Goal: Task Accomplishment & Management: Manage account settings

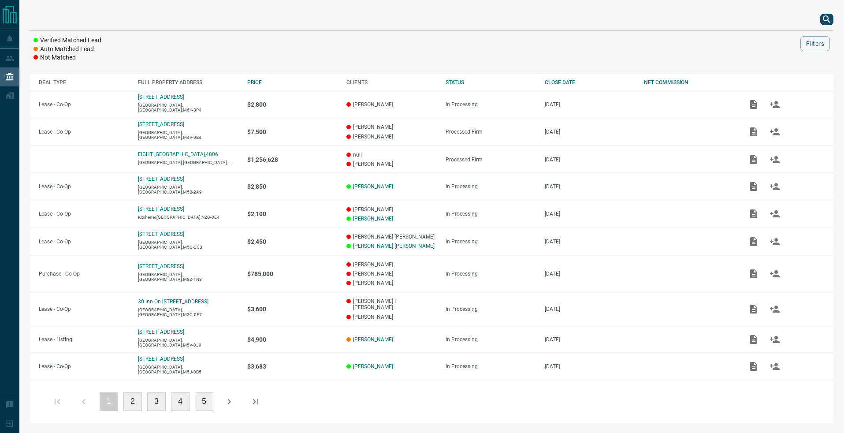
click at [824, 21] on icon "search button" at bounding box center [827, 19] width 11 height 11
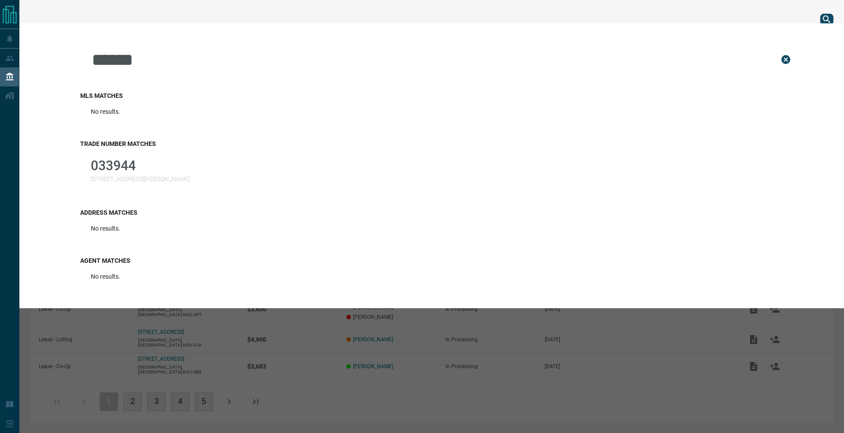
type input "******"
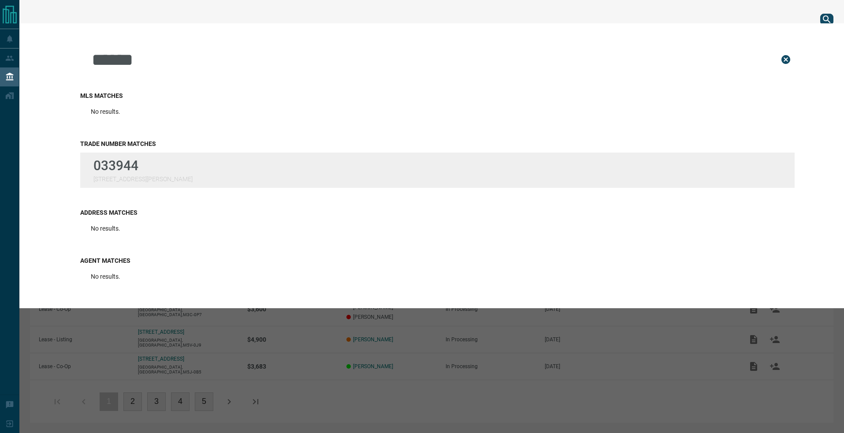
click at [116, 153] on div "Trade Number Matches 033944 [STREET_ADDRESS][PERSON_NAME]" at bounding box center [437, 164] width 715 height 69
click at [130, 170] on p "033944" at bounding box center [142, 165] width 99 height 15
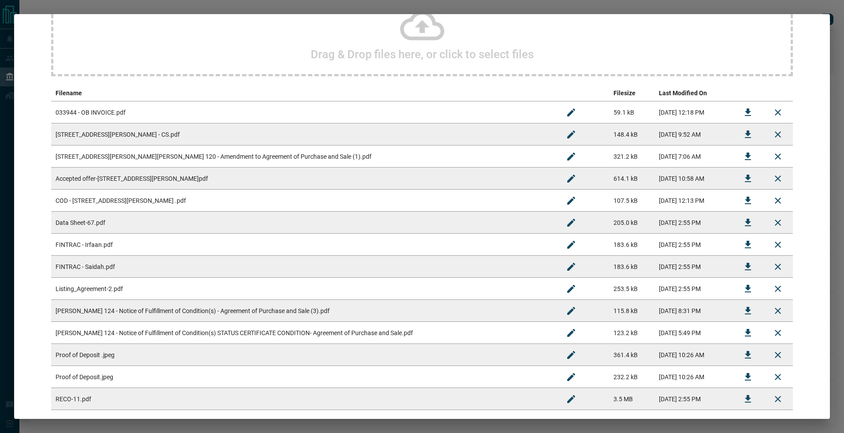
scroll to position [125, 0]
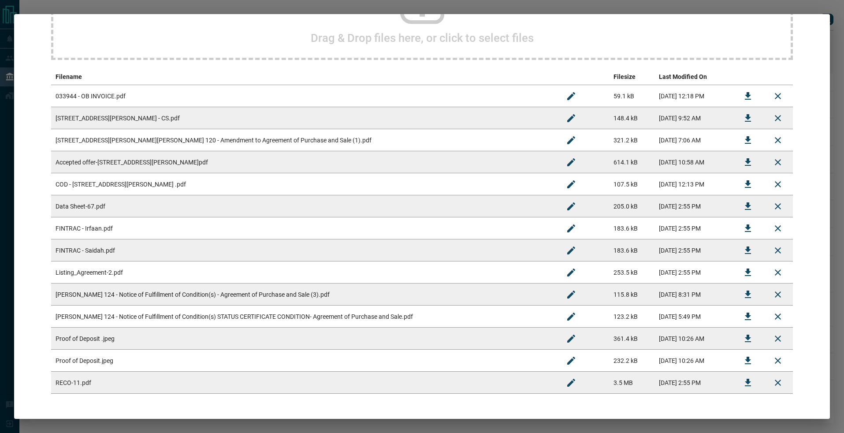
click at [536, 45] on div "Drag & Drop files here, or click to select files" at bounding box center [422, 16] width 742 height 88
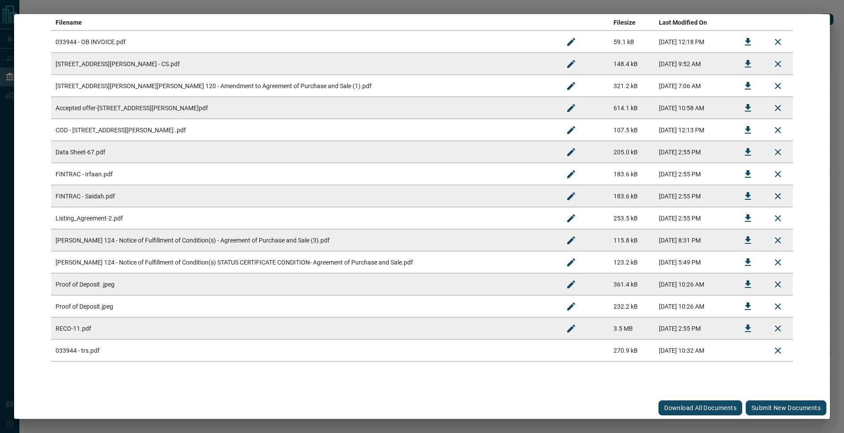
click at [755, 407] on button "Submit new documents" at bounding box center [786, 407] width 81 height 15
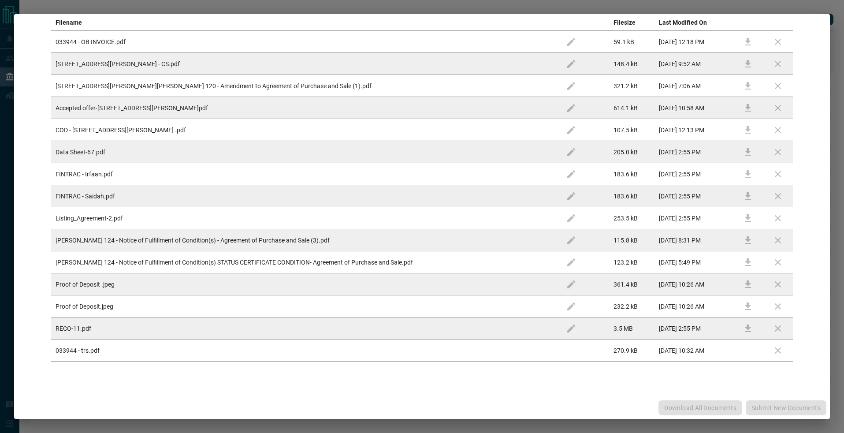
scroll to position [0, 0]
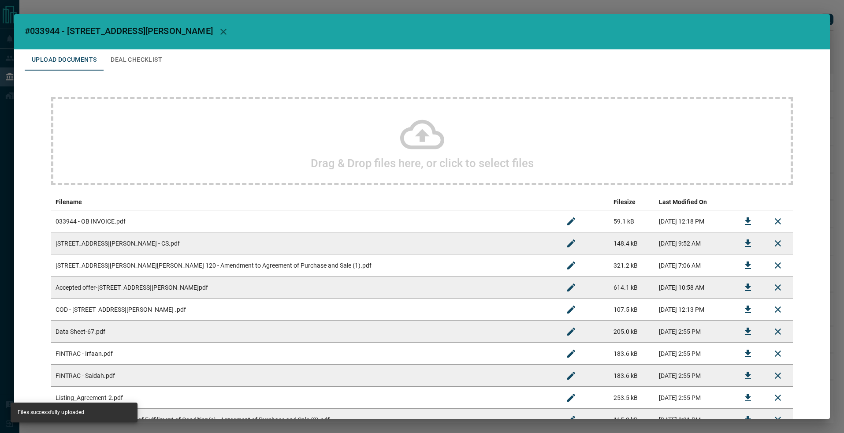
drag, startPoint x: 185, startPoint y: 53, endPoint x: 163, endPoint y: 56, distance: 22.6
click at [180, 55] on div "Upload Documents Deal Checklist" at bounding box center [422, 59] width 795 height 21
click at [137, 55] on button "Deal Checklist" at bounding box center [137, 59] width 66 height 21
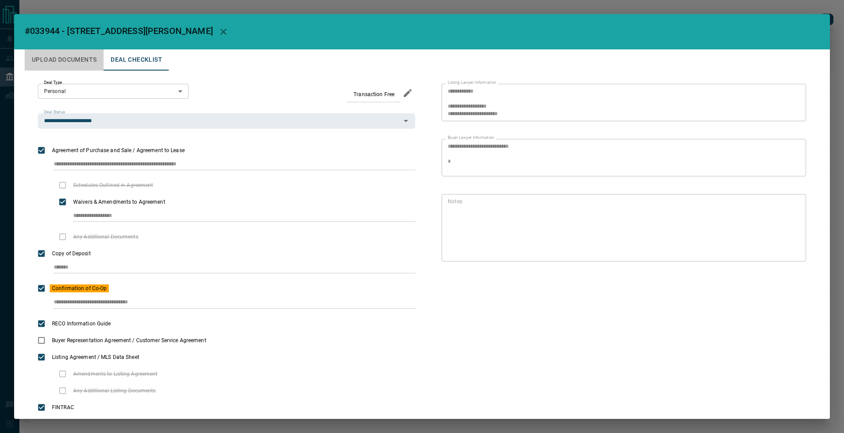
click at [83, 63] on button "Upload Documents" at bounding box center [64, 59] width 79 height 21
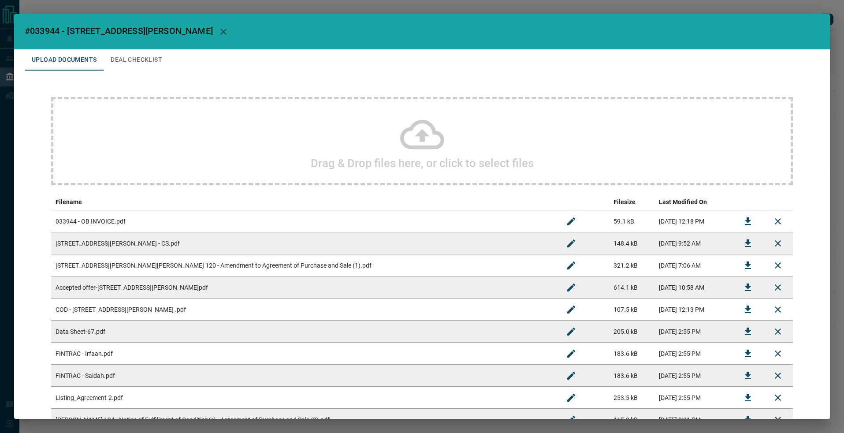
scroll to position [179, 0]
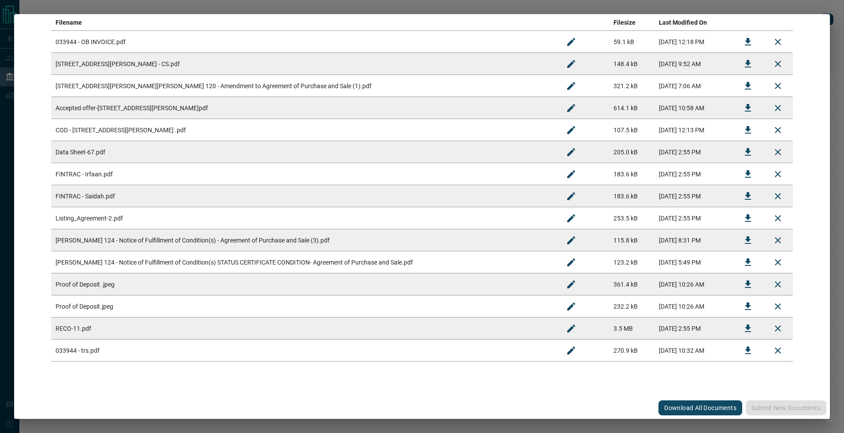
click at [133, 9] on div "#033944 - [STREET_ADDRESS][PERSON_NAME],1201 Upload Documents Deal Checklist Dr…" at bounding box center [422, 216] width 844 height 433
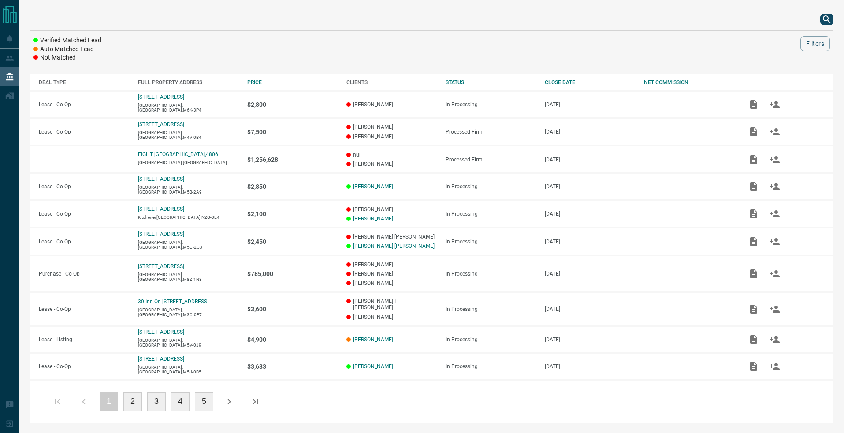
scroll to position [0, 0]
click at [135, 0] on div "Verified Matched Lead Auto Matched Lead Not Matched Filters DEAL TYPE FULL PROP…" at bounding box center [431, 216] width 825 height 432
click at [822, 18] on icon "search button" at bounding box center [827, 19] width 11 height 11
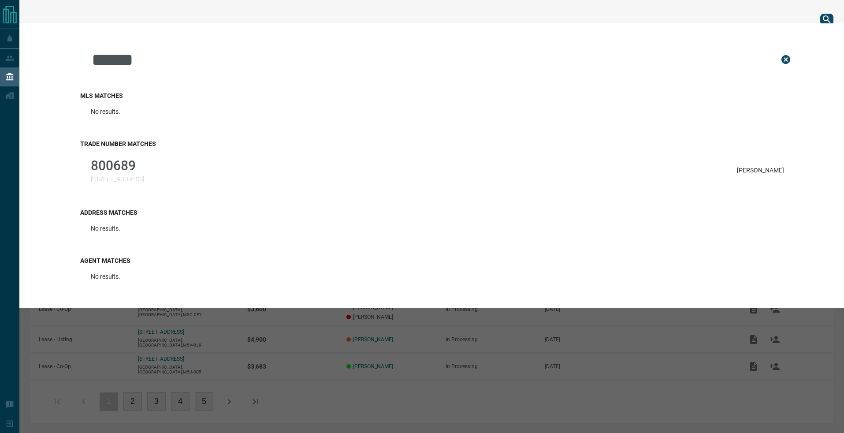
type input "******"
click at [234, 144] on h3 "Trade Number Matches" at bounding box center [437, 143] width 715 height 7
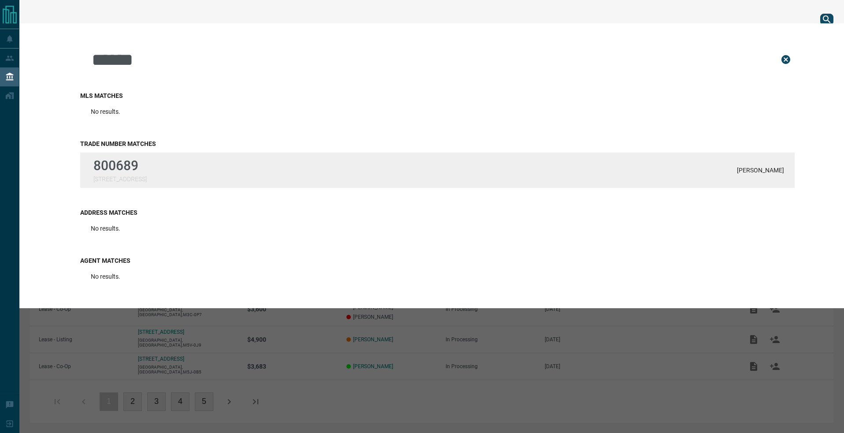
click at [219, 168] on div "800689 [STREET_ADDRESS] Solomons" at bounding box center [437, 170] width 715 height 35
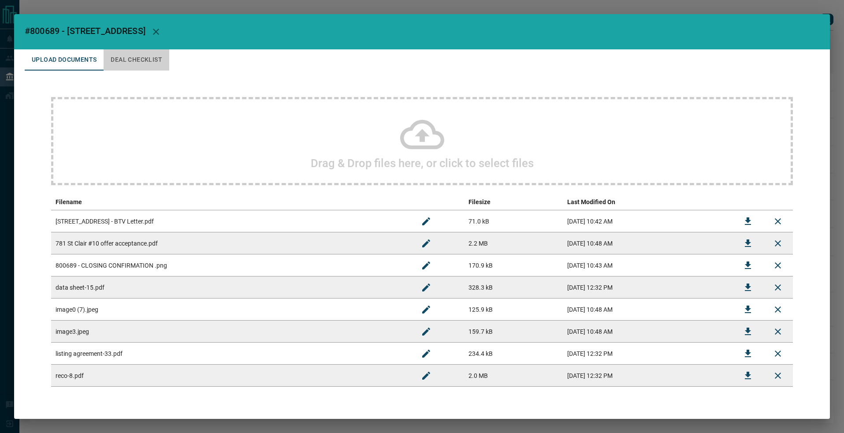
click at [139, 55] on button "Deal Checklist" at bounding box center [137, 59] width 66 height 21
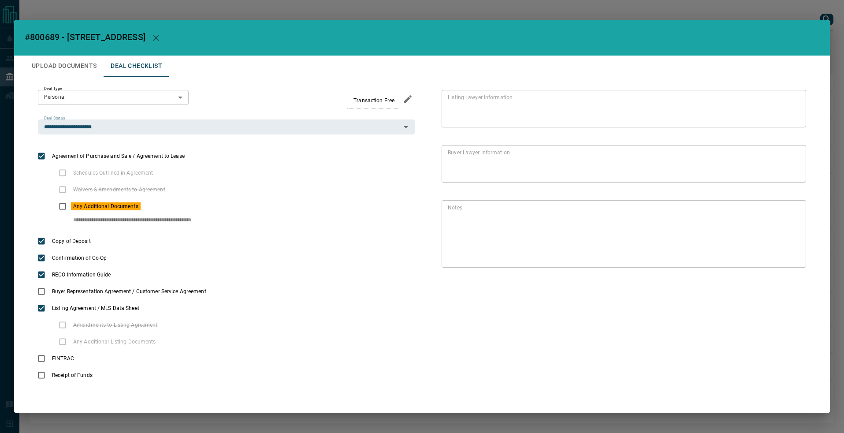
click at [96, 65] on button "Upload Documents" at bounding box center [64, 66] width 79 height 21
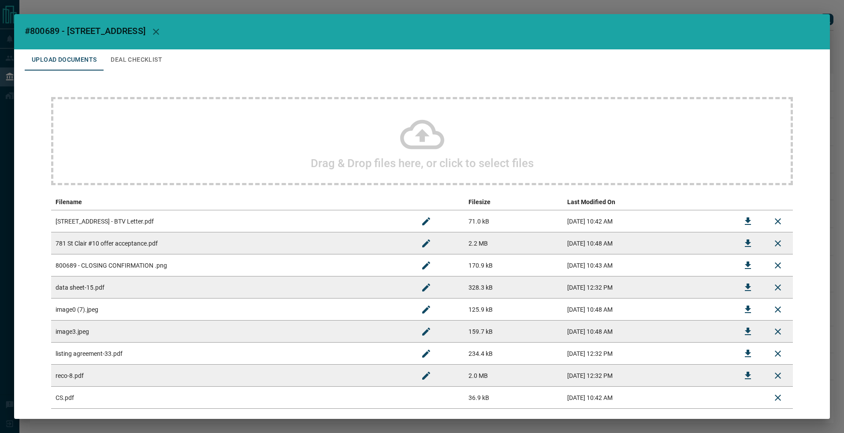
scroll to position [47, 0]
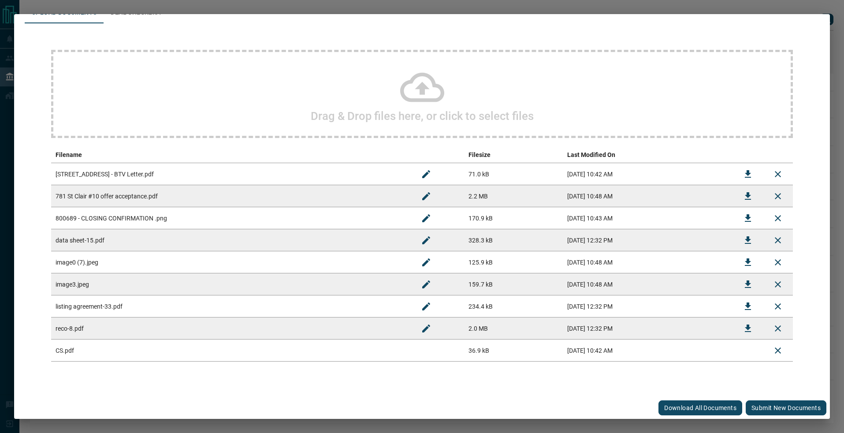
click at [777, 405] on button "Submit new documents" at bounding box center [786, 407] width 81 height 15
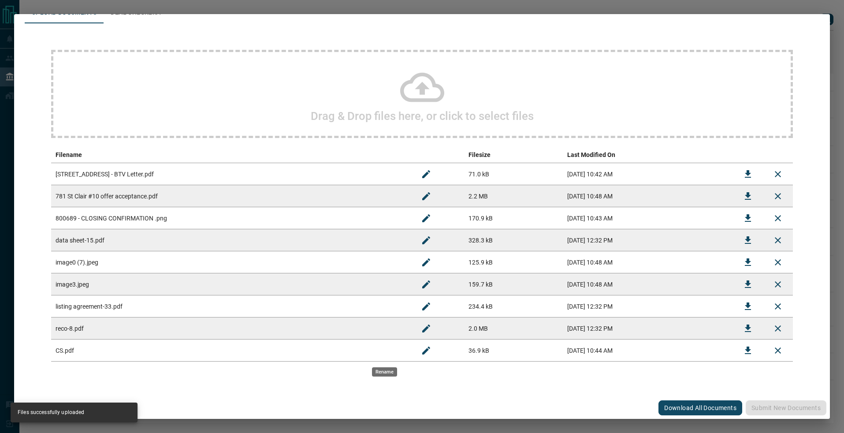
click at [416, 354] on button "Rename" at bounding box center [426, 350] width 21 height 21
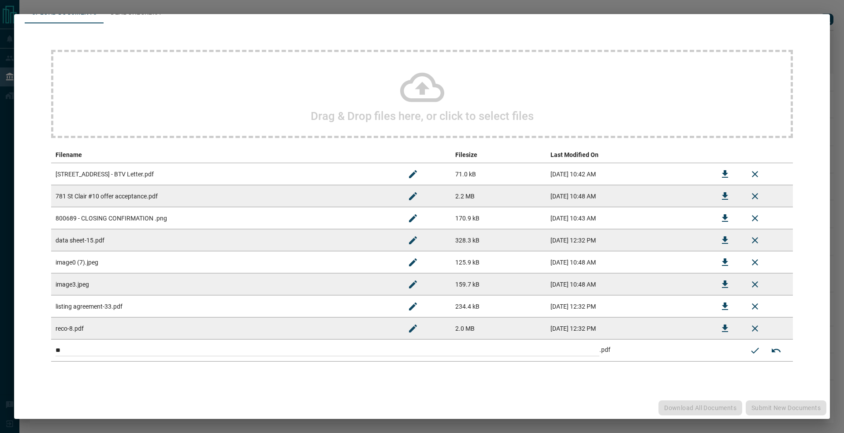
drag, startPoint x: 394, startPoint y: 348, endPoint x: 60, endPoint y: 322, distance: 335.2
click at [27, 320] on div "Drag & Drop files here, or click to select files Filename Filesize Last Modifie…" at bounding box center [422, 205] width 795 height 365
paste input "****"
type input "**********"
click at [750, 349] on icon "Submit new name" at bounding box center [755, 350] width 11 height 11
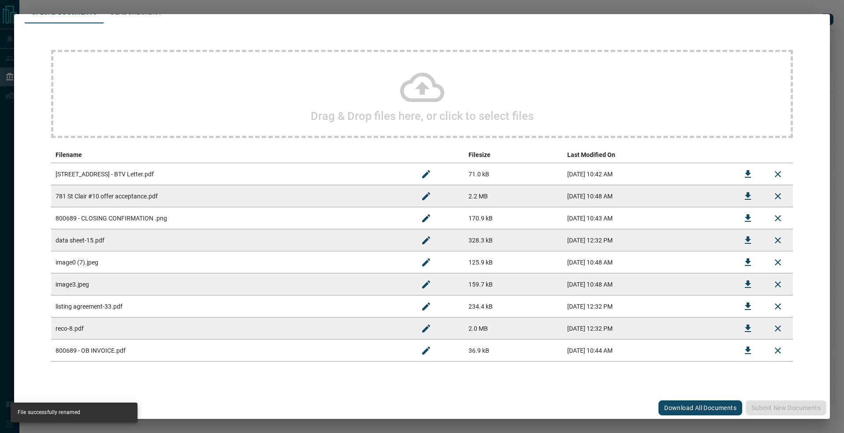
scroll to position [0, 0]
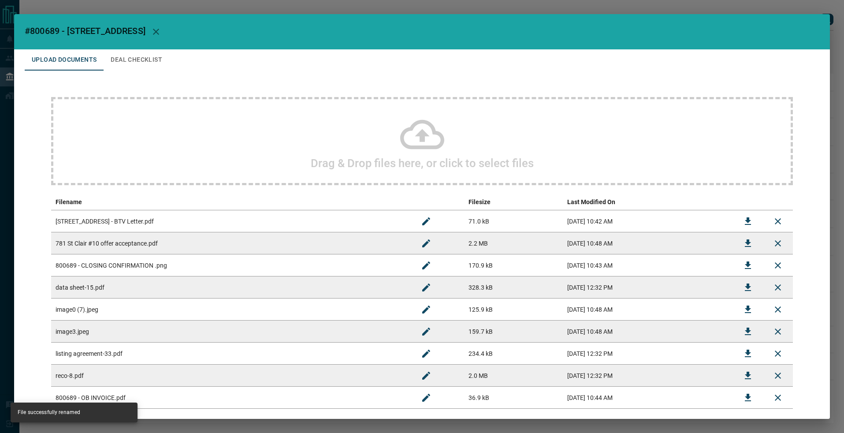
click at [144, 57] on button "Deal Checklist" at bounding box center [137, 59] width 66 height 21
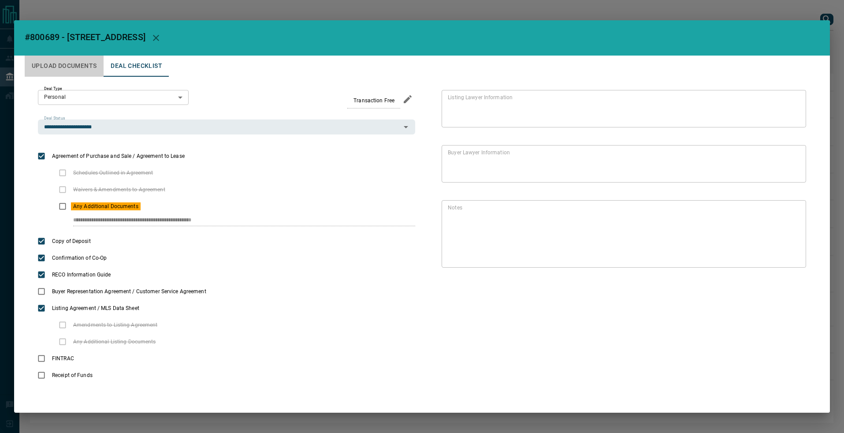
click at [54, 60] on button "Upload Documents" at bounding box center [64, 66] width 79 height 21
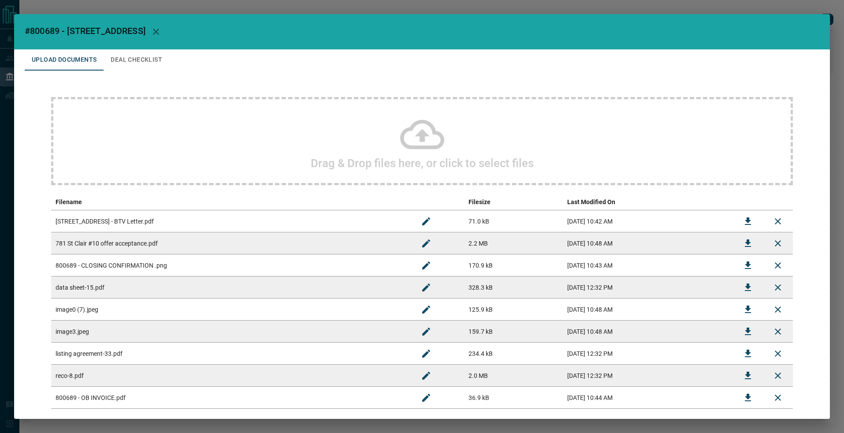
scroll to position [13, 0]
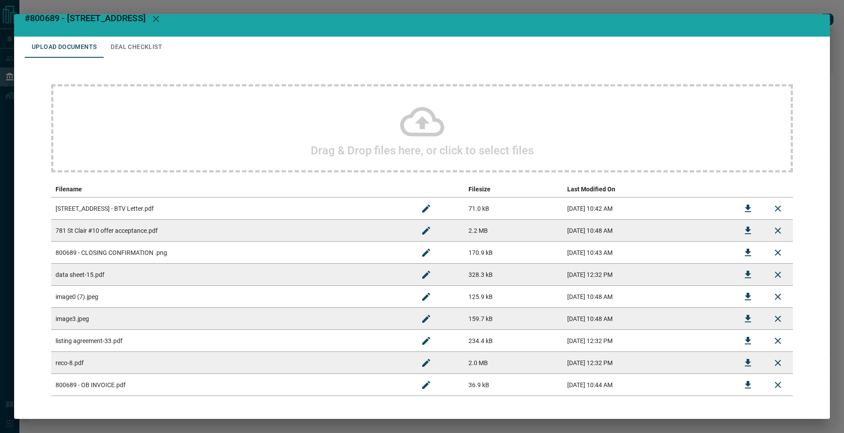
click at [142, 49] on button "Deal Checklist" at bounding box center [137, 47] width 66 height 21
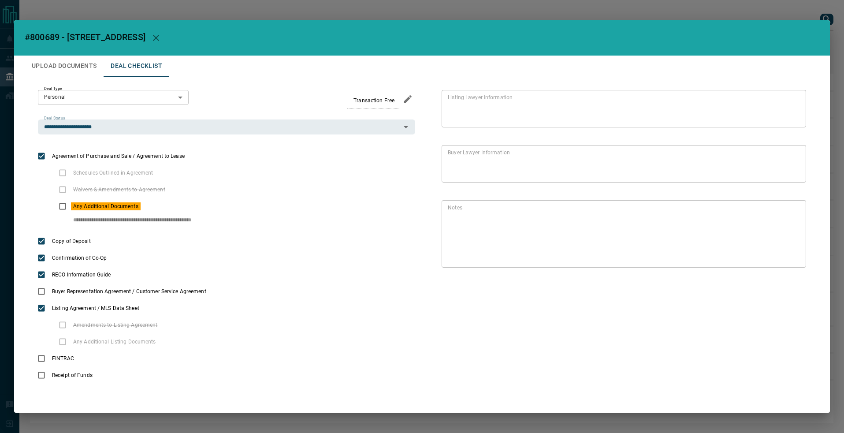
scroll to position [0, 0]
click at [63, 66] on button "Upload Documents" at bounding box center [64, 66] width 79 height 21
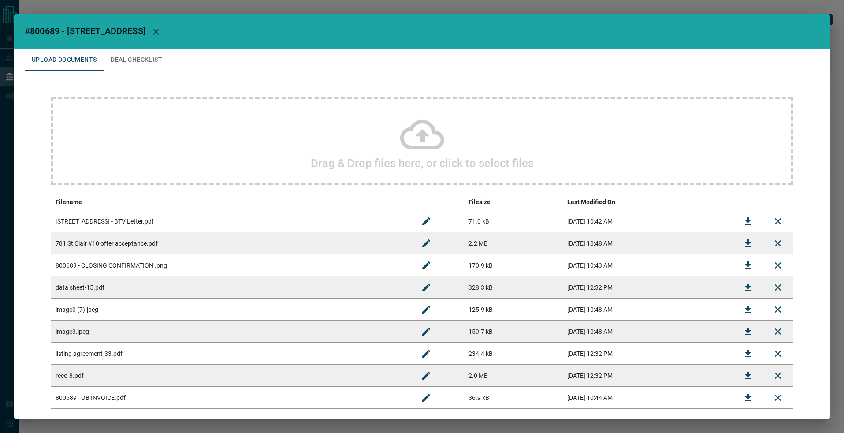
click at [234, 5] on div "#800689 - [STREET_ADDRESS],10 Upload Documents Deal Checklist Drag & Drop files…" at bounding box center [422, 216] width 844 height 433
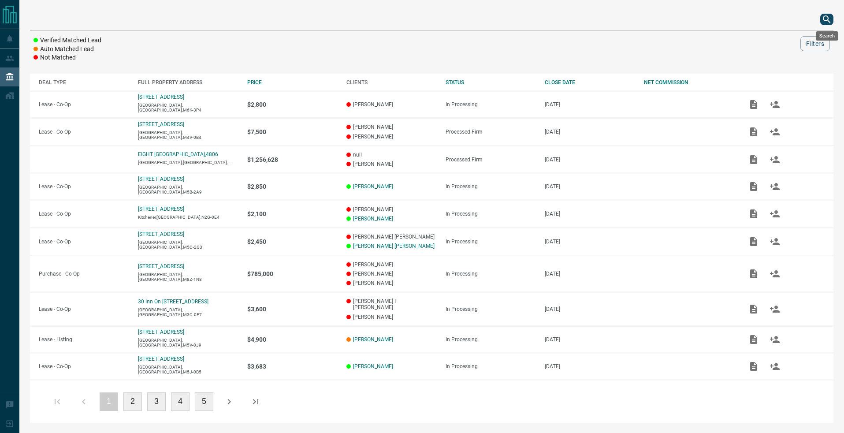
click at [829, 18] on icon "search button" at bounding box center [827, 19] width 11 height 11
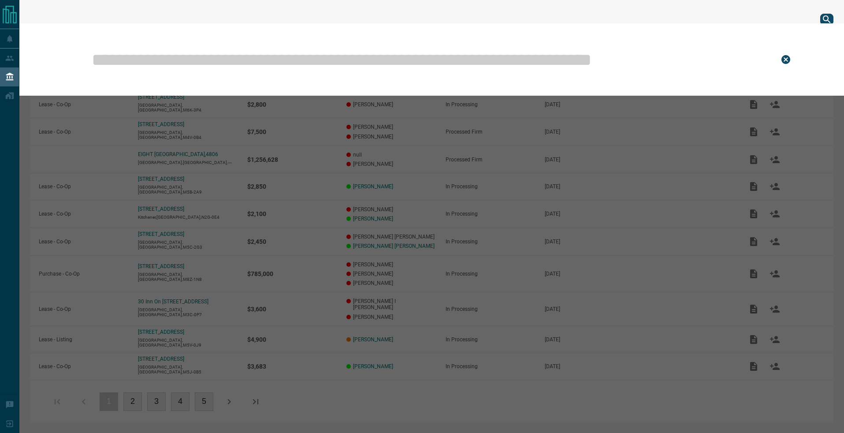
click at [269, 60] on input "text" at bounding box center [429, 59] width 676 height 44
paste input "******"
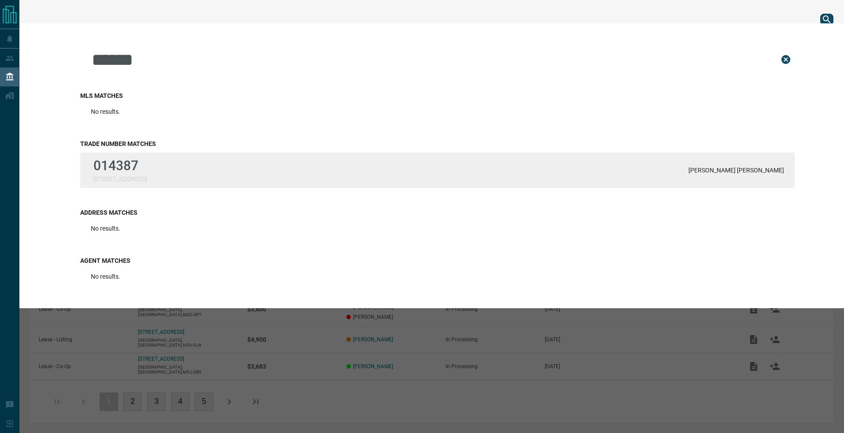
type input "******"
click at [171, 171] on div "014387 475 McJannett Avenue [PERSON_NAME] [PERSON_NAME]" at bounding box center [437, 170] width 715 height 35
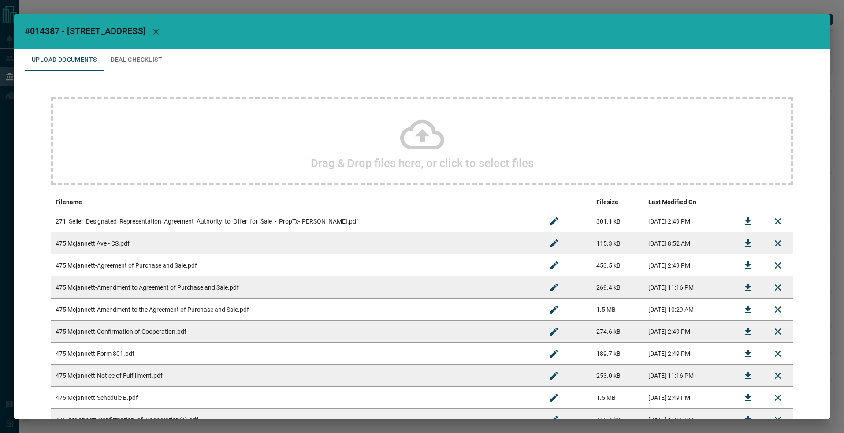
scroll to position [268, 0]
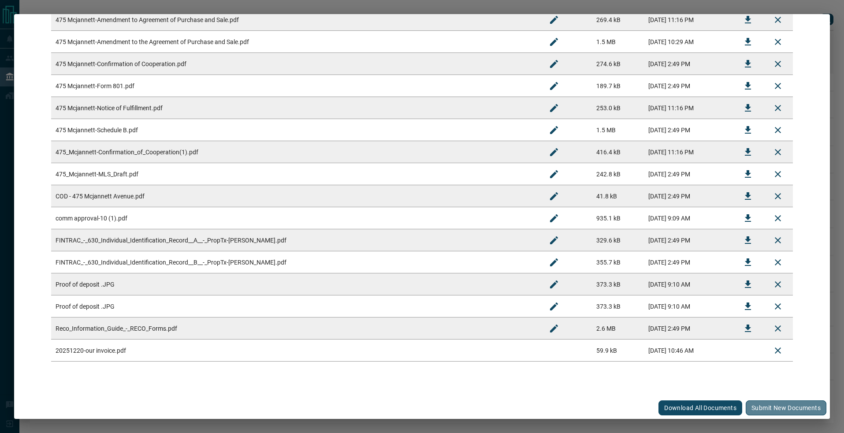
click at [781, 406] on button "Submit new documents" at bounding box center [786, 407] width 81 height 15
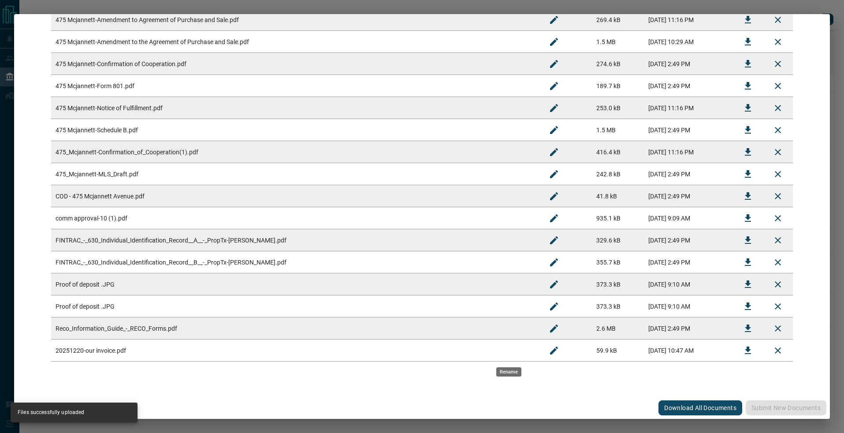
click at [549, 353] on icon "Rename" at bounding box center [554, 350] width 11 height 11
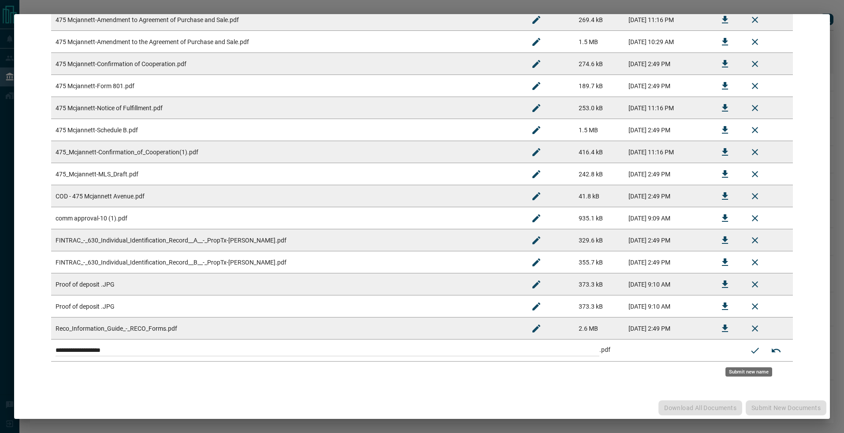
drag, startPoint x: 453, startPoint y: 349, endPoint x: 202, endPoint y: 310, distance: 253.8
click at [201, 312] on tbody "271_Seller_Designated_Representation_Agreement_Authority_to_Offer_for_Sale_-_Pr…" at bounding box center [422, 152] width 742 height 419
paste input
type input "**********"
click at [752, 350] on icon "Submit new name" at bounding box center [755, 350] width 11 height 11
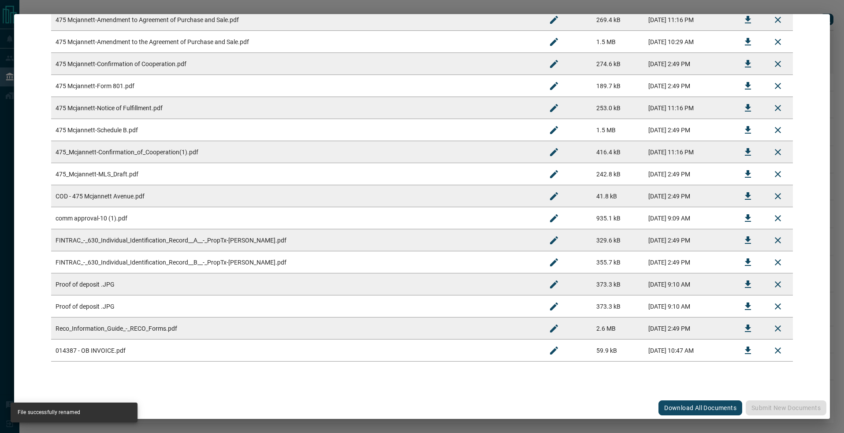
scroll to position [0, 0]
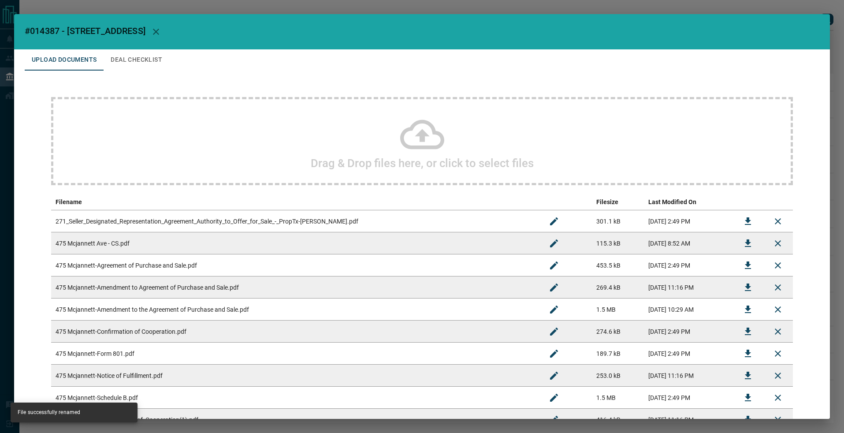
click at [815, 9] on div "#014387 - 475 McJannett Avenue Upload Documents Deal Checklist Drag & Drop file…" at bounding box center [422, 216] width 844 height 433
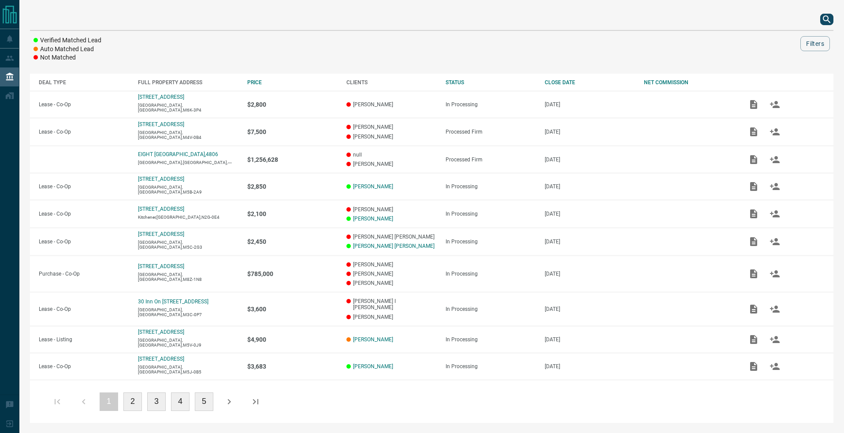
click at [830, 18] on icon "search button" at bounding box center [827, 19] width 11 height 11
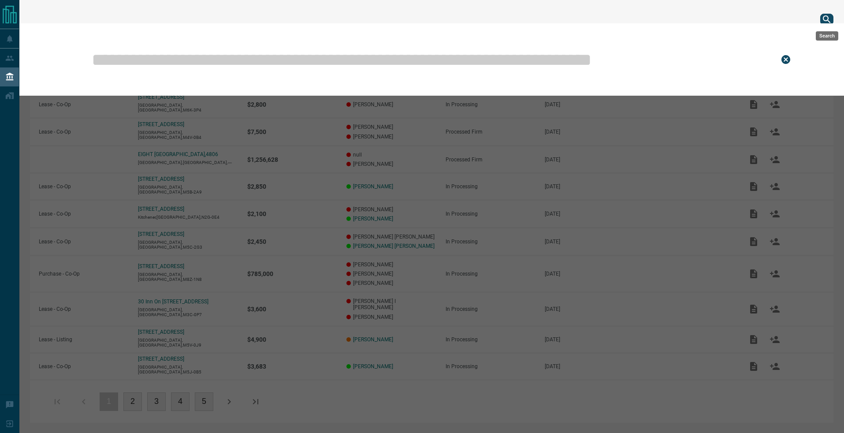
click at [827, 19] on icon "search button" at bounding box center [827, 19] width 11 height 11
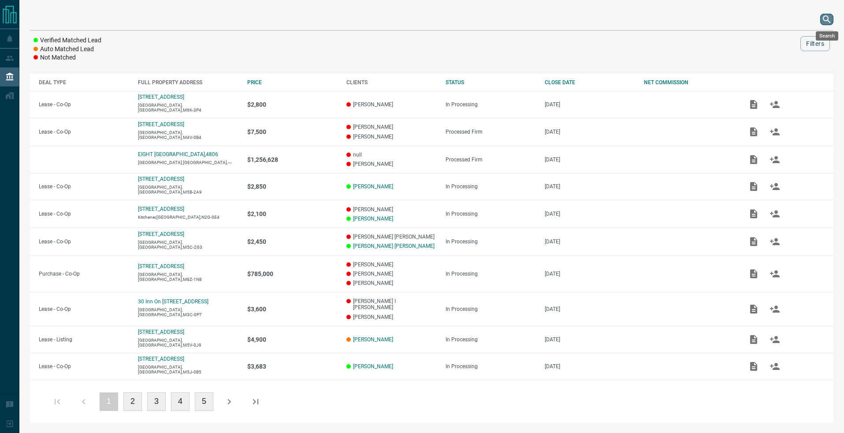
click at [822, 19] on icon "search button" at bounding box center [827, 19] width 11 height 11
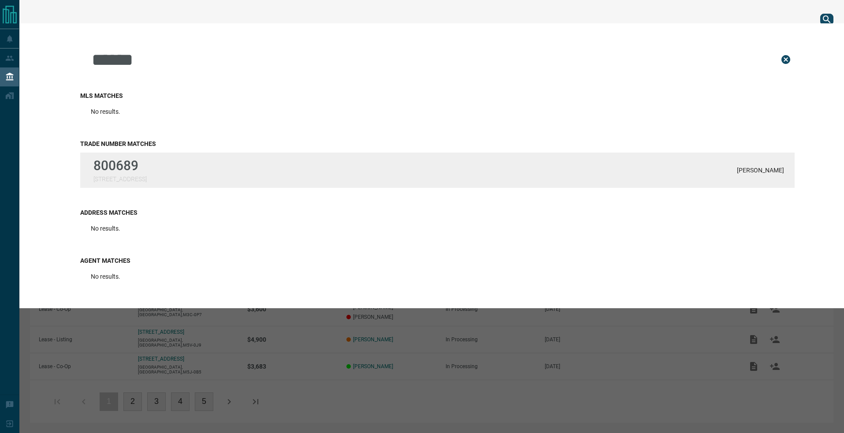
type input "******"
click at [287, 168] on div "800689 [STREET_ADDRESS] Solomons" at bounding box center [437, 170] width 715 height 35
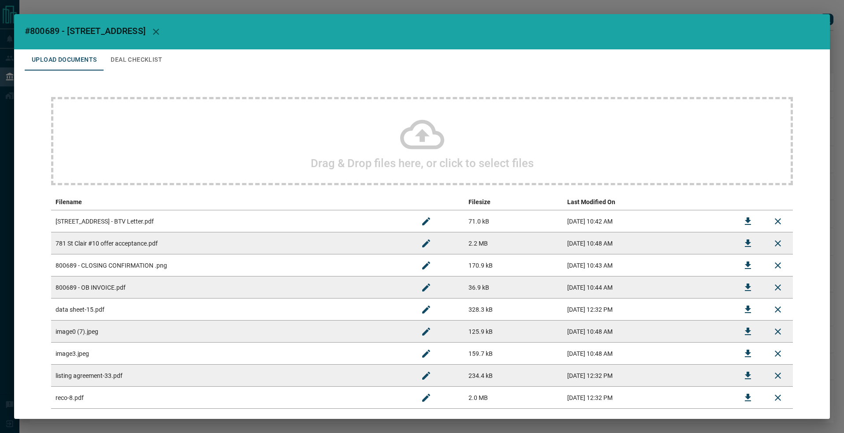
click at [457, 140] on div "Drag & Drop files here, or click to select files" at bounding box center [422, 141] width 742 height 88
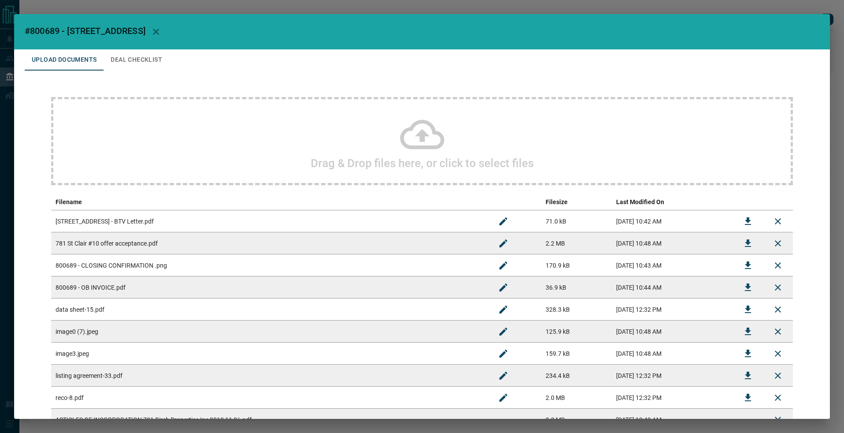
scroll to position [69, 0]
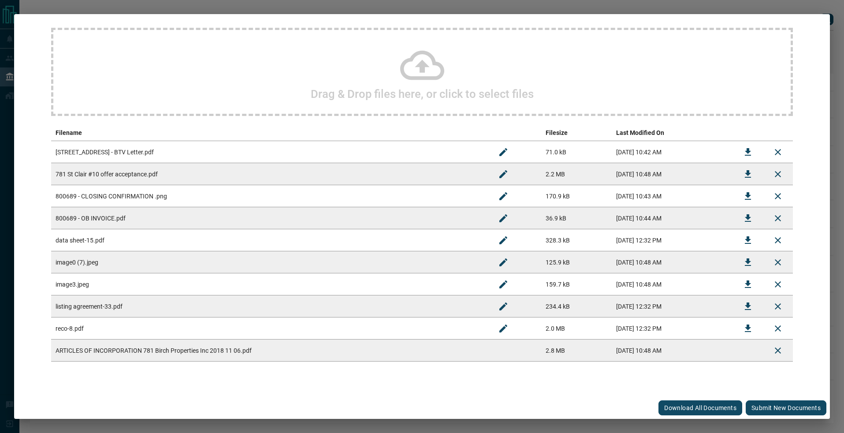
drag, startPoint x: 764, startPoint y: 410, endPoint x: 758, endPoint y: 404, distance: 7.8
click at [764, 410] on button "Submit new documents" at bounding box center [786, 407] width 81 height 15
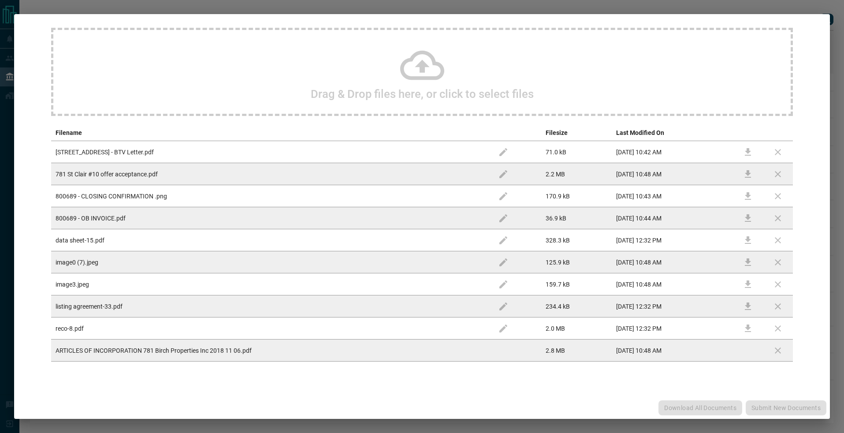
scroll to position [0, 0]
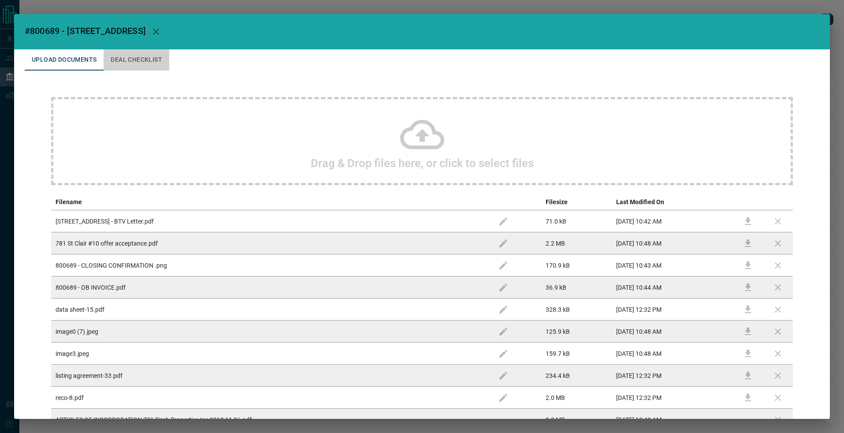
click at [160, 60] on button "Deal Checklist" at bounding box center [137, 59] width 66 height 21
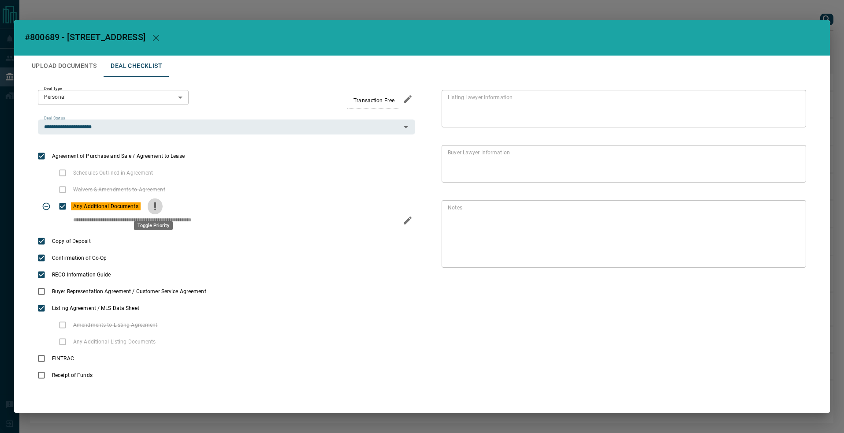
click at [148, 205] on button "priority" at bounding box center [155, 206] width 15 height 17
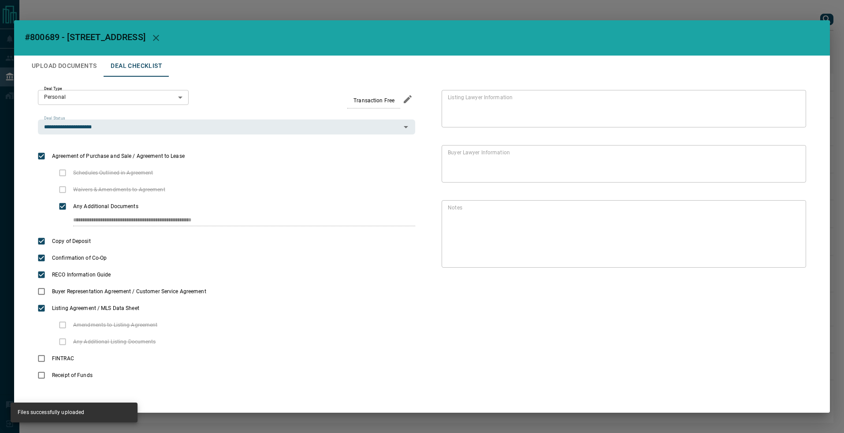
drag, startPoint x: 260, startPoint y: 221, endPoint x: 21, endPoint y: 190, distance: 241.0
click at [2, 183] on div "**********" at bounding box center [422, 216] width 844 height 433
click at [407, 224] on icon "edit" at bounding box center [408, 220] width 11 height 11
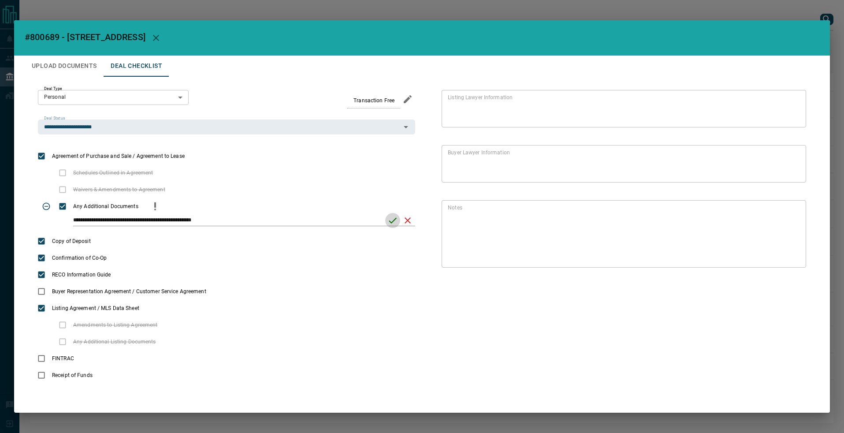
click at [395, 220] on icon "save" at bounding box center [393, 221] width 8 height 6
click at [77, 66] on button "Upload Documents" at bounding box center [64, 66] width 79 height 21
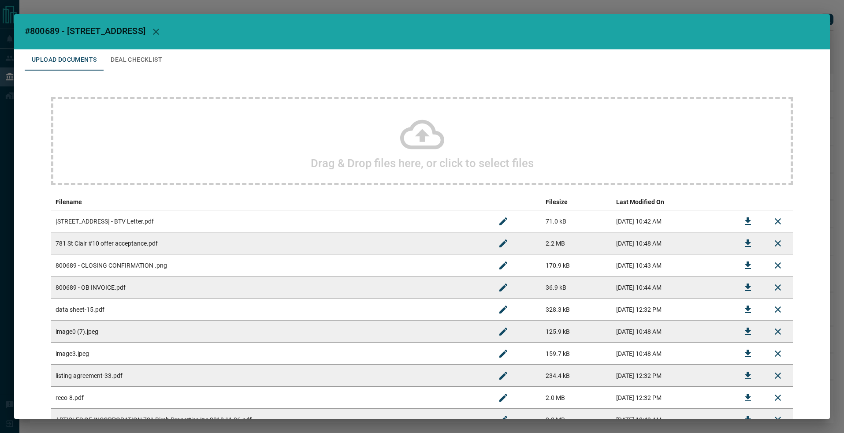
scroll to position [69, 0]
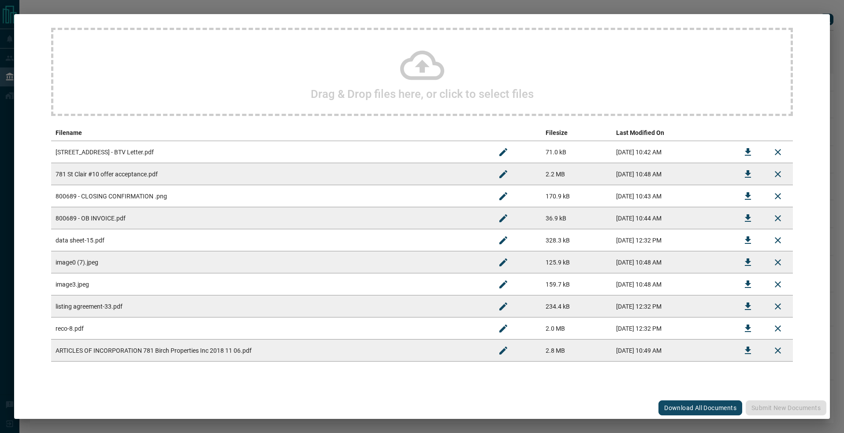
click at [534, 6] on div "#800689 - [STREET_ADDRESS],10 Upload Documents Deal Checklist Drag & Drop files…" at bounding box center [422, 216] width 844 height 433
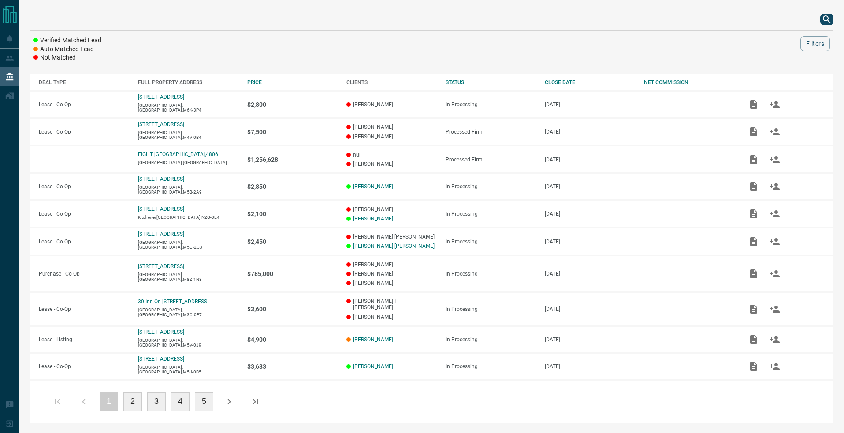
scroll to position [0, 0]
click at [822, 18] on icon "search button" at bounding box center [827, 19] width 11 height 11
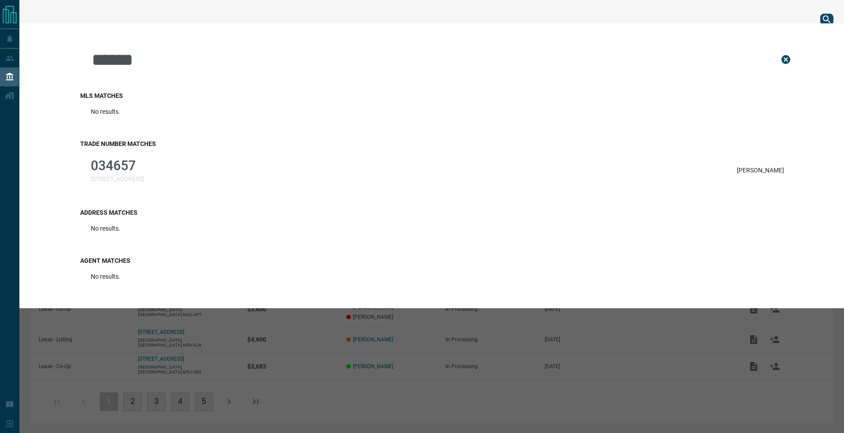
click at [144, 160] on p "034657" at bounding box center [117, 165] width 53 height 15
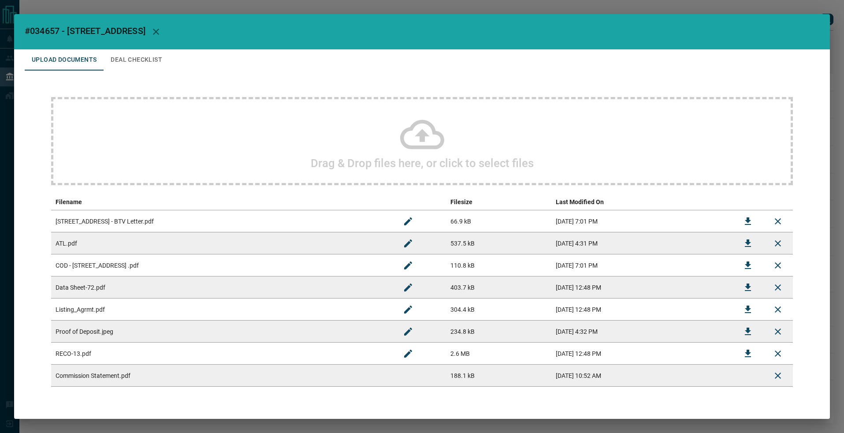
scroll to position [25, 0]
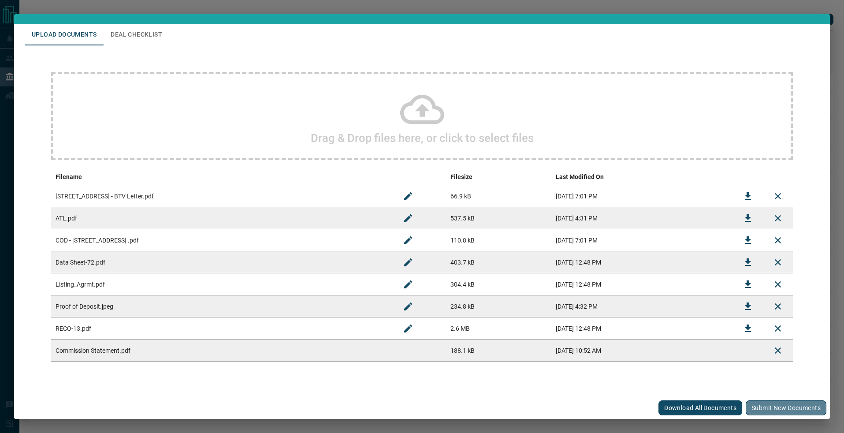
click at [769, 401] on button "Submit new documents" at bounding box center [786, 407] width 81 height 15
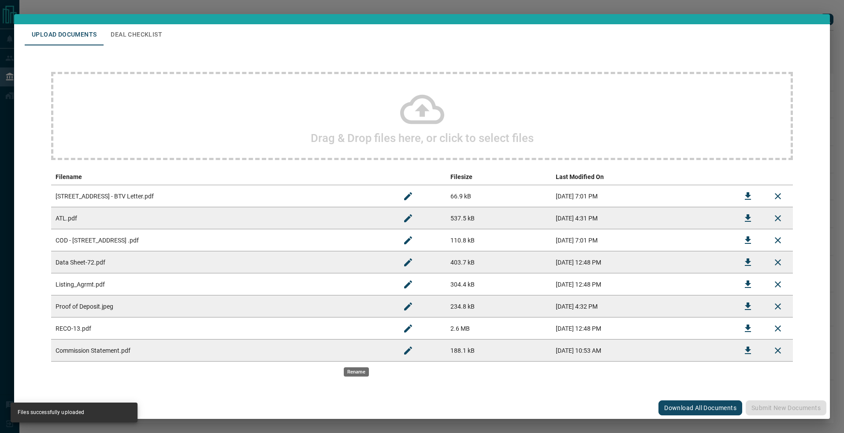
click at [403, 353] on icon "Rename" at bounding box center [408, 350] width 11 height 11
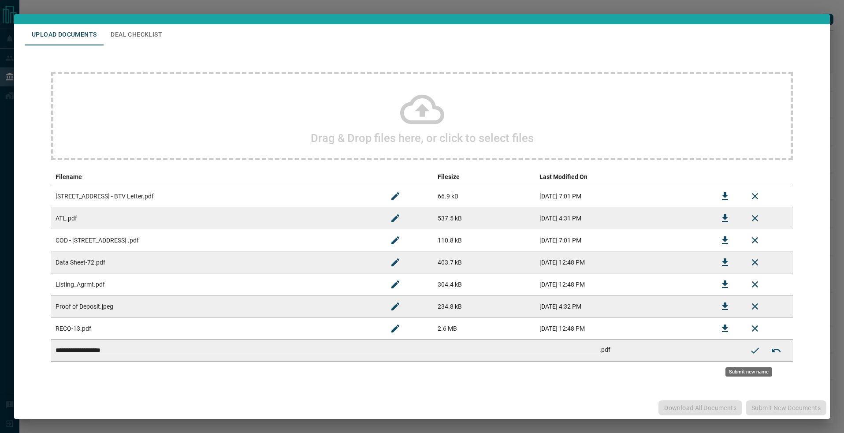
drag, startPoint x: 224, startPoint y: 341, endPoint x: 22, endPoint y: 327, distance: 203.3
click at [22, 327] on div "**********" at bounding box center [422, 210] width 816 height 373
paste input
type input "**********"
click at [750, 350] on icon "Submit new name" at bounding box center [755, 350] width 11 height 11
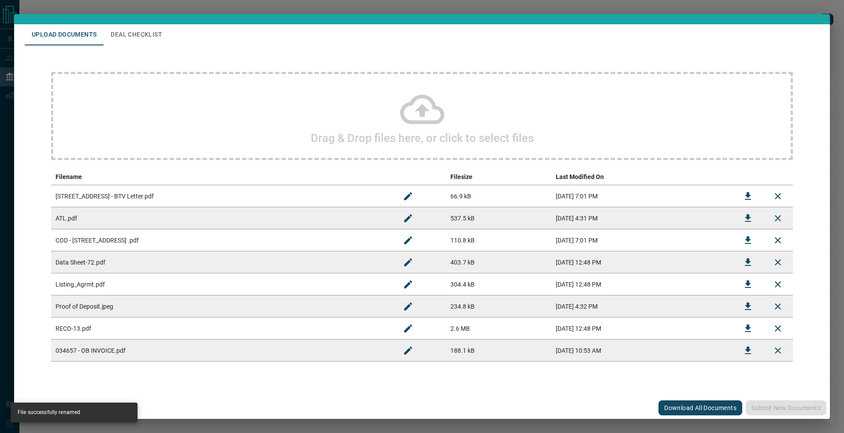
click at [127, 23] on h2 "#034657 - [STREET_ADDRESS]" at bounding box center [422, 6] width 816 height 35
click at [142, 34] on button "Deal Checklist" at bounding box center [137, 34] width 66 height 21
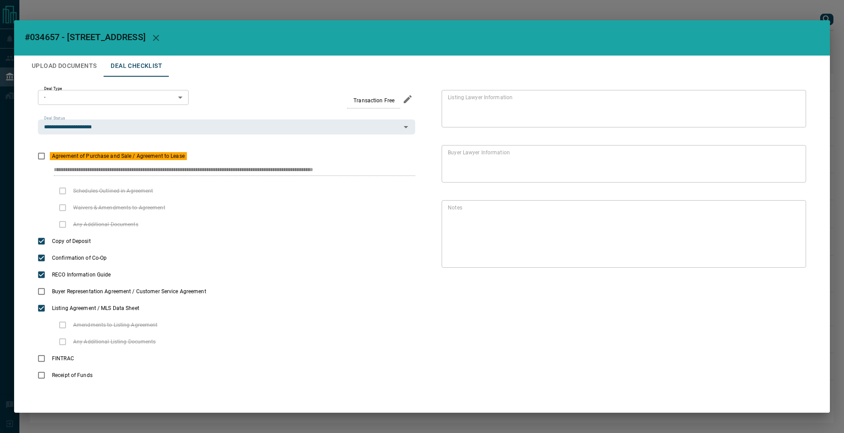
scroll to position [0, 0]
click at [75, 61] on button "Upload Documents" at bounding box center [64, 66] width 79 height 21
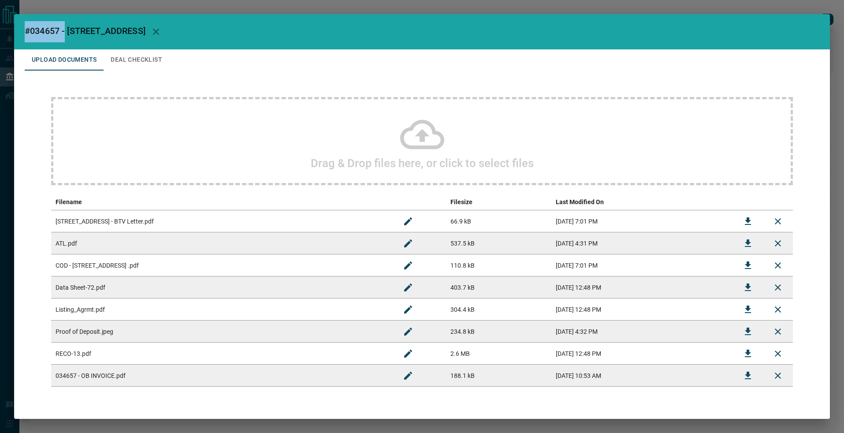
drag, startPoint x: 26, startPoint y: 31, endPoint x: 65, endPoint y: 32, distance: 38.8
click at [65, 32] on span "#034657 - [STREET_ADDRESS]" at bounding box center [85, 31] width 121 height 11
copy span "#034657 -"
click at [137, 8] on div "#034657 - [STREET_ADDRESS] Upload Documents Deal Checklist Drag & Drop files he…" at bounding box center [422, 216] width 844 height 433
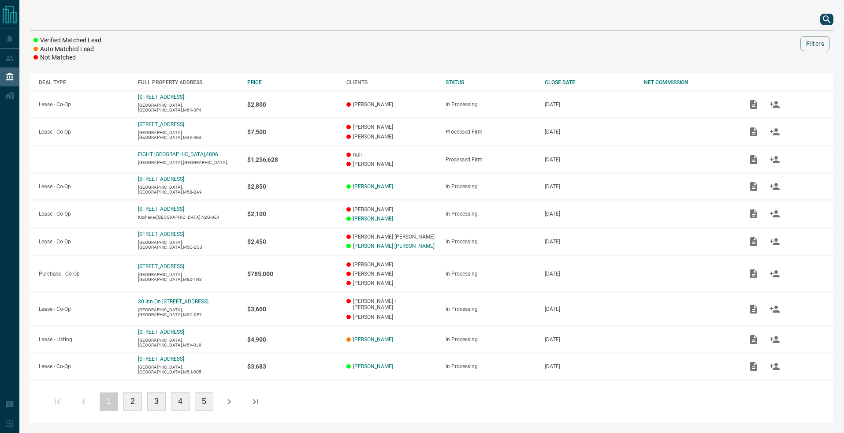
click at [137, 7] on div at bounding box center [422, 216] width 844 height 433
click at [831, 20] on icon "search button" at bounding box center [827, 19] width 11 height 11
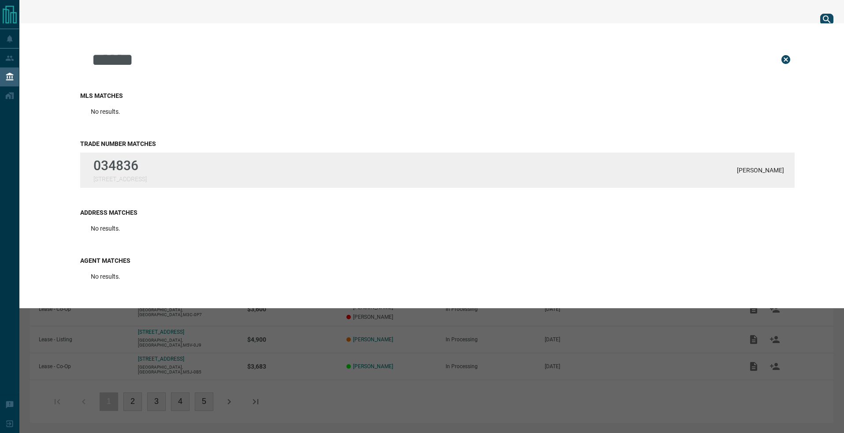
type input "******"
click at [390, 163] on div "034836 [STREET_ADDRESS][PERSON_NAME]" at bounding box center [437, 170] width 715 height 35
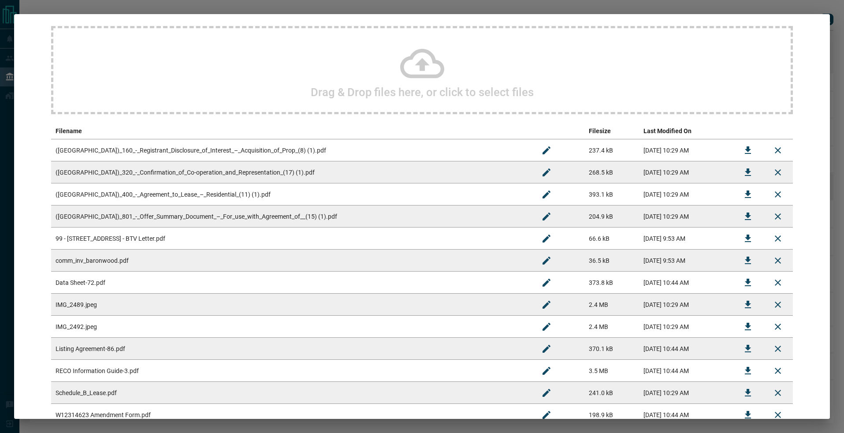
scroll to position [135, 0]
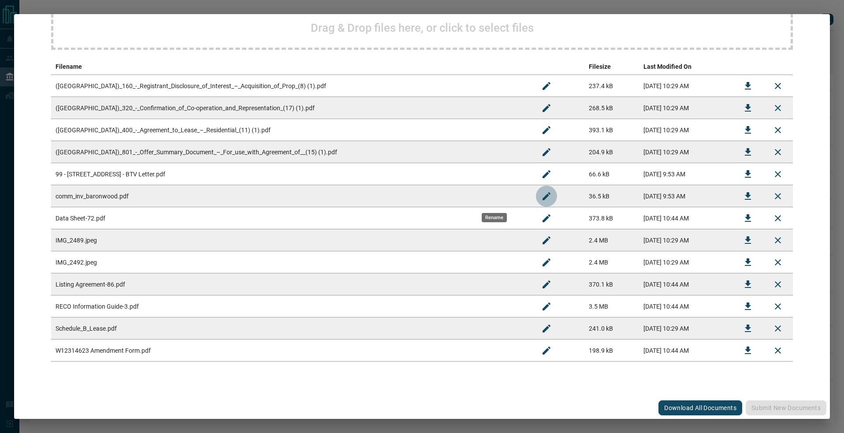
click at [541, 195] on icon "Rename" at bounding box center [546, 196] width 11 height 11
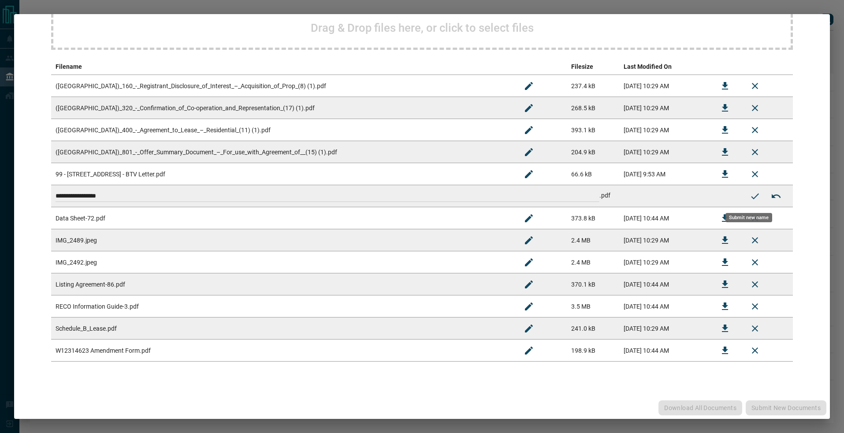
drag, startPoint x: 417, startPoint y: 191, endPoint x: 135, endPoint y: 190, distance: 281.7
click at [135, 190] on input "**********" at bounding box center [328, 195] width 544 height 11
paste input
type input "**********"
click at [750, 192] on icon "Submit new name" at bounding box center [755, 196] width 11 height 11
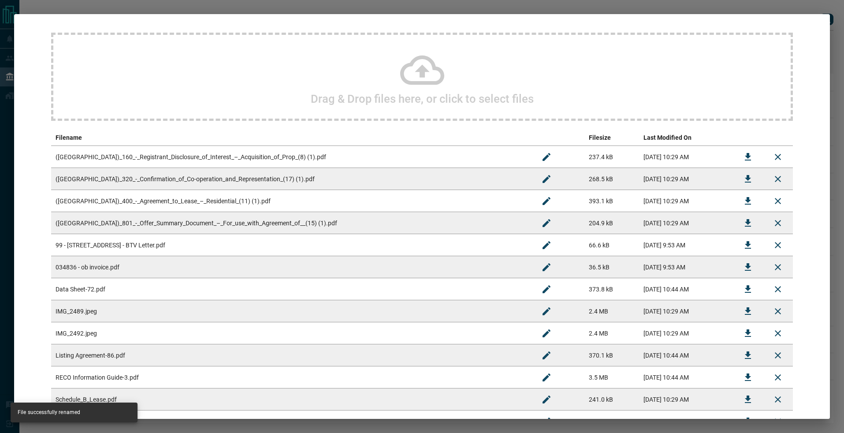
scroll to position [157, 0]
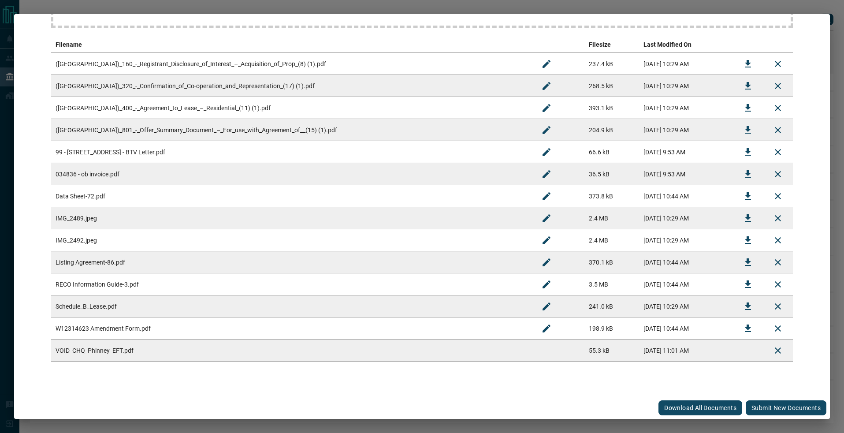
click at [764, 414] on button "Submit new documents" at bounding box center [786, 407] width 81 height 15
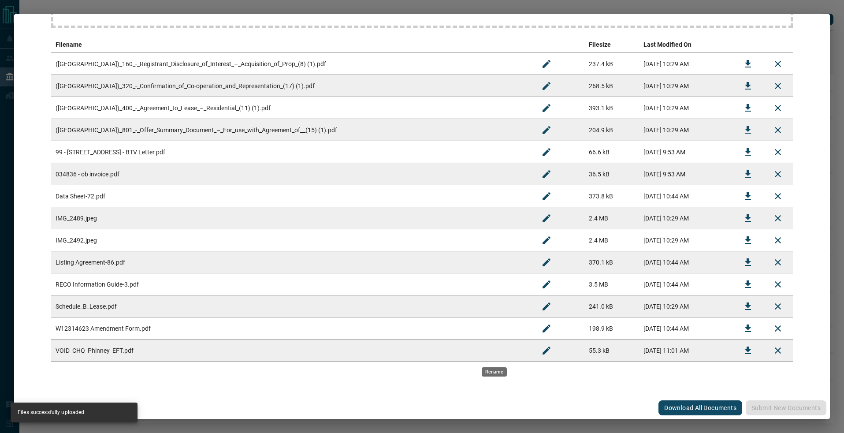
click at [536, 360] on button "Rename" at bounding box center [546, 350] width 21 height 21
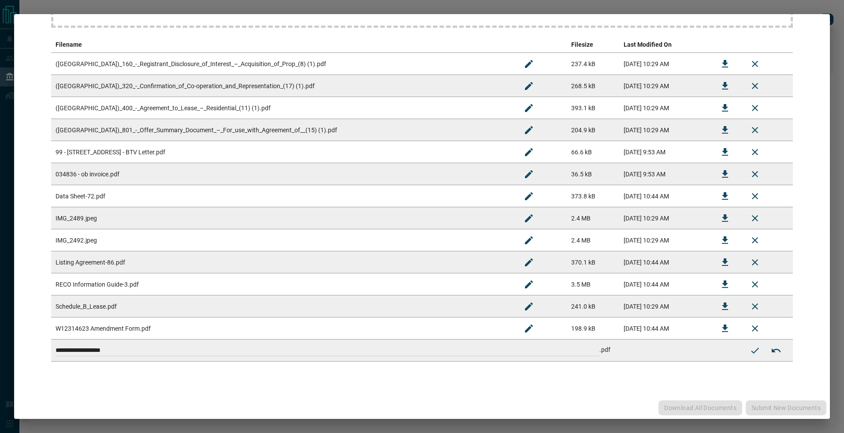
drag, startPoint x: 427, startPoint y: 325, endPoint x: 190, endPoint y: 257, distance: 247.3
click at [190, 258] on tbody "**********" at bounding box center [422, 207] width 742 height 309
paste input
type input "**********"
click at [750, 346] on icon "Submit new name" at bounding box center [755, 350] width 11 height 11
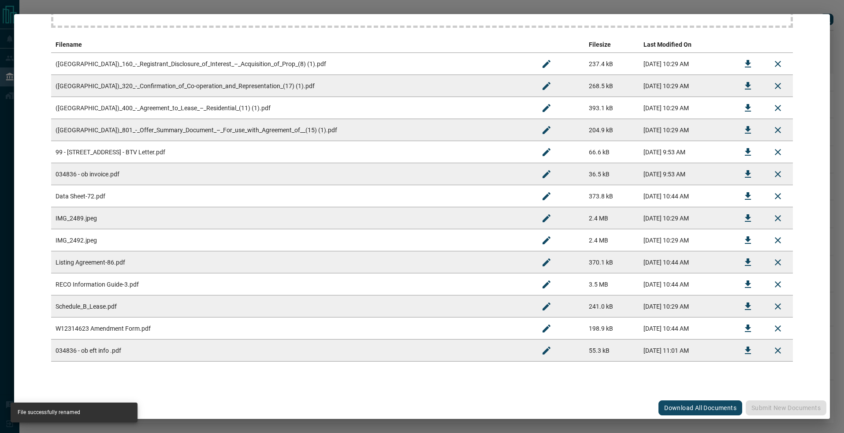
scroll to position [0, 0]
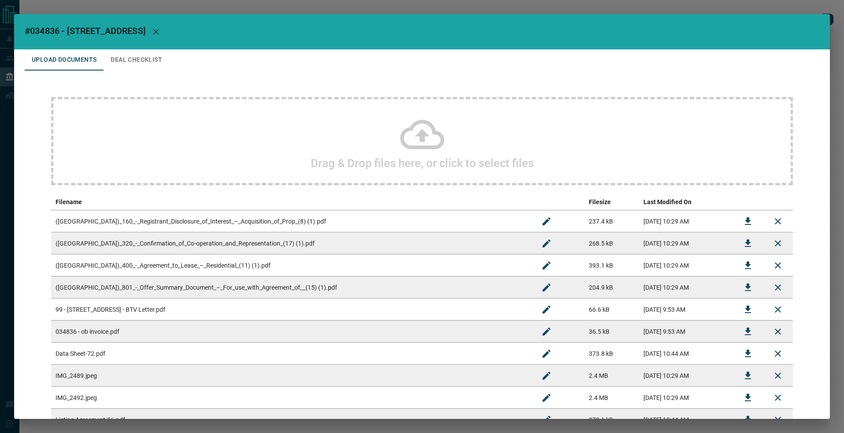
click at [522, 8] on div "#034836 - [STREET_ADDRESS] Upload Documents Deal Checklist Drag & Drop files he…" at bounding box center [422, 216] width 844 height 433
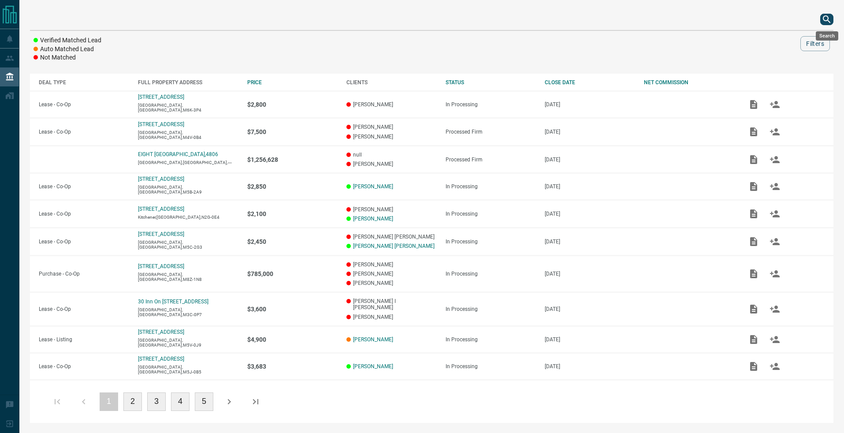
click at [826, 19] on icon "search button" at bounding box center [827, 19] width 11 height 11
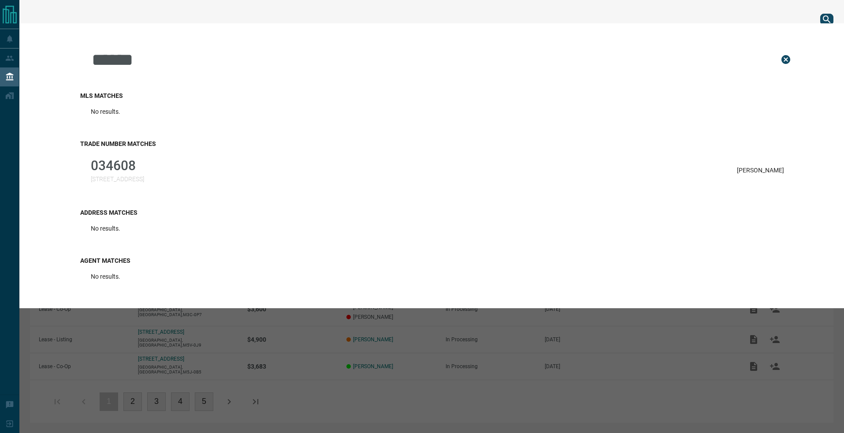
type input "******"
click at [196, 145] on h3 "Trade Number Matches" at bounding box center [437, 143] width 715 height 7
drag, startPoint x: 189, startPoint y: 174, endPoint x: 193, endPoint y: 164, distance: 10.1
click at [189, 174] on div "034608 [STREET_ADDRESS] [PERSON_NAME]" at bounding box center [437, 170] width 715 height 35
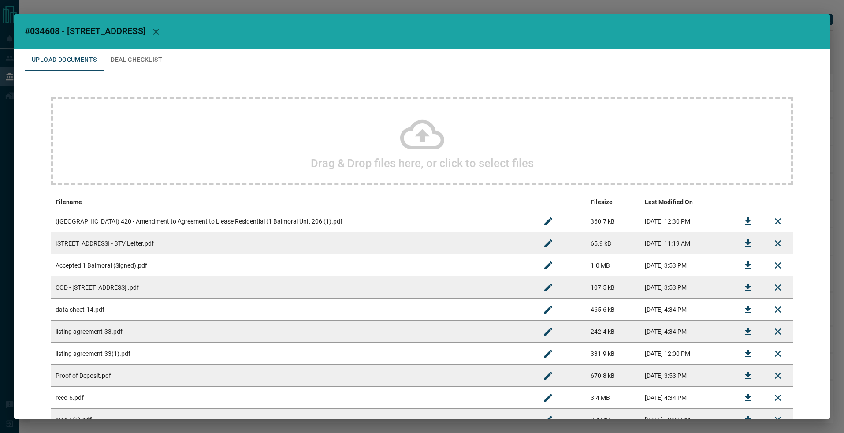
click at [488, 145] on div "Drag & Drop files here, or click to select files" at bounding box center [422, 141] width 742 height 88
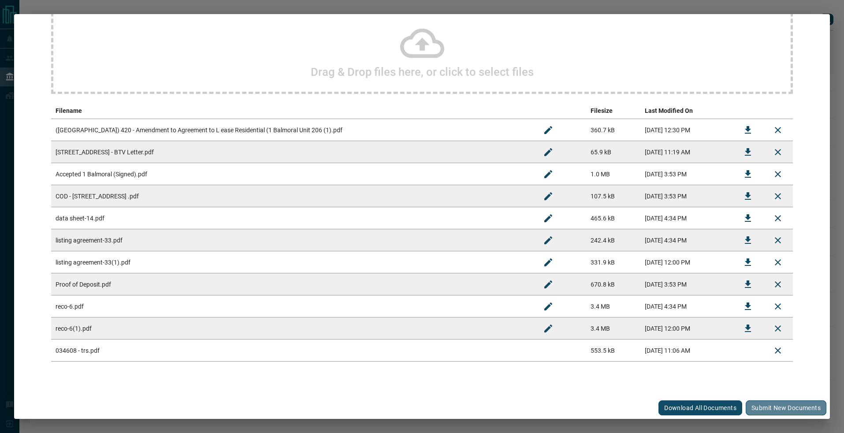
click at [760, 406] on button "Submit new documents" at bounding box center [786, 407] width 81 height 15
click at [270, 45] on div "Drag & Drop files here, or click to select files" at bounding box center [422, 50] width 742 height 88
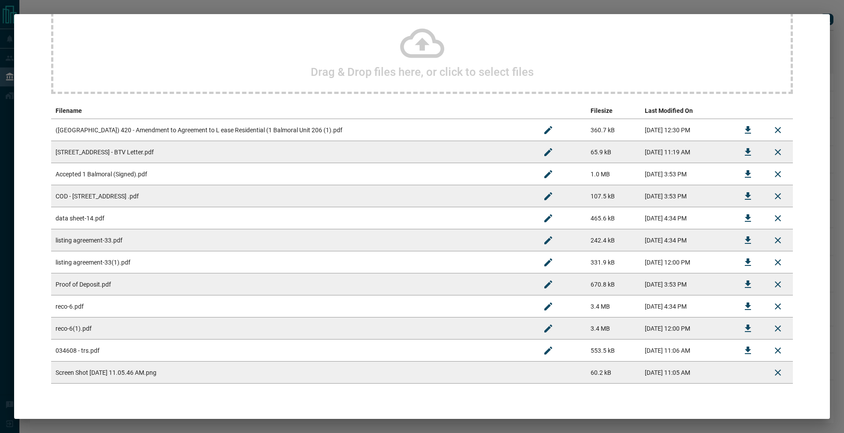
scroll to position [113, 0]
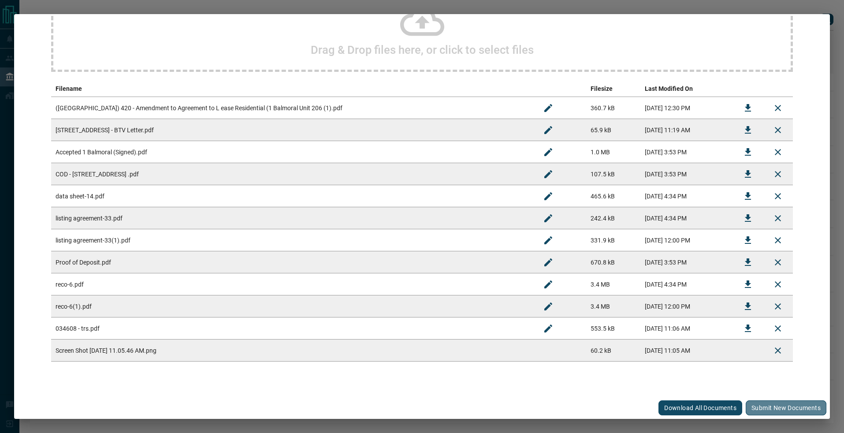
click at [766, 414] on button "Submit new documents" at bounding box center [786, 407] width 81 height 15
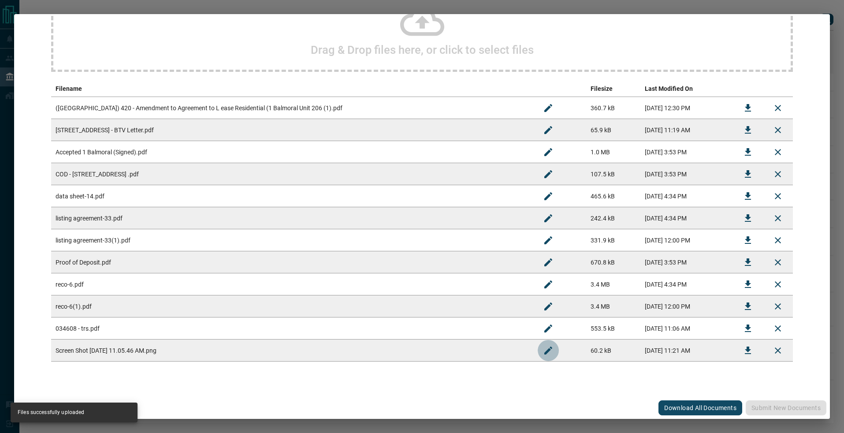
click at [543, 346] on icon "Rename" at bounding box center [548, 350] width 11 height 11
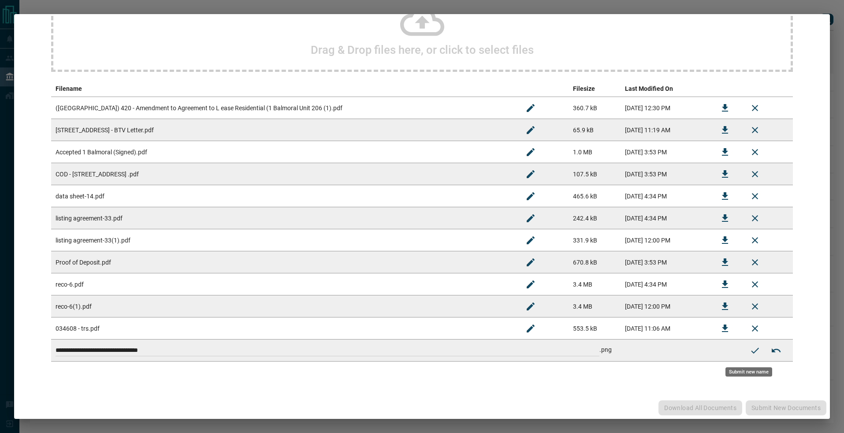
drag, startPoint x: 518, startPoint y: 349, endPoint x: 183, endPoint y: 328, distance: 336.2
click at [176, 329] on tbody "**********" at bounding box center [422, 229] width 742 height 265
paste input
type input "**********"
click at [750, 350] on icon "Submit new name" at bounding box center [755, 350] width 11 height 11
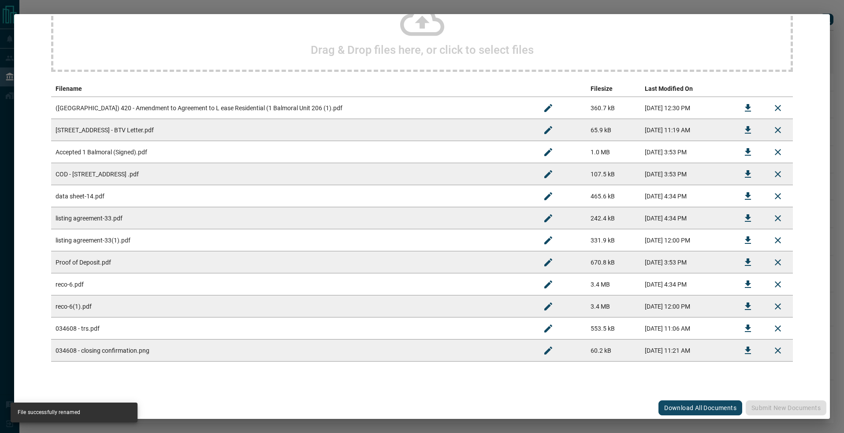
click at [137, 9] on div "#034608 - [GEOGRAPHIC_DATA],206 Upload Documents Deal Checklist Drag & Drop fil…" at bounding box center [422, 216] width 844 height 433
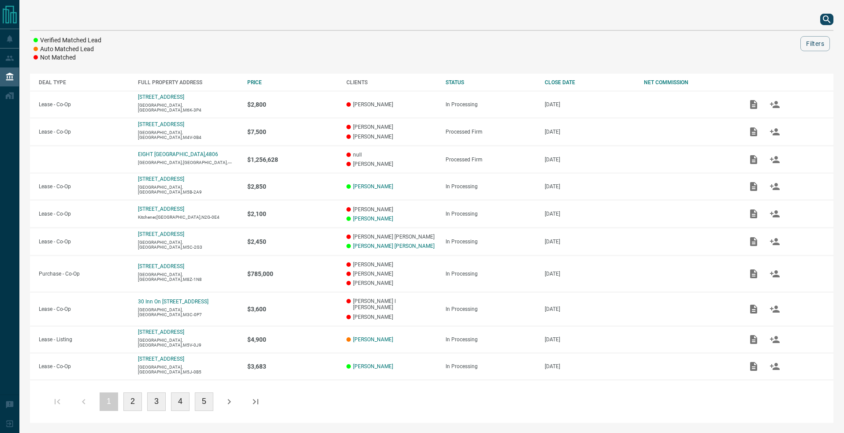
scroll to position [0, 0]
click at [820, 19] on div at bounding box center [432, 19] width 804 height 21
click at [827, 19] on icon "search button" at bounding box center [827, 19] width 11 height 11
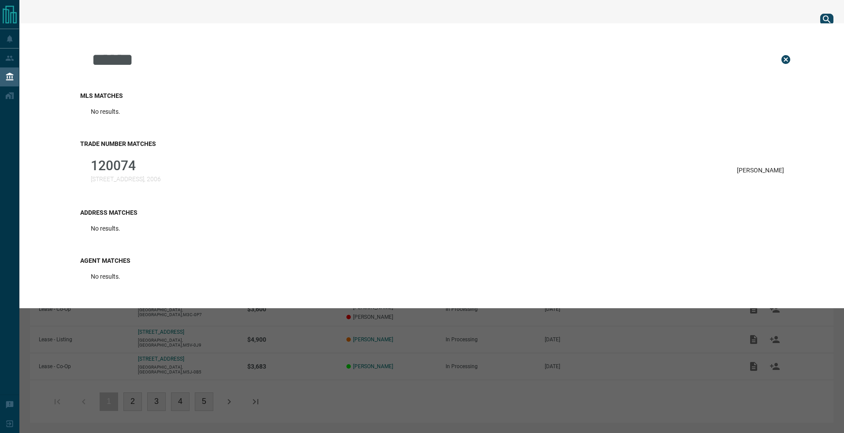
type input "******"
click at [116, 171] on p "120074" at bounding box center [126, 165] width 70 height 15
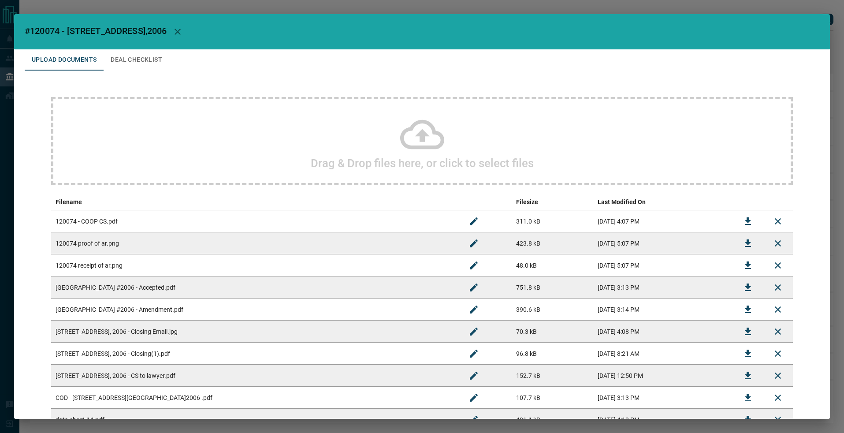
scroll to position [157, 0]
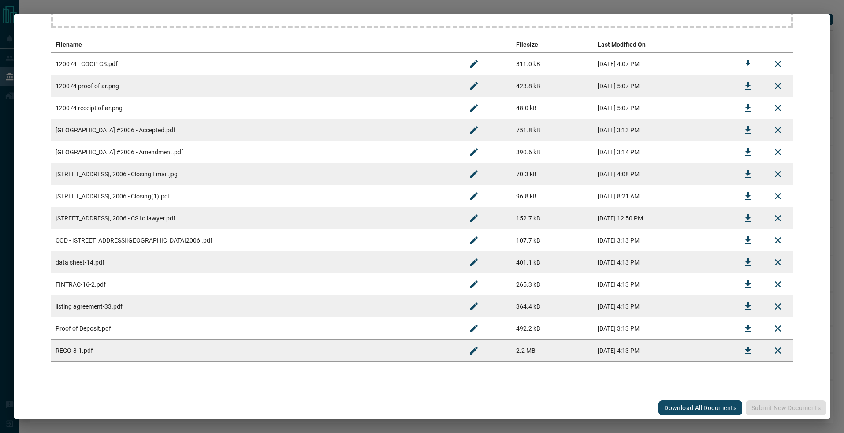
click at [416, 9] on div "#120074 - [STREET_ADDRESS],2006 Upload Documents Deal Checklist Drag & Drop fil…" at bounding box center [422, 216] width 844 height 433
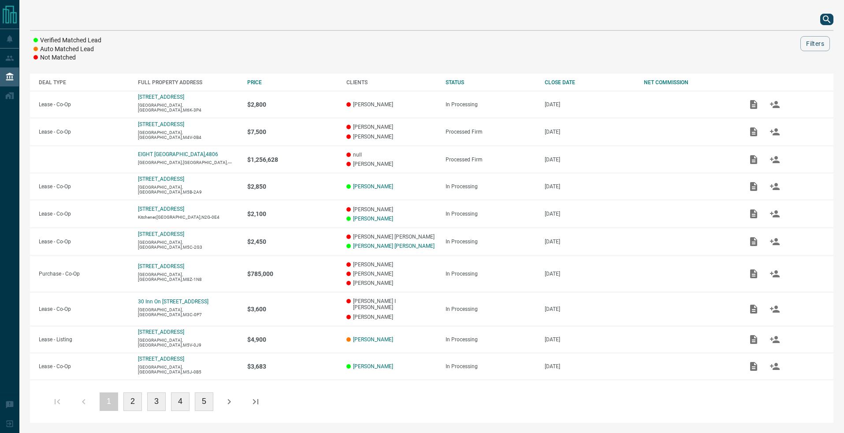
scroll to position [0, 0]
click at [834, 24] on div "Verified Matched Lead Auto Matched Lead Not Matched Filters DEAL TYPE FULL PROP…" at bounding box center [431, 216] width 825 height 432
click at [824, 19] on icon "search button" at bounding box center [826, 18] width 7 height 7
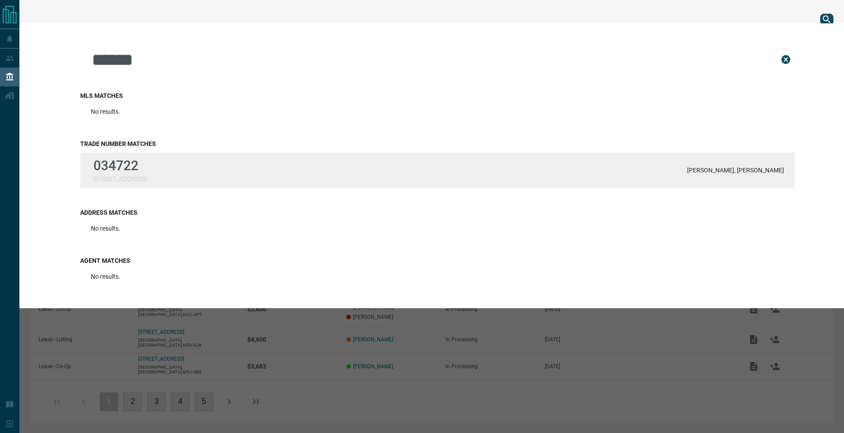
type input "******"
click at [125, 161] on p "034722" at bounding box center [119, 165] width 53 height 15
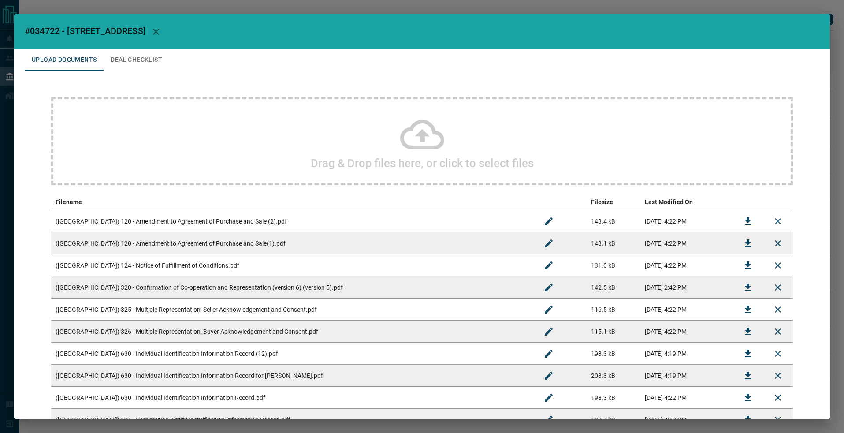
scroll to position [598, 0]
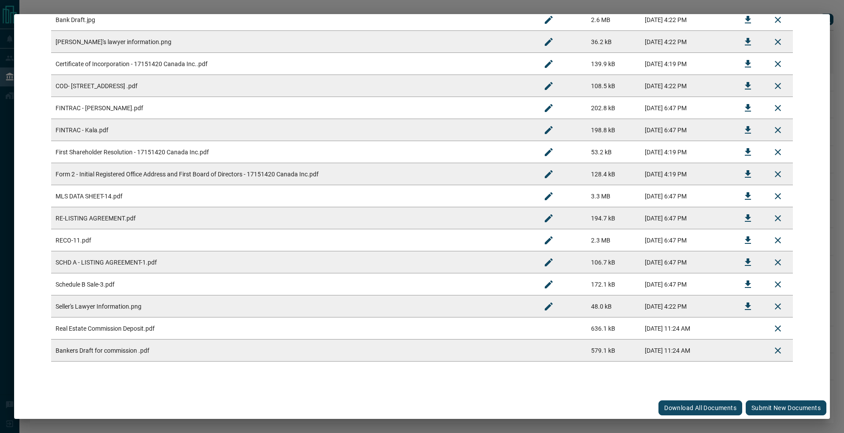
click at [758, 404] on button "Submit new documents" at bounding box center [786, 407] width 81 height 15
click at [758, 404] on div "Download All Documents Submit new documents" at bounding box center [422, 408] width 816 height 22
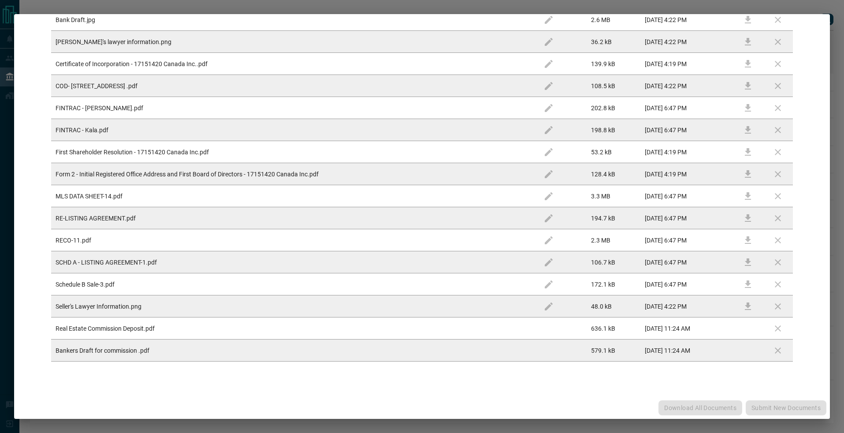
click at [758, 410] on div "Download All Documents Submit new documents" at bounding box center [422, 408] width 816 height 22
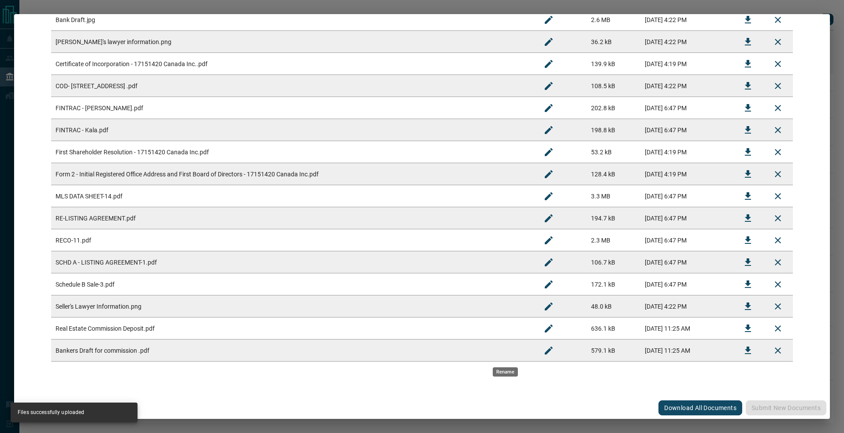
click at [544, 349] on icon "Rename" at bounding box center [549, 350] width 11 height 11
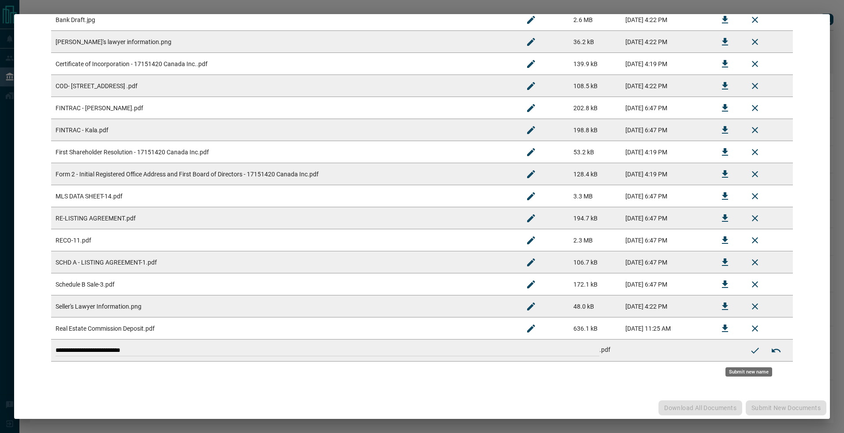
click at [54, 350] on td "**********" at bounding box center [395, 350] width 689 height 22
click at [57, 351] on input "**********" at bounding box center [328, 350] width 544 height 11
paste input "********"
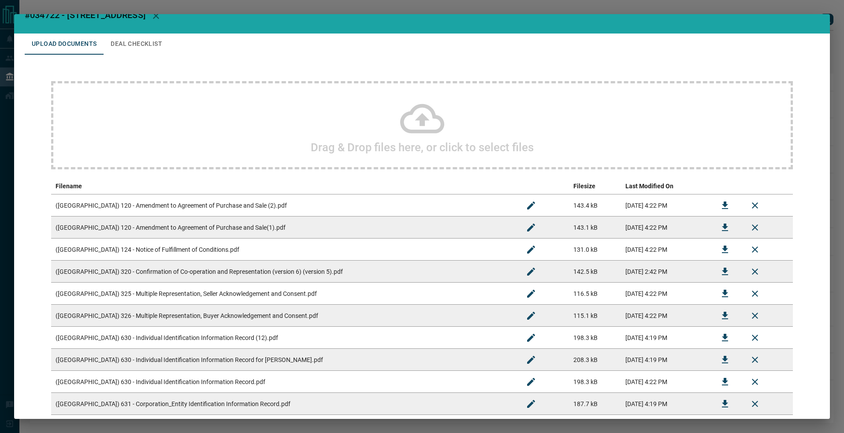
scroll to position [0, 0]
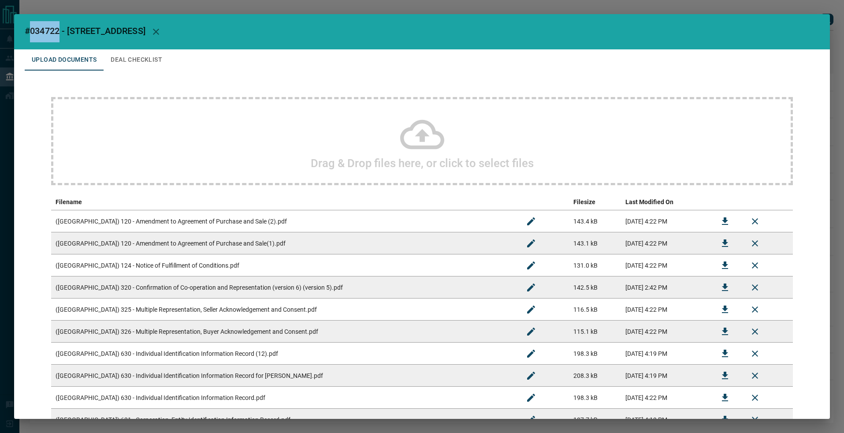
drag, startPoint x: 28, startPoint y: 29, endPoint x: 59, endPoint y: 35, distance: 31.0
click at [59, 35] on span "#034722 - [STREET_ADDRESS]" at bounding box center [85, 31] width 121 height 11
copy span "034722"
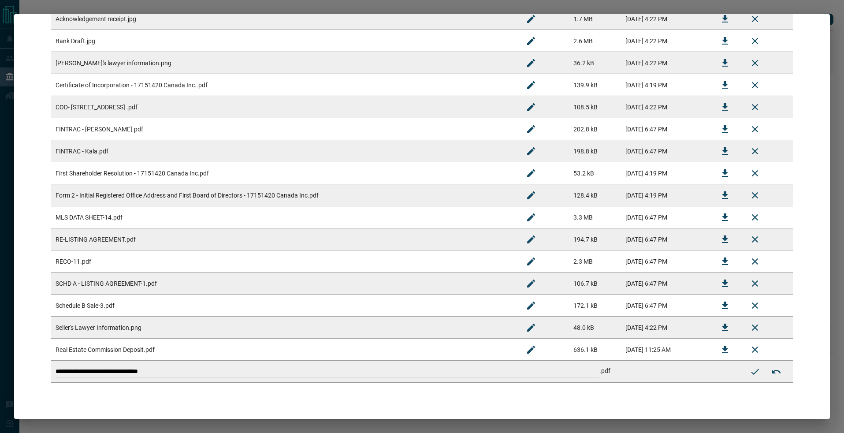
scroll to position [598, 0]
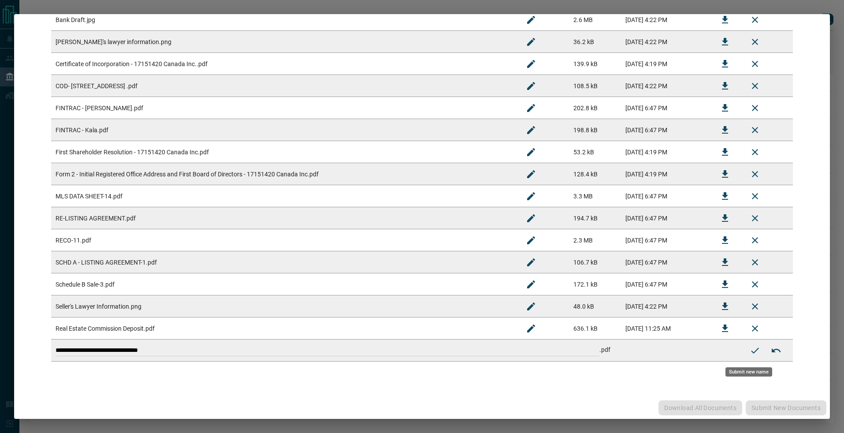
click at [74, 357] on td "**********" at bounding box center [395, 350] width 689 height 22
click at [77, 347] on input "**********" at bounding box center [328, 350] width 544 height 11
drag, startPoint x: 78, startPoint y: 350, endPoint x: 9, endPoint y: 348, distance: 68.4
click at [10, 348] on div "#034722 - [STREET_ADDRESS] Upload Documents Deal Checklist Drag & Drop files he…" at bounding box center [422, 216] width 844 height 433
paste input
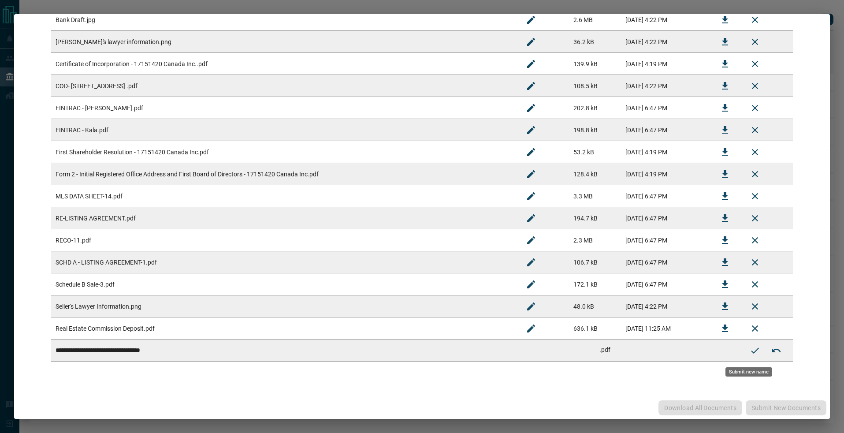
type input "**********"
click at [751, 351] on icon "Submit new name" at bounding box center [755, 350] width 8 height 6
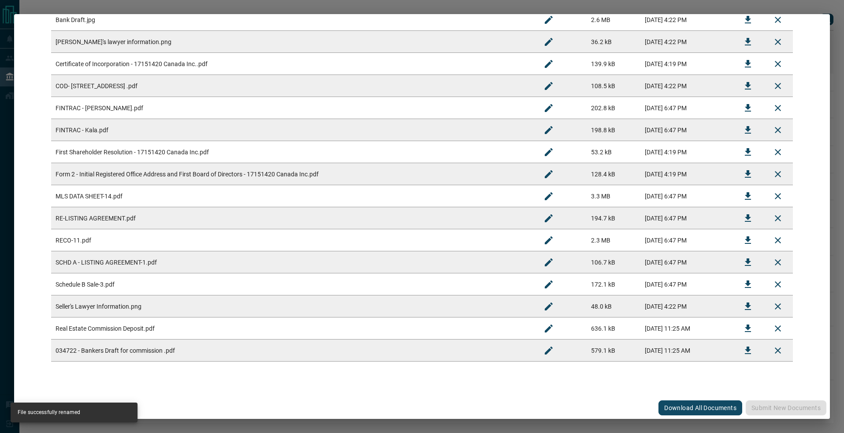
click at [544, 329] on icon "Rename" at bounding box center [549, 328] width 11 height 11
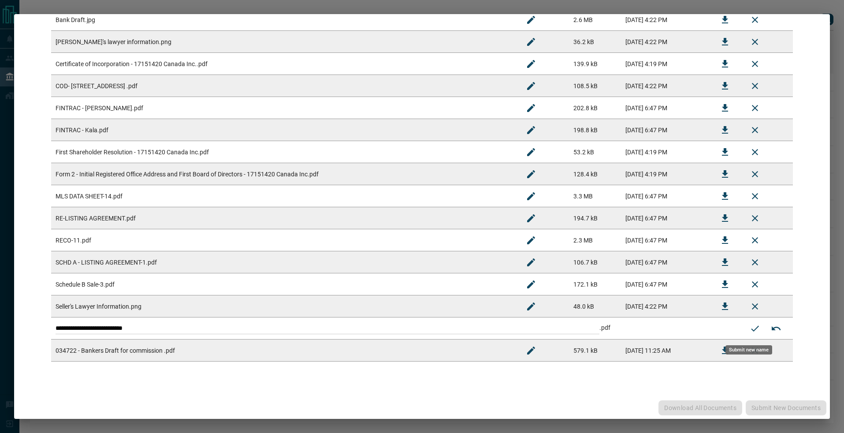
click at [55, 327] on td "**********" at bounding box center [395, 328] width 689 height 22
click at [56, 328] on input "**********" at bounding box center [328, 328] width 544 height 11
paste input "******"
type input "**********"
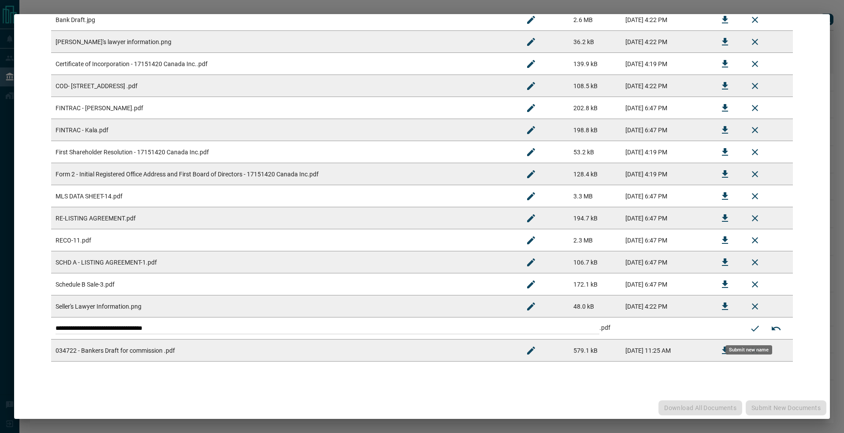
click at [750, 327] on icon "Submit new name" at bounding box center [755, 328] width 11 height 11
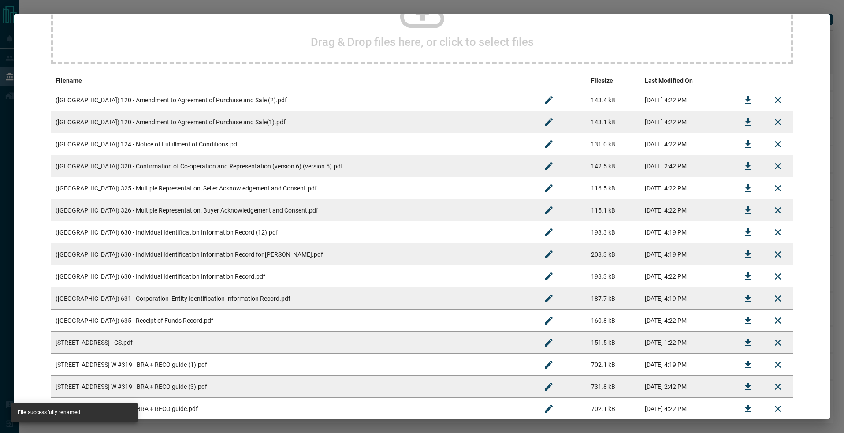
scroll to position [0, 0]
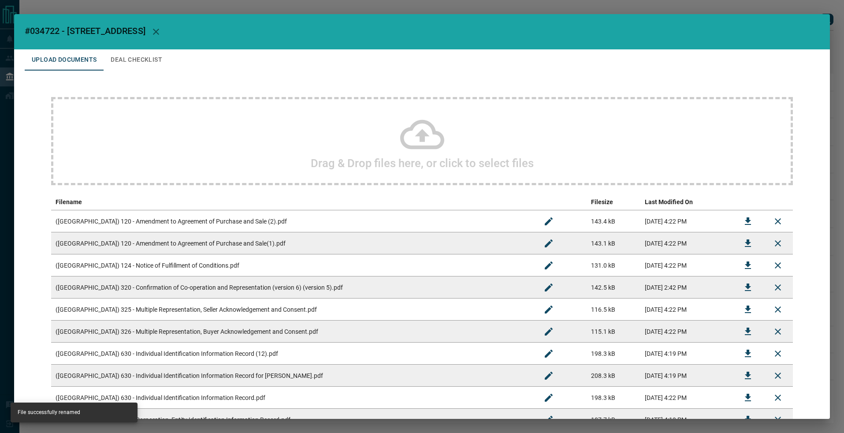
click at [139, 63] on button "Deal Checklist" at bounding box center [137, 59] width 66 height 21
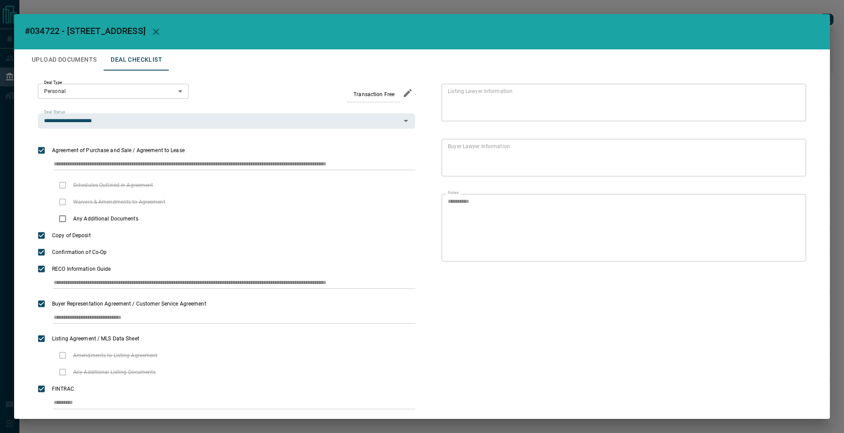
click at [100, 0] on div "**********" at bounding box center [422, 216] width 844 height 433
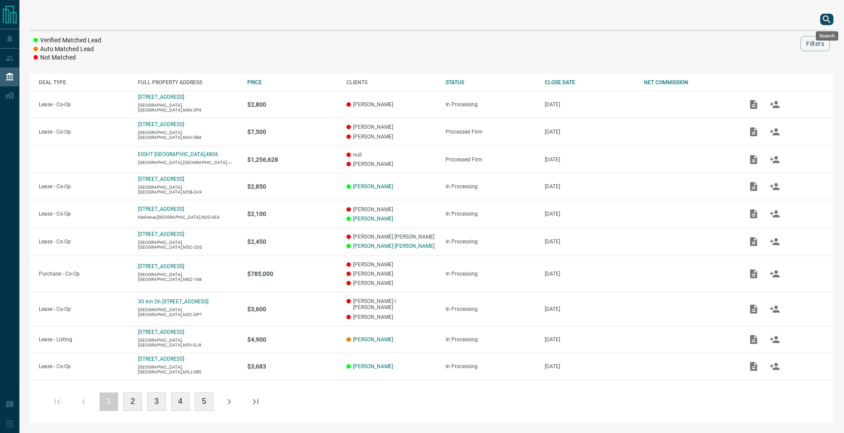
click at [821, 19] on button "search button" at bounding box center [826, 19] width 13 height 11
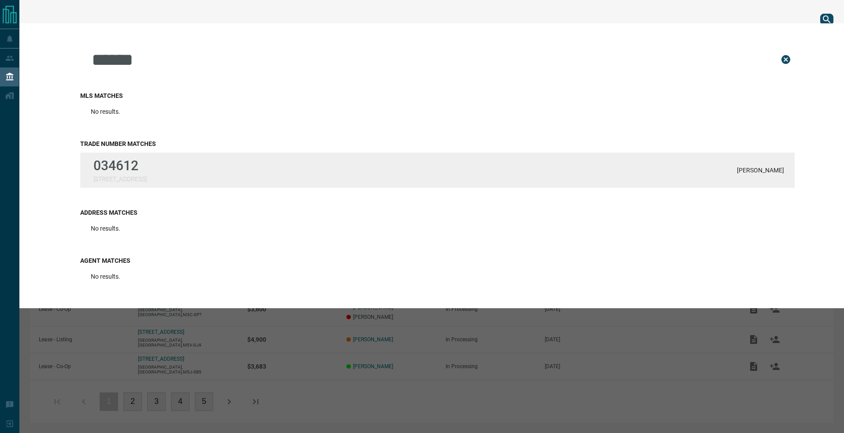
type input "******"
click at [138, 178] on p "[STREET_ADDRESS]" at bounding box center [119, 178] width 53 height 7
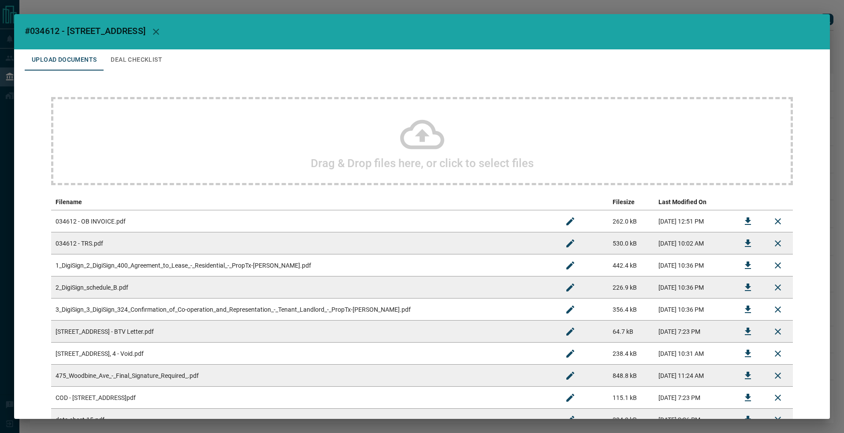
click at [334, 174] on div "Drag & Drop files here, or click to select files" at bounding box center [422, 141] width 742 height 88
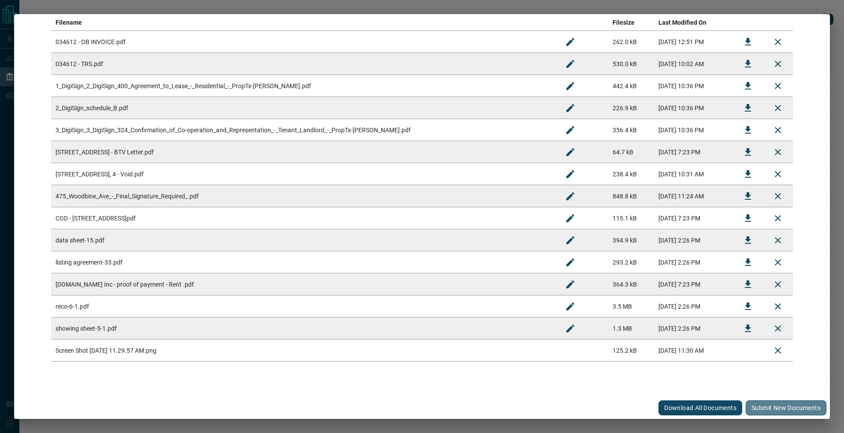
click at [771, 410] on button "Submit new documents" at bounding box center [786, 407] width 81 height 15
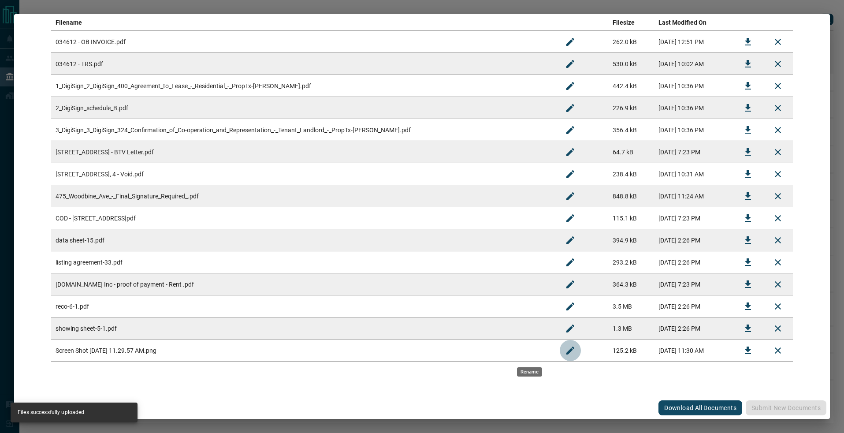
click at [566, 351] on icon "Rename" at bounding box center [570, 350] width 8 height 8
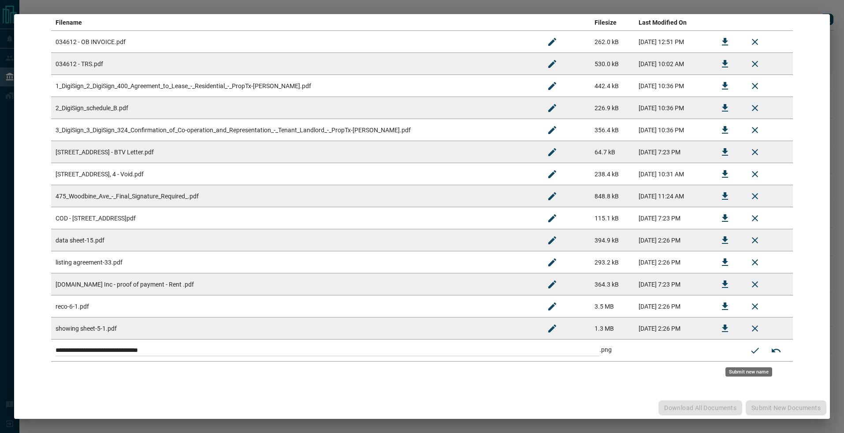
drag, startPoint x: 212, startPoint y: 329, endPoint x: 134, endPoint y: 308, distance: 80.5
click at [122, 312] on tbody "**********" at bounding box center [422, 196] width 742 height 331
paste input
type input "**********"
click at [750, 352] on icon "Submit new name" at bounding box center [755, 350] width 11 height 11
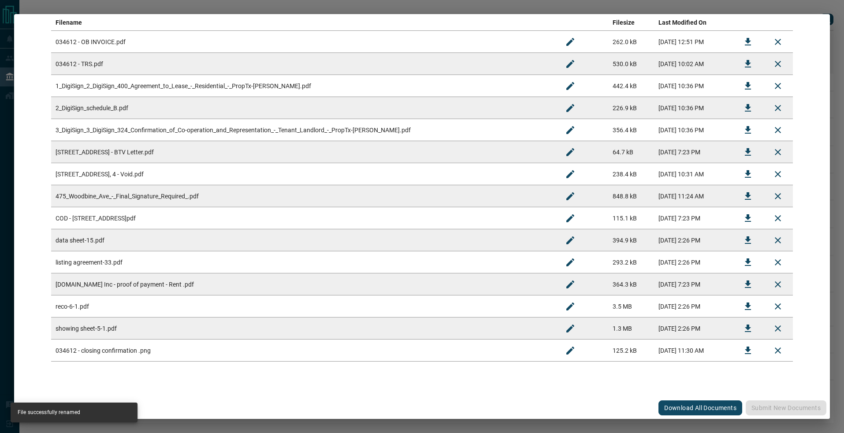
click at [793, 11] on div "#034612 - [STREET_ADDRESS],4 Upload Documents Deal Checklist Drag & Drop files …" at bounding box center [422, 216] width 844 height 433
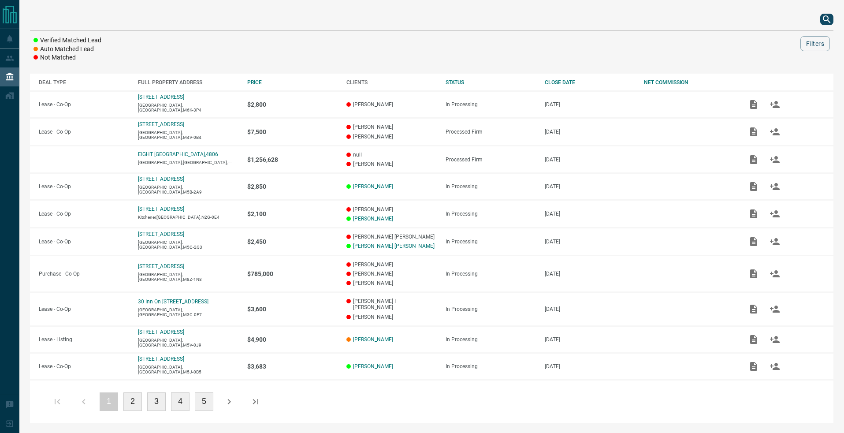
scroll to position [0, 0]
click at [823, 15] on icon "search button" at bounding box center [827, 19] width 11 height 11
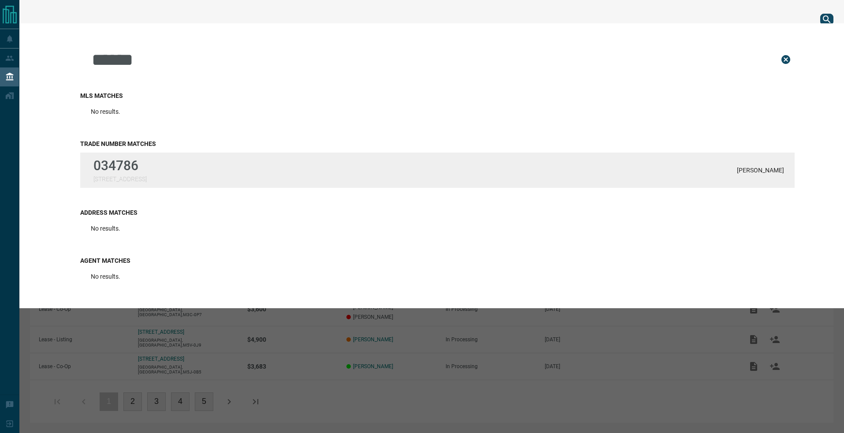
type input "******"
click at [728, 165] on div "034786 [STREET_ADDRESS][PERSON_NAME]" at bounding box center [437, 170] width 715 height 35
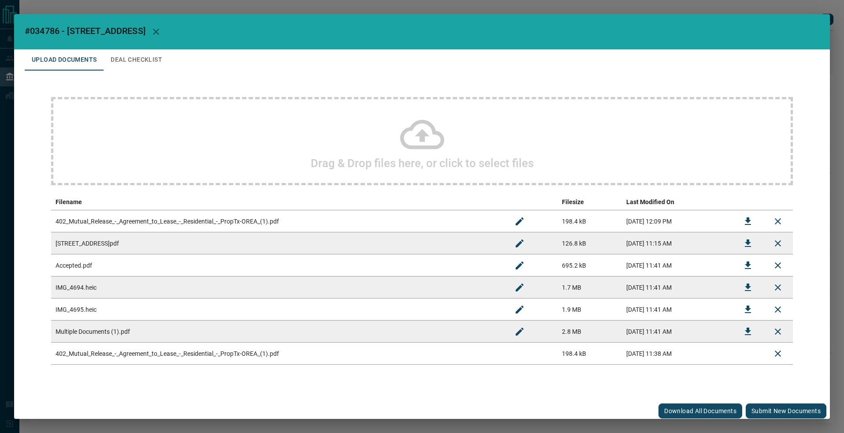
scroll to position [3, 0]
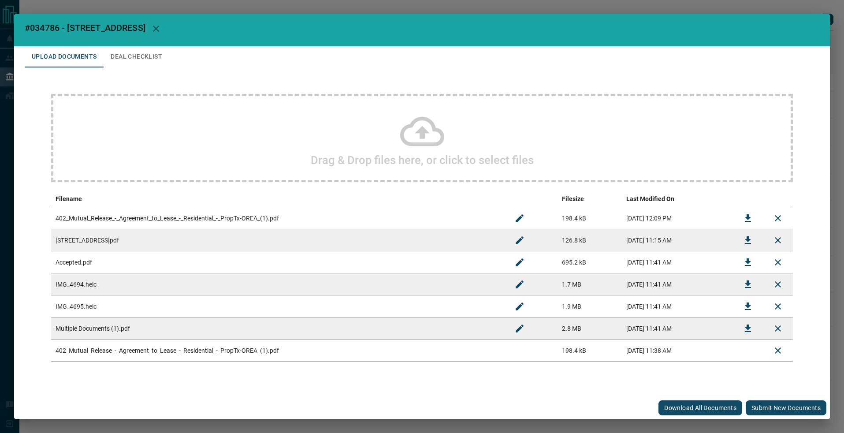
click at [769, 405] on button "Submit new documents" at bounding box center [786, 407] width 81 height 15
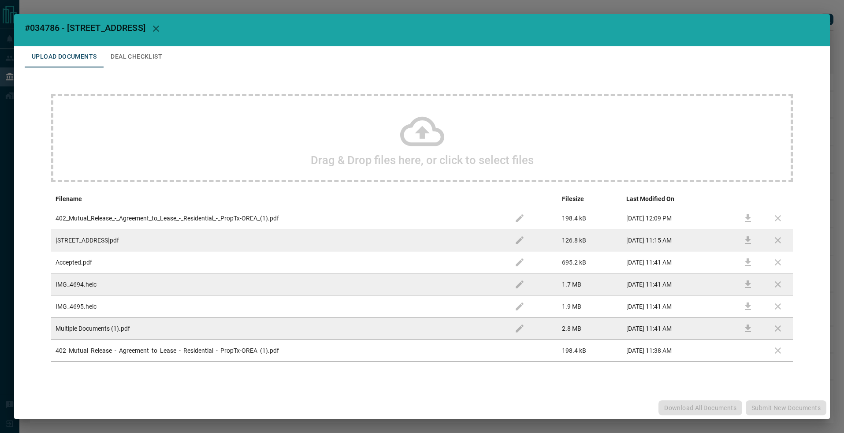
click at [769, 405] on div "Download All Documents Submit new documents" at bounding box center [422, 408] width 816 height 22
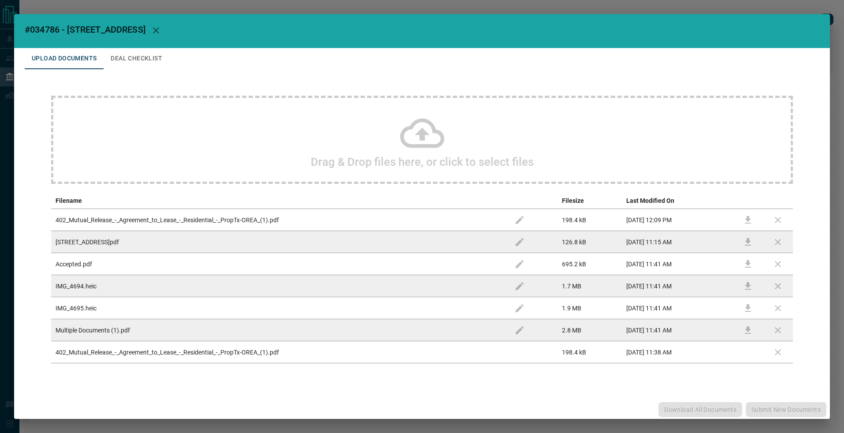
click at [150, 58] on button "Deal Checklist" at bounding box center [137, 58] width 66 height 21
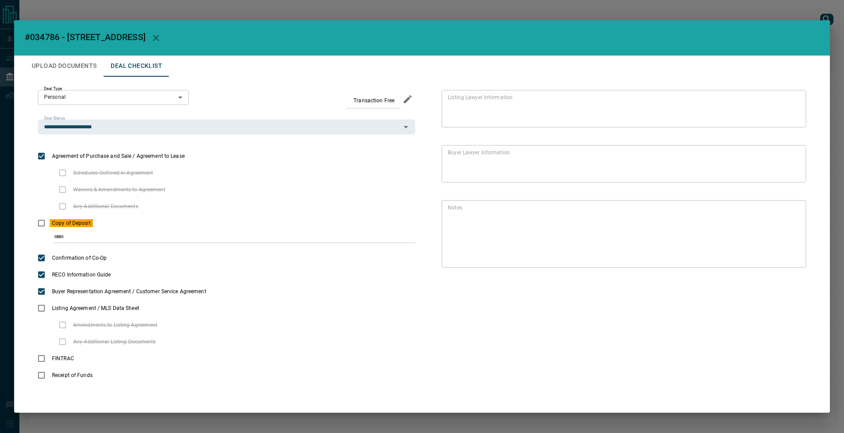
scroll to position [0, 0]
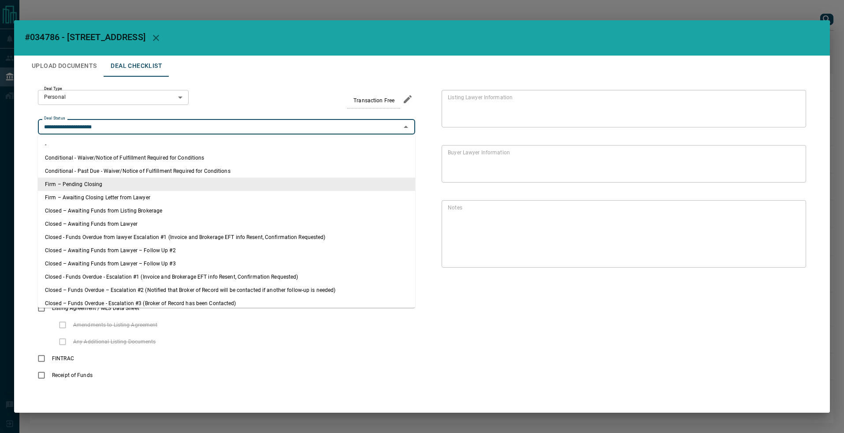
click at [135, 127] on input "**********" at bounding box center [220, 127] width 358 height 10
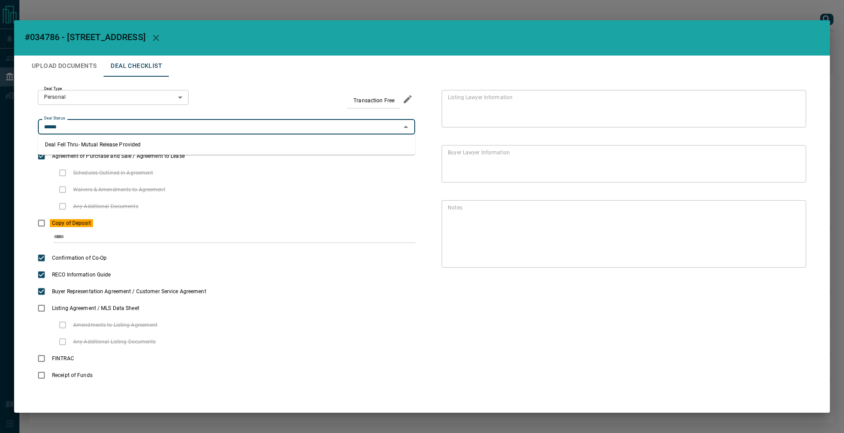
click at [126, 137] on ul "Deal Fell Thru- Mutual Release Provided" at bounding box center [226, 144] width 377 height 20
click at [120, 145] on li "Deal Fell Thru- Mutual Release Provided" at bounding box center [226, 144] width 377 height 13
type input "**********"
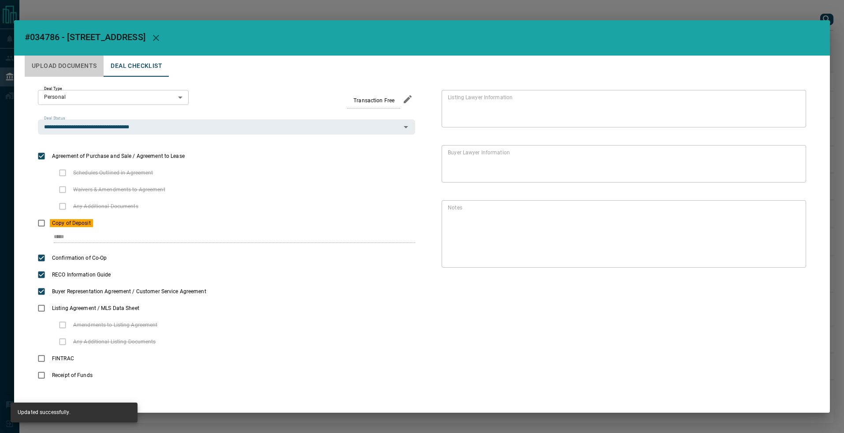
click at [76, 67] on button "Upload Documents" at bounding box center [64, 66] width 79 height 21
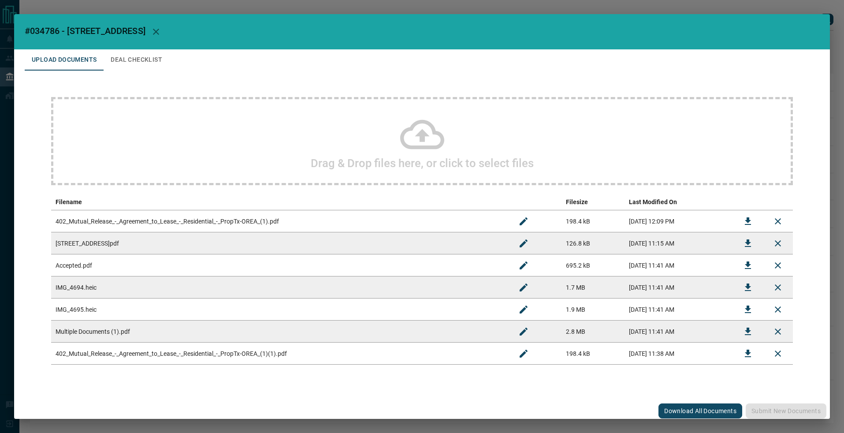
click at [745, 263] on icon "Download" at bounding box center [748, 265] width 11 height 11
click at [147, 51] on button "Deal Checklist" at bounding box center [137, 59] width 66 height 21
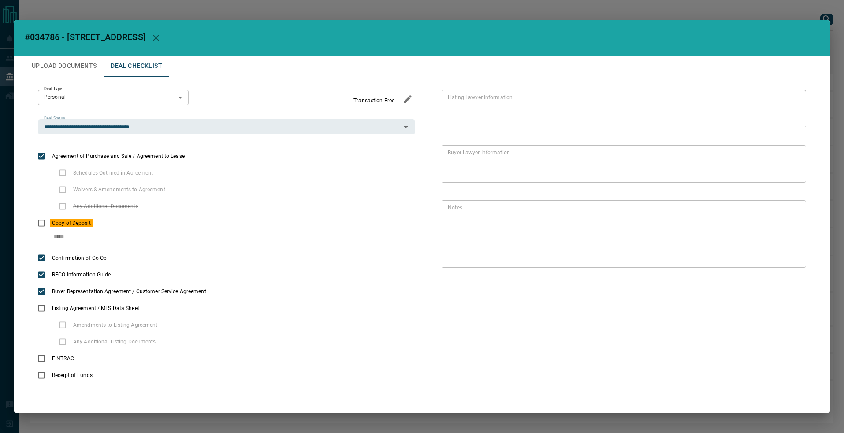
click at [387, 15] on div "**********" at bounding box center [422, 216] width 844 height 433
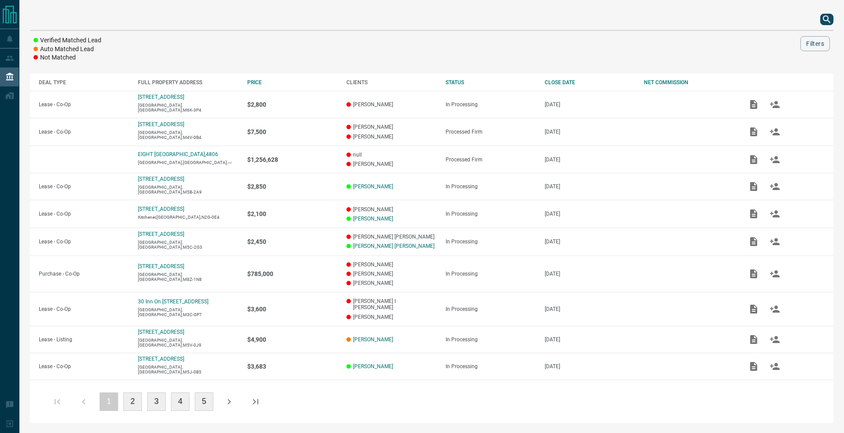
click at [815, 16] on div at bounding box center [432, 19] width 804 height 21
click at [825, 20] on icon "search button" at bounding box center [826, 18] width 7 height 7
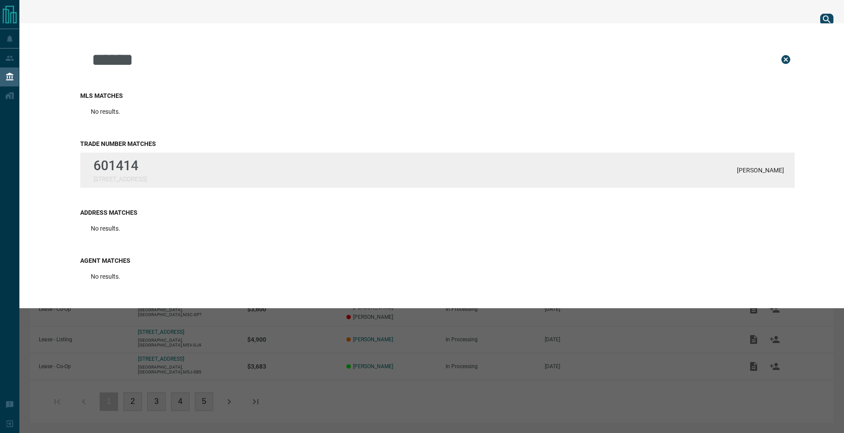
type input "******"
click at [155, 157] on div "[STREET_ADDRESS] [PERSON_NAME]" at bounding box center [437, 170] width 715 height 35
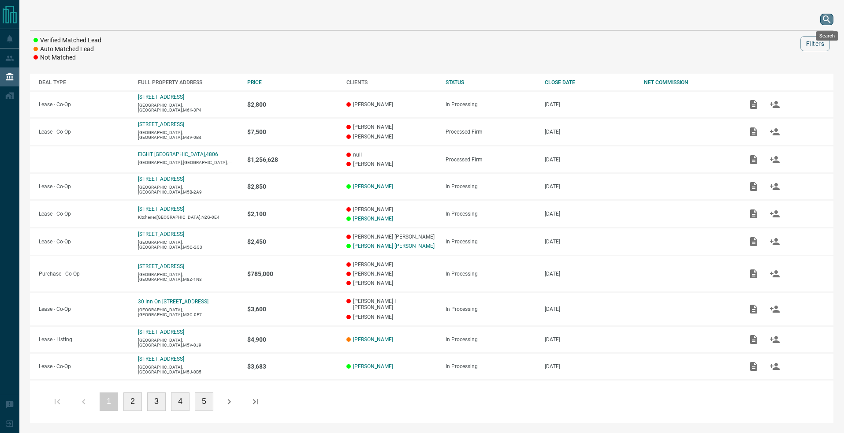
click at [827, 19] on icon "search button" at bounding box center [827, 19] width 11 height 11
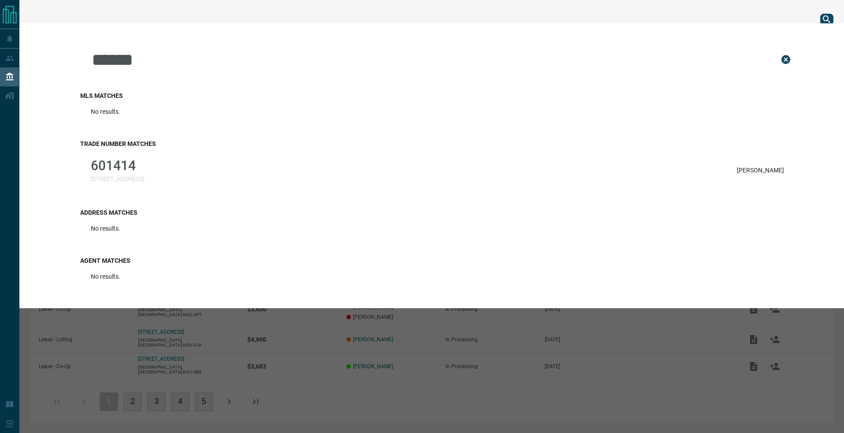
type input "******"
click at [213, 156] on div "[STREET_ADDRESS] [PERSON_NAME]" at bounding box center [437, 170] width 715 height 35
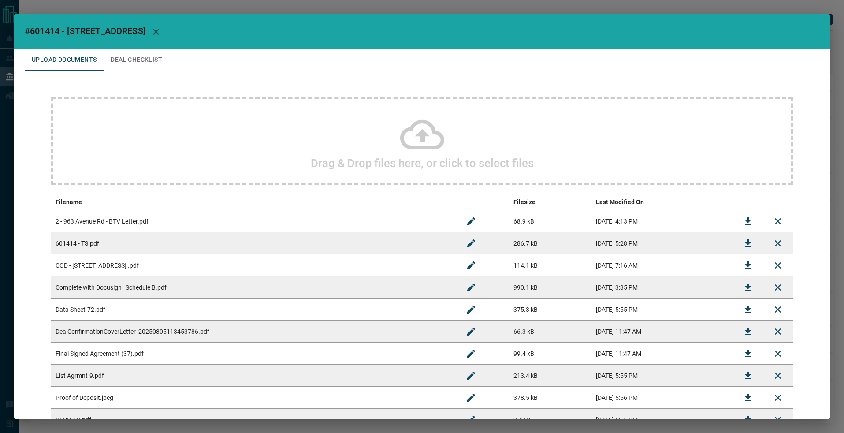
scroll to position [91, 0]
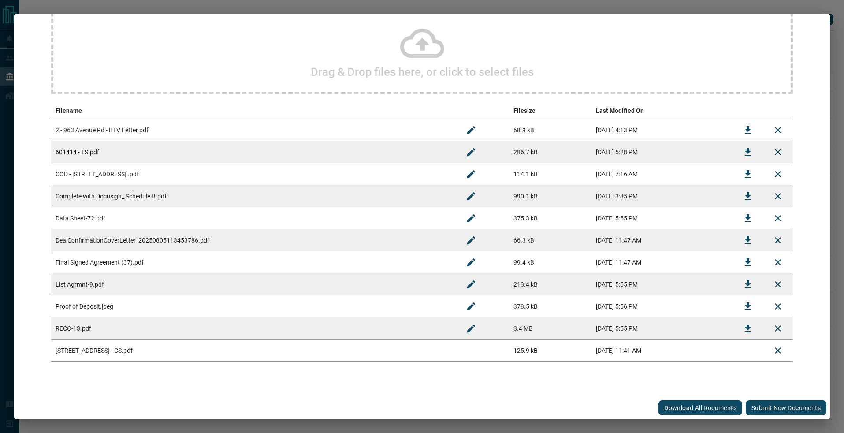
click at [774, 409] on button "Submit new documents" at bounding box center [786, 407] width 81 height 15
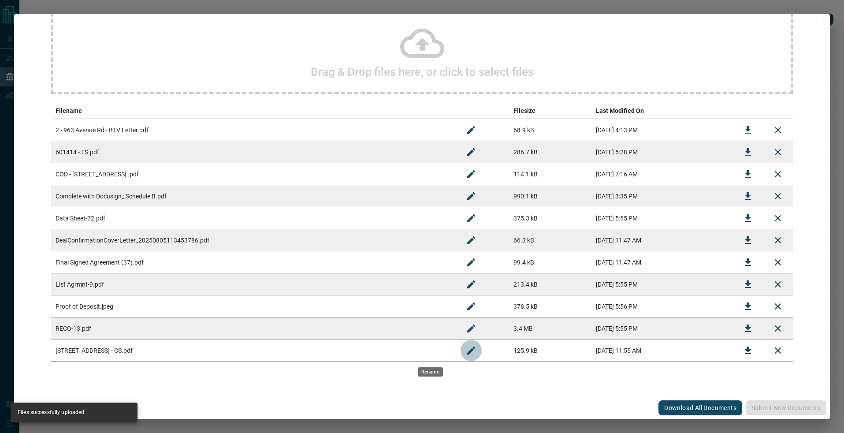
click at [466, 346] on icon "Rename" at bounding box center [471, 350] width 11 height 11
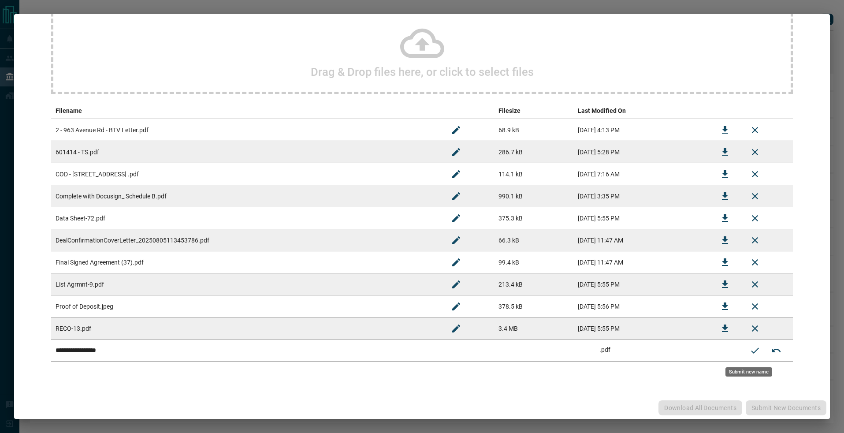
drag, startPoint x: 227, startPoint y: 334, endPoint x: 123, endPoint y: 300, distance: 108.6
click at [113, 309] on tbody "**********" at bounding box center [422, 240] width 742 height 242
paste input
type input "**********"
click at [750, 354] on icon "Submit new name" at bounding box center [755, 350] width 11 height 11
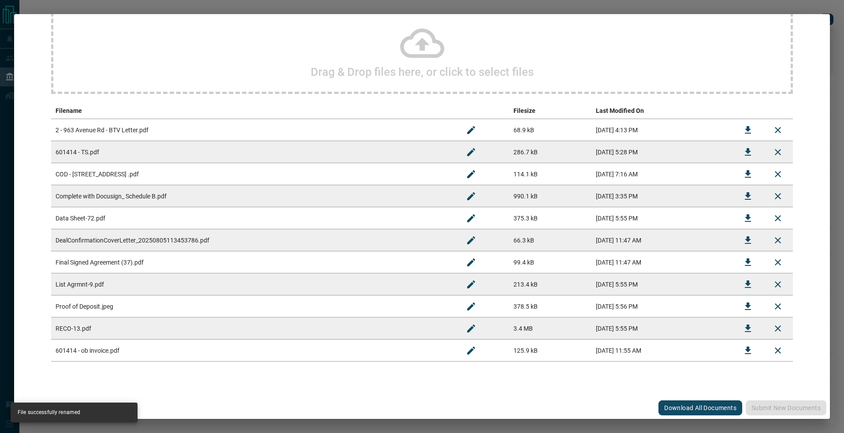
scroll to position [0, 0]
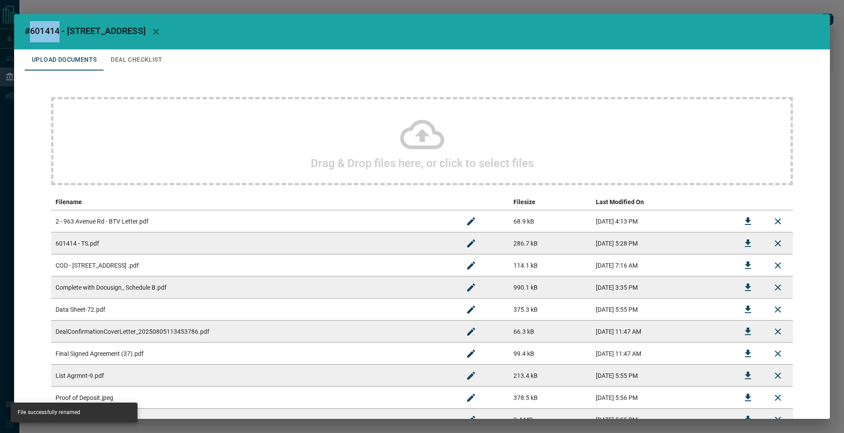
drag, startPoint x: 31, startPoint y: 31, endPoint x: 60, endPoint y: 32, distance: 28.7
click at [60, 32] on span "#601414 - [STREET_ADDRESS]" at bounding box center [85, 31] width 121 height 11
copy span "601414"
drag, startPoint x: 665, startPoint y: 10, endPoint x: 706, endPoint y: 11, distance: 40.6
click at [666, 10] on div "#601414 - [GEOGRAPHIC_DATA],2 Upload Documents Deal Checklist Drag & Drop files…" at bounding box center [422, 216] width 844 height 433
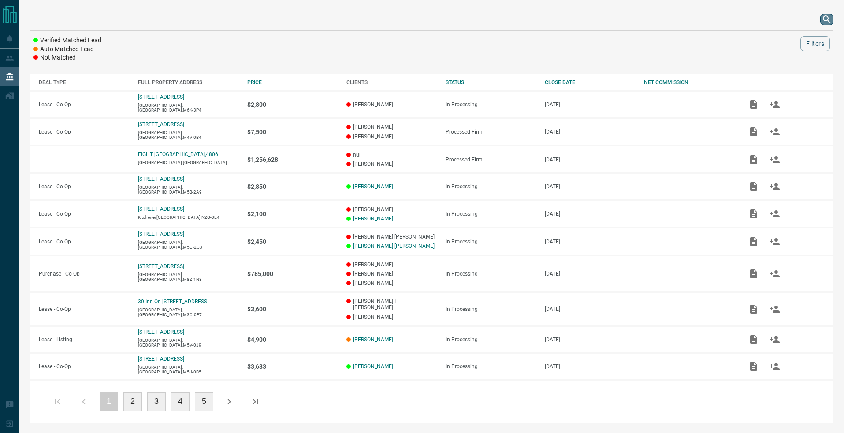
click at [824, 17] on icon "search button" at bounding box center [826, 18] width 7 height 7
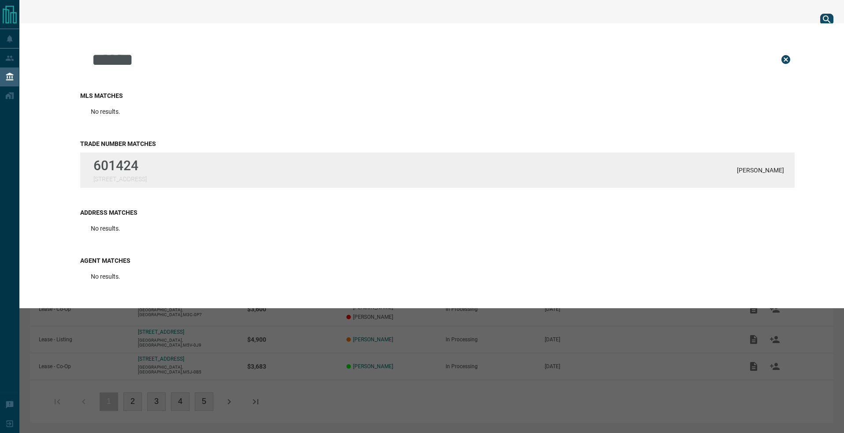
type input "******"
click at [147, 168] on p "601424" at bounding box center [119, 165] width 53 height 15
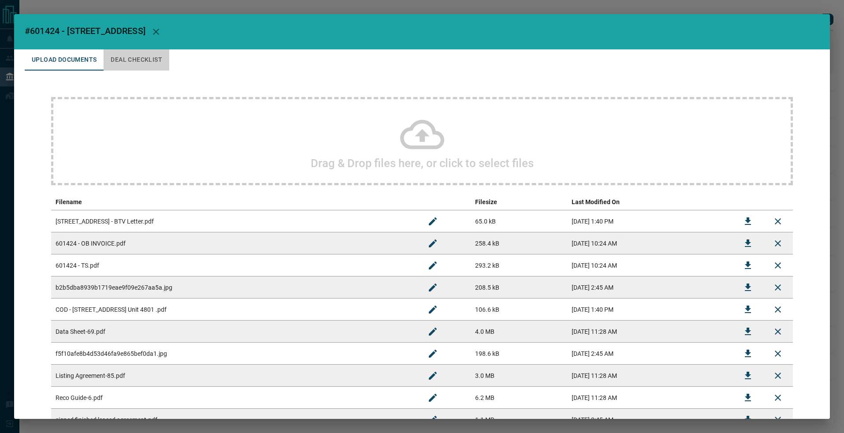
click at [145, 58] on button "Deal Checklist" at bounding box center [137, 59] width 66 height 21
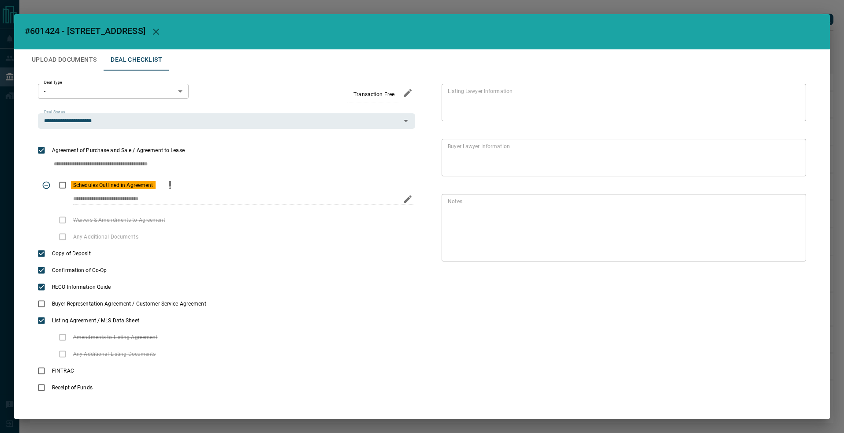
click at [164, 183] on button "priority" at bounding box center [170, 185] width 15 height 17
click at [408, 204] on icon "edit" at bounding box center [408, 199] width 11 height 11
click at [389, 201] on icon "save" at bounding box center [393, 199] width 8 height 6
click at [58, 54] on button "Upload Documents" at bounding box center [64, 59] width 79 height 21
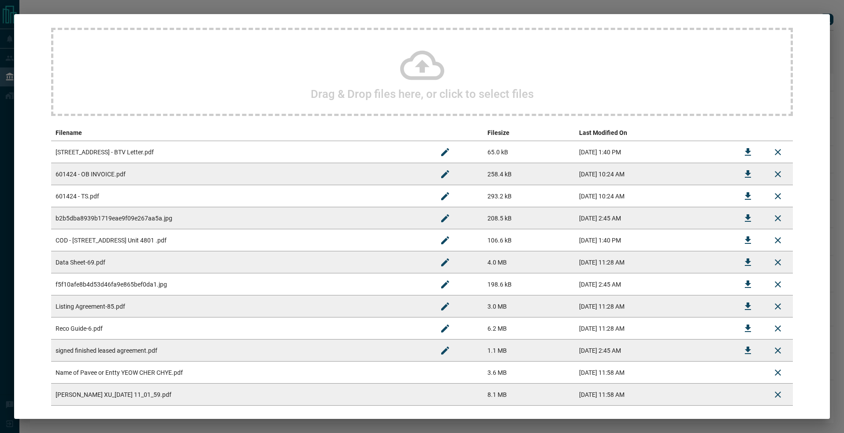
scroll to position [113, 0]
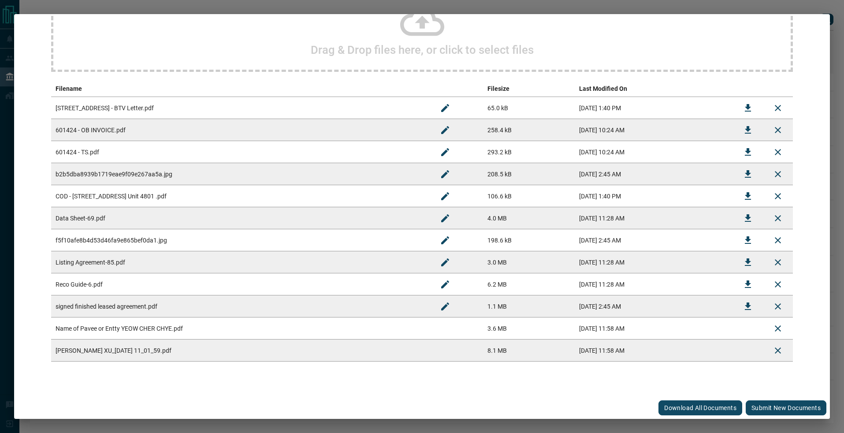
click at [762, 405] on button "Submit new documents" at bounding box center [786, 407] width 81 height 15
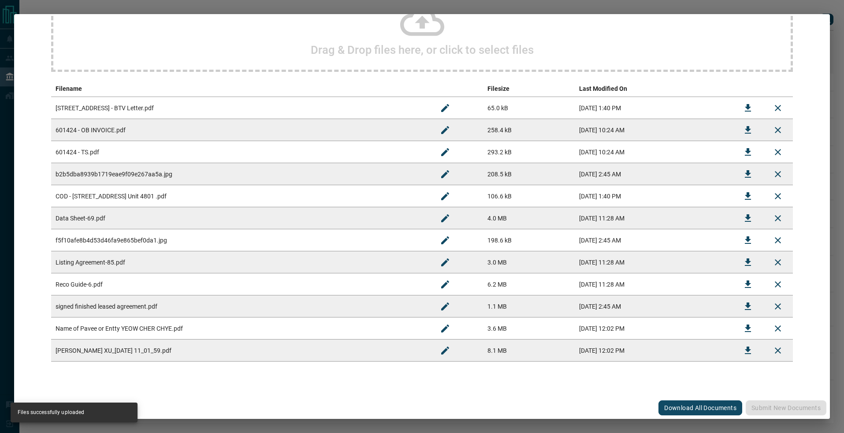
click at [440, 333] on icon "Rename" at bounding box center [445, 328] width 11 height 11
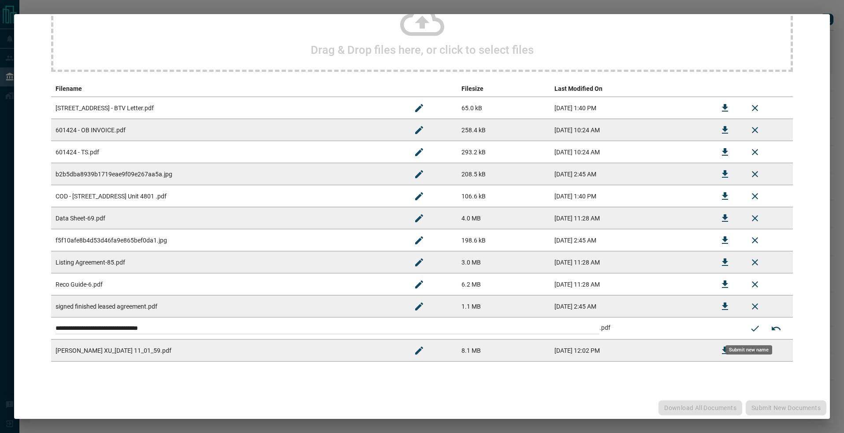
drag, startPoint x: 328, startPoint y: 321, endPoint x: 70, endPoint y: 294, distance: 259.8
click at [65, 294] on tbody "**********" at bounding box center [422, 229] width 742 height 265
paste input
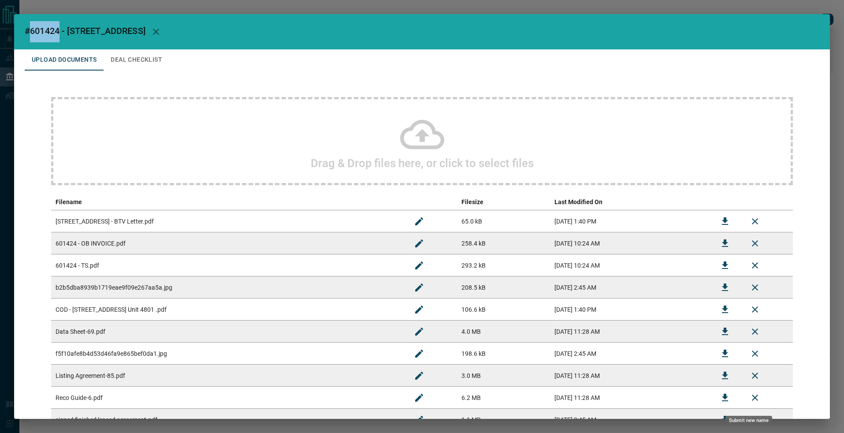
drag, startPoint x: 58, startPoint y: 31, endPoint x: 30, endPoint y: 34, distance: 28.3
click at [29, 33] on span "#601424 - [STREET_ADDRESS]" at bounding box center [85, 31] width 121 height 11
copy span "601424"
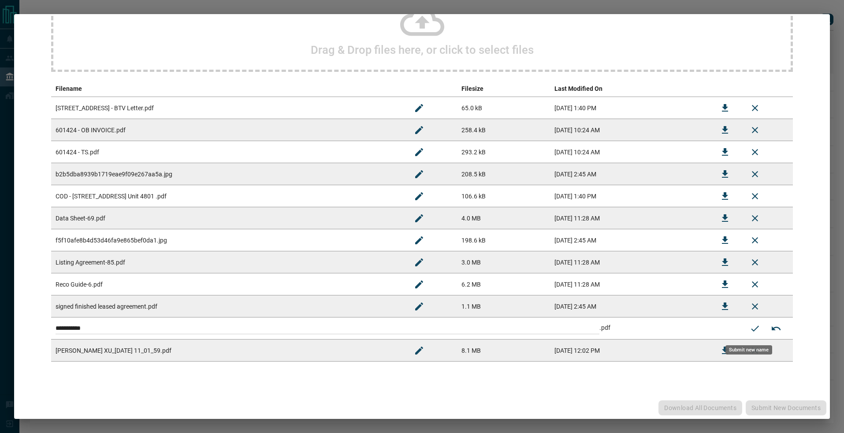
click at [122, 325] on input "**********" at bounding box center [328, 328] width 544 height 11
drag, startPoint x: 20, startPoint y: 317, endPoint x: 18, endPoint y: 276, distance: 41.0
click at [3, 285] on div "**********" at bounding box center [422, 216] width 844 height 433
paste input
type input "**********"
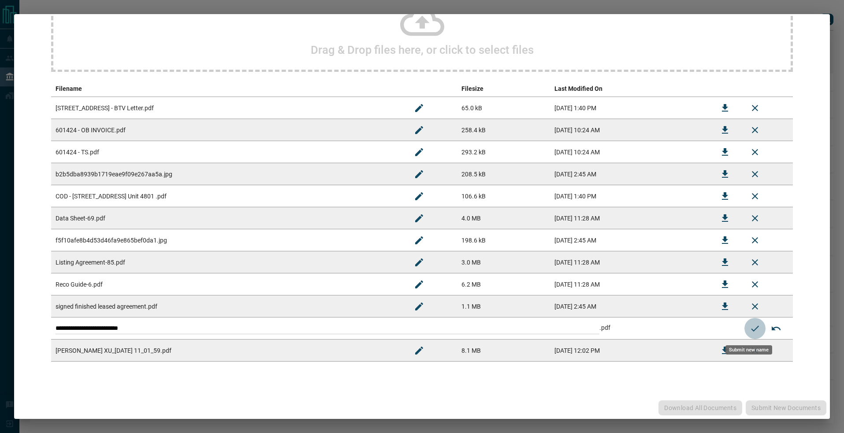
click at [750, 323] on icon "Submit new name" at bounding box center [755, 328] width 11 height 11
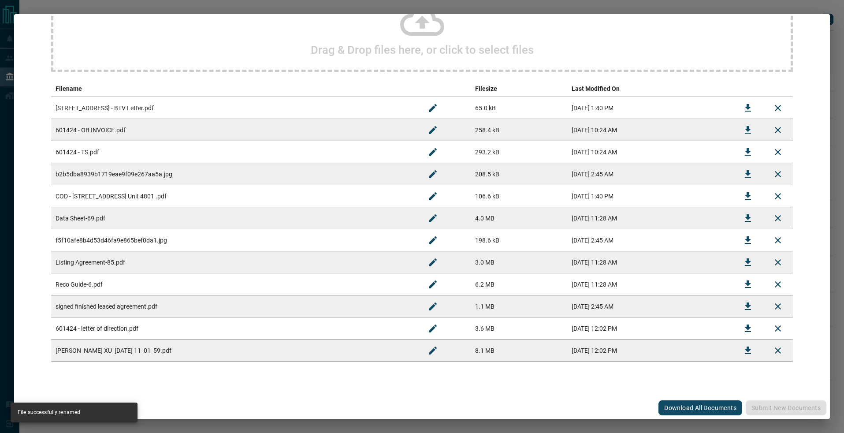
click at [728, 12] on div "#601424 - [GEOGRAPHIC_DATA] Upload Documents Deal Checklist Drag & Drop files h…" at bounding box center [422, 216] width 844 height 433
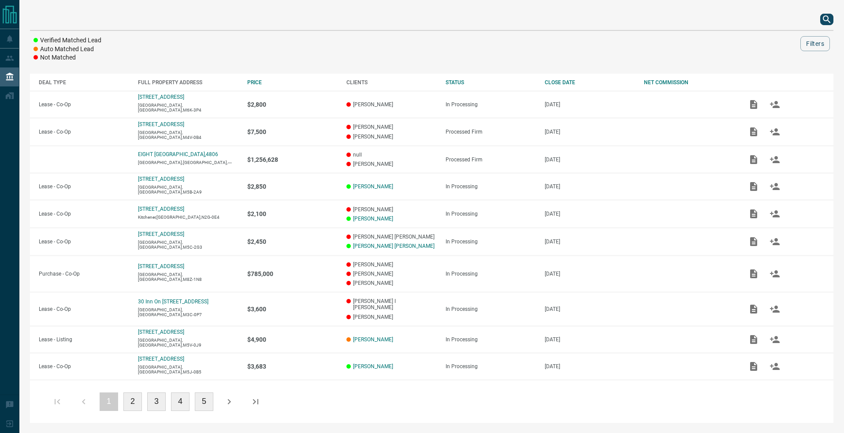
click at [728, 12] on div "null Upload Documents Deal Checklist Drag & Drop files here, or click to select…" at bounding box center [422, 216] width 844 height 433
click at [831, 23] on icon "search button" at bounding box center [827, 19] width 11 height 11
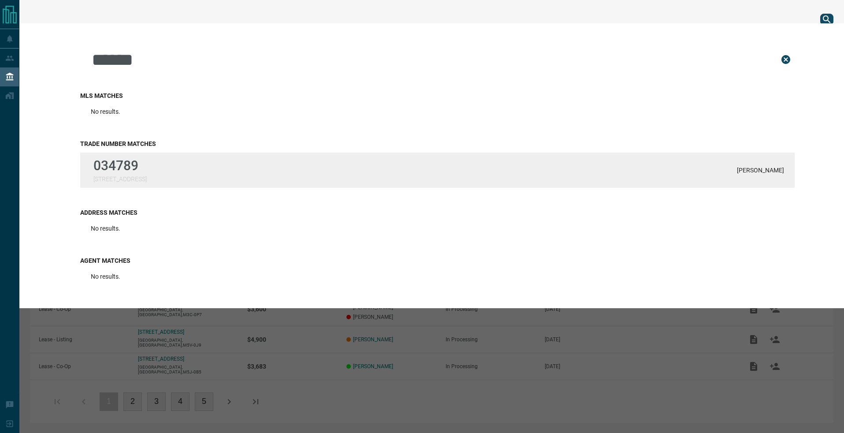
type input "******"
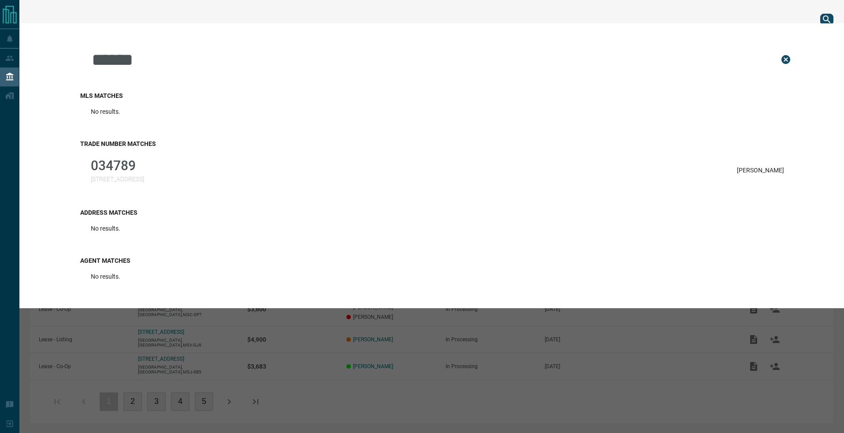
drag, startPoint x: 354, startPoint y: 182, endPoint x: 580, endPoint y: 63, distance: 255.2
click at [355, 181] on div "034789 [STREET_ADDRESS][PERSON_NAME]" at bounding box center [437, 170] width 715 height 35
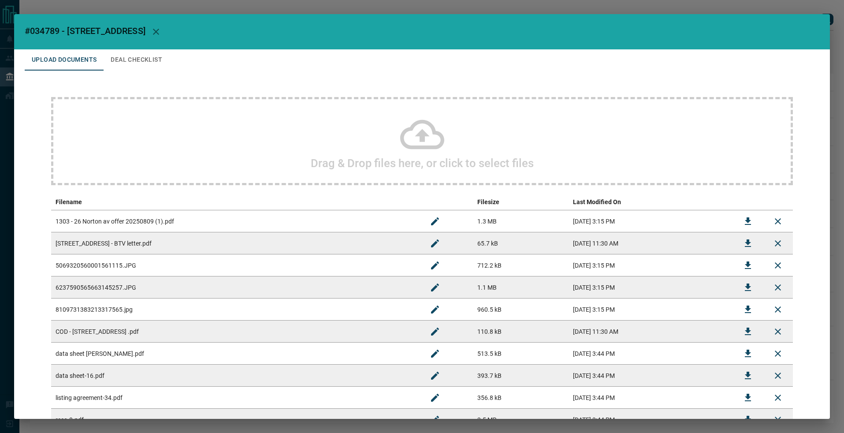
scroll to position [91, 0]
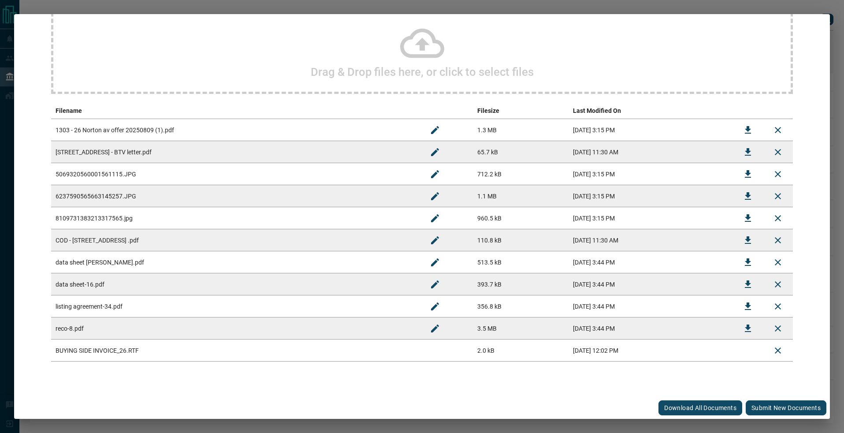
click at [760, 406] on button "Submit new documents" at bounding box center [786, 407] width 81 height 15
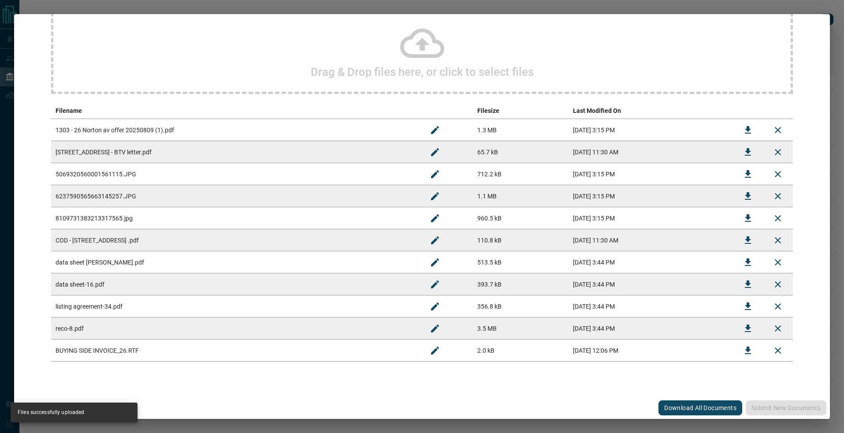
click at [431, 347] on icon "Rename" at bounding box center [435, 350] width 8 height 8
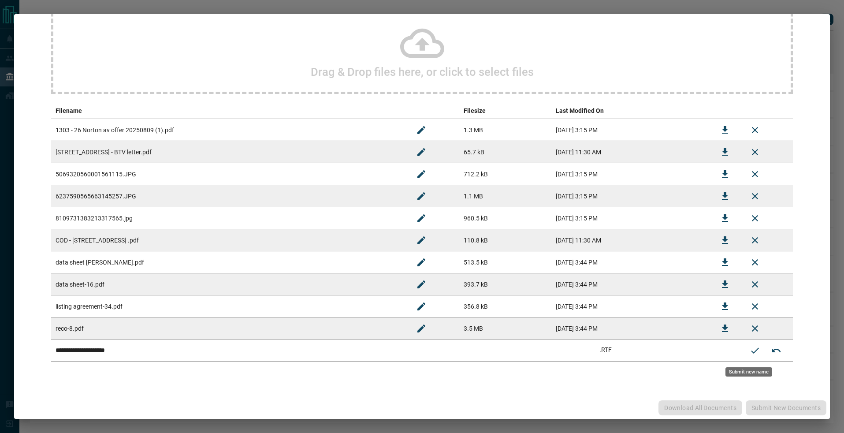
drag, startPoint x: 397, startPoint y: 347, endPoint x: 128, endPoint y: 328, distance: 269.7
click at [126, 328] on tbody "**********" at bounding box center [422, 240] width 742 height 242
paste input
type input "**********"
drag, startPoint x: 756, startPoint y: 354, endPoint x: 734, endPoint y: 337, distance: 28.0
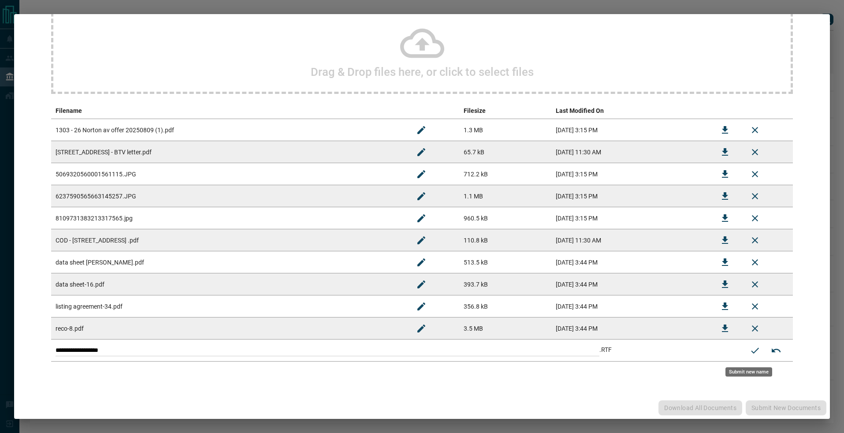
click at [756, 354] on button "Submit new name" at bounding box center [755, 350] width 21 height 21
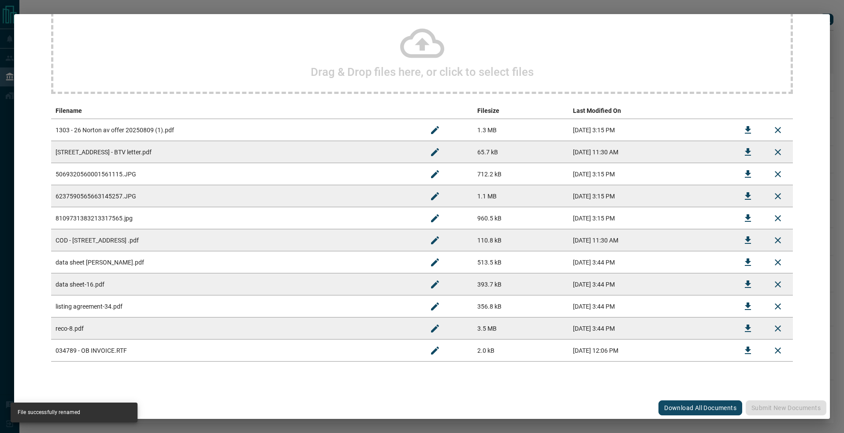
scroll to position [0, 0]
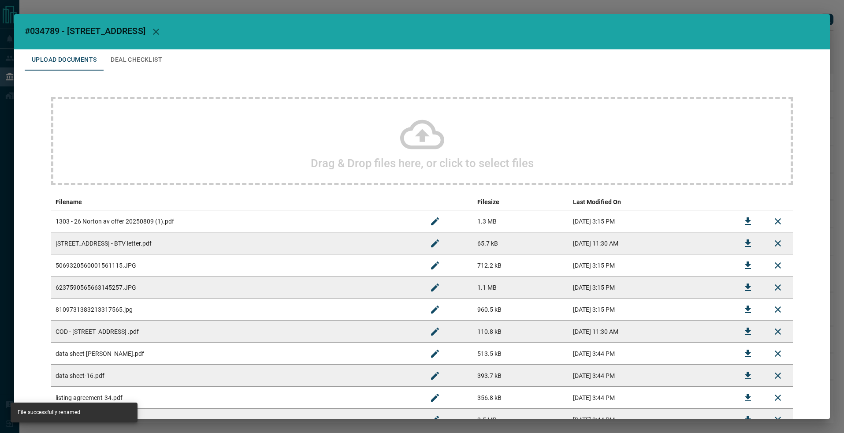
click at [151, 62] on button "Deal Checklist" at bounding box center [137, 59] width 66 height 21
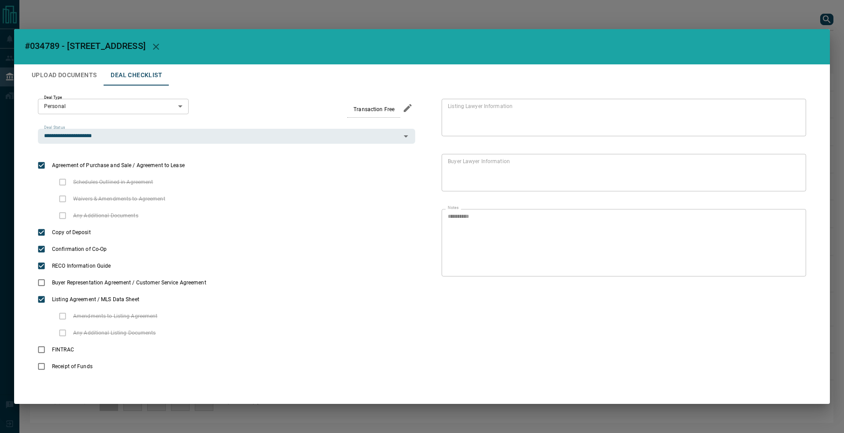
click at [70, 72] on button "Upload Documents" at bounding box center [64, 74] width 79 height 21
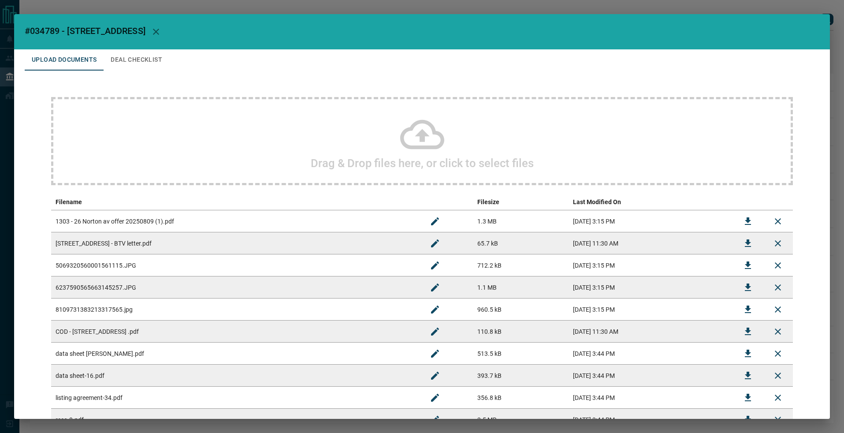
click at [169, 156] on div "Drag & Drop files here, or click to select files" at bounding box center [422, 141] width 742 height 88
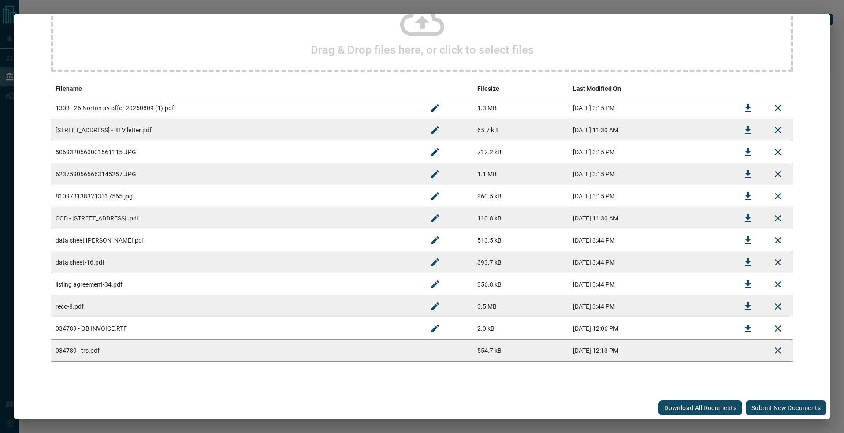
click at [766, 410] on button "Submit new documents" at bounding box center [786, 407] width 81 height 15
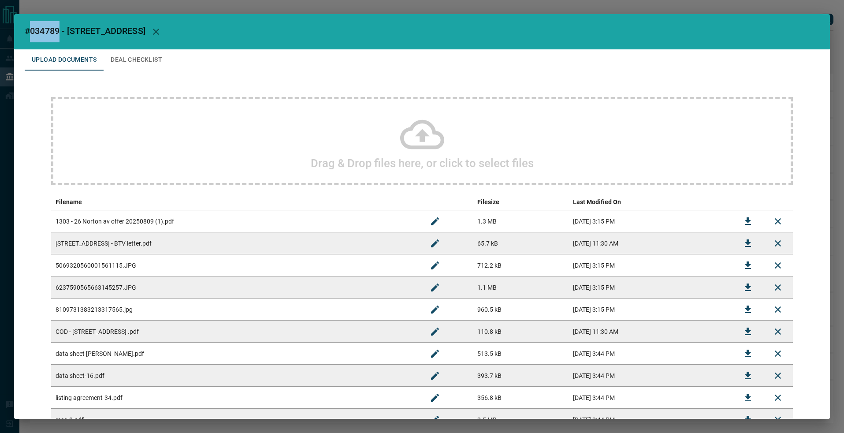
drag, startPoint x: 59, startPoint y: 30, endPoint x: 28, endPoint y: 30, distance: 30.9
click at [28, 30] on span "#034789 - [STREET_ADDRESS]" at bounding box center [85, 31] width 121 height 11
copy span "034789"
click at [350, 128] on div "Drag & Drop files here, or click to select files" at bounding box center [422, 141] width 742 height 88
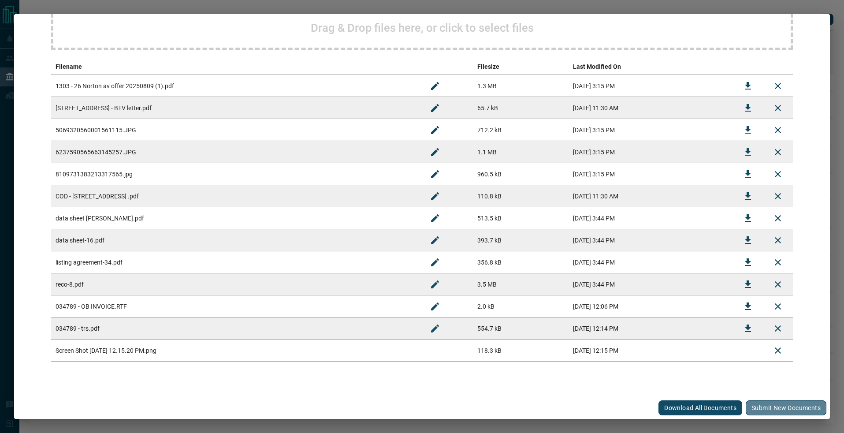
click at [760, 404] on button "Submit new documents" at bounding box center [786, 407] width 81 height 15
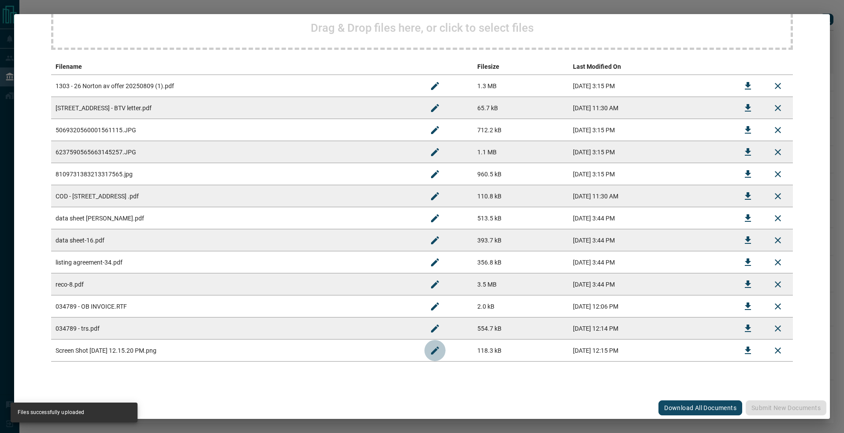
click at [425, 350] on button "Rename" at bounding box center [435, 350] width 21 height 21
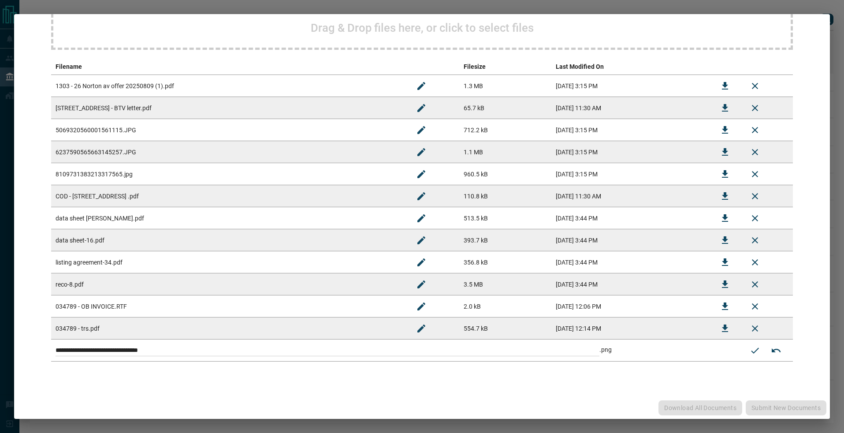
click at [80, 352] on input "**********" at bounding box center [328, 350] width 544 height 11
paste input
click at [184, 350] on input "**********" at bounding box center [328, 350] width 544 height 11
drag, startPoint x: 183, startPoint y: 350, endPoint x: 3, endPoint y: 302, distance: 186.8
click at [3, 302] on div "**********" at bounding box center [422, 216] width 844 height 433
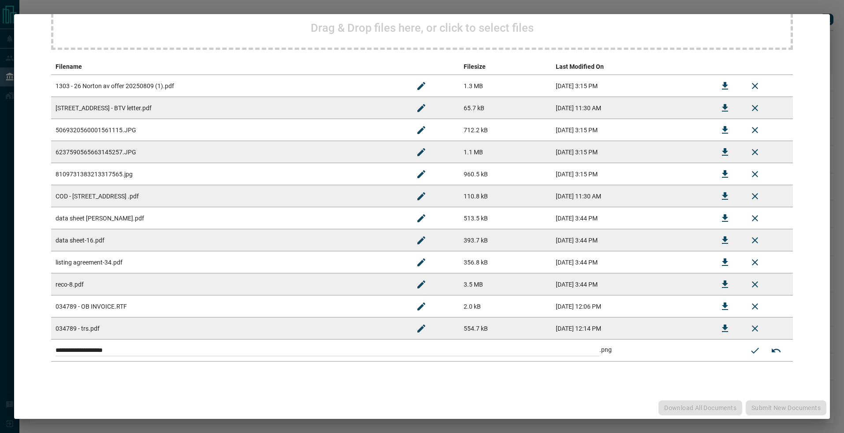
paste input
type input "**********"
click at [752, 351] on icon "Submit new name" at bounding box center [755, 350] width 11 height 11
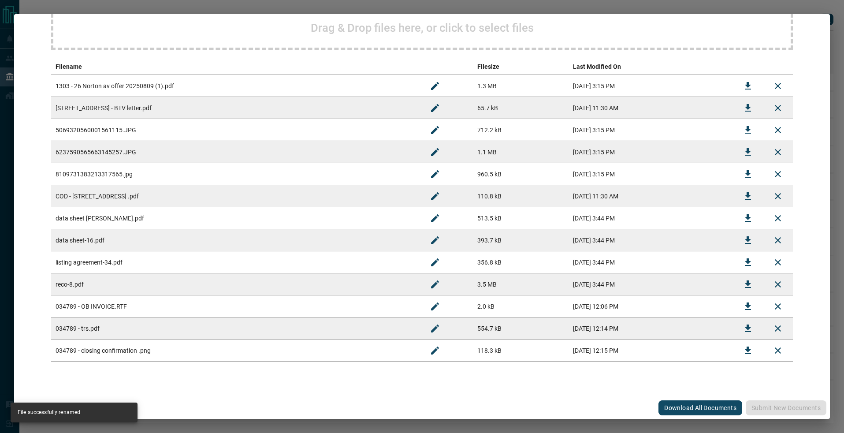
scroll to position [0, 0]
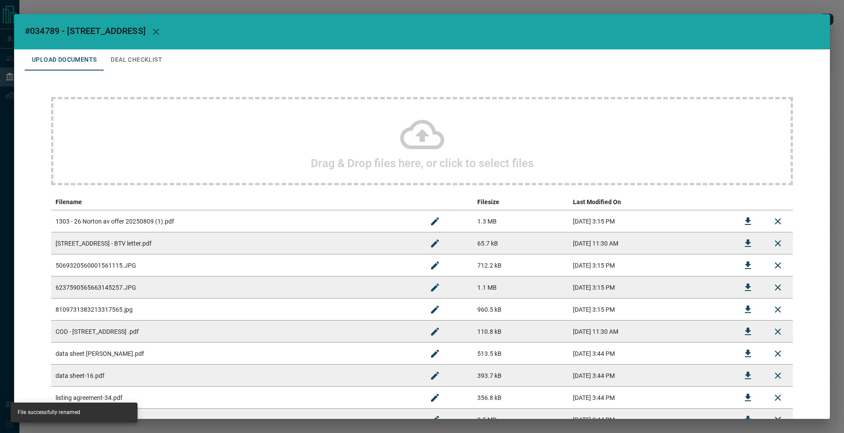
click at [153, 10] on div "#034789 - [STREET_ADDRESS],1303 Upload Documents Deal Checklist Drag & Drop fil…" at bounding box center [422, 216] width 844 height 433
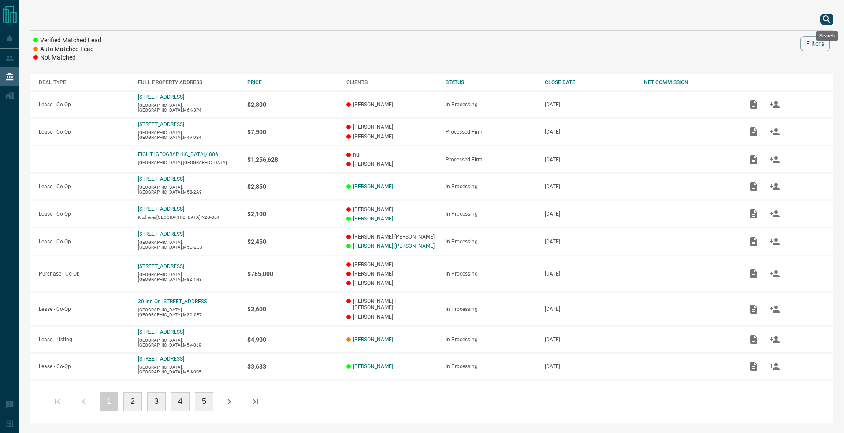
click at [824, 20] on icon "search button" at bounding box center [827, 19] width 11 height 11
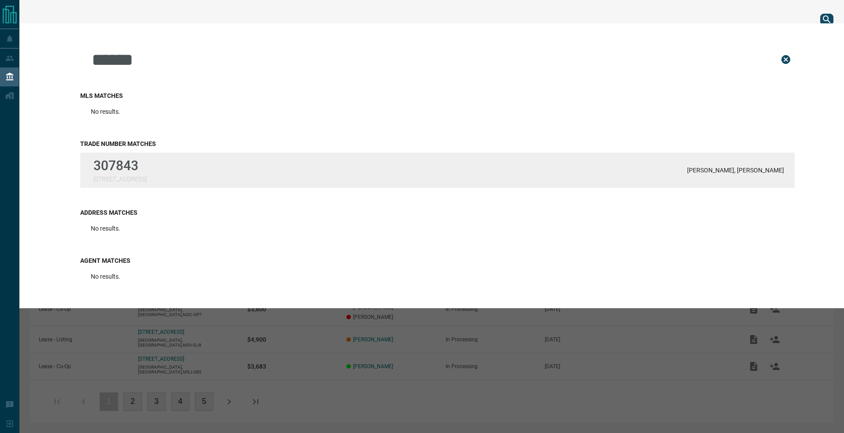
type input "******"
click at [116, 169] on p "307843" at bounding box center [119, 165] width 53 height 15
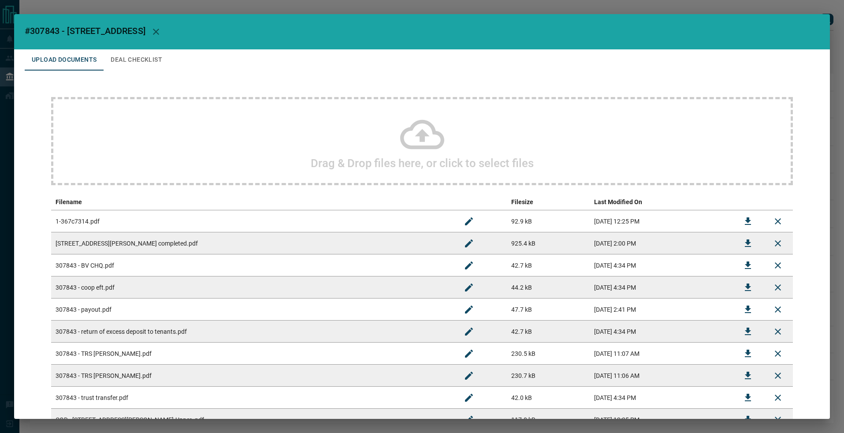
click at [523, 139] on div "Drag & Drop files here, or click to select files" at bounding box center [422, 141] width 742 height 88
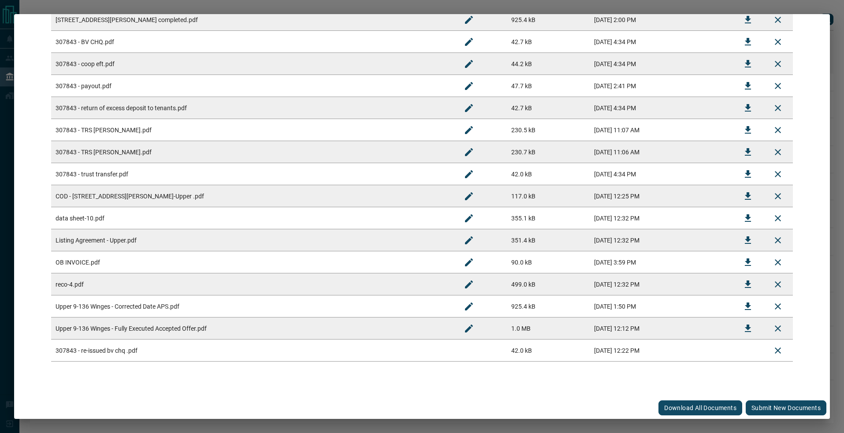
click at [790, 413] on button "Submit new documents" at bounding box center [786, 407] width 81 height 15
click at [816, 7] on div "#307843 - [GEOGRAPHIC_DATA],9-Upper Upload Documents Deal Checklist Drag & Drop…" at bounding box center [422, 216] width 844 height 433
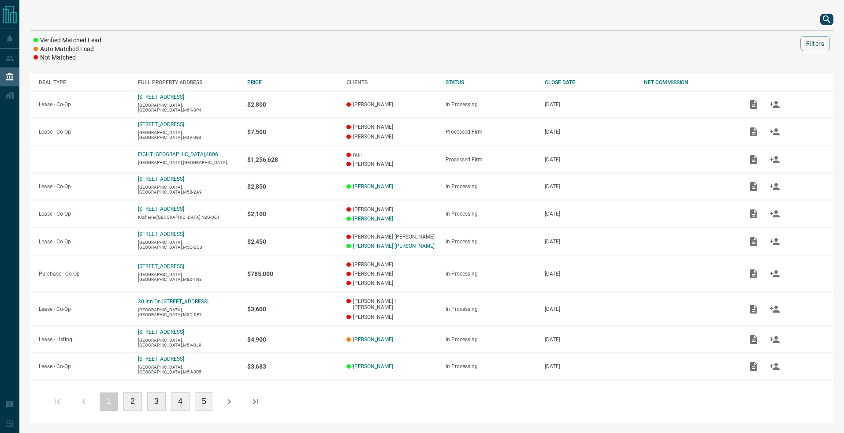
scroll to position [0, 0]
click at [827, 17] on icon "search button" at bounding box center [827, 19] width 11 height 11
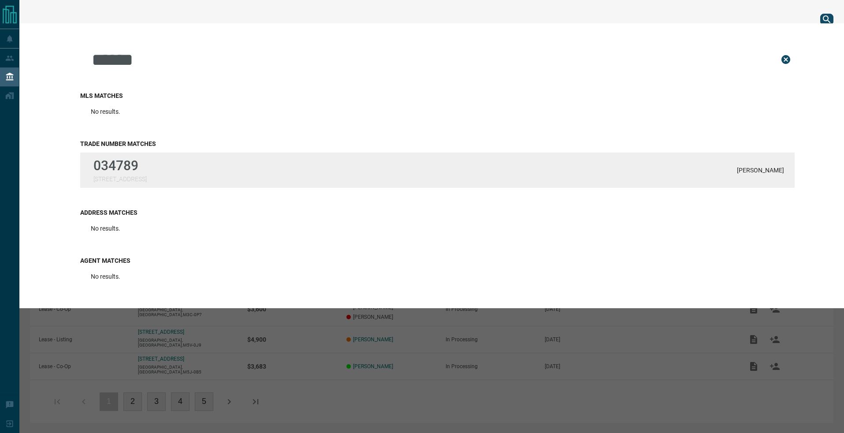
type input "******"
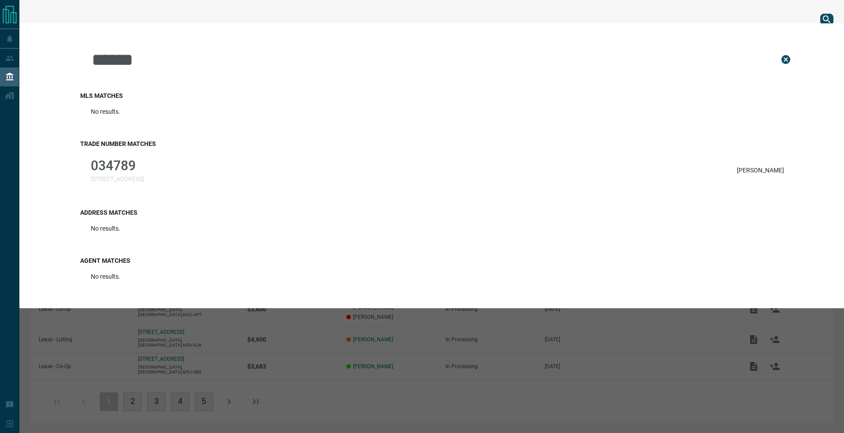
click at [215, 166] on div "034789 [STREET_ADDRESS][PERSON_NAME]" at bounding box center [437, 170] width 715 height 35
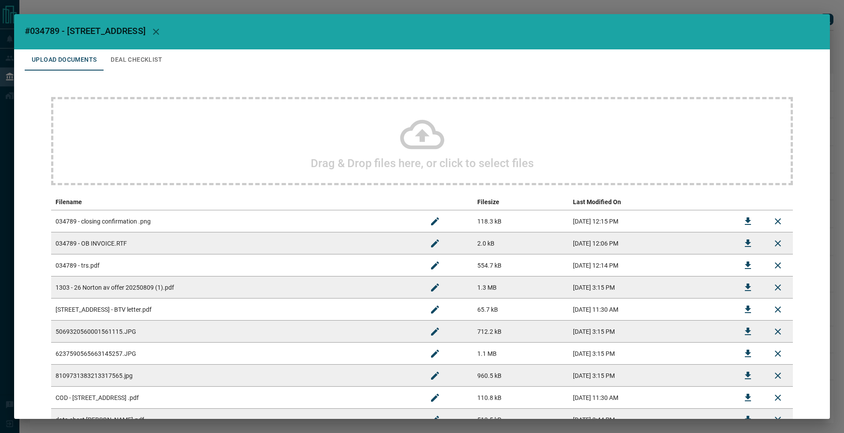
scroll to position [135, 0]
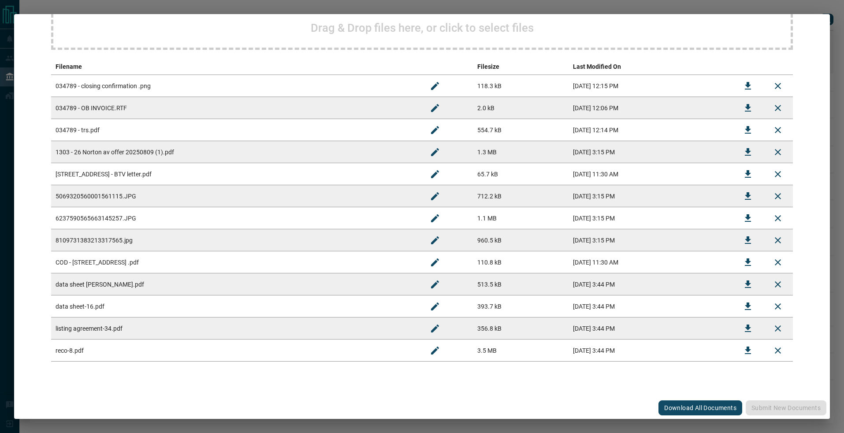
click at [496, 6] on div "#034789 - [STREET_ADDRESS],1303 Upload Documents Deal Checklist Drag & Drop fil…" at bounding box center [422, 216] width 844 height 433
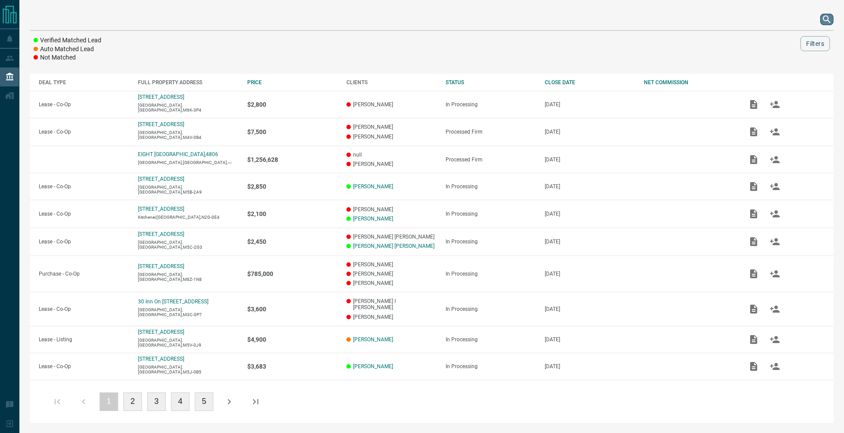
click at [825, 20] on icon "search button" at bounding box center [827, 19] width 11 height 11
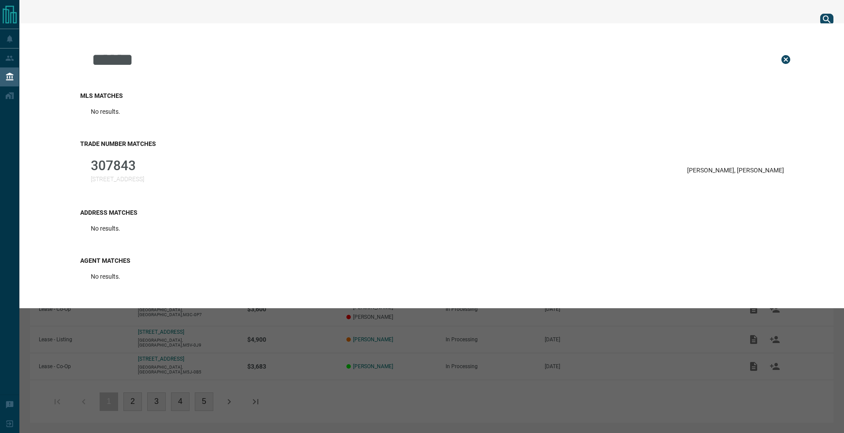
type input "******"
click at [312, 192] on div "Trade Number Matches 307843 [STREET_ADDRESS]-Upper [PERSON_NAME], [PERSON_NAME]" at bounding box center [437, 164] width 715 height 69
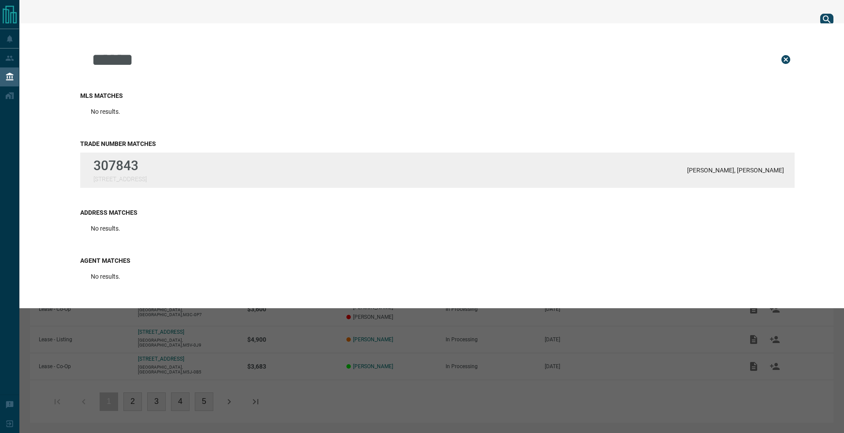
click at [191, 158] on div "307843 [STREET_ADDRESS]-Upper [PERSON_NAME], [PERSON_NAME]" at bounding box center [437, 170] width 715 height 35
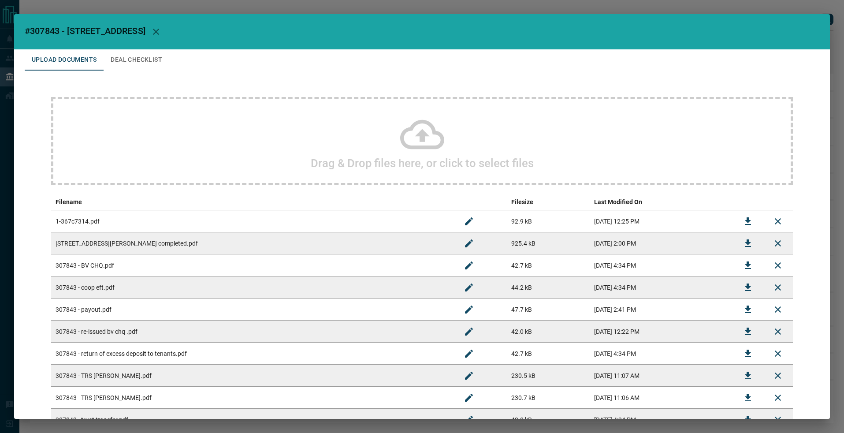
scroll to position [224, 0]
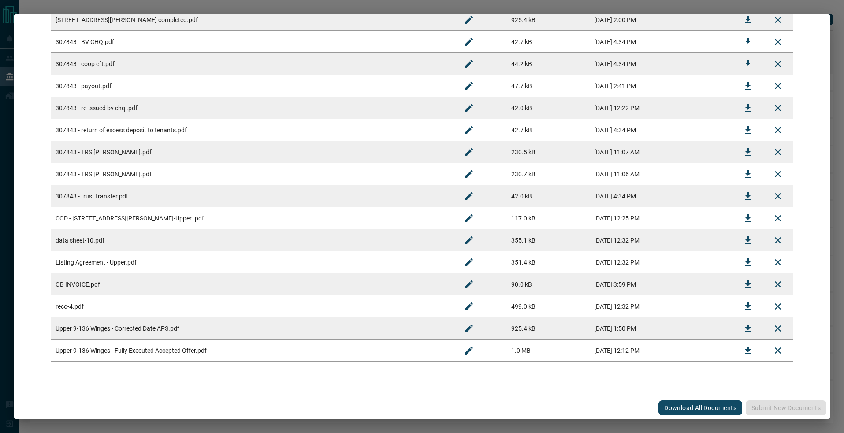
click at [312, 5] on div "#307843 - [GEOGRAPHIC_DATA],9-Upper Upload Documents Deal Checklist Drag & Drop…" at bounding box center [422, 216] width 844 height 433
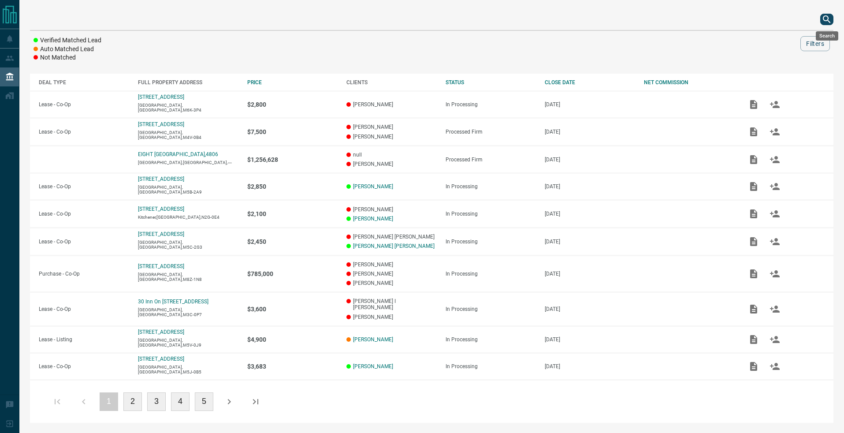
click at [827, 19] on icon "search button" at bounding box center [827, 19] width 11 height 11
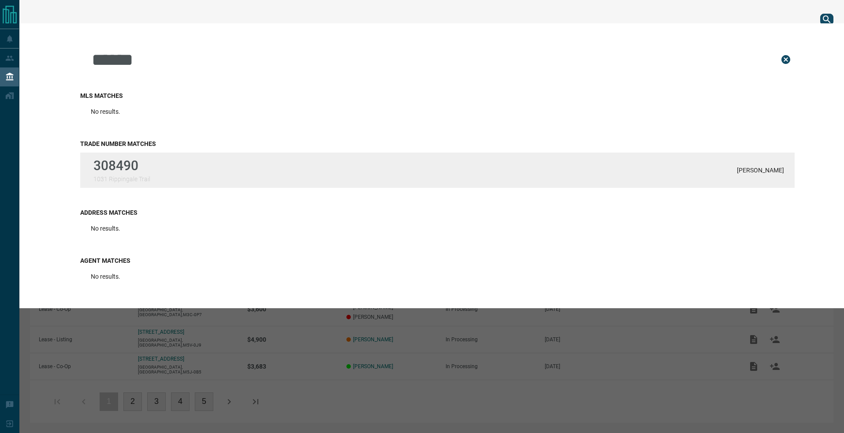
type input "******"
click at [743, 169] on p "[PERSON_NAME]" at bounding box center [760, 170] width 47 height 7
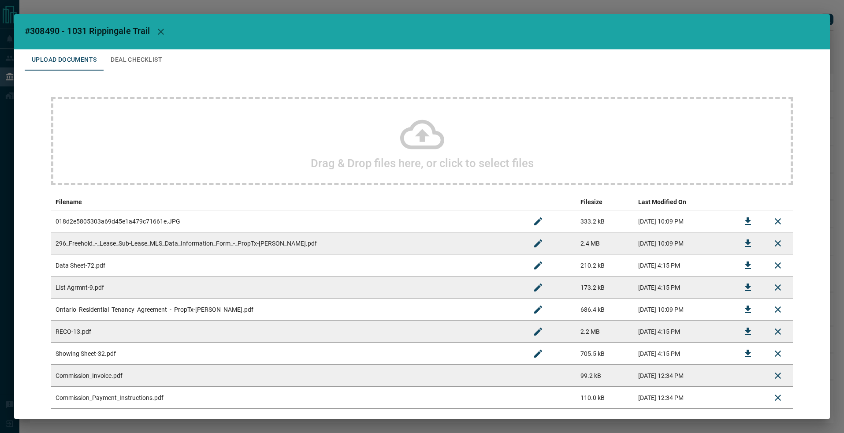
scroll to position [47, 0]
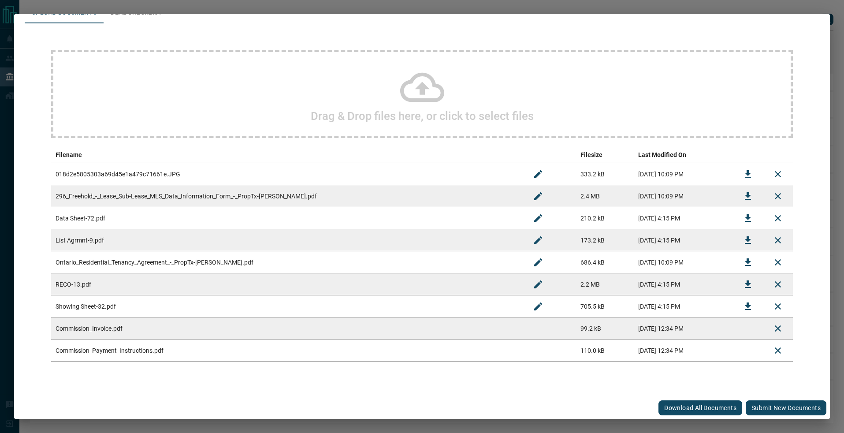
click at [760, 408] on button "Submit new documents" at bounding box center [786, 407] width 81 height 15
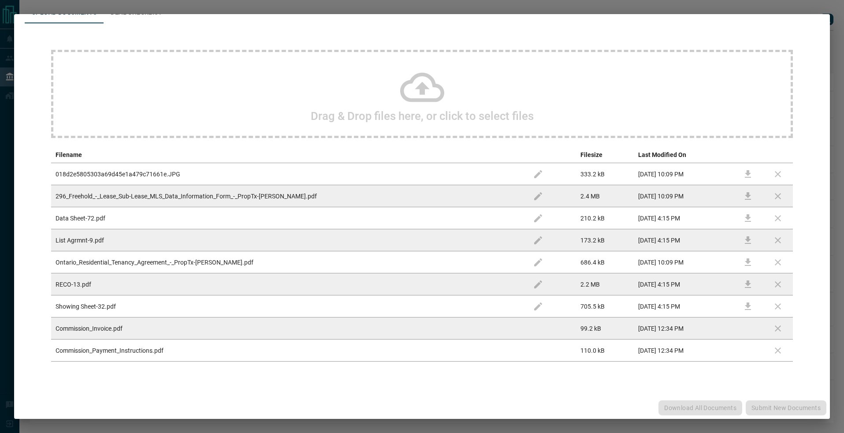
drag, startPoint x: 839, startPoint y: 184, endPoint x: 760, endPoint y: 408, distance: 237.2
click at [760, 408] on div "Download All Documents Submit new documents" at bounding box center [422, 408] width 816 height 22
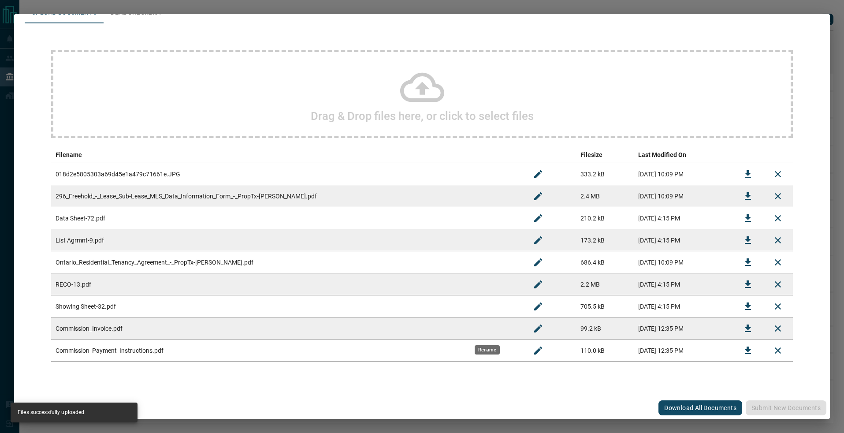
click at [533, 327] on icon "Rename" at bounding box center [538, 328] width 11 height 11
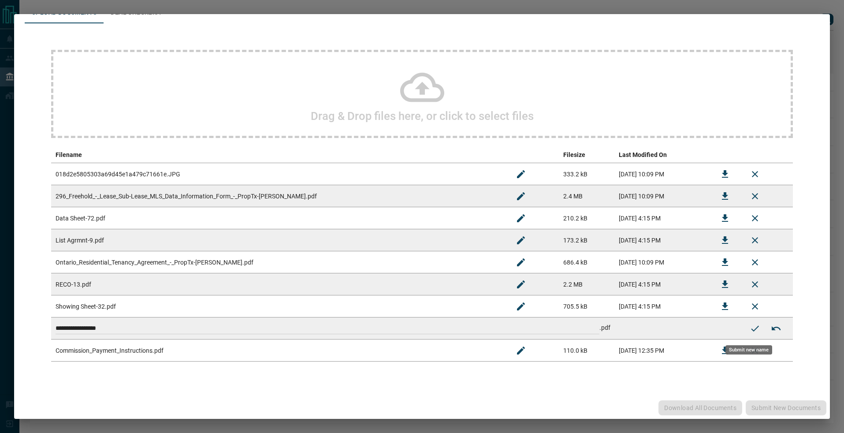
click at [57, 328] on input "**********" at bounding box center [328, 328] width 544 height 11
paste input "******"
type input "**********"
click at [750, 331] on icon "Submit new name" at bounding box center [755, 328] width 11 height 11
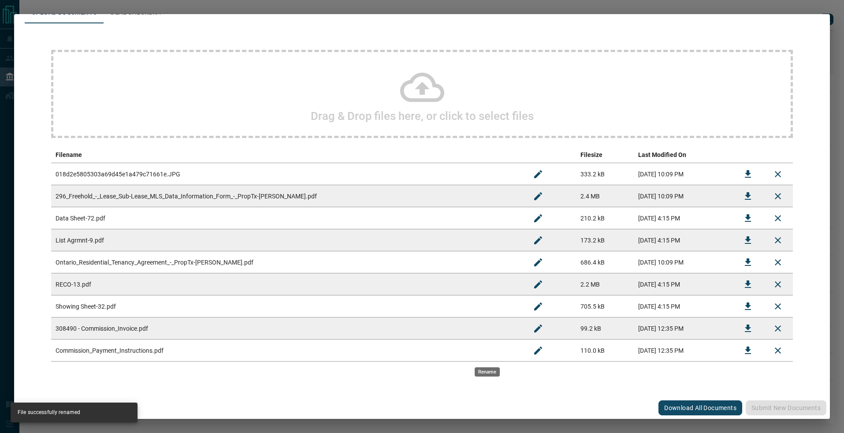
click at [533, 354] on icon "Rename" at bounding box center [538, 350] width 11 height 11
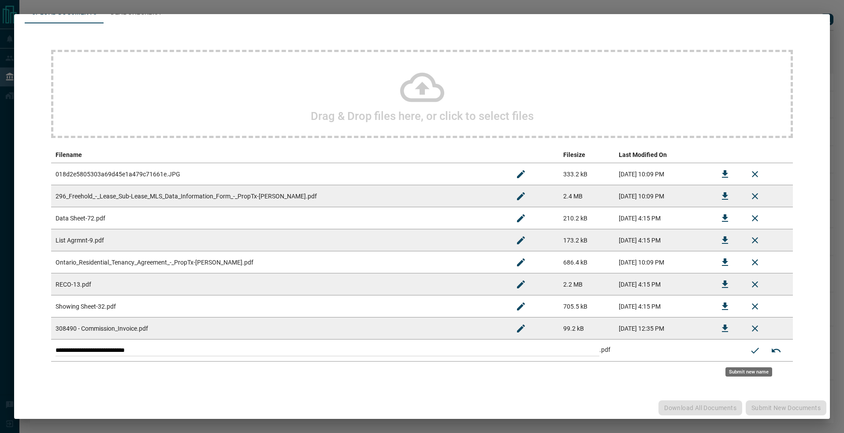
drag, startPoint x: 50, startPoint y: 348, endPoint x: 56, endPoint y: 349, distance: 5.7
click at [50, 348] on div "**********" at bounding box center [422, 205] width 795 height 365
click at [56, 349] on input "**********" at bounding box center [328, 350] width 544 height 11
paste input "******"
type input "**********"
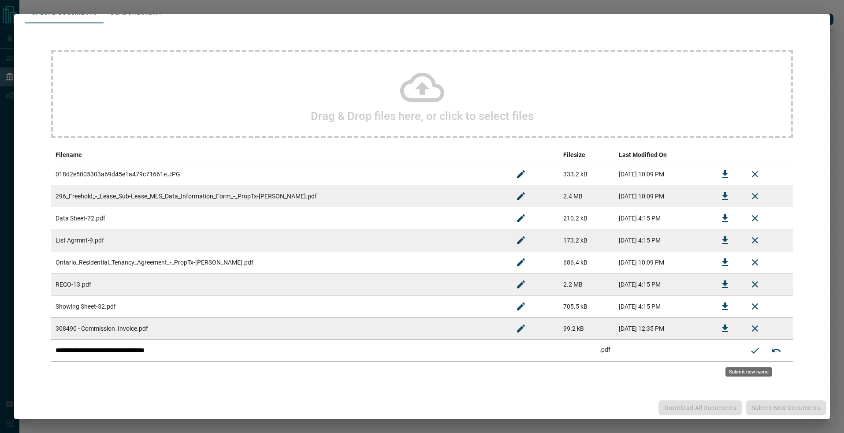
click at [745, 354] on button "Submit new name" at bounding box center [755, 350] width 21 height 21
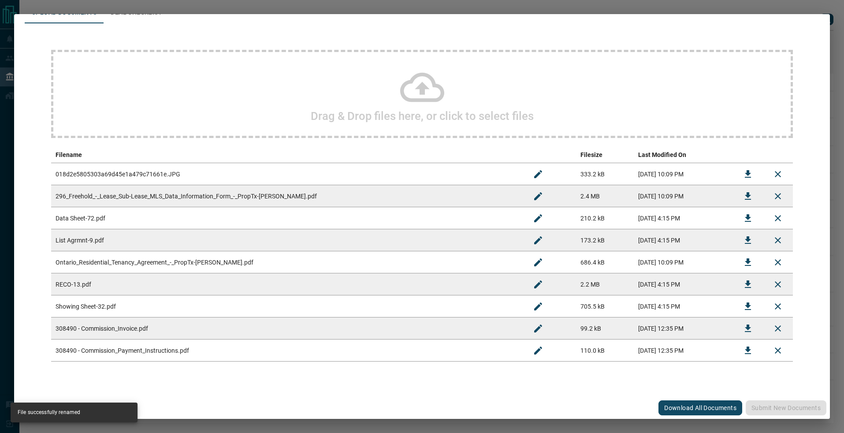
scroll to position [0, 0]
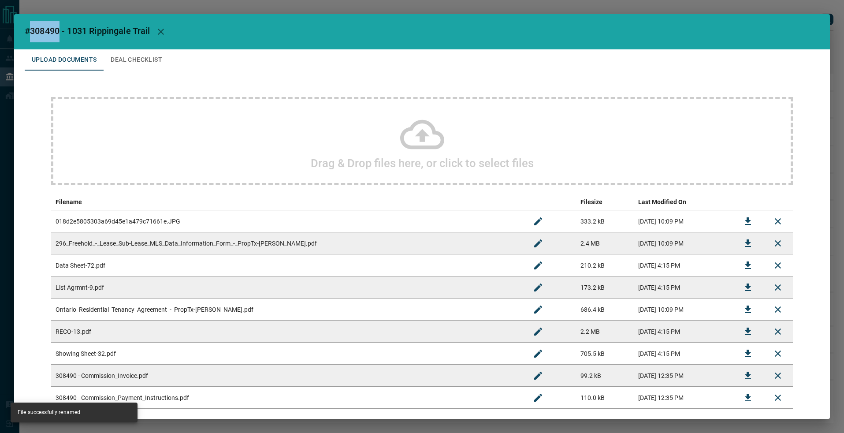
drag, startPoint x: 30, startPoint y: 30, endPoint x: 61, endPoint y: 31, distance: 30.9
click at [61, 31] on span "#308490 - 1031 Rippingale Trail" at bounding box center [88, 31] width 126 height 11
copy span "308490"
click at [53, 26] on h2 "#308490 - 1031 Rippingale Trail" at bounding box center [422, 31] width 816 height 35
click at [27, 32] on span "#308490 - 1031 Rippingale Trail" at bounding box center [88, 31] width 126 height 11
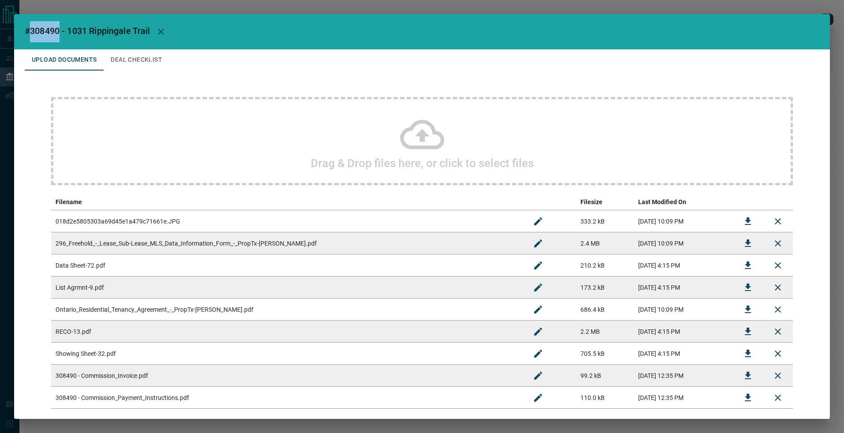
drag, startPoint x: 30, startPoint y: 31, endPoint x: 61, endPoint y: 31, distance: 30.4
click at [60, 31] on span "#308490 - 1031 Rippingale Trail" at bounding box center [88, 31] width 126 height 11
copy span "308490"
click at [541, 13] on div "#308490 - 1031 Rippingale Trail Upload Documents Deal Checklist Drag & Drop fil…" at bounding box center [422, 216] width 844 height 433
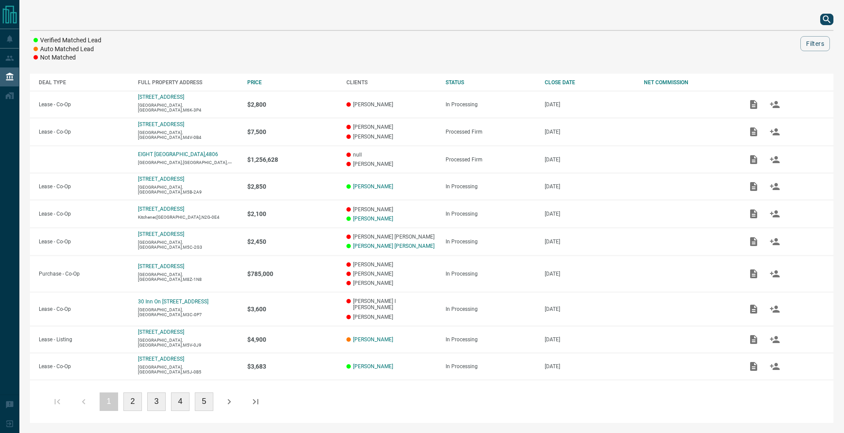
click at [541, 13] on div "null Upload Documents Deal Checklist Drag & Drop files here, or click to select…" at bounding box center [422, 216] width 844 height 433
click at [827, 21] on icon "search button" at bounding box center [827, 19] width 11 height 11
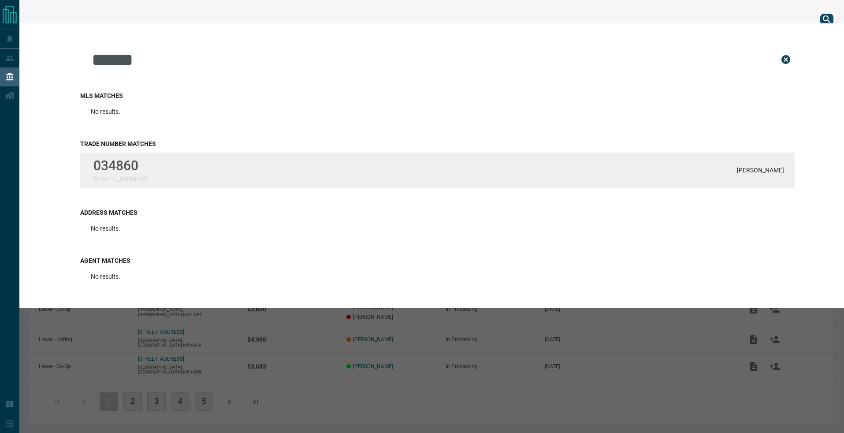
type input "******"
click at [126, 174] on div "034860 [STREET_ADDRESS]" at bounding box center [119, 170] width 53 height 25
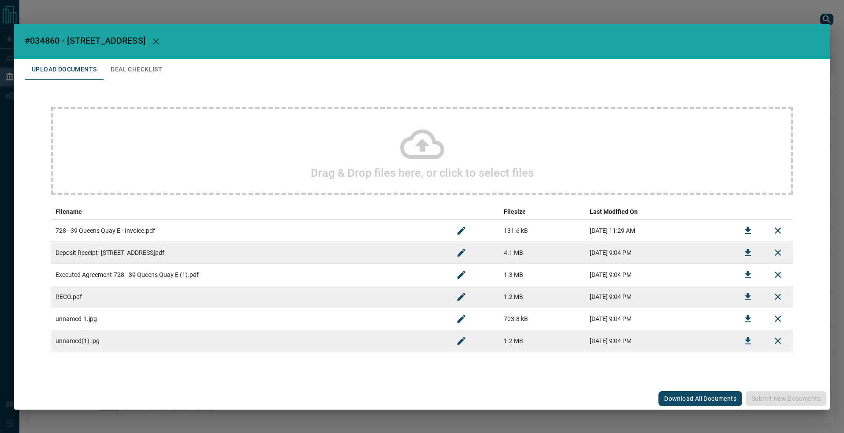
click at [746, 233] on icon "Download" at bounding box center [748, 230] width 11 height 11
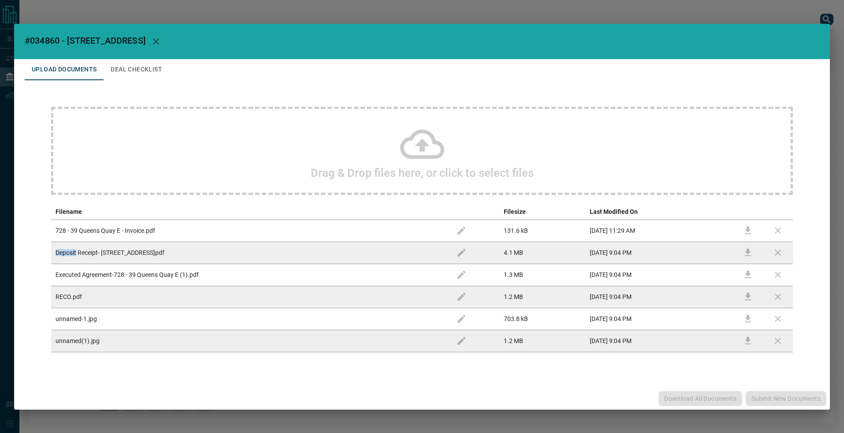
click at [746, 233] on td at bounding box center [748, 231] width 30 height 22
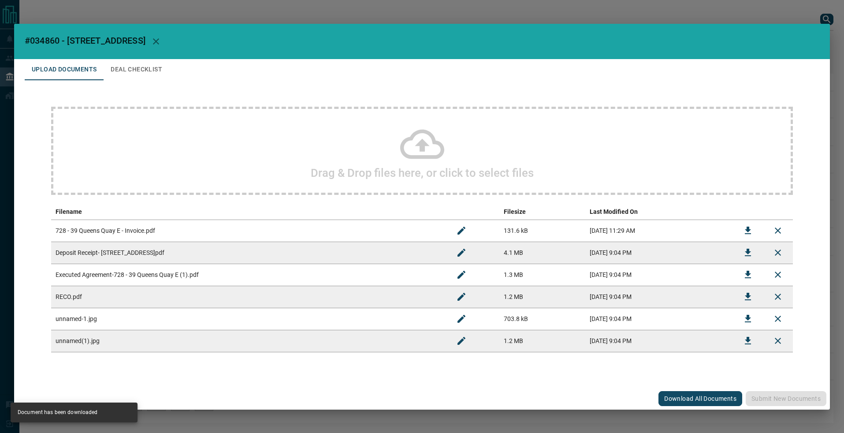
click at [786, 9] on div "#034860 - 39 [GEOGRAPHIC_DATA],728 Upload Documents Deal Checklist Drag & Drop …" at bounding box center [422, 216] width 844 height 433
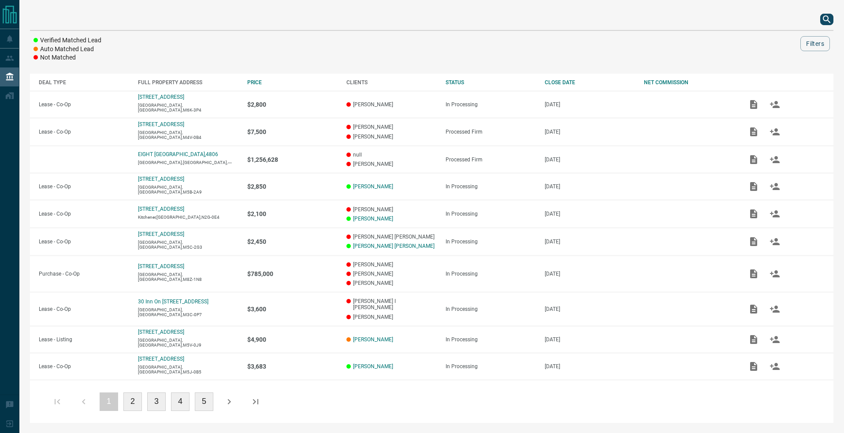
click at [824, 20] on icon "search button" at bounding box center [827, 19] width 11 height 11
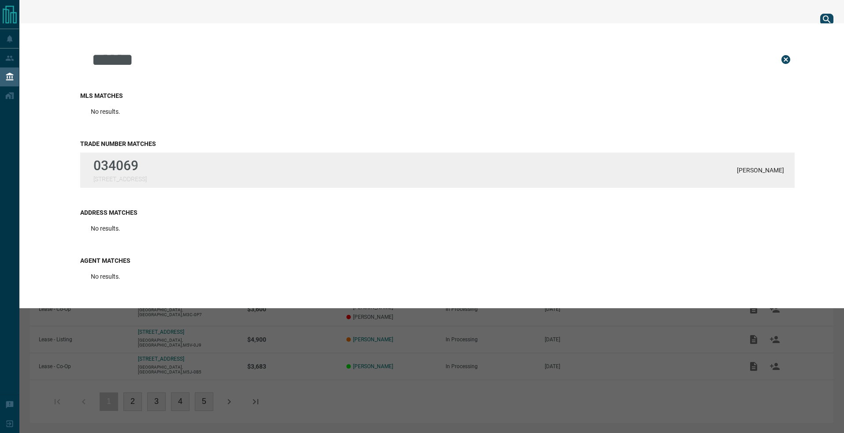
type input "******"
click at [97, 173] on div "034069 [STREET_ADDRESS]" at bounding box center [119, 170] width 53 height 25
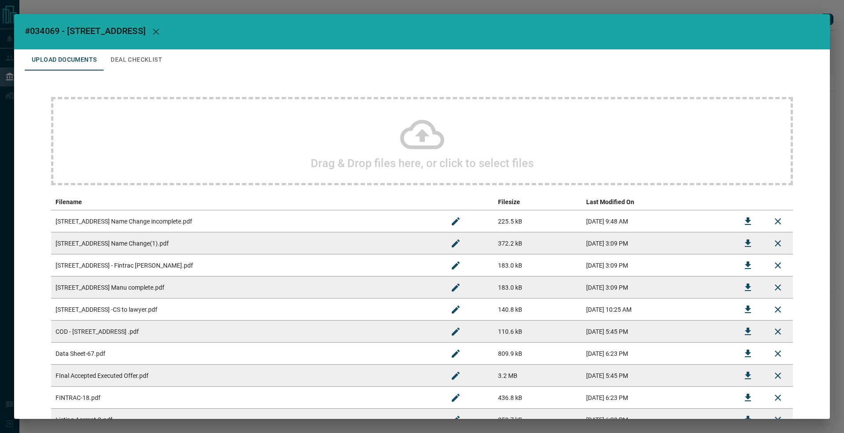
scroll to position [9, 0]
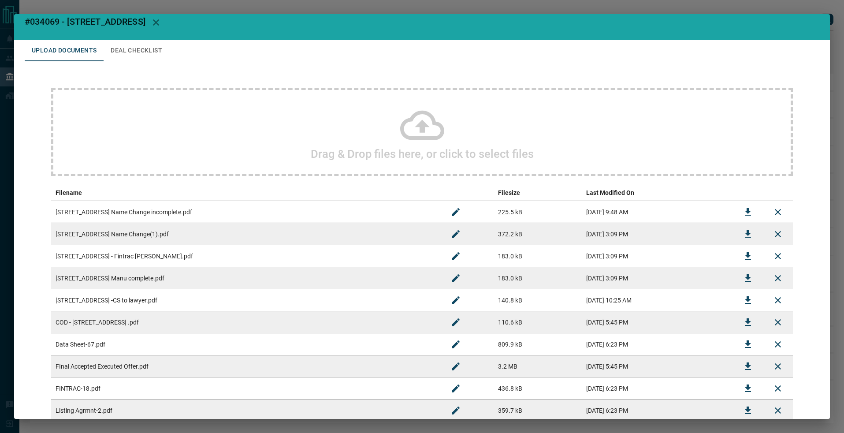
click at [142, 53] on button "Deal Checklist" at bounding box center [137, 50] width 66 height 21
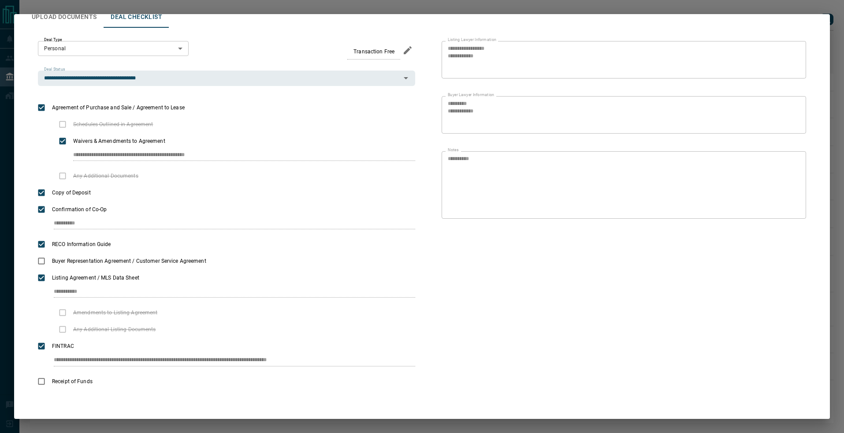
scroll to position [0, 0]
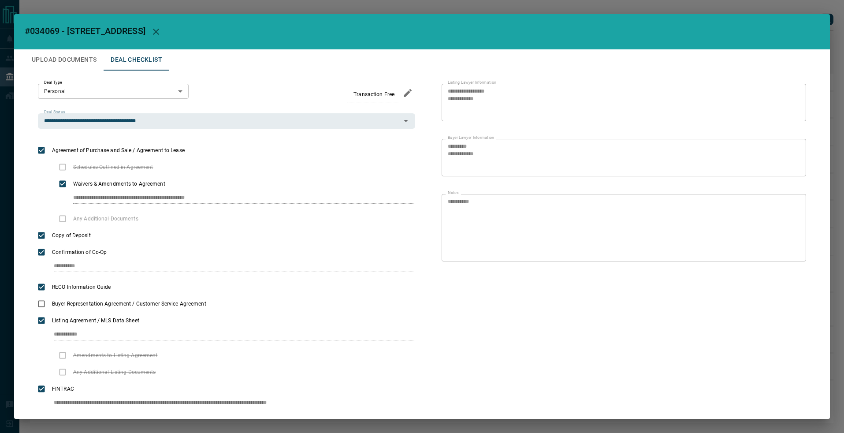
click at [64, 57] on button "Upload Documents" at bounding box center [64, 59] width 79 height 21
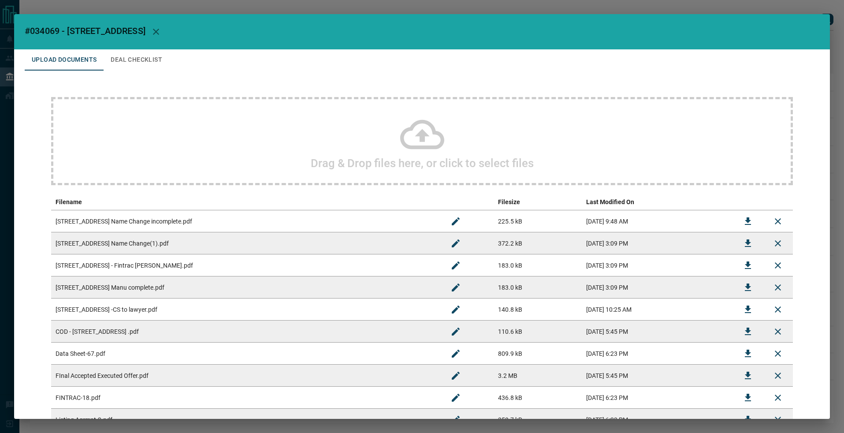
scroll to position [113, 0]
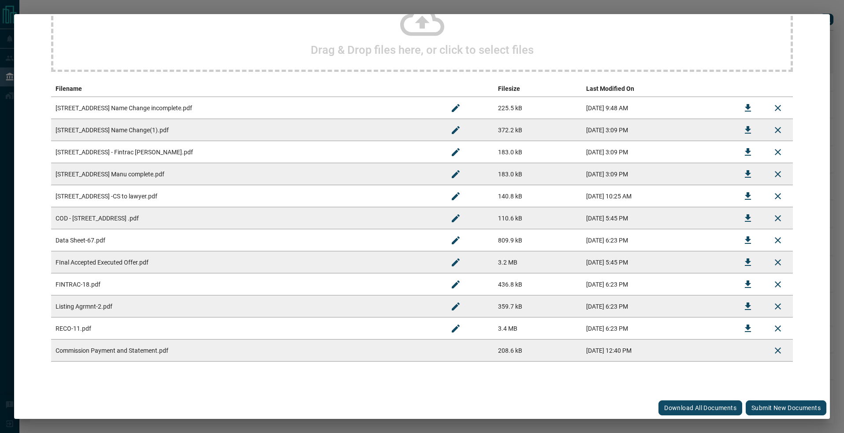
click at [761, 406] on button "Submit new documents" at bounding box center [786, 407] width 81 height 15
click at [761, 406] on div "Download All Documents Submit new documents" at bounding box center [422, 408] width 816 height 22
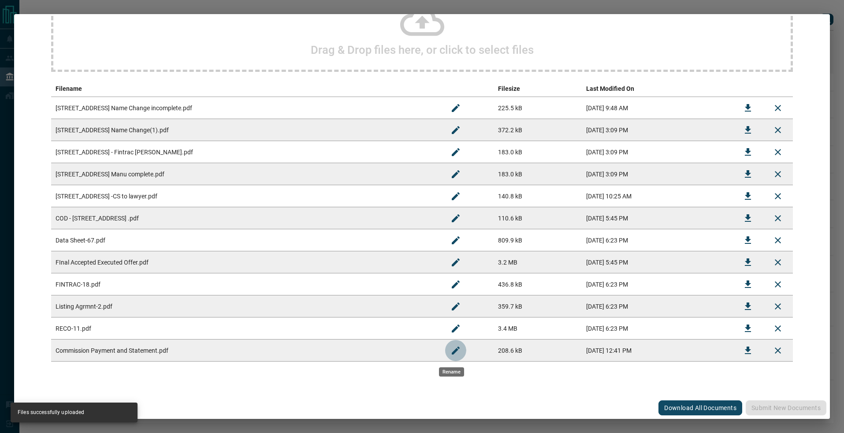
click at [452, 353] on icon "Rename" at bounding box center [456, 350] width 11 height 11
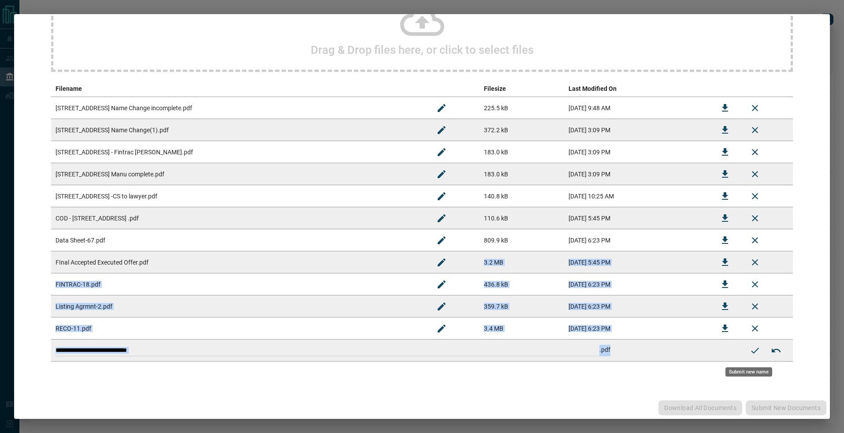
drag, startPoint x: 468, startPoint y: 357, endPoint x: 180, endPoint y: 261, distance: 303.1
click at [176, 262] on tbody "**********" at bounding box center [422, 229] width 742 height 265
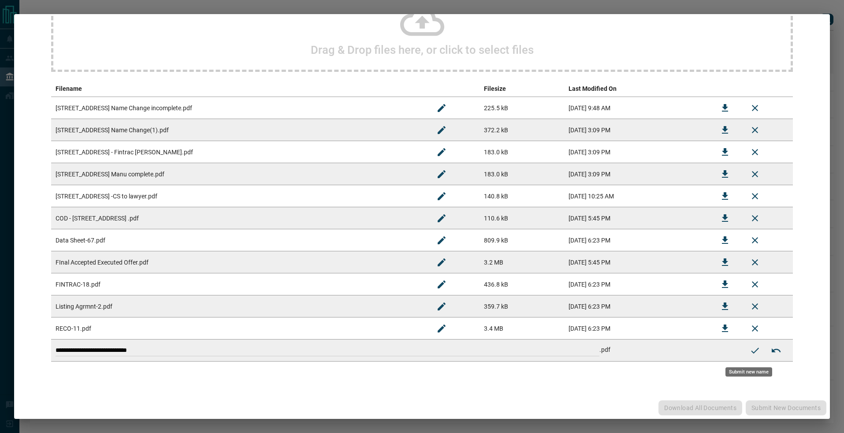
drag, startPoint x: 152, startPoint y: 383, endPoint x: 150, endPoint y: 376, distance: 6.7
click at [152, 384] on div "**********" at bounding box center [422, 172] width 795 height 431
click at [70, 350] on input "**********" at bounding box center [328, 350] width 544 height 11
drag, startPoint x: 169, startPoint y: 349, endPoint x: 68, endPoint y: 323, distance: 104.3
click at [43, 333] on div "**********" at bounding box center [422, 172] width 795 height 431
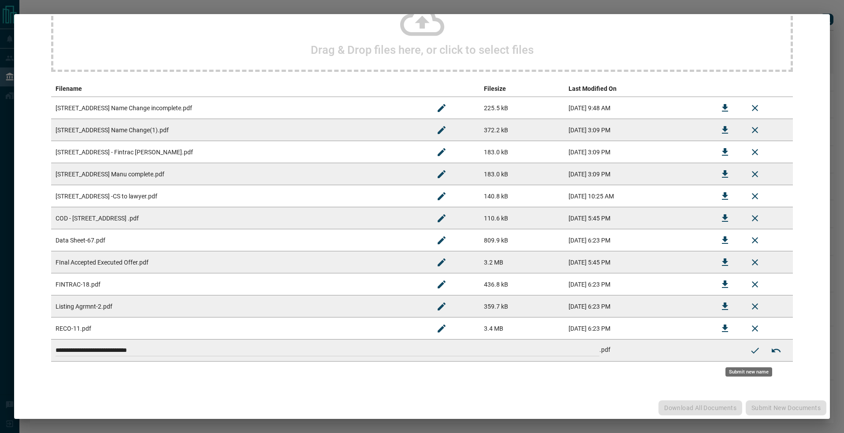
paste input
click at [119, 351] on input "******" at bounding box center [328, 350] width 544 height 11
click at [123, 354] on td "****** .pdf" at bounding box center [395, 350] width 689 height 22
click at [127, 351] on input "******" at bounding box center [328, 350] width 544 height 11
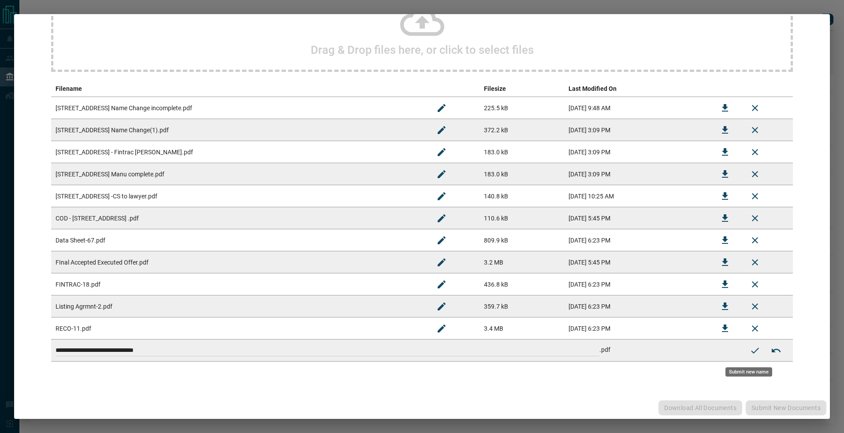
type input "**********"
click at [753, 355] on icon "Submit new name" at bounding box center [755, 350] width 11 height 11
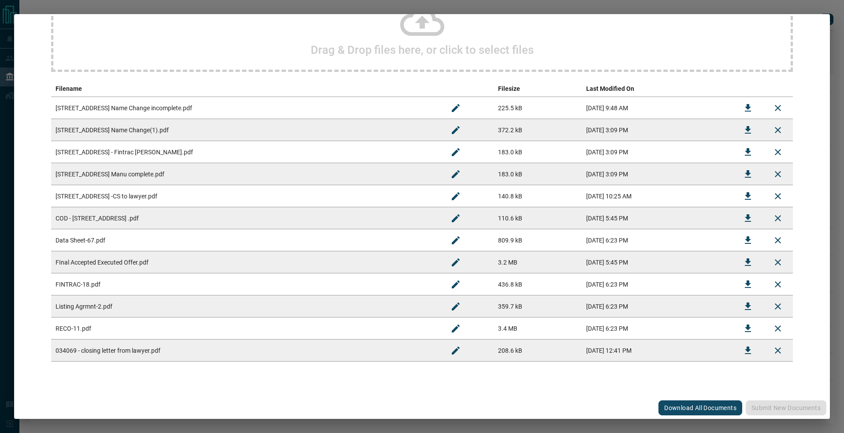
click at [360, 40] on div "Drag & Drop files here, or click to select files" at bounding box center [422, 28] width 742 height 88
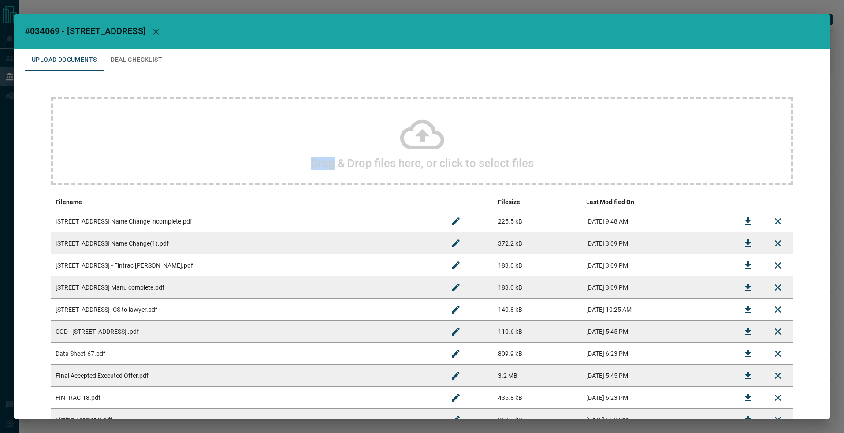
click at [344, 141] on div "Drag & Drop files here, or click to select files" at bounding box center [422, 141] width 742 height 88
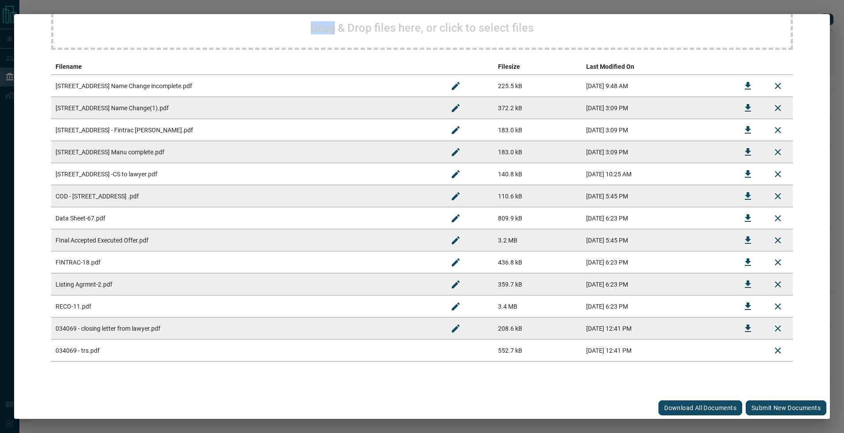
click at [780, 412] on button "Submit new documents" at bounding box center [786, 407] width 81 height 15
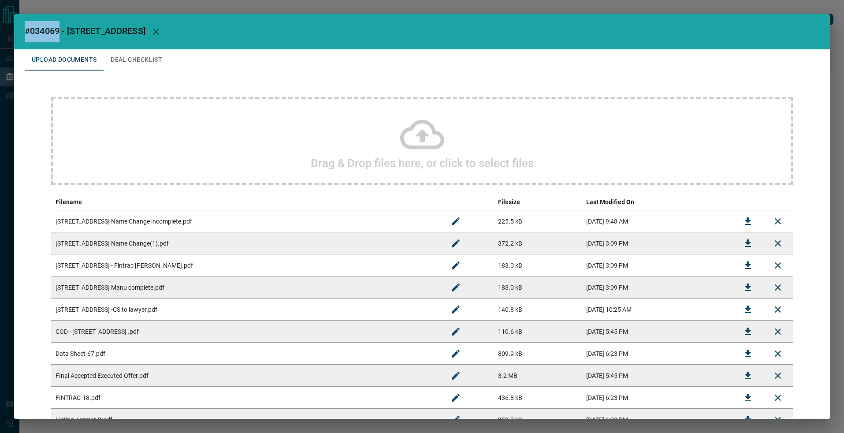
drag, startPoint x: 59, startPoint y: 32, endPoint x: 54, endPoint y: 34, distance: 5.2
click at [27, 33] on span "#034069 - [STREET_ADDRESS]" at bounding box center [85, 31] width 121 height 11
copy span "#034069"
click at [25, 29] on span "#034069 - [STREET_ADDRESS]" at bounding box center [85, 31] width 121 height 11
drag, startPoint x: 31, startPoint y: 28, endPoint x: 59, endPoint y: 27, distance: 28.2
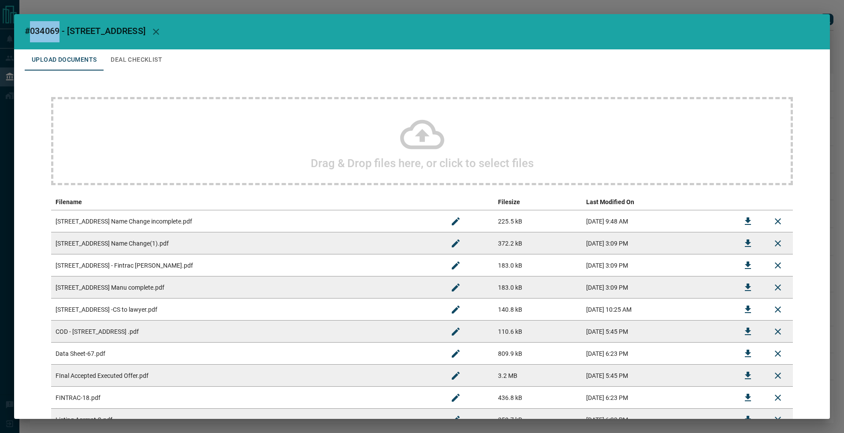
click at [59, 27] on span "#034069 - [STREET_ADDRESS]" at bounding box center [85, 31] width 121 height 11
copy span "034069"
click at [120, 61] on button "Deal Checklist" at bounding box center [137, 59] width 66 height 21
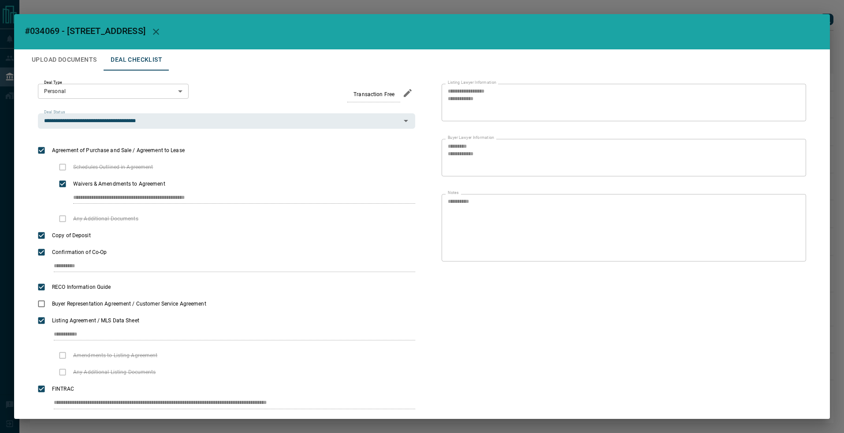
click at [79, 47] on h2 "#034069 - [STREET_ADDRESS]" at bounding box center [422, 31] width 816 height 35
click at [77, 60] on button "Upload Documents" at bounding box center [64, 59] width 79 height 21
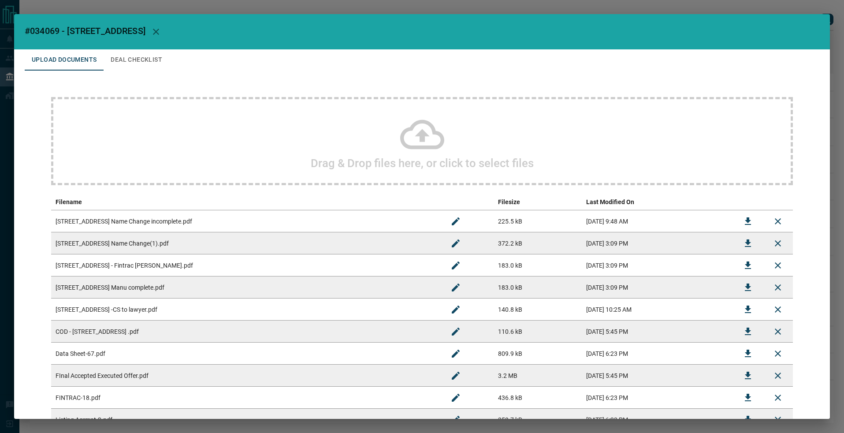
click at [114, 48] on h2 "#034069 - [STREET_ADDRESS]" at bounding box center [422, 31] width 816 height 35
click at [119, 53] on button "Deal Checklist" at bounding box center [137, 59] width 66 height 21
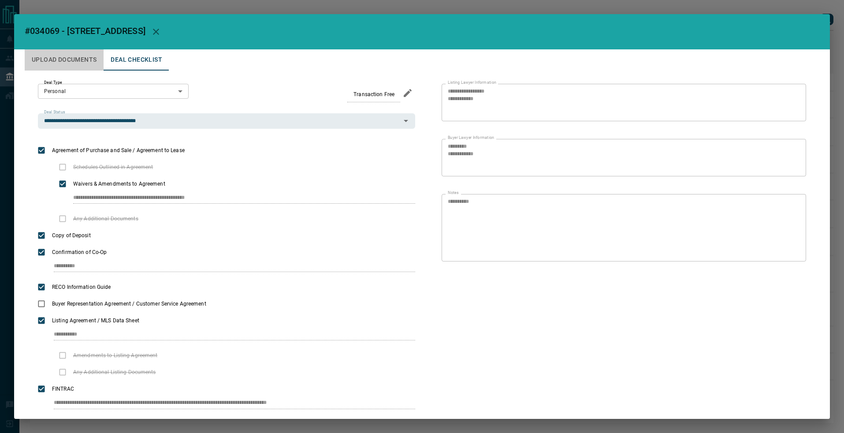
click at [78, 60] on button "Upload Documents" at bounding box center [64, 59] width 79 height 21
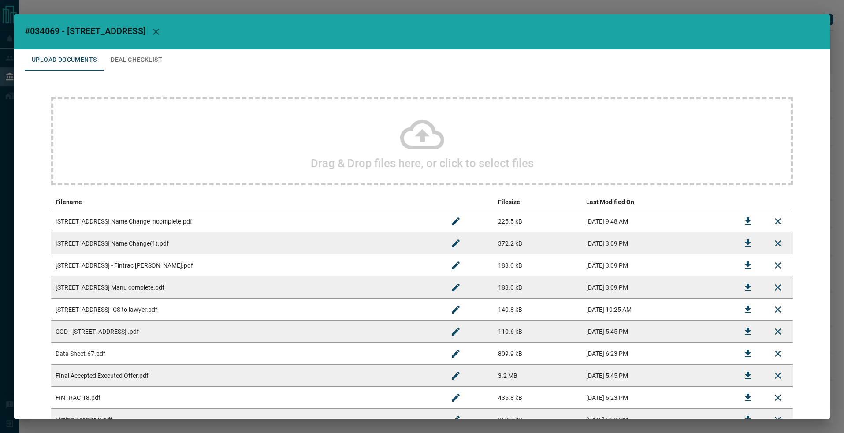
scroll to position [135, 0]
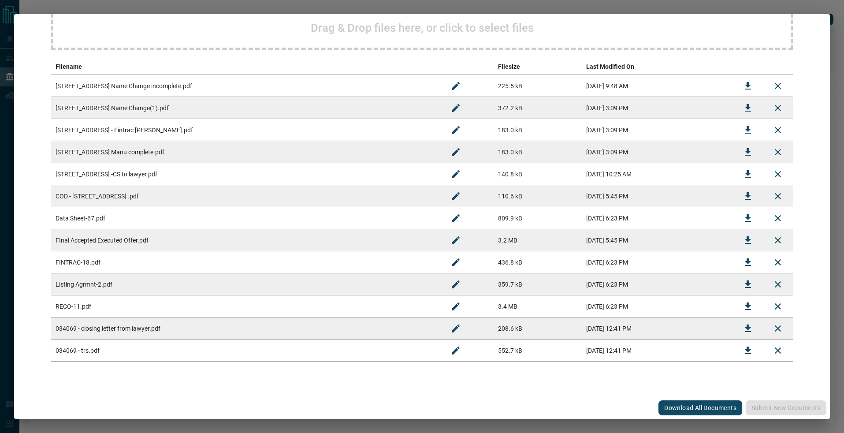
click at [340, 8] on div "#034069 - [STREET_ADDRESS] Upload Documents Deal Checklist Drag & Drop files he…" at bounding box center [422, 216] width 844 height 433
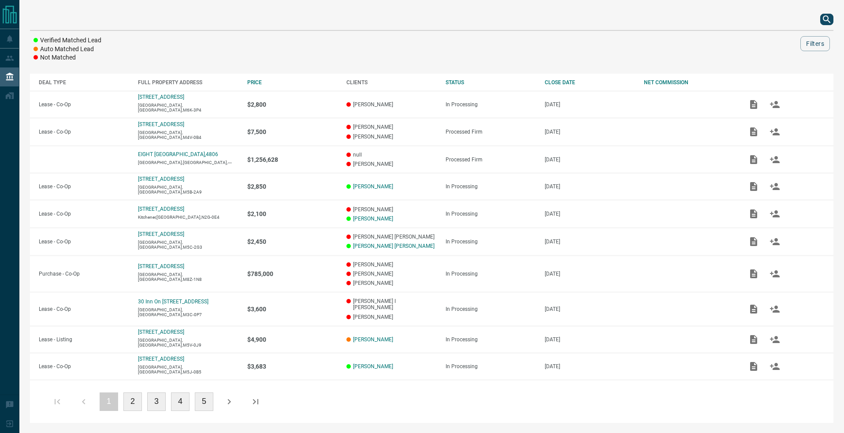
scroll to position [0, 0]
click at [831, 17] on icon "search button" at bounding box center [827, 19] width 11 height 11
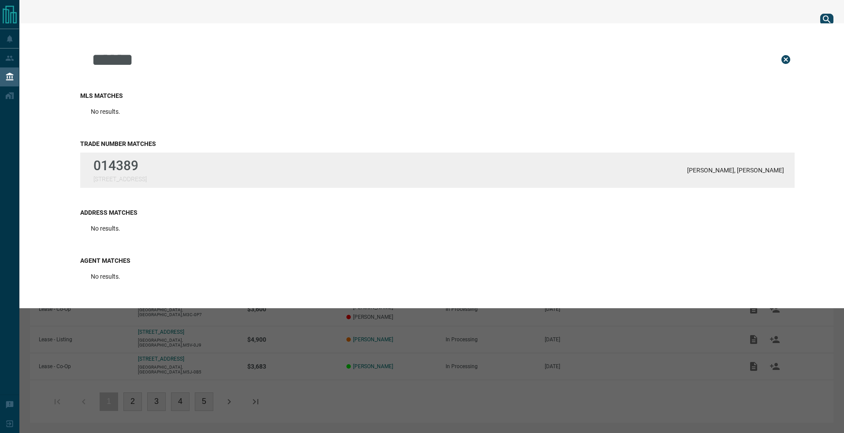
type input "******"
click at [691, 168] on div "014389 [STREET_ADDRESS][PERSON_NAME][PERSON_NAME]" at bounding box center [437, 170] width 715 height 35
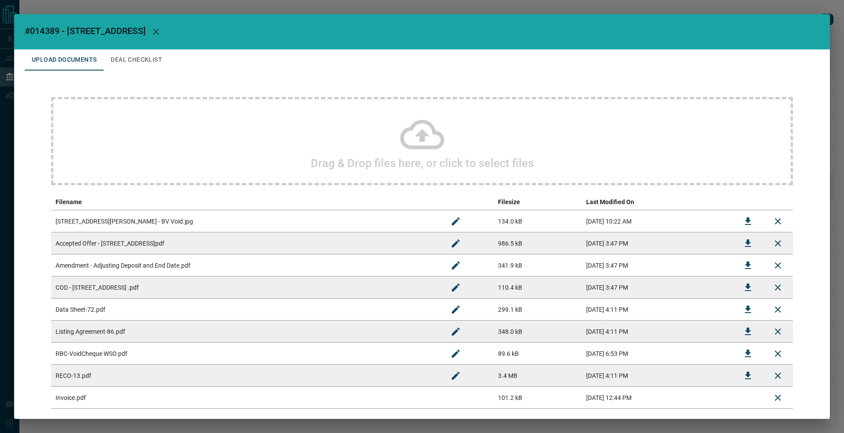
scroll to position [47, 0]
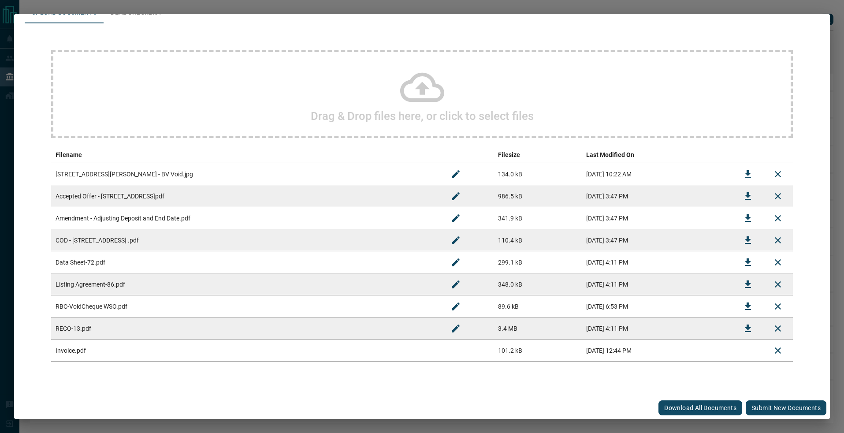
drag, startPoint x: 764, startPoint y: 403, endPoint x: 733, endPoint y: 399, distance: 31.1
click at [763, 403] on button "Submit new documents" at bounding box center [786, 407] width 81 height 15
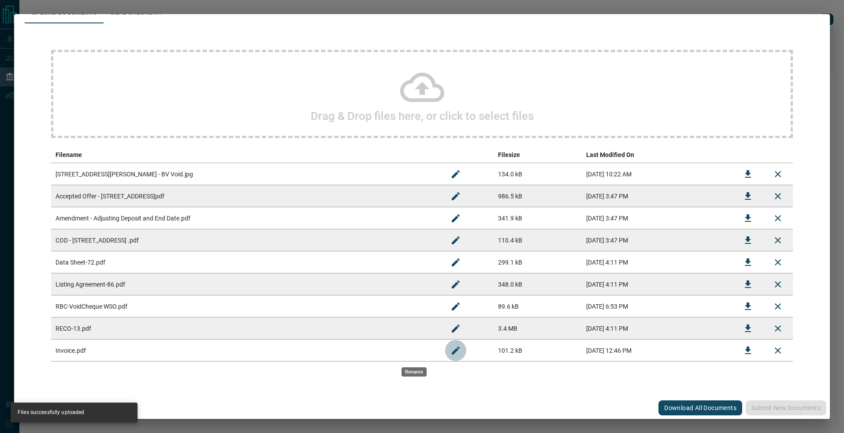
click at [445, 358] on button "Rename" at bounding box center [455, 350] width 21 height 21
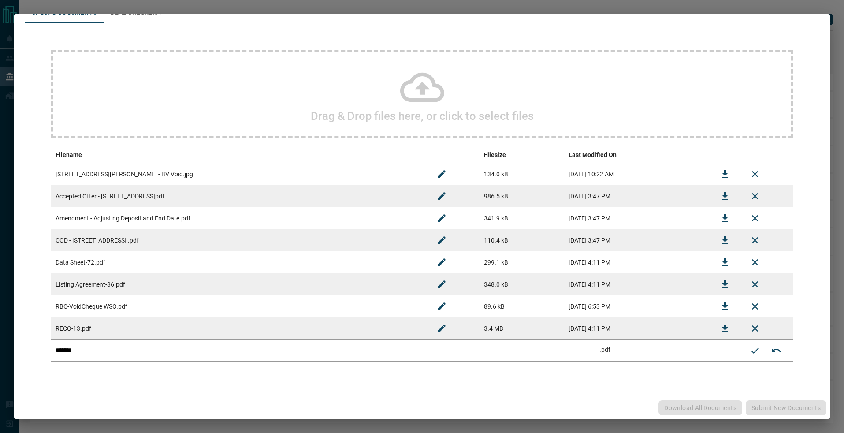
click at [153, 322] on tbody "[STREET_ADDRESS][PERSON_NAME] - BV Void.jpg 134.0 kB [DATE] 10:22 AM Accepted O…" at bounding box center [422, 262] width 742 height 198
type input "**********"
click at [750, 350] on icon "Submit new name" at bounding box center [755, 350] width 11 height 11
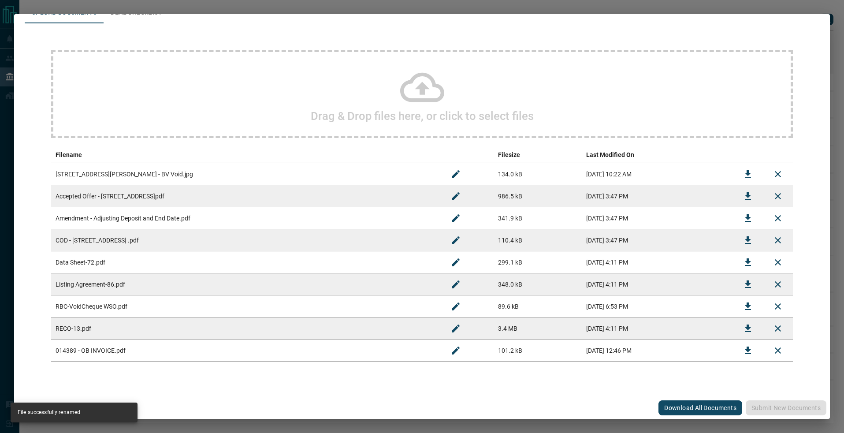
click at [504, 7] on div "#014389 - [STREET_ADDRESS] Upload Documents Deal Checklist Drag & Drop files he…" at bounding box center [422, 216] width 844 height 433
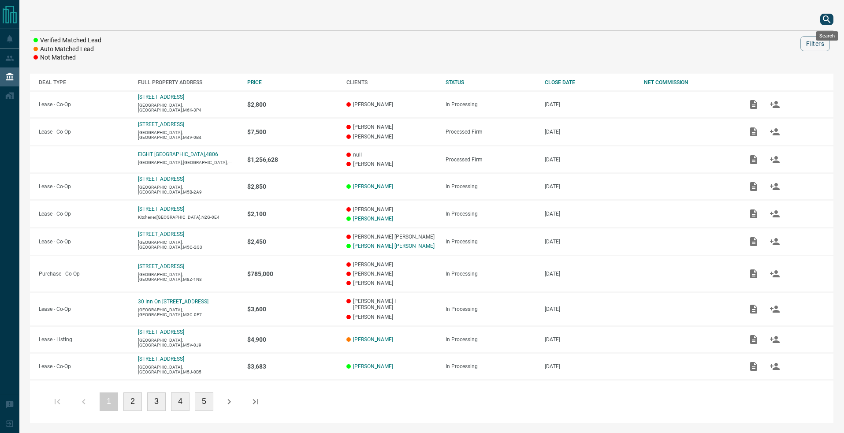
click at [831, 19] on icon "search button" at bounding box center [827, 19] width 11 height 11
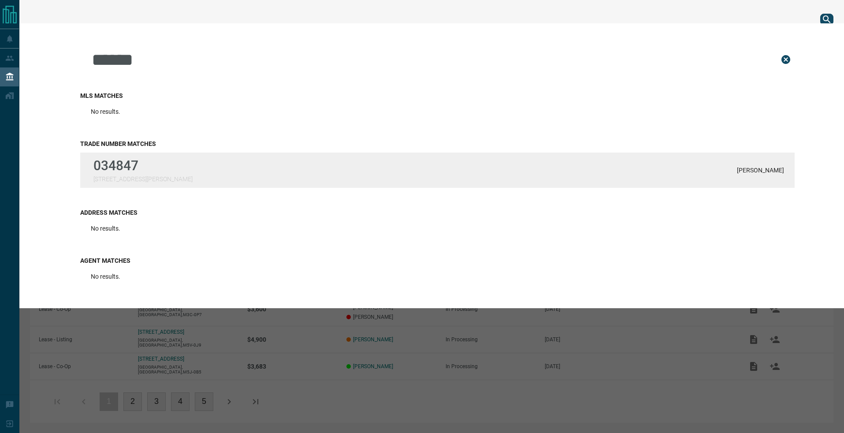
type input "******"
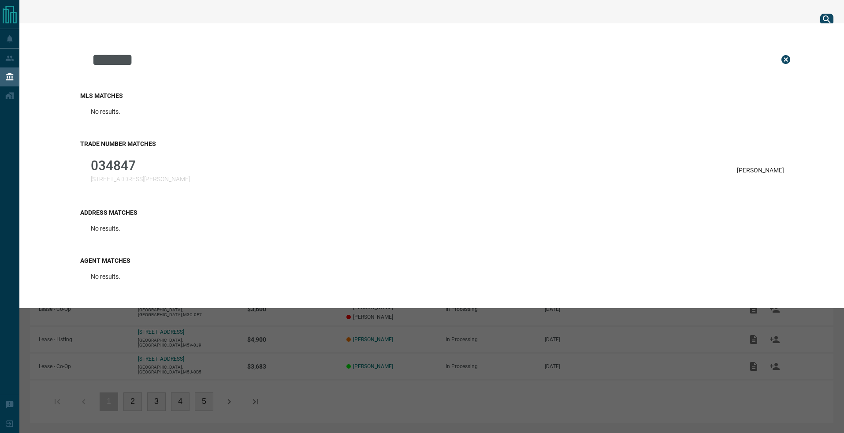
click at [129, 166] on p "034847" at bounding box center [140, 165] width 99 height 15
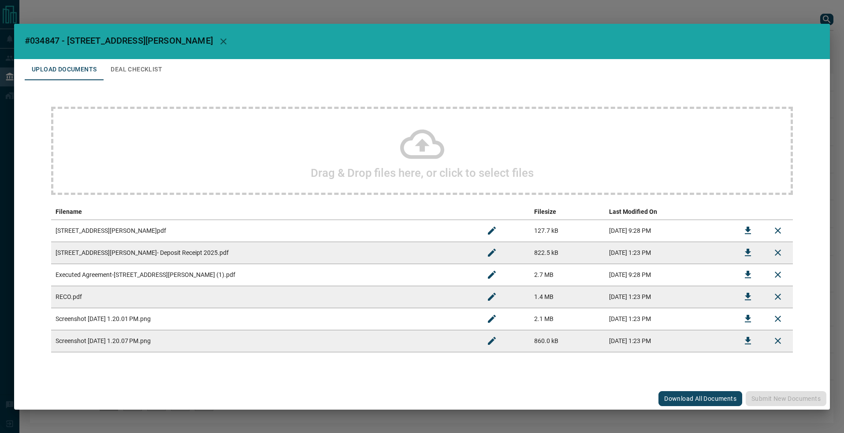
click at [753, 230] on icon "Download" at bounding box center [748, 230] width 11 height 11
drag, startPoint x: 644, startPoint y: 15, endPoint x: 681, endPoint y: 3, distance: 39.0
click at [644, 15] on div "#034847 - 38 [PERSON_NAME] Drive Upload Documents Deal Checklist Drag & Drop fi…" at bounding box center [422, 216] width 844 height 433
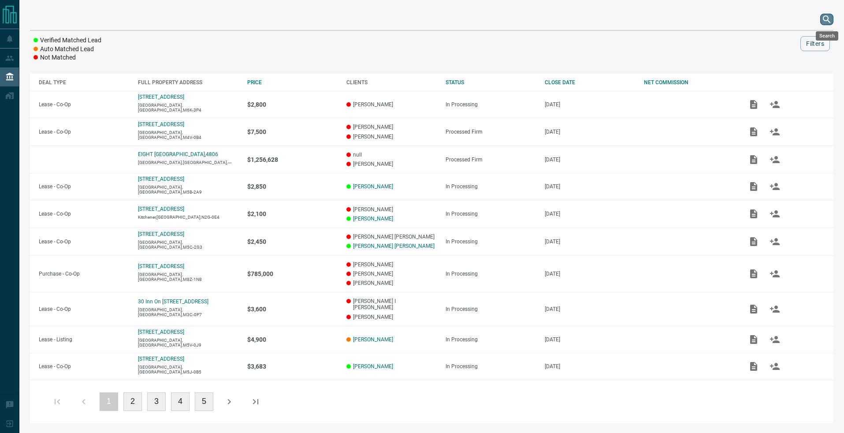
click at [821, 21] on button "search button" at bounding box center [826, 19] width 13 height 11
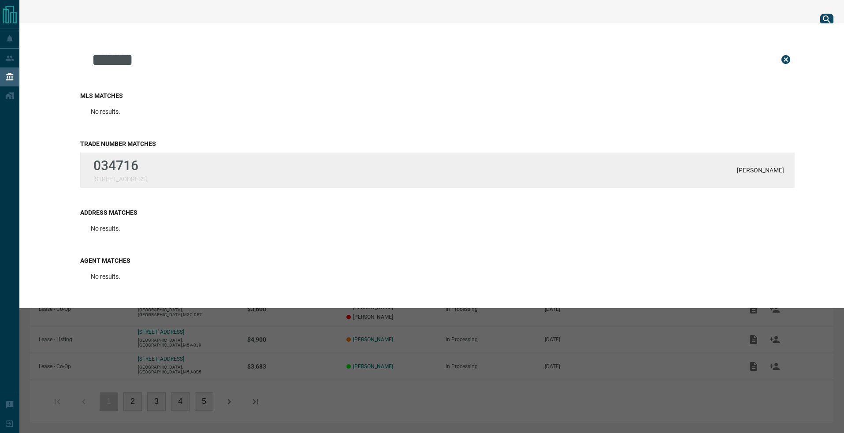
type input "******"
click at [134, 172] on p "034716" at bounding box center [119, 165] width 53 height 15
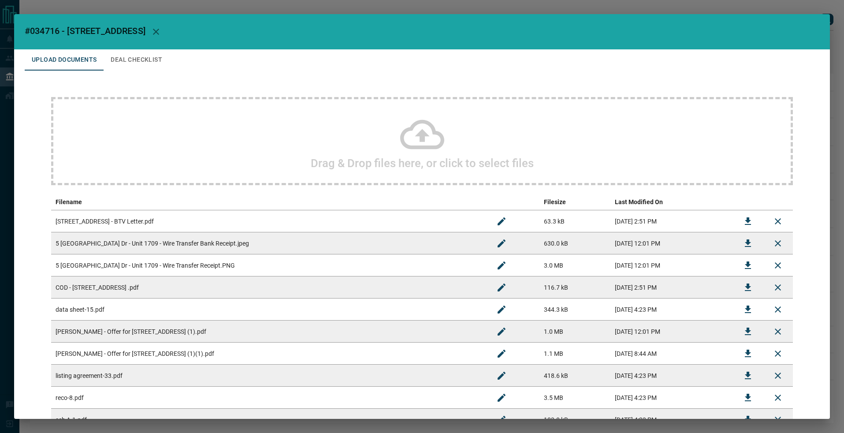
scroll to position [113, 0]
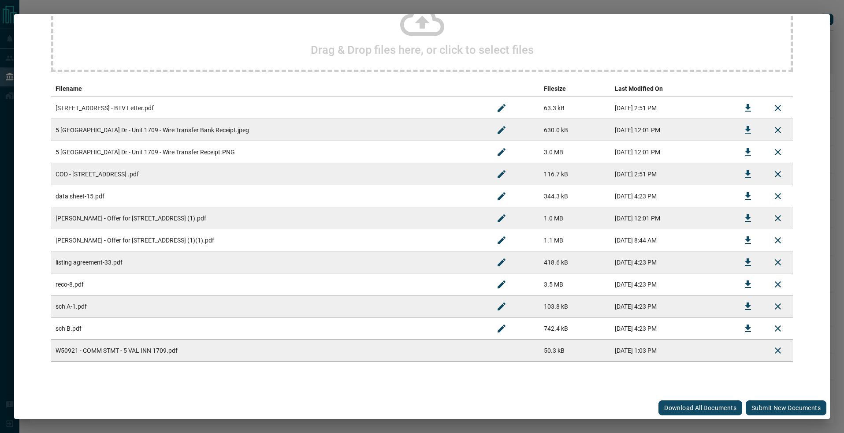
click at [772, 415] on button "Submit new documents" at bounding box center [786, 407] width 81 height 15
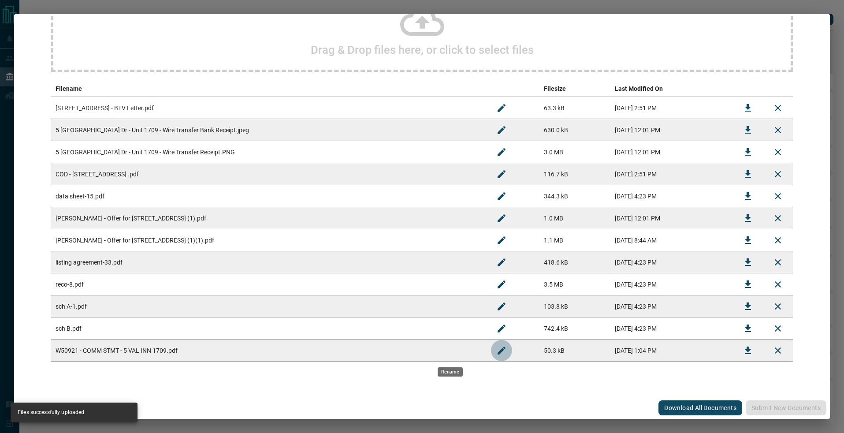
click at [498, 351] on icon "Rename" at bounding box center [502, 350] width 8 height 8
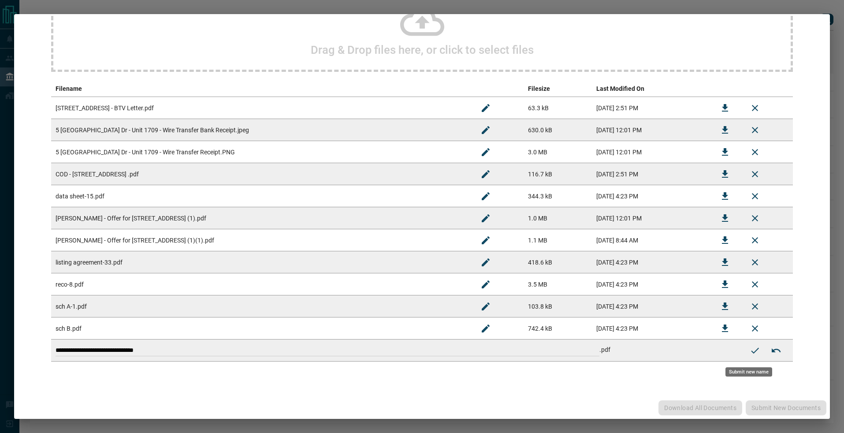
click at [179, 300] on tbody "**********" at bounding box center [422, 229] width 742 height 265
type input "**********"
click at [749, 356] on button "Submit new name" at bounding box center [755, 350] width 21 height 21
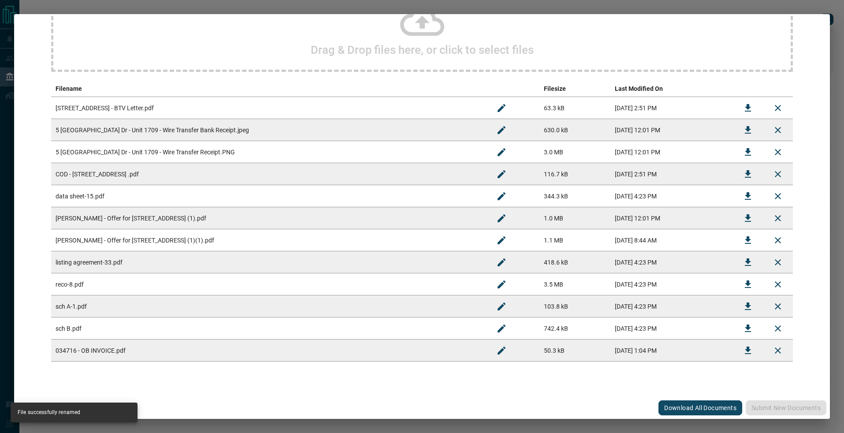
click at [790, 10] on div "#034716 - 5 [GEOGRAPHIC_DATA],1709 Upload Documents Deal Checklist Drag & Drop …" at bounding box center [422, 216] width 844 height 433
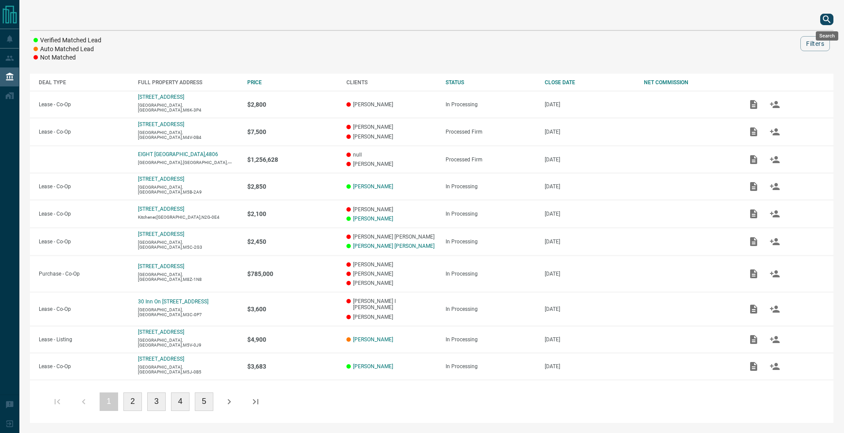
click at [829, 20] on icon "search button" at bounding box center [827, 19] width 11 height 11
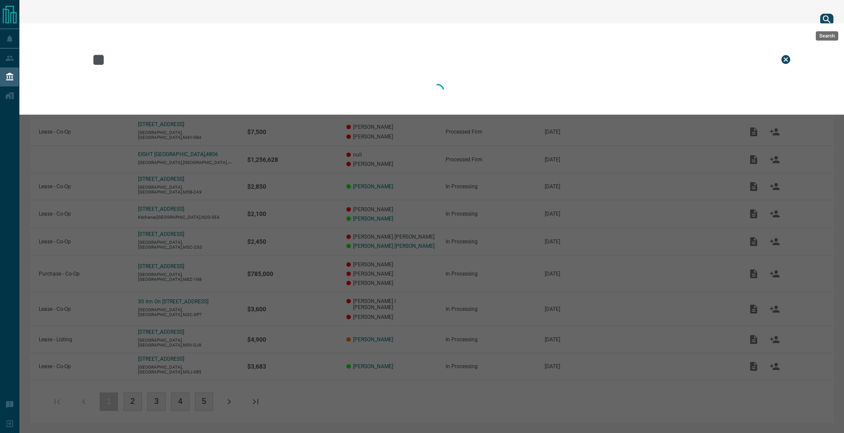
type input "*"
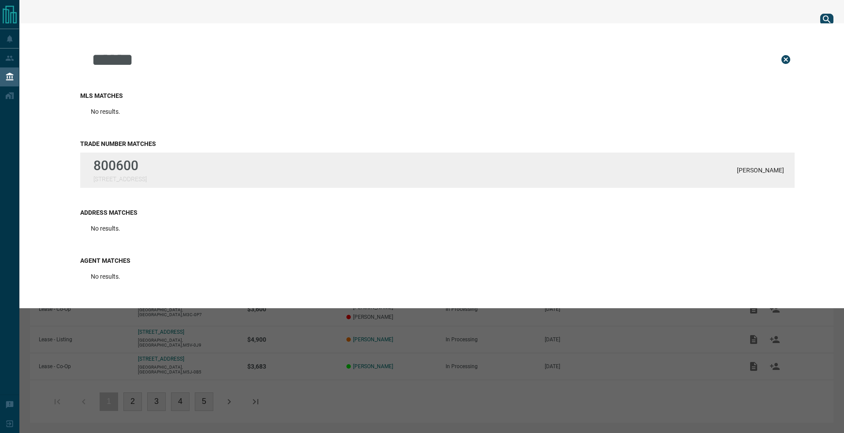
type input "******"
click at [110, 175] on p "[STREET_ADDRESS]" at bounding box center [119, 178] width 53 height 7
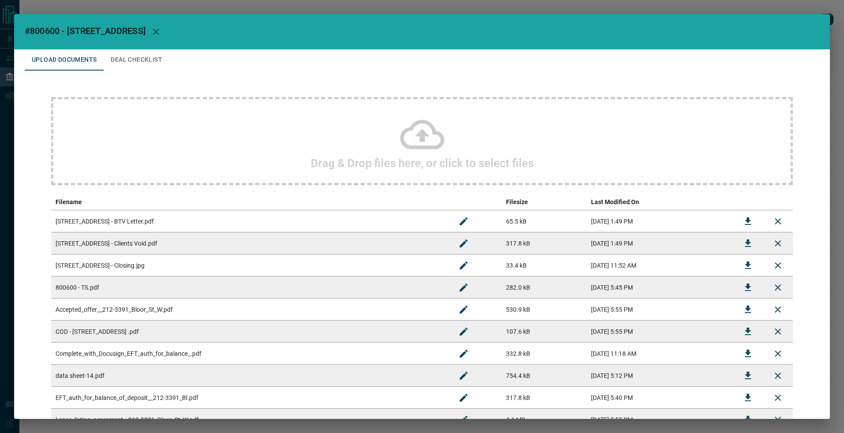
scroll to position [113, 0]
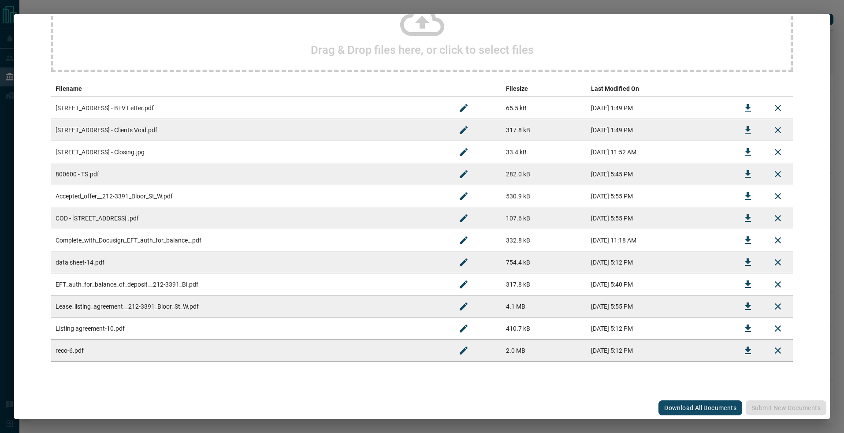
click at [194, 173] on td "800600 - TS.pdf" at bounding box center [250, 174] width 398 height 22
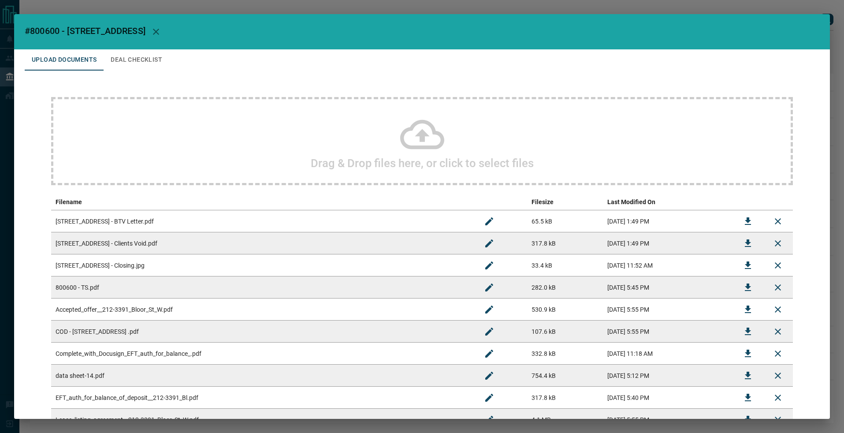
scroll to position [157, 0]
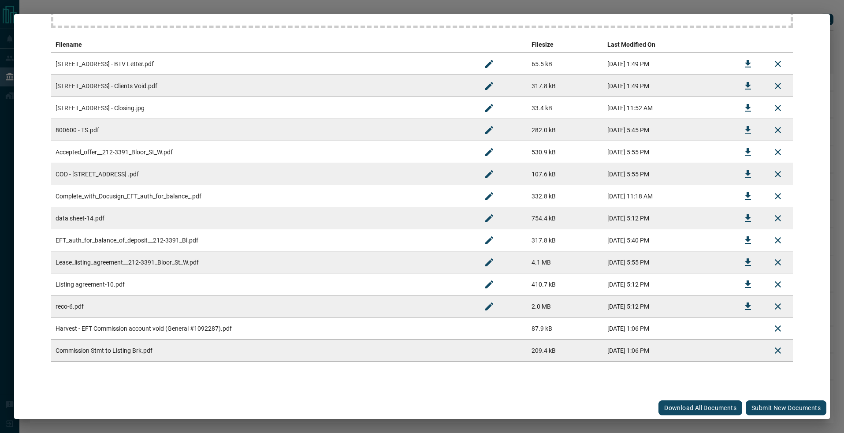
click at [783, 406] on button "Submit new documents" at bounding box center [786, 407] width 81 height 15
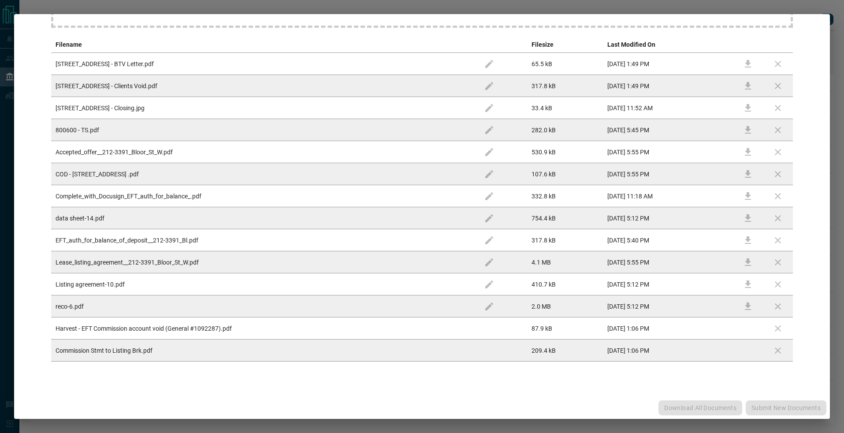
scroll to position [0, 0]
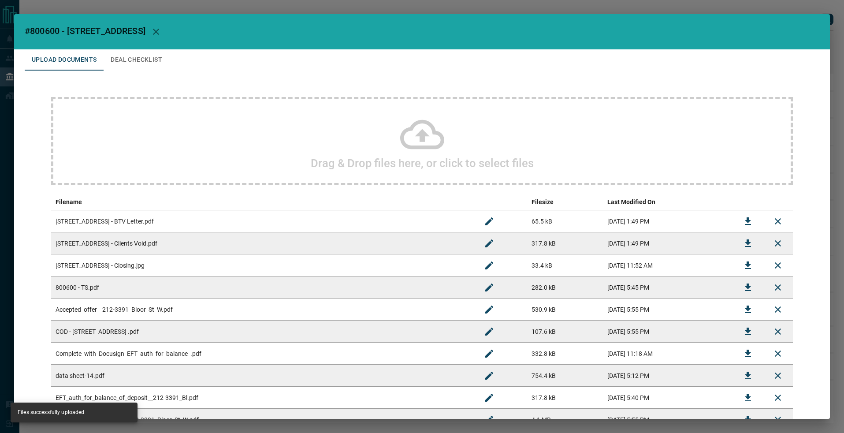
click at [51, 37] on h2 "#800600 - [STREET_ADDRESS]" at bounding box center [422, 31] width 816 height 35
drag, startPoint x: 59, startPoint y: 30, endPoint x: 29, endPoint y: 30, distance: 30.0
click at [29, 30] on span "#800600 - [STREET_ADDRESS]" at bounding box center [85, 31] width 121 height 11
copy span "800600"
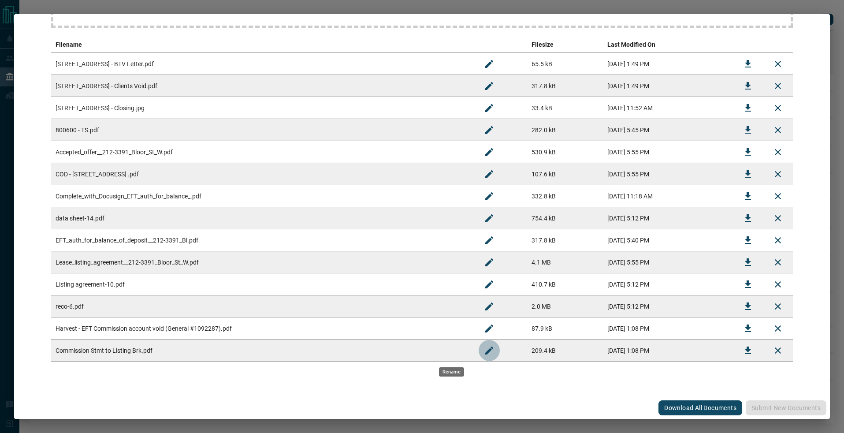
click at [484, 348] on icon "Rename" at bounding box center [489, 350] width 11 height 11
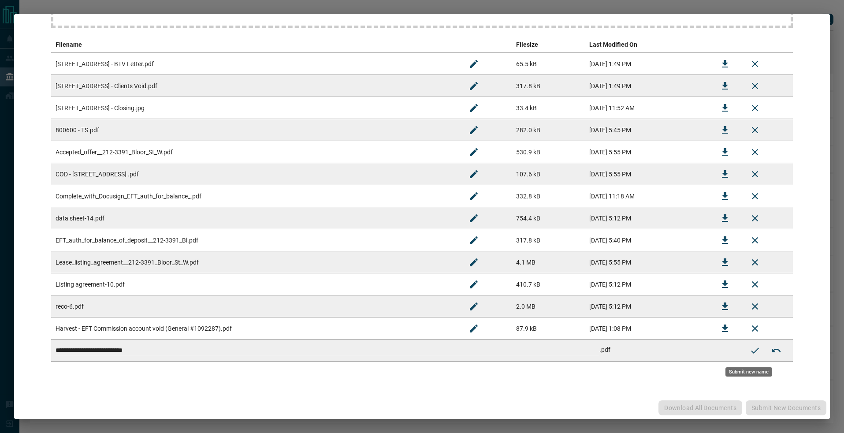
click at [56, 349] on input "**********" at bounding box center [328, 350] width 544 height 11
drag, startPoint x: 196, startPoint y: 350, endPoint x: 36, endPoint y: 285, distance: 172.8
click at [4, 299] on div "#800600 - [STREET_ADDRESS] Upload Documents Deal Checklist Drag & Drop files he…" at bounding box center [422, 216] width 844 height 433
paste input
type input "**********"
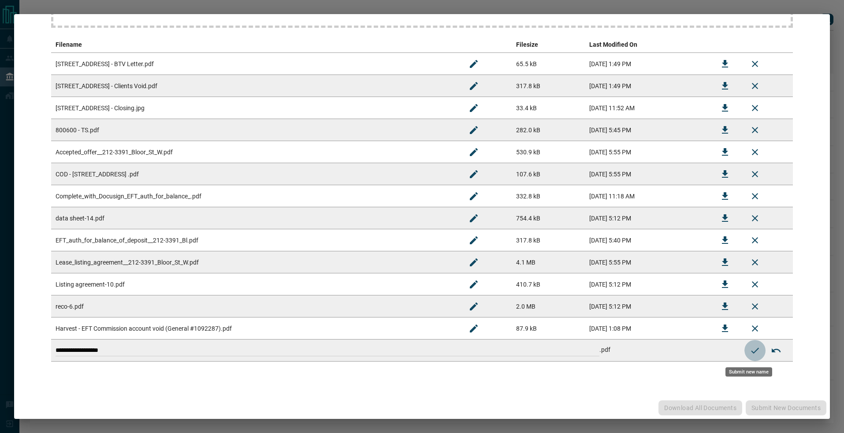
click at [753, 353] on icon "Submit new name" at bounding box center [755, 350] width 11 height 11
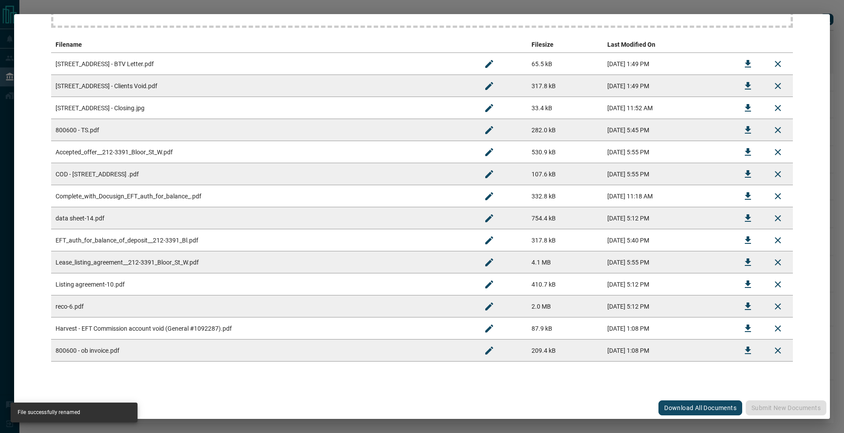
scroll to position [0, 0]
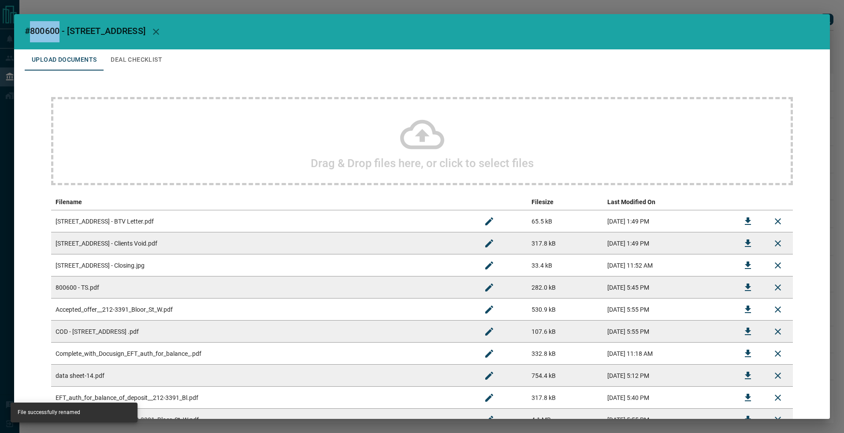
drag, startPoint x: 32, startPoint y: 30, endPoint x: 61, endPoint y: 32, distance: 29.1
click at [61, 32] on span "#800600 - [STREET_ADDRESS]" at bounding box center [85, 31] width 121 height 11
click at [802, 11] on div "#800600 - [STREET_ADDRESS] Upload Documents Deal Checklist Drag & Drop files he…" at bounding box center [422, 216] width 844 height 433
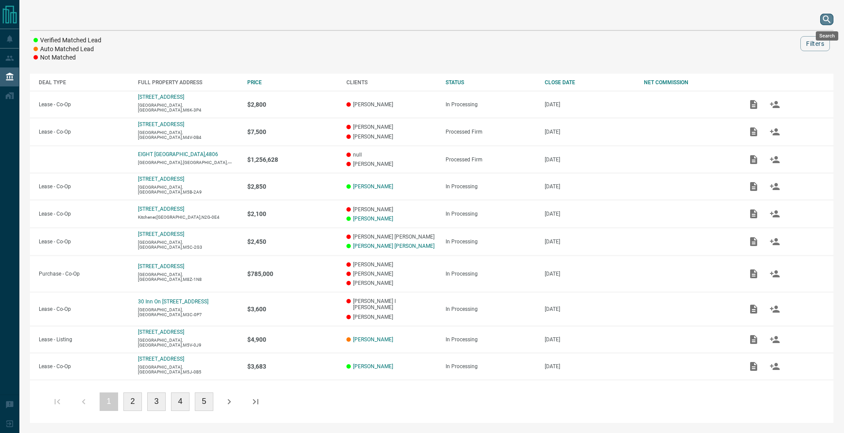
click at [828, 19] on icon "search button" at bounding box center [827, 19] width 11 height 11
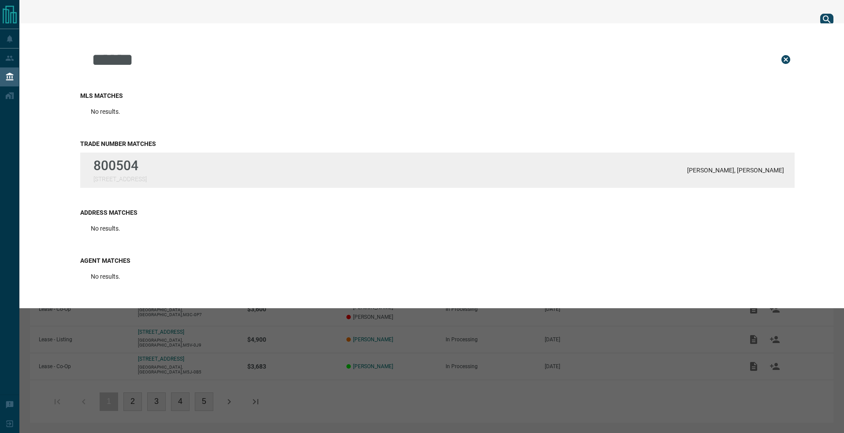
type input "******"
click at [307, 187] on div "800504 [STREET_ADDRESS][PERSON_NAME] Fridman" at bounding box center [437, 170] width 715 height 35
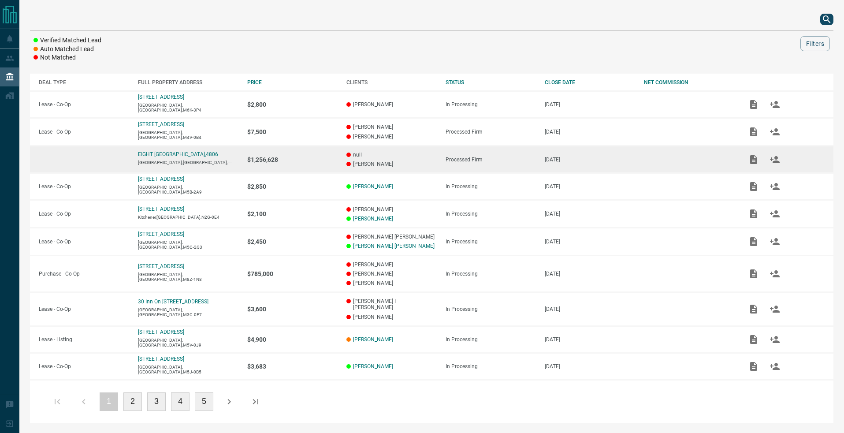
click at [315, 169] on td "$1,256,628" at bounding box center [288, 159] width 99 height 28
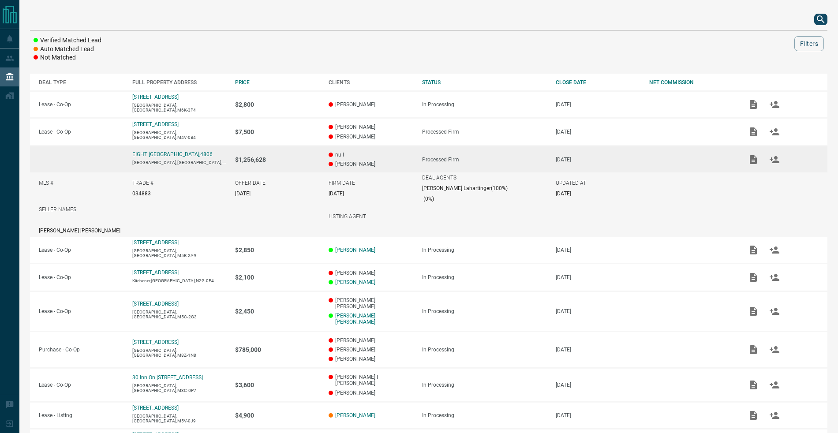
click at [826, 24] on div at bounding box center [428, 19] width 797 height 21
click at [823, 20] on icon "search button" at bounding box center [820, 19] width 11 height 11
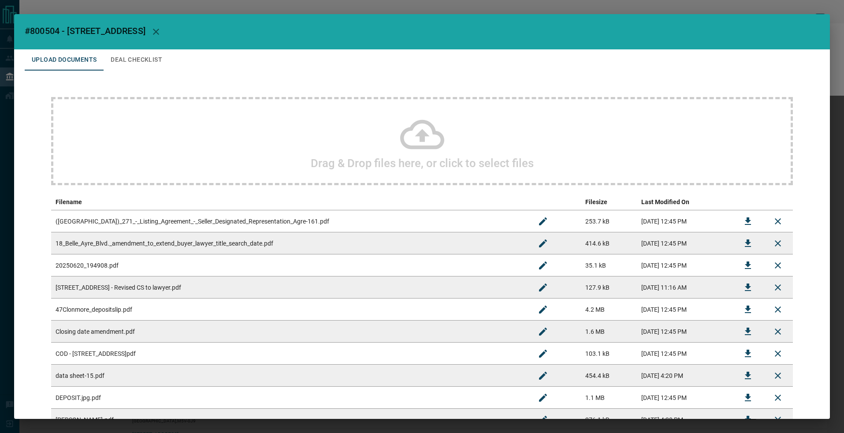
click at [159, 34] on button "button" at bounding box center [155, 31] width 21 height 21
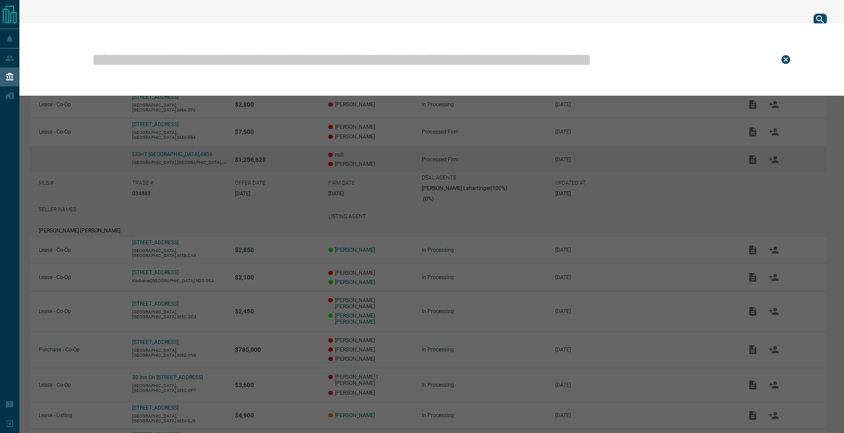
click at [131, 48] on div at bounding box center [422, 216] width 844 height 433
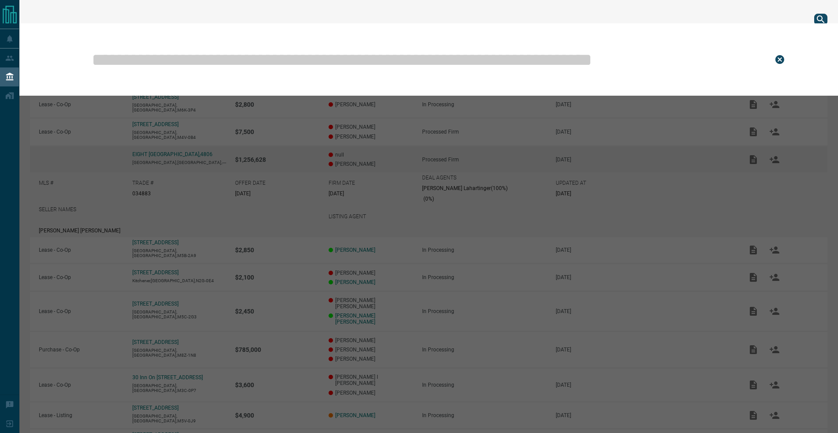
drag, startPoint x: 512, startPoint y: 70, endPoint x: 503, endPoint y: 71, distance: 9.7
click at [511, 71] on input "text" at bounding box center [425, 59] width 669 height 44
paste input "******"
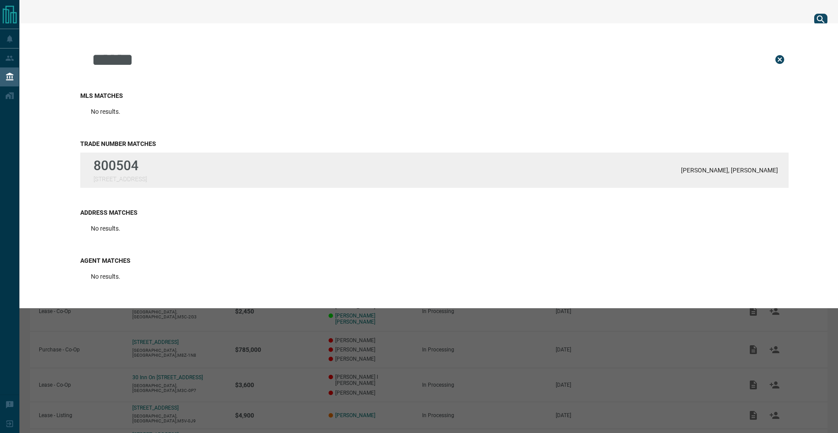
type input "******"
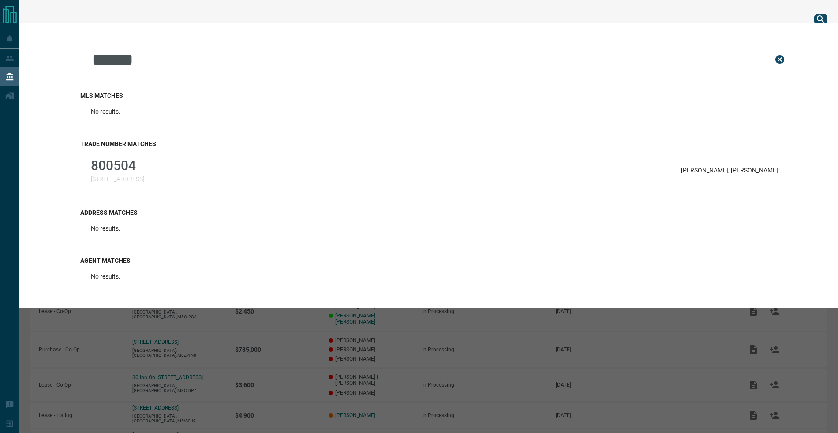
click at [183, 186] on div "800504 [STREET_ADDRESS][PERSON_NAME] Fridman" at bounding box center [434, 170] width 708 height 35
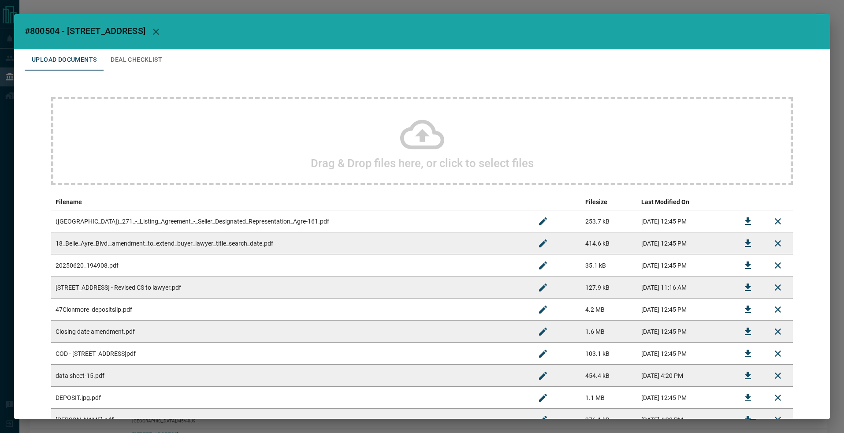
click at [145, 64] on button "Deal Checklist" at bounding box center [137, 59] width 66 height 21
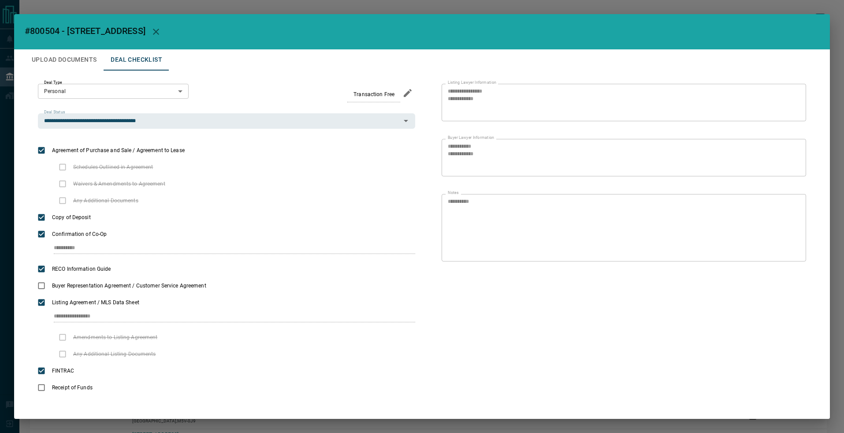
click at [60, 44] on h2 "#800504 - [STREET_ADDRESS]" at bounding box center [422, 31] width 816 height 35
drag, startPoint x: 63, startPoint y: 53, endPoint x: 65, endPoint y: 57, distance: 4.5
click at [63, 54] on button "Upload Documents" at bounding box center [64, 59] width 79 height 21
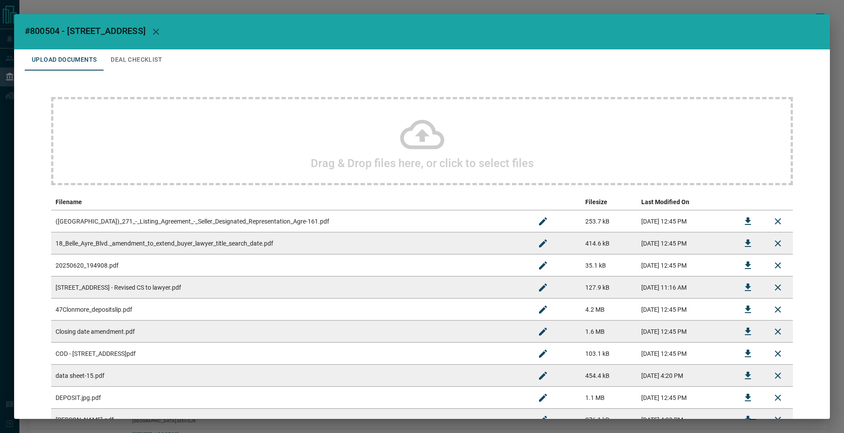
click at [529, 140] on div "Drag & Drop files here, or click to select files" at bounding box center [422, 141] width 742 height 88
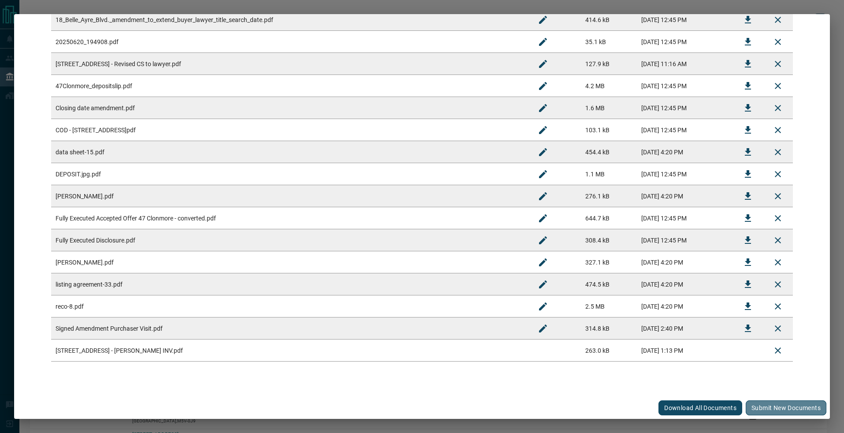
click at [752, 403] on button "Submit new documents" at bounding box center [786, 407] width 81 height 15
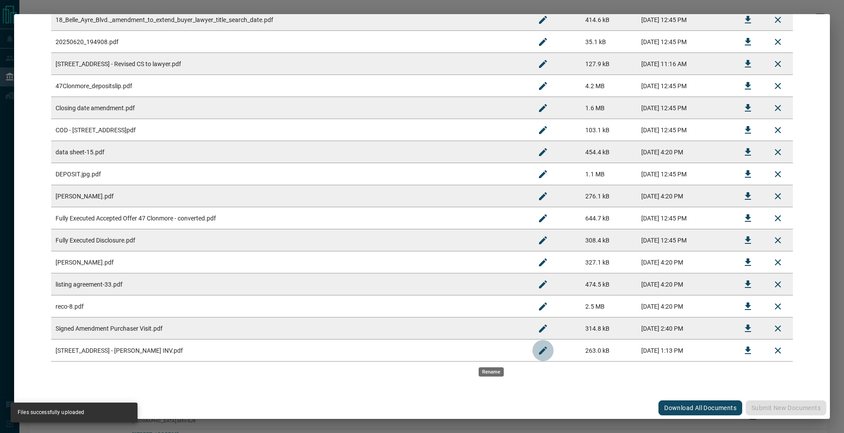
click at [533, 350] on button "Rename" at bounding box center [543, 350] width 21 height 21
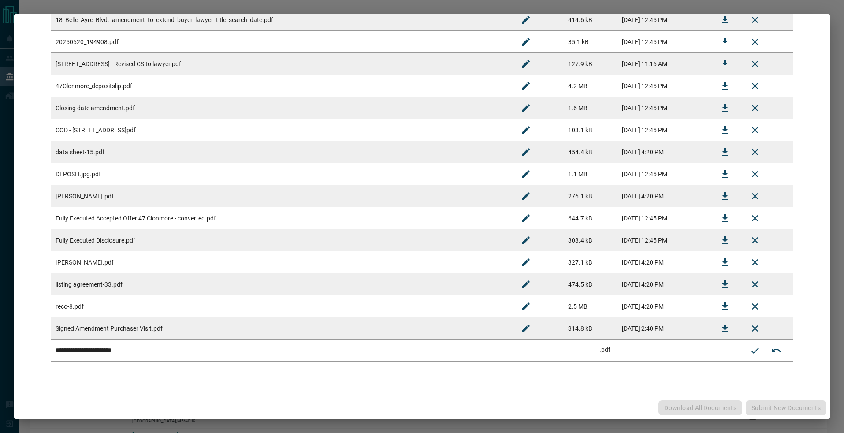
drag, startPoint x: 498, startPoint y: 350, endPoint x: 63, endPoint y: 279, distance: 441.4
click at [63, 279] on tbody "([GEOGRAPHIC_DATA])_271_-_Listing_Agreement_-_Seller_Designated_Representation_…" at bounding box center [422, 174] width 742 height 375
paste input "**********"
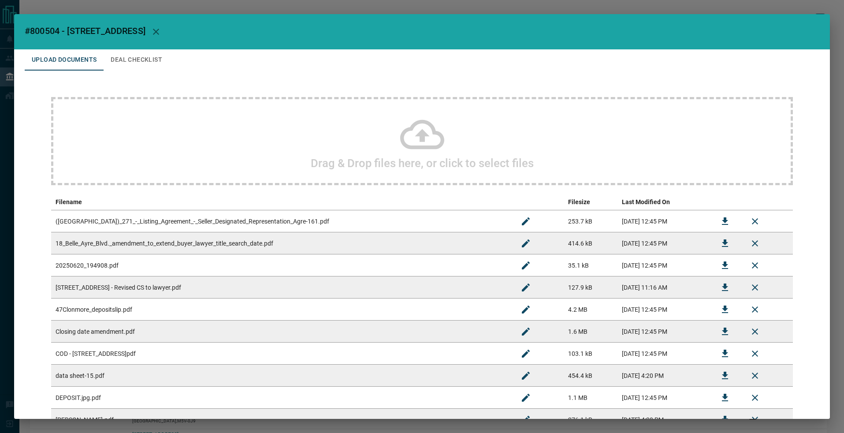
drag, startPoint x: 58, startPoint y: 22, endPoint x: 60, endPoint y: 30, distance: 8.0
click at [58, 23] on h2 "#800504 - [STREET_ADDRESS]" at bounding box center [422, 31] width 816 height 35
drag, startPoint x: 60, startPoint y: 32, endPoint x: 30, endPoint y: 31, distance: 30.4
click at [30, 31] on span "#800504 - [STREET_ADDRESS]" at bounding box center [85, 31] width 121 height 11
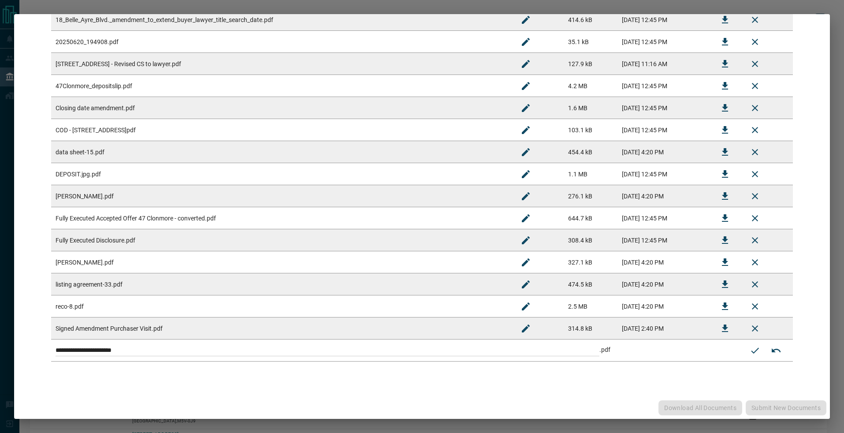
click at [158, 350] on input "**********" at bounding box center [328, 350] width 544 height 11
paste input
drag, startPoint x: 152, startPoint y: 351, endPoint x: 11, endPoint y: 321, distance: 144.2
click at [5, 323] on div "#800504 - 47 Clonmore Drive Upload Documents Deal Checklist Drag & Drop files h…" at bounding box center [422, 216] width 844 height 433
type input "**********"
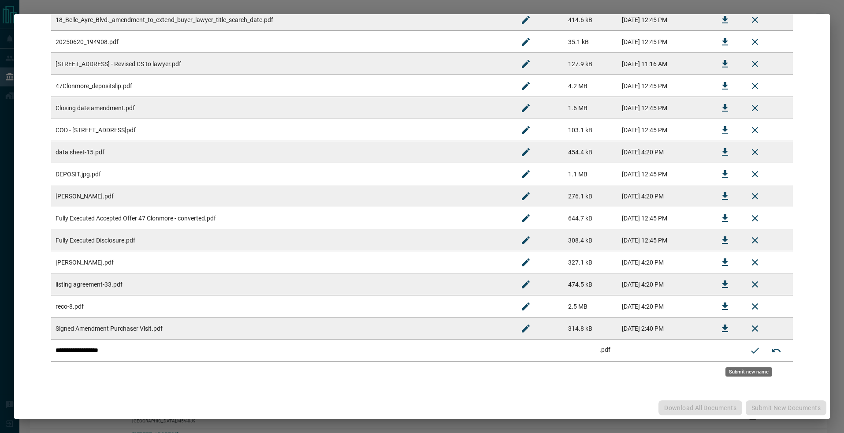
click at [750, 349] on icon "Submit new name" at bounding box center [755, 350] width 11 height 11
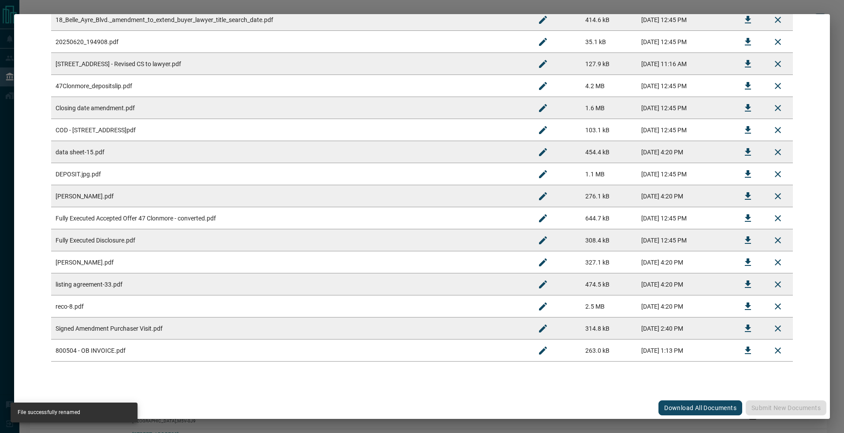
scroll to position [0, 0]
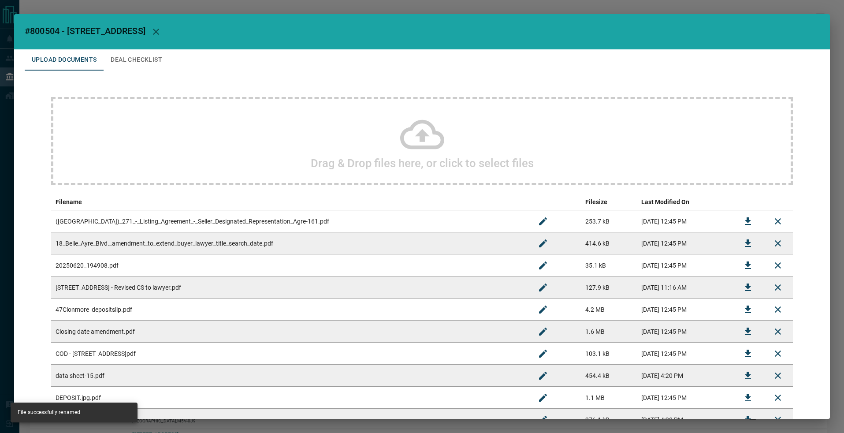
click at [593, 10] on div "#800504 - 47 Clonmore Drive Upload Documents Deal Checklist Drag & Drop files h…" at bounding box center [422, 216] width 844 height 433
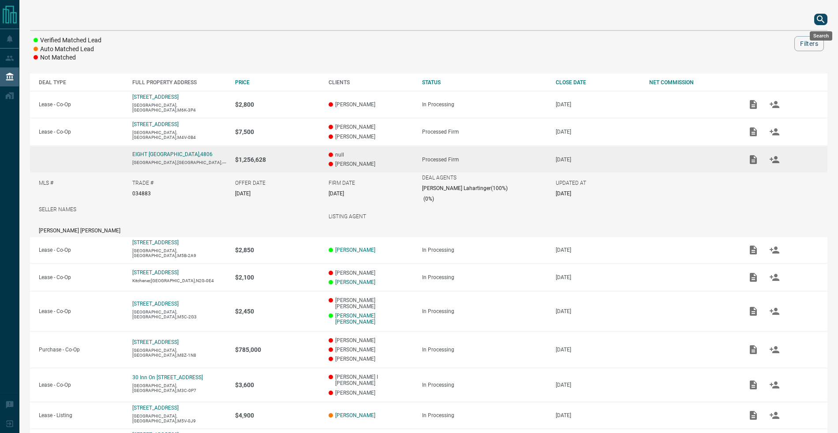
click at [817, 18] on icon "search button" at bounding box center [819, 18] width 7 height 7
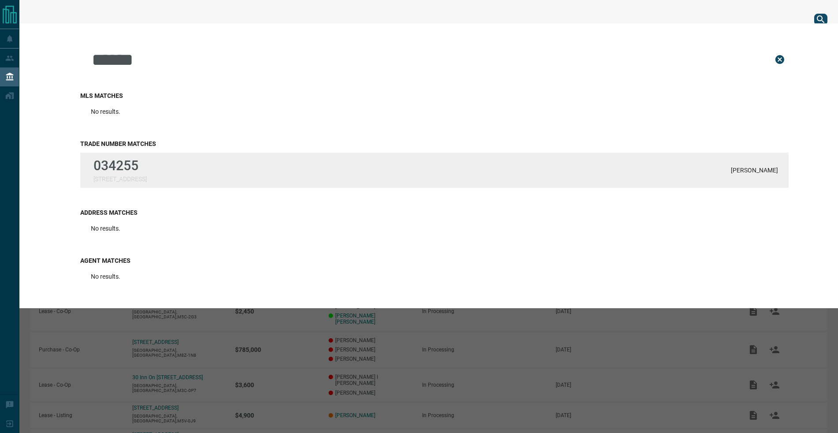
type input "******"
click at [523, 179] on div "034255 [STREET_ADDRESS][PERSON_NAME]" at bounding box center [434, 170] width 708 height 35
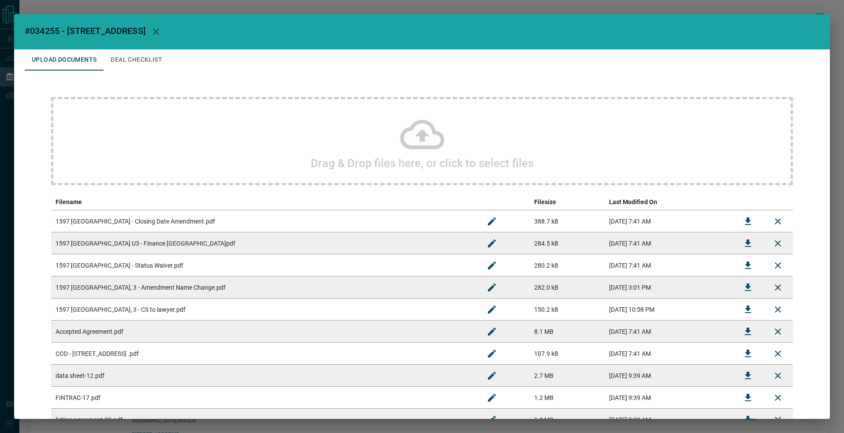
scroll to position [135, 0]
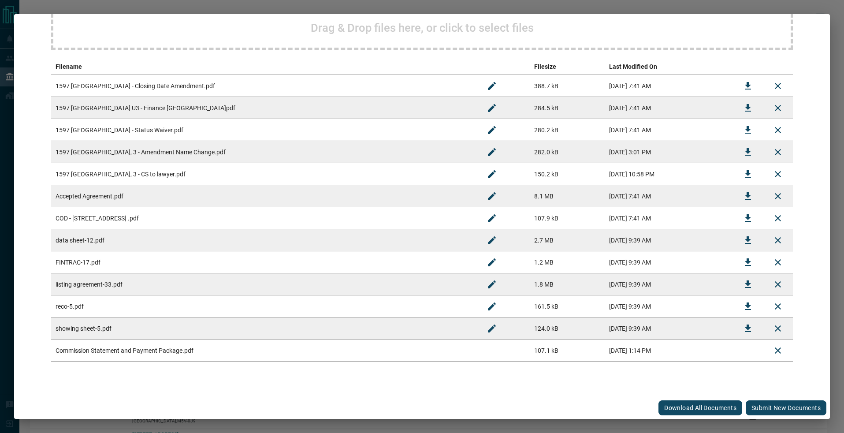
click at [762, 402] on button "Submit new documents" at bounding box center [786, 407] width 81 height 15
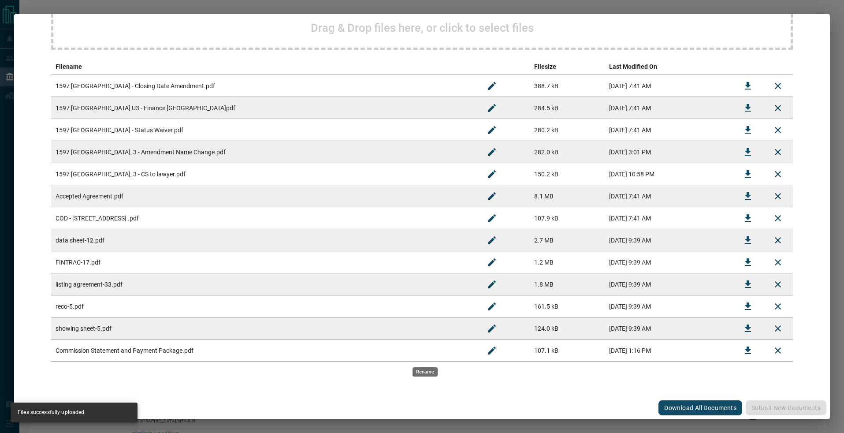
click at [487, 354] on icon "Rename" at bounding box center [492, 350] width 11 height 11
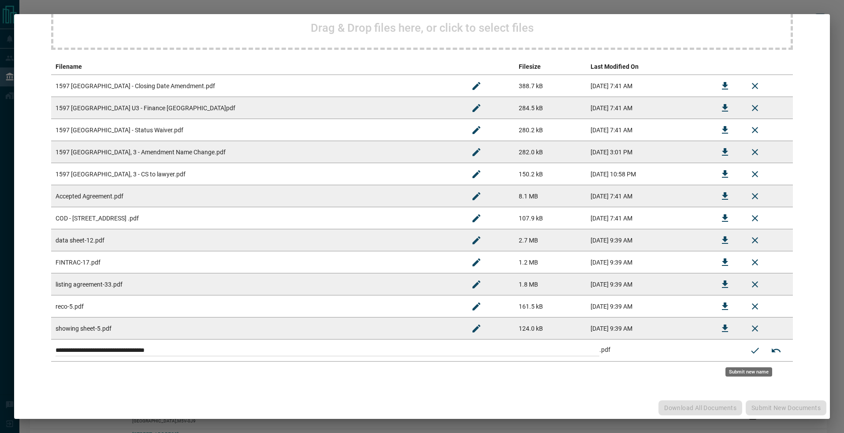
drag, startPoint x: 418, startPoint y: 350, endPoint x: 112, endPoint y: 292, distance: 310.9
click at [114, 312] on tbody "**********" at bounding box center [422, 218] width 742 height 287
paste input
type input "**********"
click at [750, 354] on icon "Submit new name" at bounding box center [755, 350] width 11 height 11
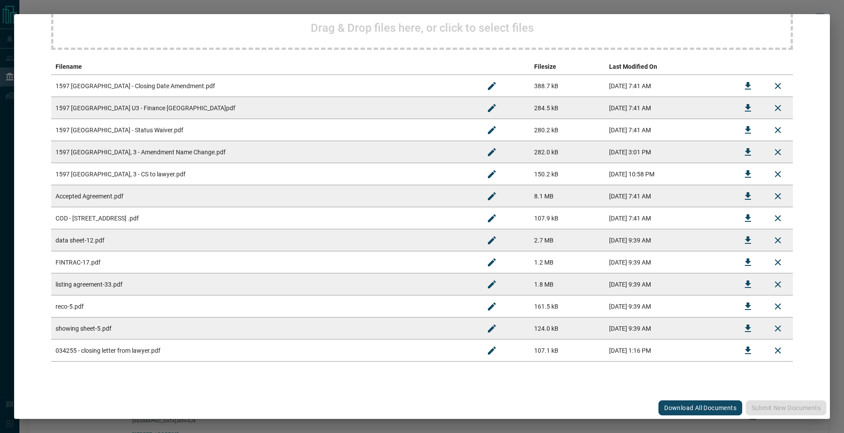
click at [425, 36] on div "Drag & Drop files here, or click to select files" at bounding box center [422, 6] width 742 height 88
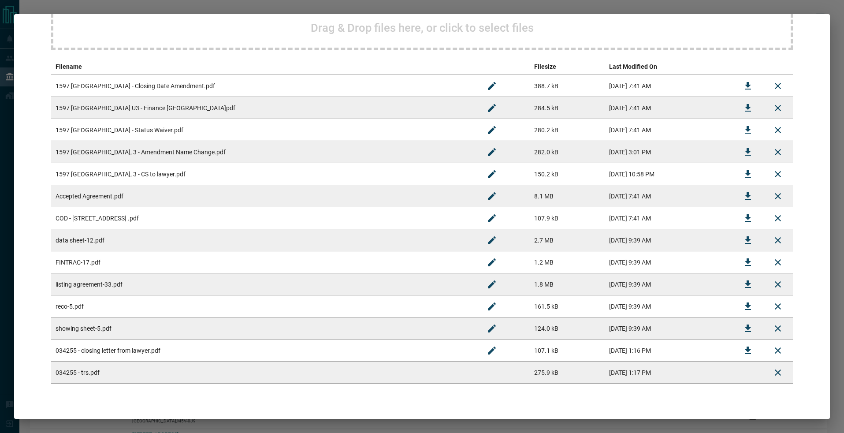
scroll to position [157, 0]
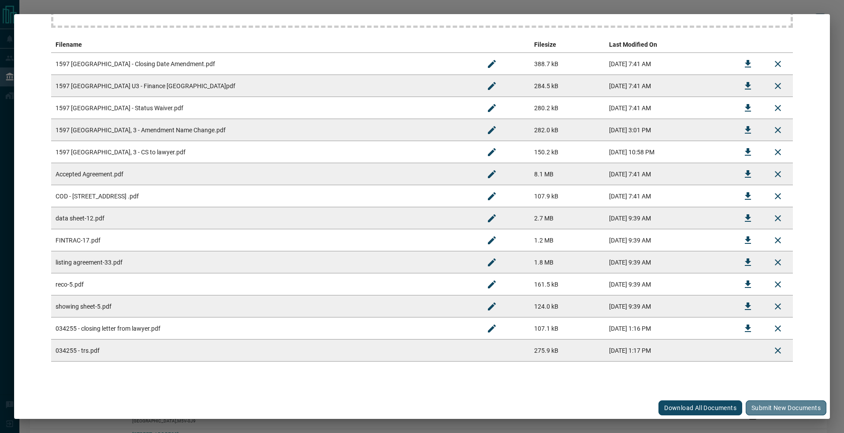
click at [768, 404] on button "Submit new documents" at bounding box center [786, 407] width 81 height 15
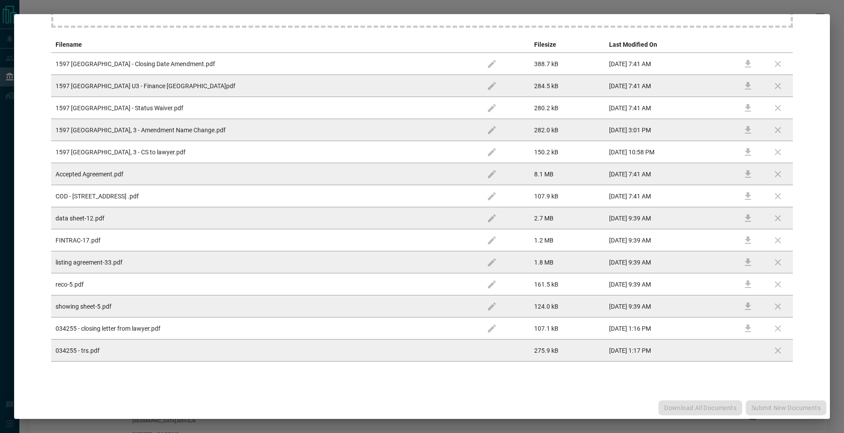
scroll to position [0, 0]
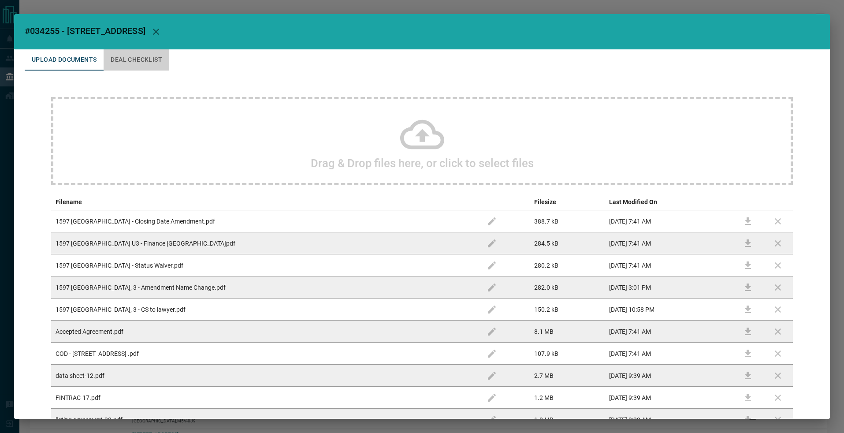
click at [130, 63] on button "Deal Checklist" at bounding box center [137, 59] width 66 height 21
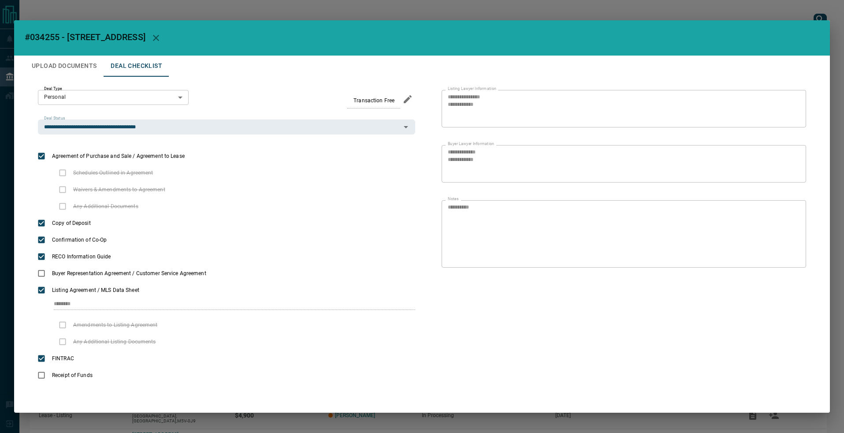
click at [75, 58] on button "Upload Documents" at bounding box center [64, 66] width 79 height 21
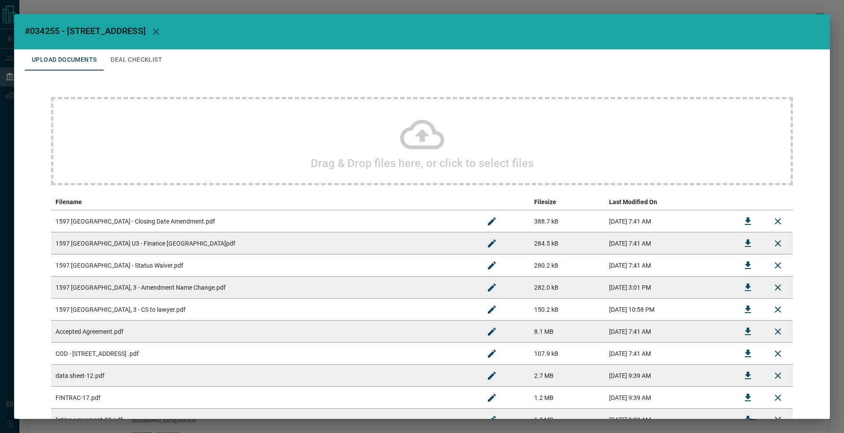
drag, startPoint x: 294, startPoint y: 8, endPoint x: 333, endPoint y: 10, distance: 38.4
click at [294, 8] on div "#034255 - [STREET_ADDRESS],3 Upload Documents Deal Checklist Drag & Drop files …" at bounding box center [422, 216] width 844 height 433
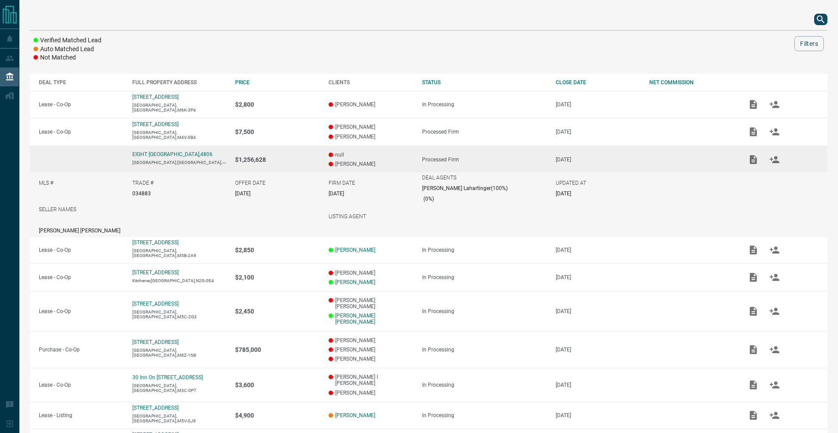
click at [813, 15] on div at bounding box center [428, 19] width 797 height 21
click at [821, 18] on icon "search button" at bounding box center [819, 18] width 7 height 7
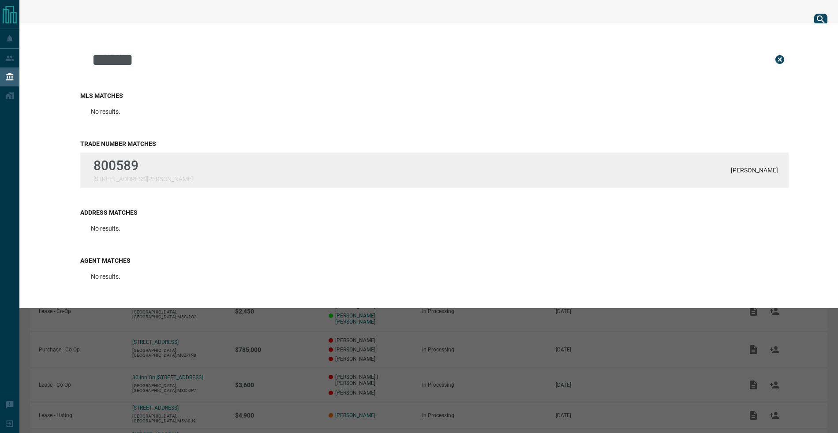
type input "******"
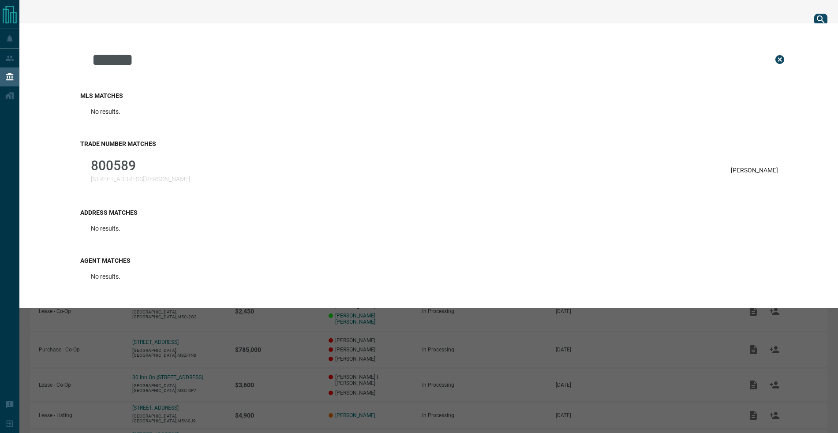
click at [135, 156] on div "800589 [STREET_ADDRESS][PERSON_NAME] [PERSON_NAME]" at bounding box center [434, 170] width 708 height 35
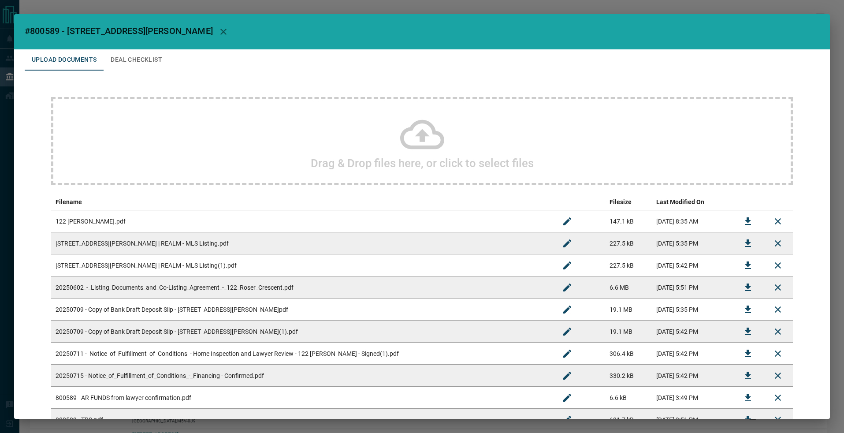
scroll to position [312, 0]
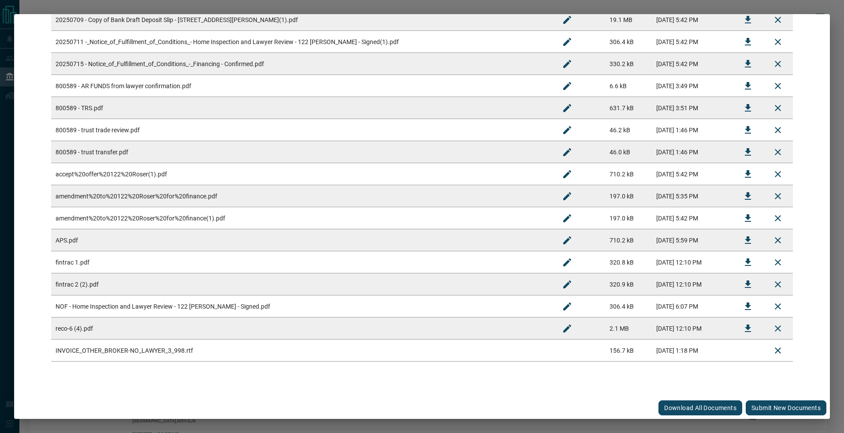
click at [758, 406] on button "Submit new documents" at bounding box center [786, 407] width 81 height 15
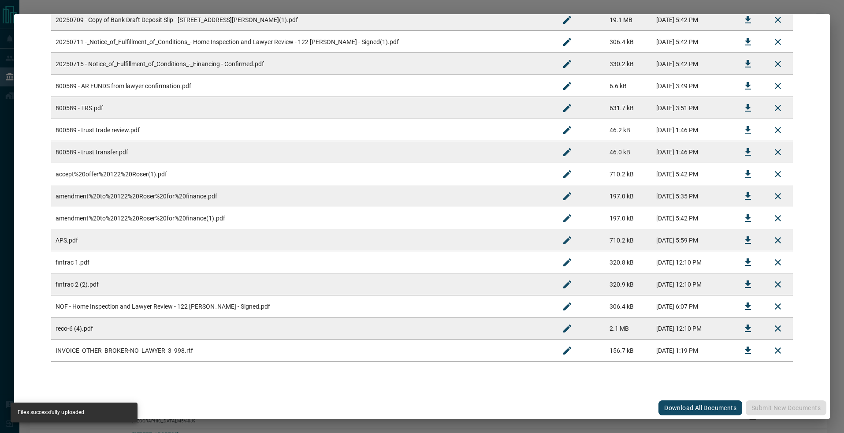
click at [557, 357] on button "Rename" at bounding box center [567, 350] width 21 height 21
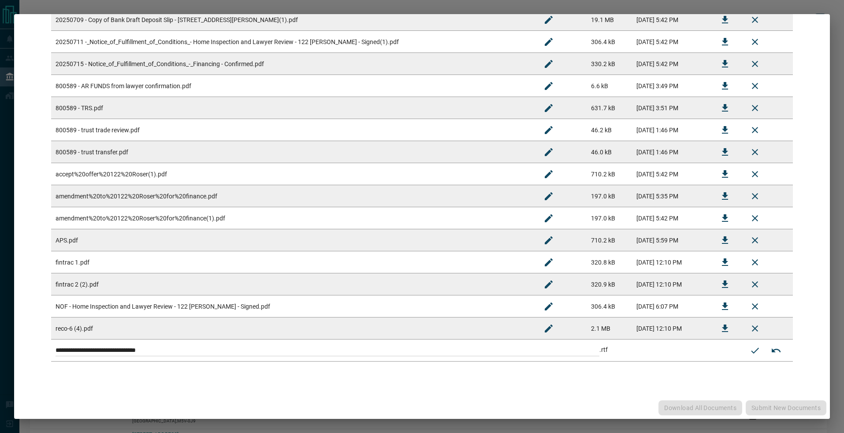
drag, startPoint x: 481, startPoint y: 343, endPoint x: 218, endPoint y: 273, distance: 272.4
click at [200, 280] on tbody "122 [PERSON_NAME].pdf 147.1 kB [DATE] 8:35 AM 122 [PERSON_NAME] | REALM - MLS L…" at bounding box center [422, 130] width 742 height 463
paste input
type input "**********"
click at [751, 353] on icon "Submit new name" at bounding box center [755, 350] width 11 height 11
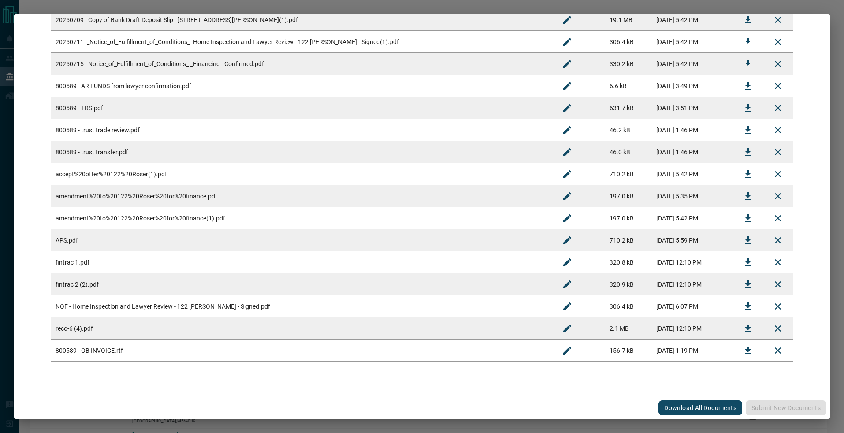
scroll to position [0, 0]
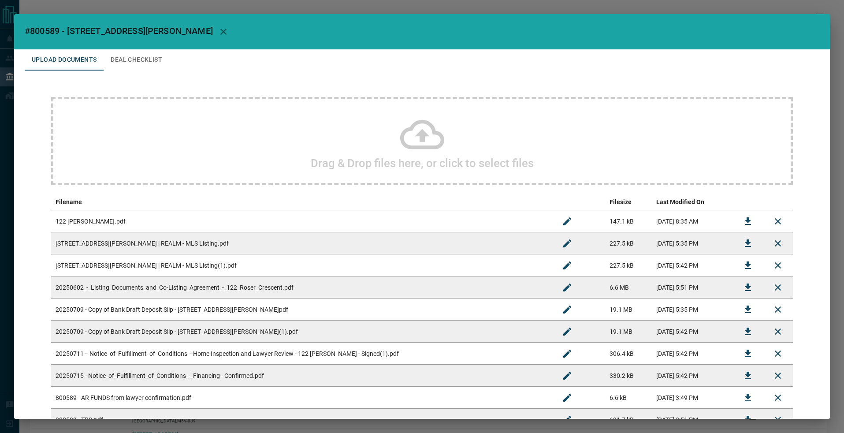
click at [75, 56] on button "Upload Documents" at bounding box center [64, 59] width 79 height 21
click at [109, 7] on div "#800589 - 122 [PERSON_NAME] Crescent Upload Documents Deal Checklist Drag & Dro…" at bounding box center [422, 216] width 844 height 433
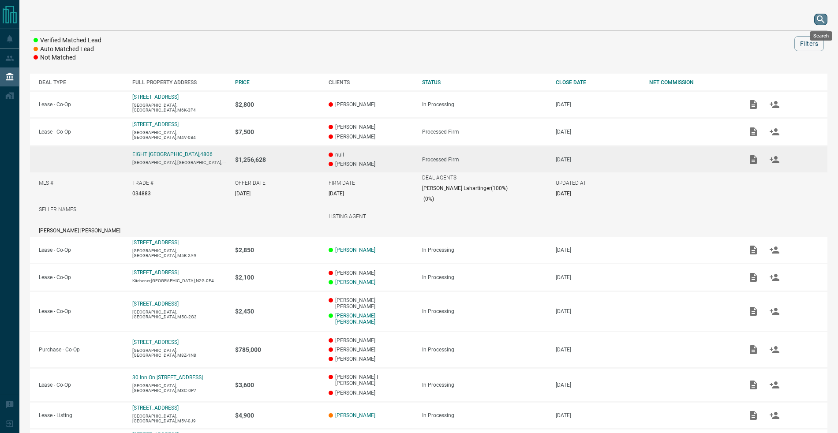
click at [819, 23] on icon "search button" at bounding box center [820, 19] width 11 height 11
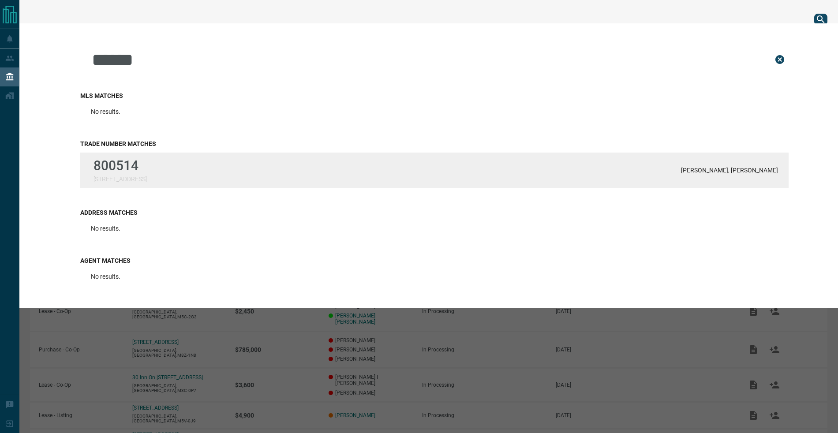
type input "******"
click at [553, 160] on div "800514 [STREET_ADDRESS][PERSON_NAME] Fridman" at bounding box center [434, 170] width 708 height 35
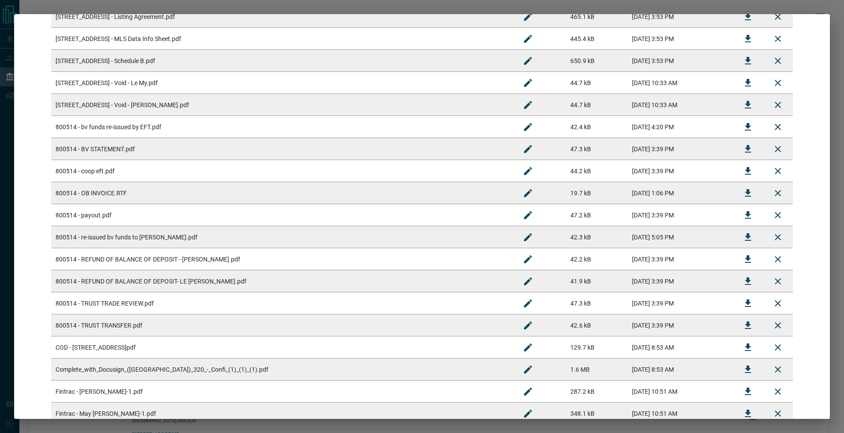
scroll to position [323, 0]
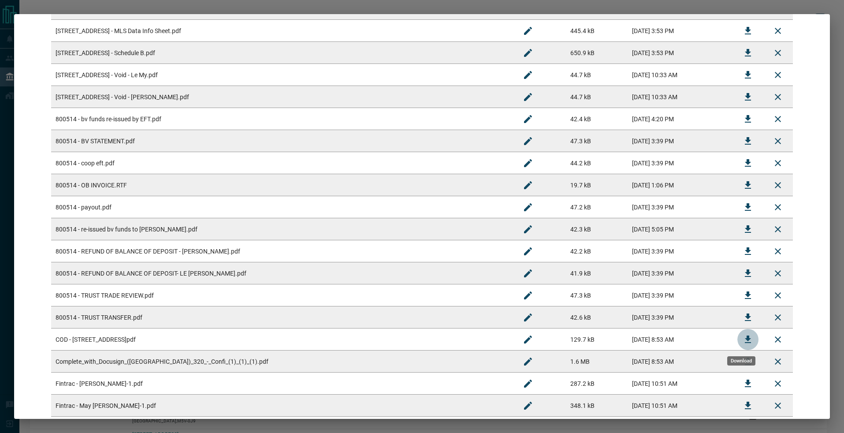
click at [743, 339] on icon "Download" at bounding box center [748, 339] width 11 height 11
drag, startPoint x: 675, startPoint y: 7, endPoint x: 727, endPoint y: 13, distance: 52.8
click at [675, 7] on div "#800514 - [STREET_ADDRESS] Upload Documents Deal Checklist Drag & Drop files he…" at bounding box center [422, 216] width 844 height 433
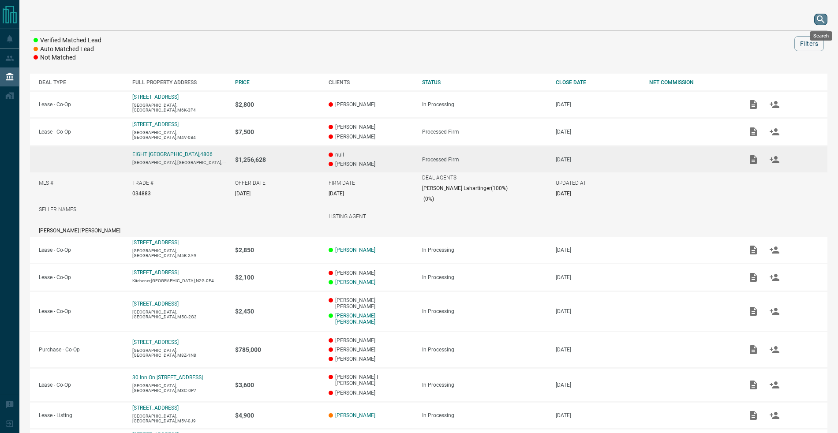
click at [822, 22] on icon "search button" at bounding box center [820, 19] width 11 height 11
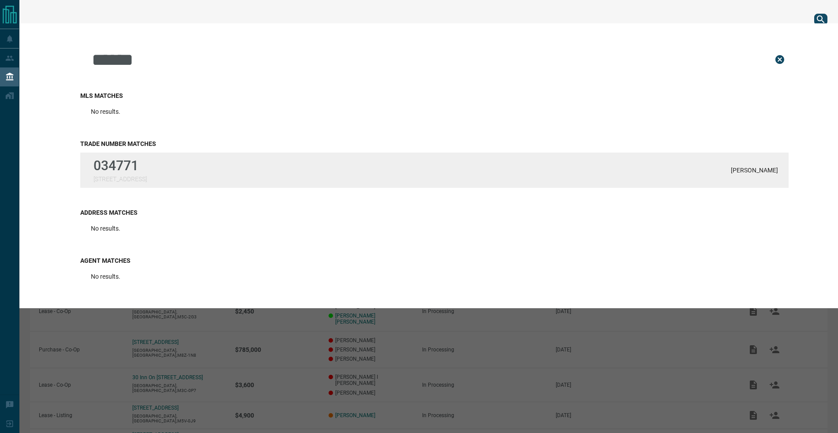
type input "******"
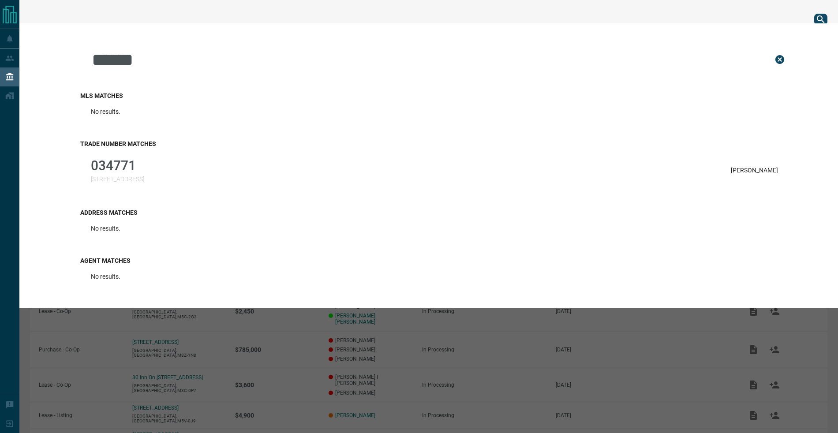
click at [761, 171] on p "[PERSON_NAME]" at bounding box center [753, 170] width 47 height 7
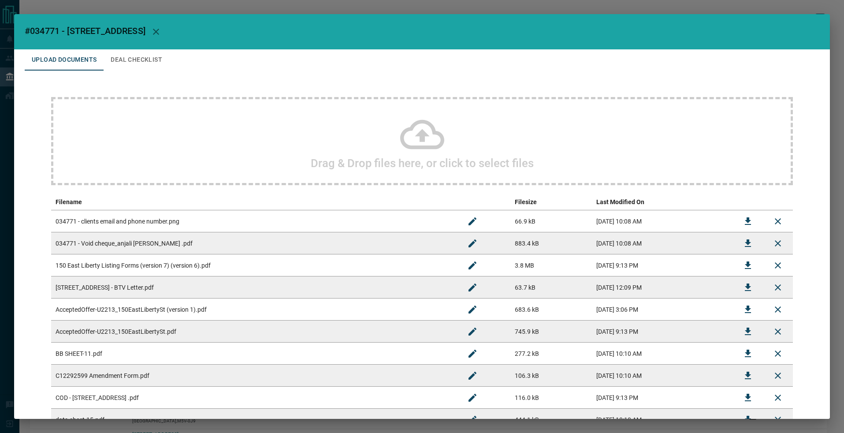
scroll to position [224, 0]
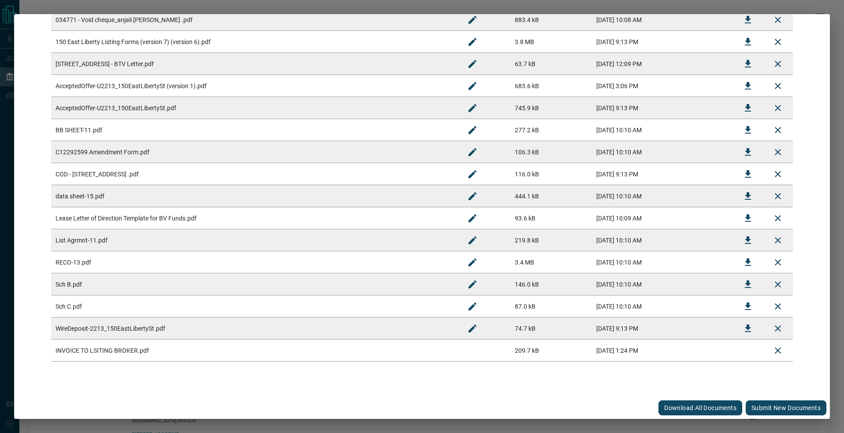
click at [781, 411] on button "Submit new documents" at bounding box center [786, 407] width 81 height 15
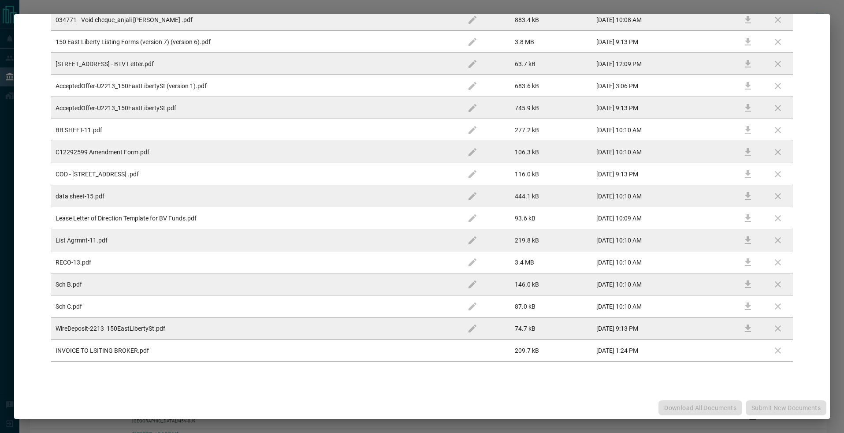
drag, startPoint x: 781, startPoint y: 411, endPoint x: 675, endPoint y: 419, distance: 106.5
click at [781, 411] on div "Download All Documents Submit new documents" at bounding box center [422, 408] width 816 height 22
click at [438, 380] on div "Drag & Drop files here, or click to select files Filename Filesize Last Modifie…" at bounding box center [422, 117] width 795 height 541
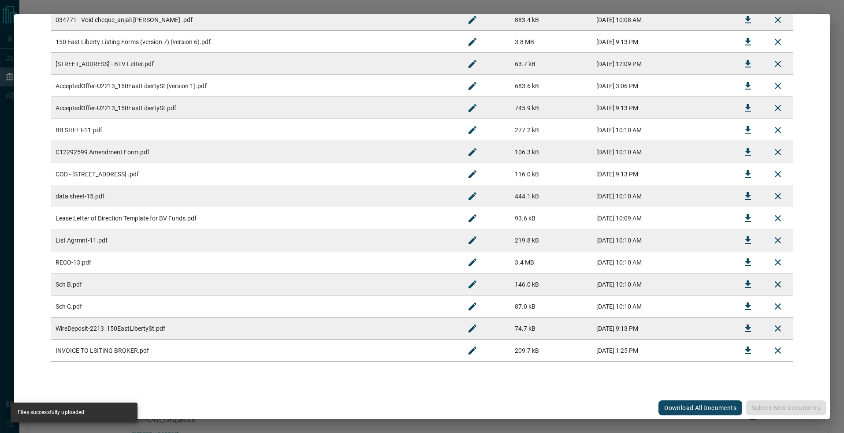
click at [467, 351] on icon "Rename" at bounding box center [472, 350] width 11 height 11
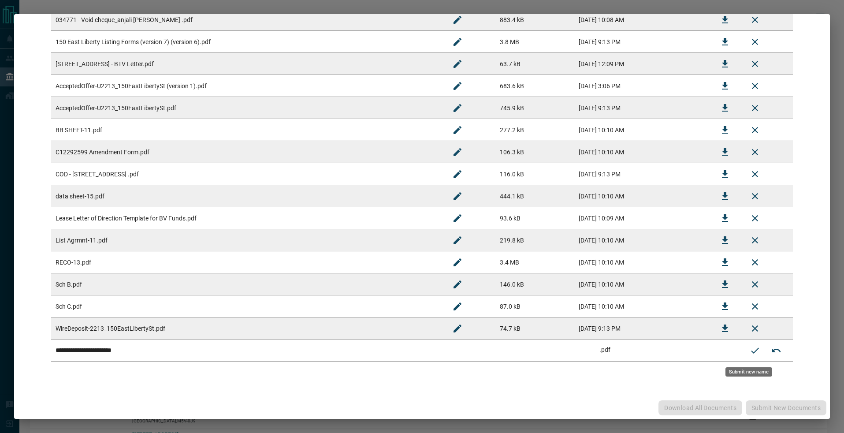
drag, startPoint x: 442, startPoint y: 354, endPoint x: 256, endPoint y: 350, distance: 186.5
click at [256, 350] on input "**********" at bounding box center [328, 350] width 544 height 11
paste input "******"
drag, startPoint x: 356, startPoint y: 351, endPoint x: 139, endPoint y: 333, distance: 218.1
click at [139, 333] on tbody "034771 - clients email and phone number.png 66.9 kB [DATE] 10:08 AM 034771 - Vo…" at bounding box center [422, 174] width 742 height 375
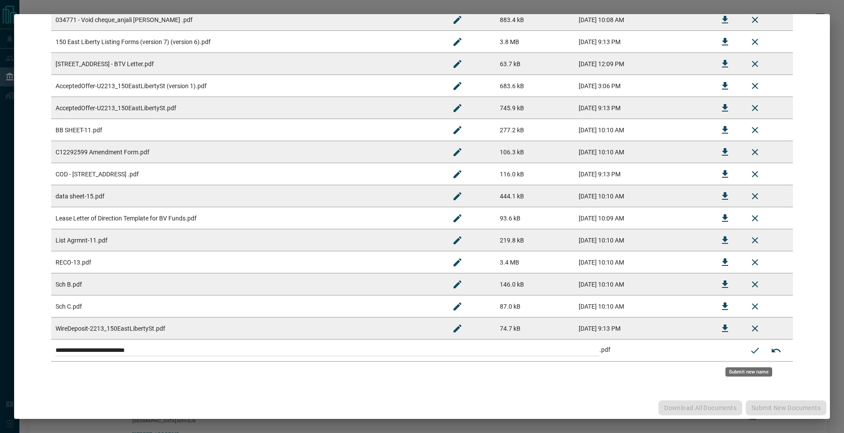
paste input
type input "**********"
click at [750, 350] on icon "Submit new name" at bounding box center [755, 350] width 11 height 11
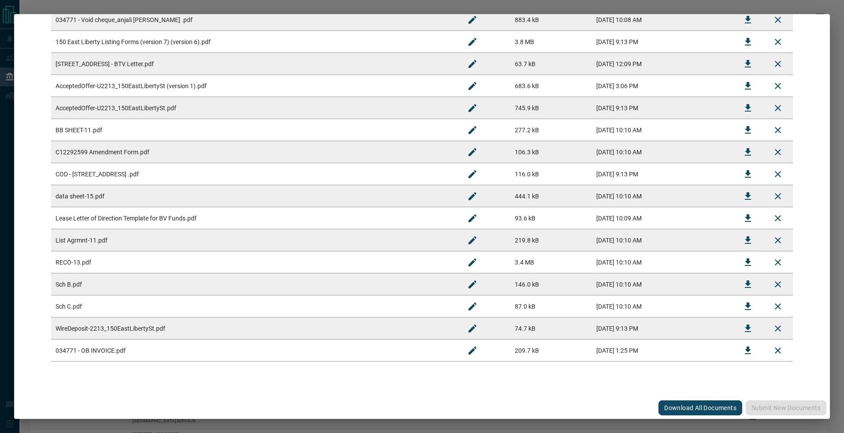
click at [806, 6] on div "#034771 - [STREET_ADDRESS] Upload Documents Deal Checklist Drag & Drop files he…" at bounding box center [422, 216] width 844 height 433
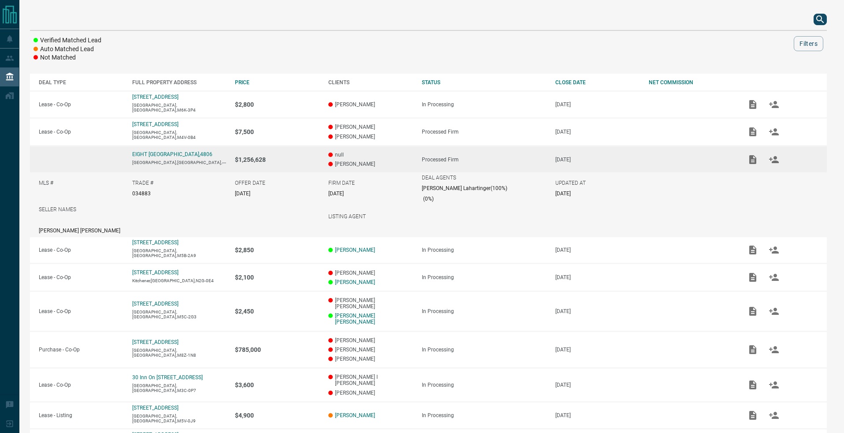
scroll to position [0, 0]
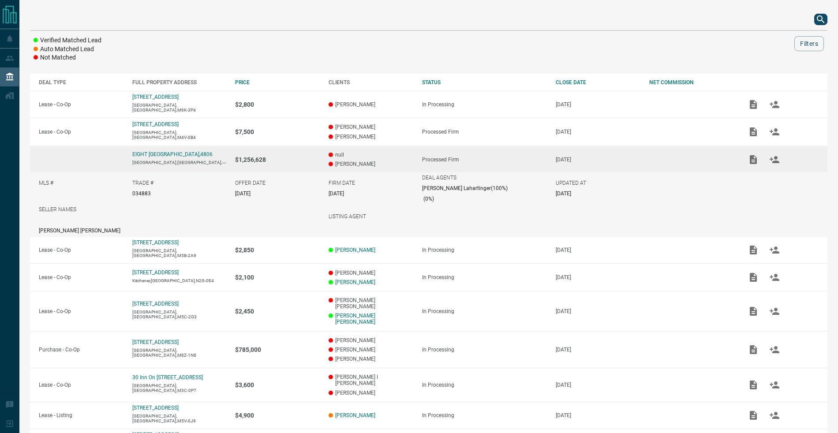
click at [821, 25] on div at bounding box center [428, 19] width 797 height 21
click at [818, 20] on icon "search button" at bounding box center [819, 18] width 7 height 7
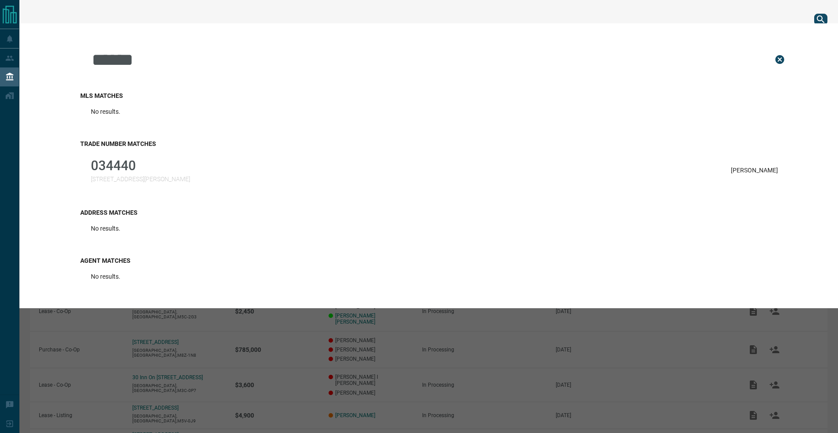
type input "******"
click at [142, 146] on h3 "Trade Number Matches" at bounding box center [434, 143] width 708 height 7
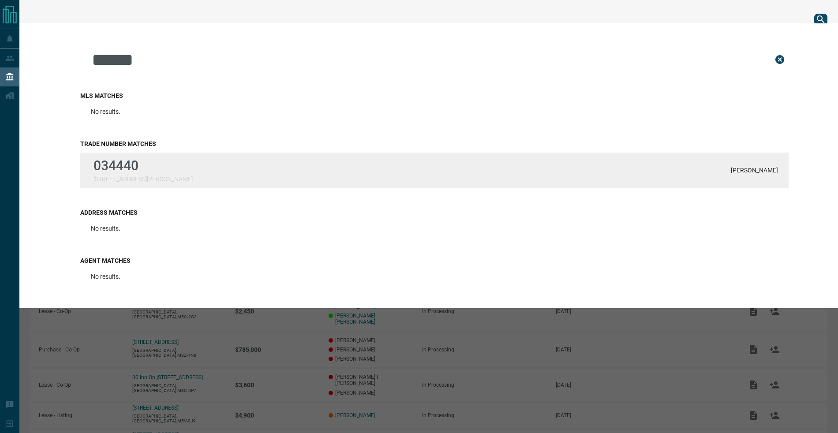
click at [134, 162] on p "034440" at bounding box center [142, 165] width 99 height 15
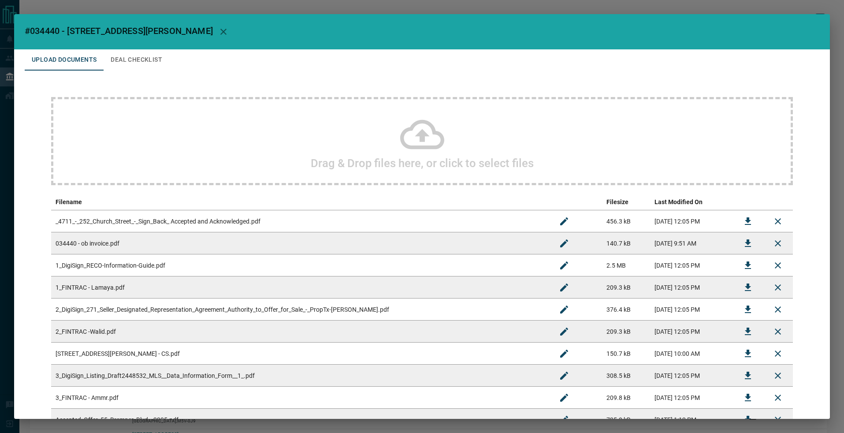
click at [571, 163] on div "Drag & Drop files here, or click to select files" at bounding box center [422, 141] width 742 height 88
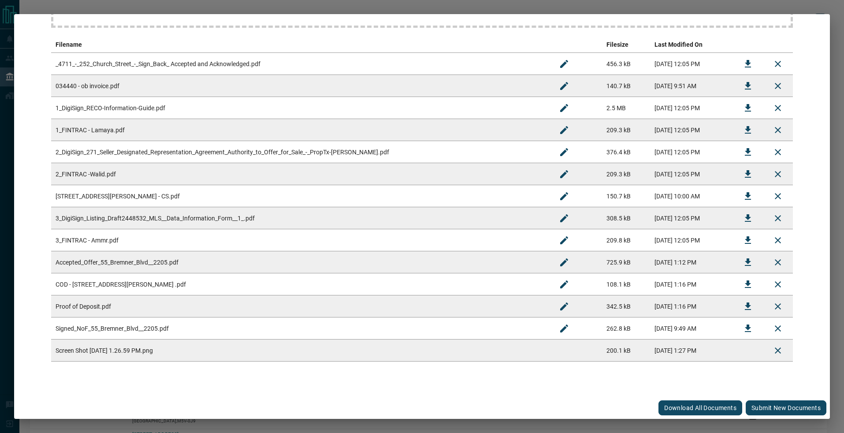
click at [765, 402] on button "Submit new documents" at bounding box center [786, 407] width 81 height 15
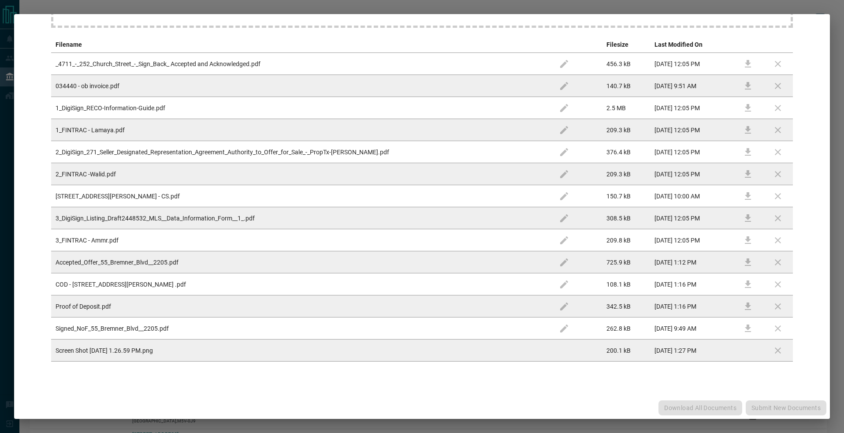
click at [765, 404] on div "Download All Documents Submit new documents" at bounding box center [422, 408] width 816 height 22
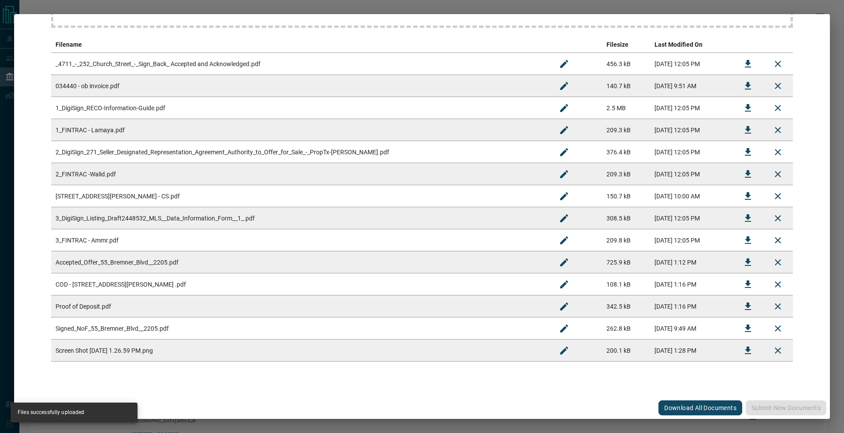
click at [559, 354] on icon "Rename" at bounding box center [564, 350] width 11 height 11
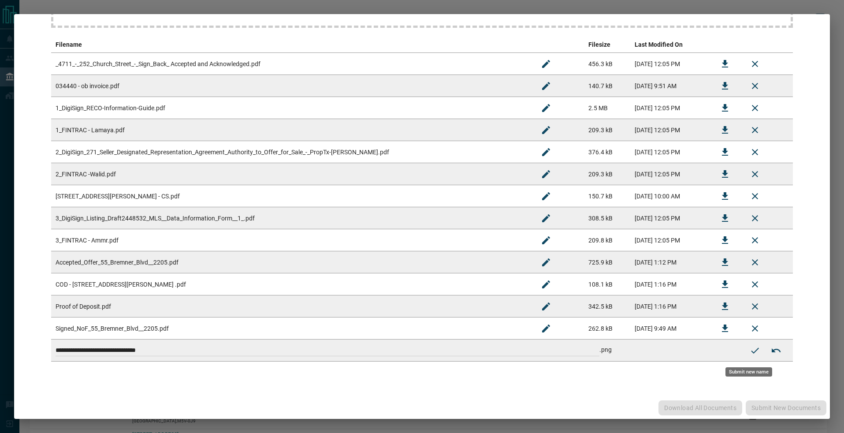
drag, startPoint x: 547, startPoint y: 350, endPoint x: 200, endPoint y: 306, distance: 349.3
click at [192, 305] on tbody "**********" at bounding box center [422, 207] width 742 height 309
paste input
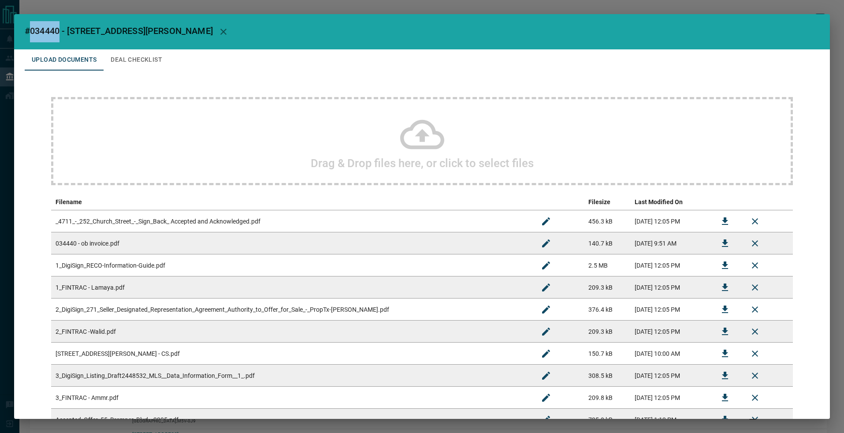
drag, startPoint x: 60, startPoint y: 32, endPoint x: 31, endPoint y: 34, distance: 29.6
click at [30, 32] on span "#034440 - [STREET_ADDRESS][PERSON_NAME]" at bounding box center [119, 31] width 188 height 11
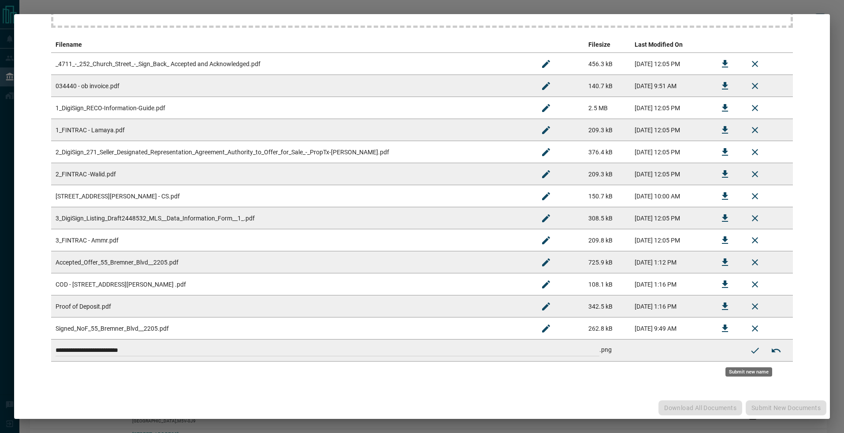
click at [154, 351] on input "**********" at bounding box center [328, 350] width 544 height 11
drag, startPoint x: 4, startPoint y: 310, endPoint x: 12, endPoint y: 308, distance: 9.1
click at [4, 308] on div "#034440 - [STREET_ADDRESS][PERSON_NAME] Upload Documents Deal Checklist Drag & …" at bounding box center [422, 216] width 844 height 433
paste input
type input "**********"
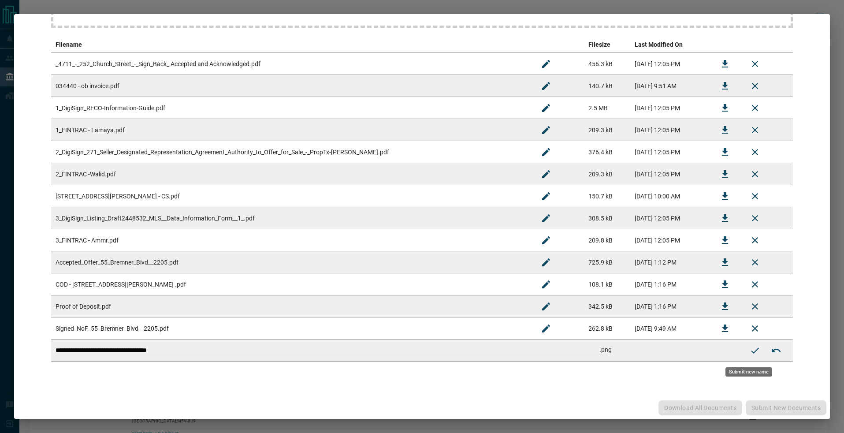
click at [750, 352] on icon "Submit new name" at bounding box center [755, 350] width 11 height 11
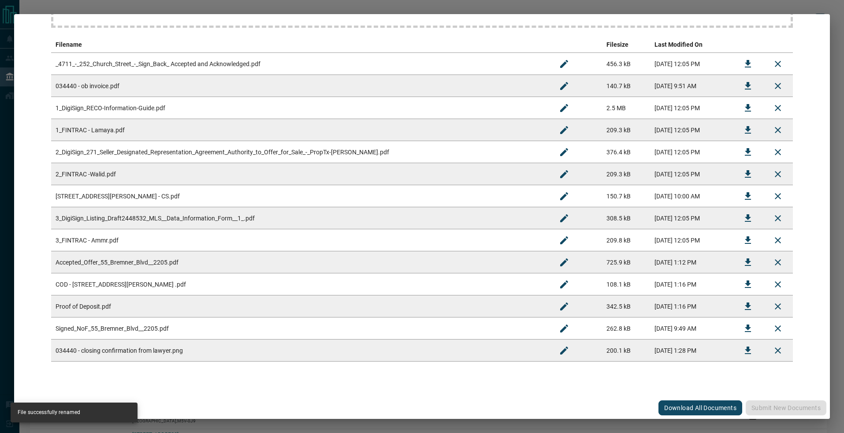
scroll to position [0, 0]
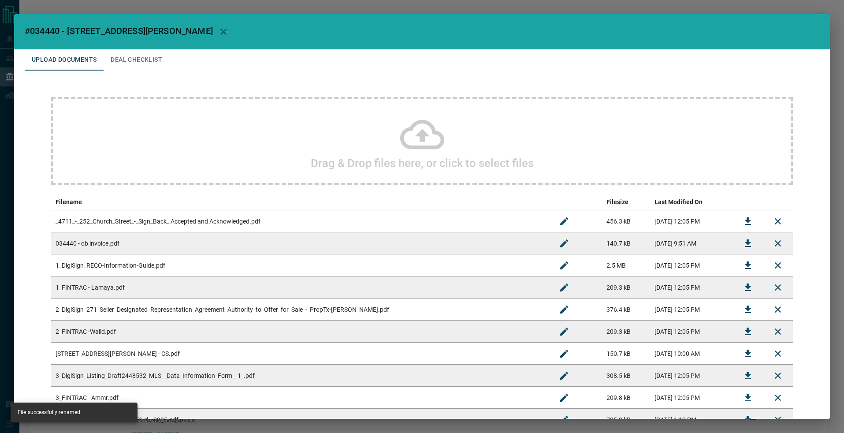
click at [146, 58] on button "Deal Checklist" at bounding box center [137, 59] width 66 height 21
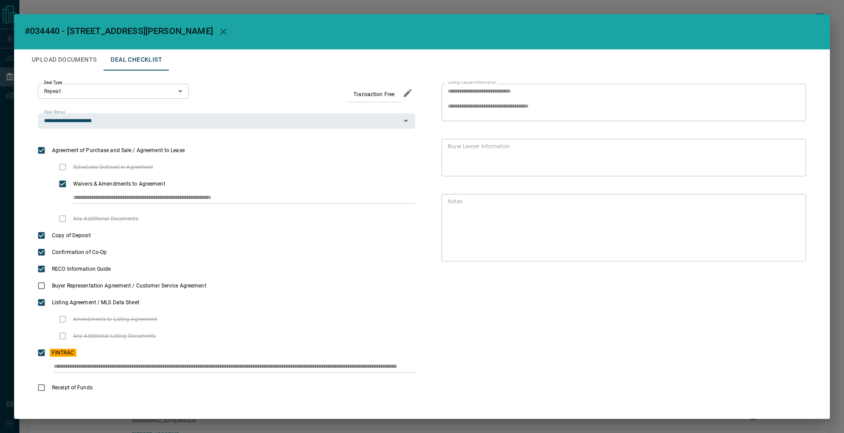
drag, startPoint x: 146, startPoint y: 58, endPoint x: 151, endPoint y: 68, distance: 10.8
click at [146, 58] on button "Deal Checklist" at bounding box center [137, 59] width 66 height 21
click at [62, 57] on button "Upload Documents" at bounding box center [64, 59] width 79 height 21
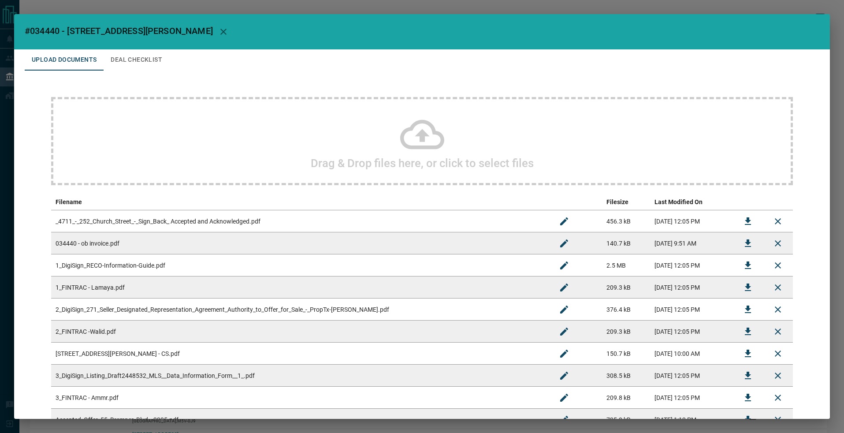
scroll to position [16, 0]
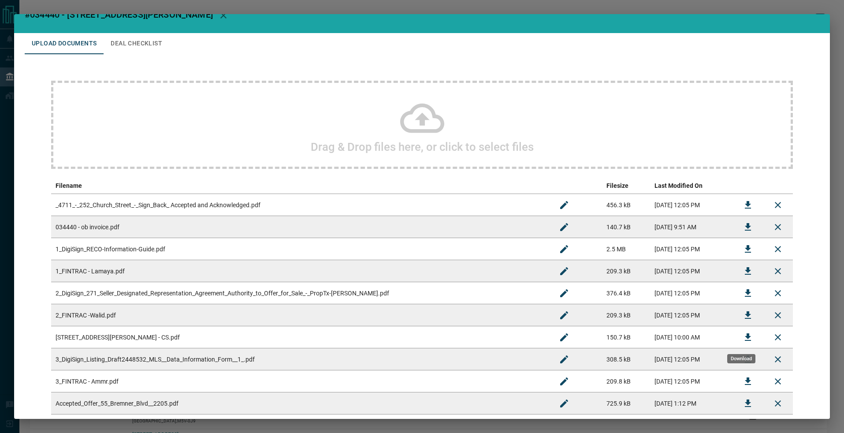
click at [743, 338] on icon "Download" at bounding box center [748, 337] width 11 height 11
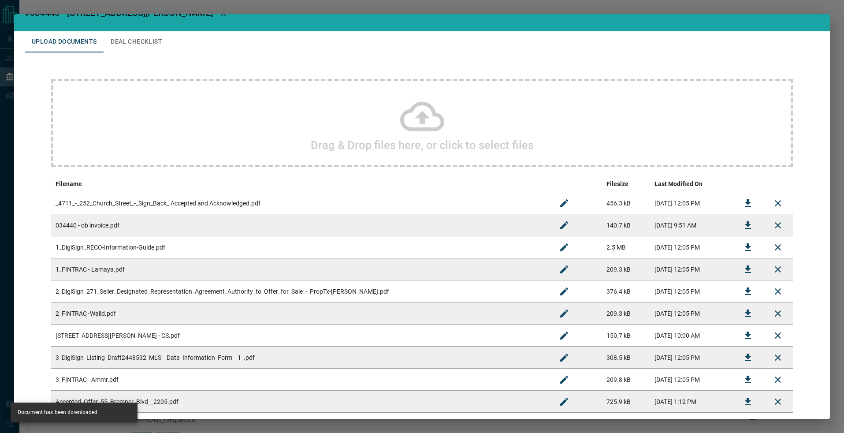
click at [803, 15] on h2 "#034440 - [STREET_ADDRESS][PERSON_NAME]" at bounding box center [422, 13] width 816 height 35
click at [807, 14] on div "#034440 - [STREET_ADDRESS][PERSON_NAME] Upload Documents Deal Checklist Drag & …" at bounding box center [422, 216] width 844 height 433
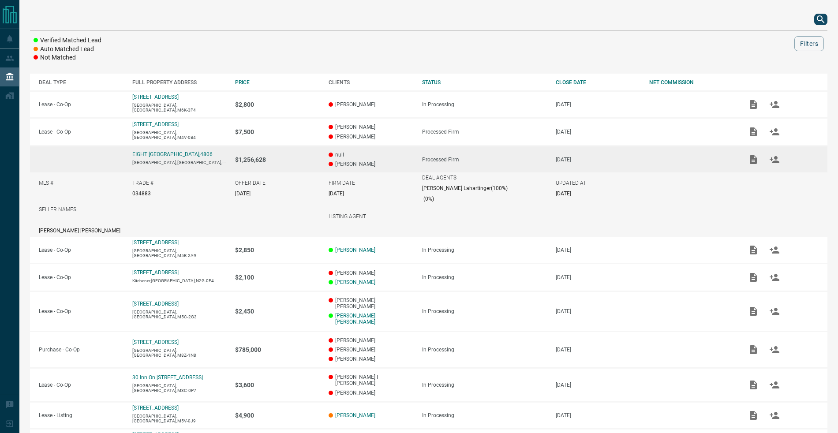
click at [823, 19] on icon "search button" at bounding box center [820, 19] width 11 height 11
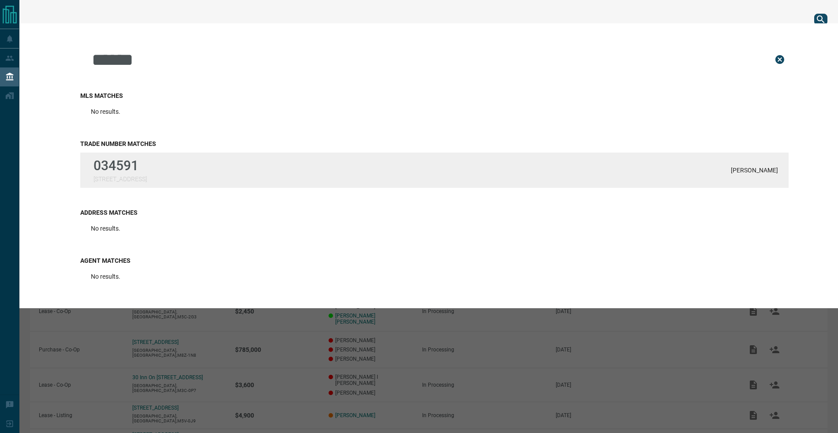
type input "******"
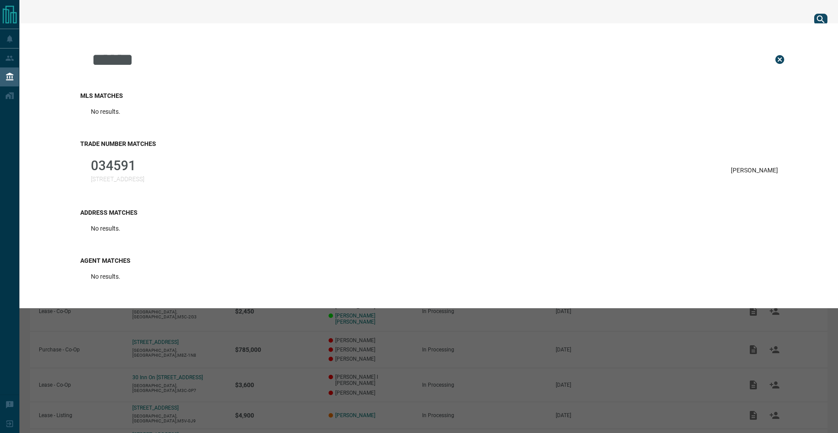
drag, startPoint x: 112, startPoint y: 169, endPoint x: 121, endPoint y: 170, distance: 8.8
click at [112, 169] on p "034591" at bounding box center [117, 165] width 53 height 15
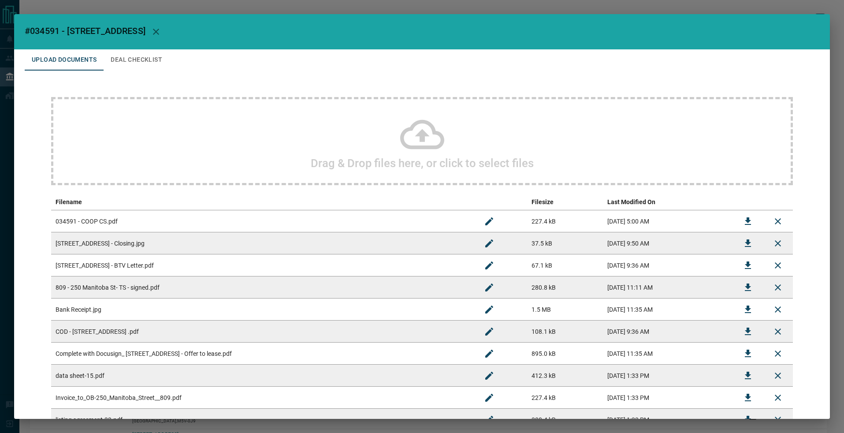
click at [743, 221] on icon "Download" at bounding box center [748, 221] width 11 height 11
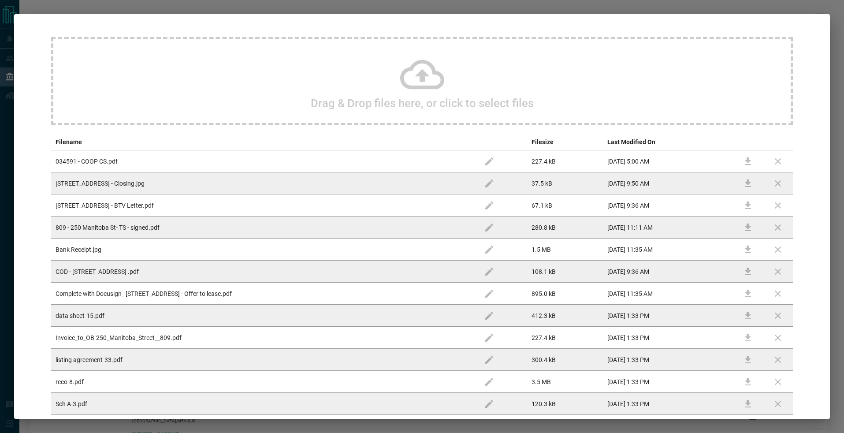
scroll to position [113, 0]
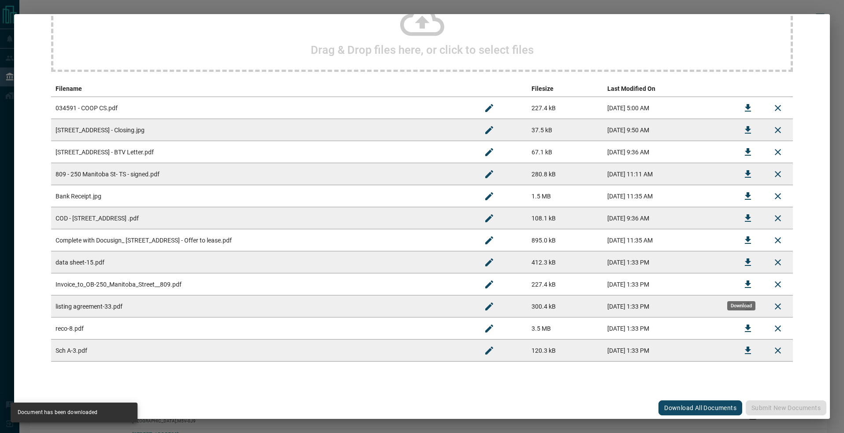
click at [746, 285] on icon "Download" at bounding box center [748, 284] width 11 height 11
click at [743, 176] on icon "Download" at bounding box center [748, 174] width 11 height 11
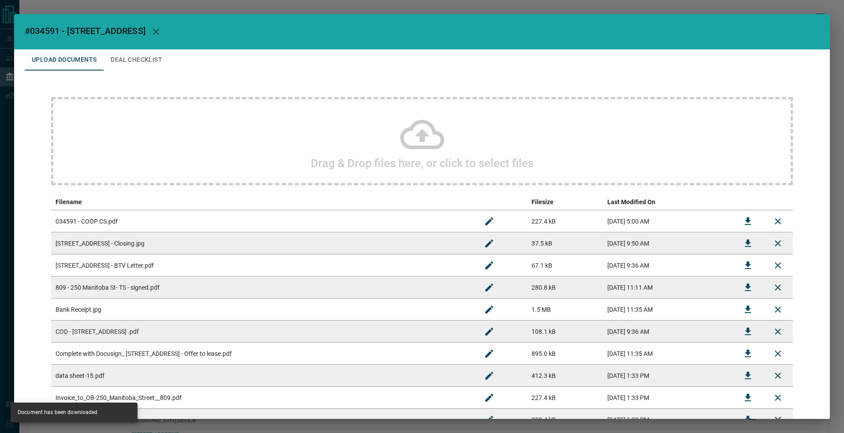
scroll to position [157, 0]
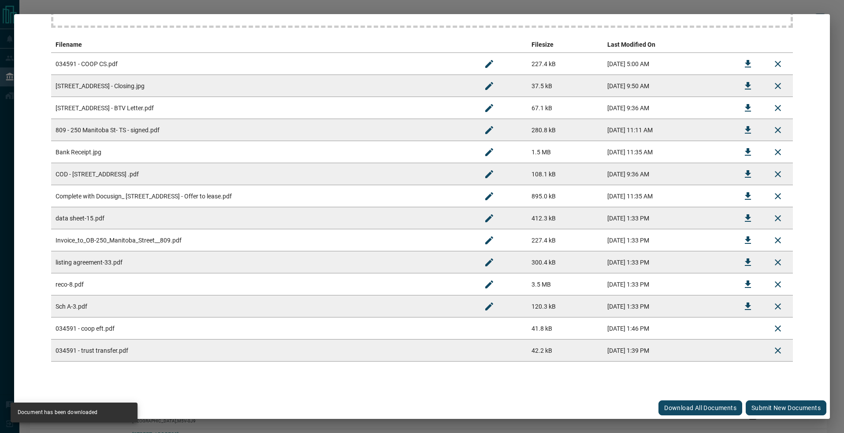
click at [768, 406] on button "Submit new documents" at bounding box center [786, 407] width 81 height 15
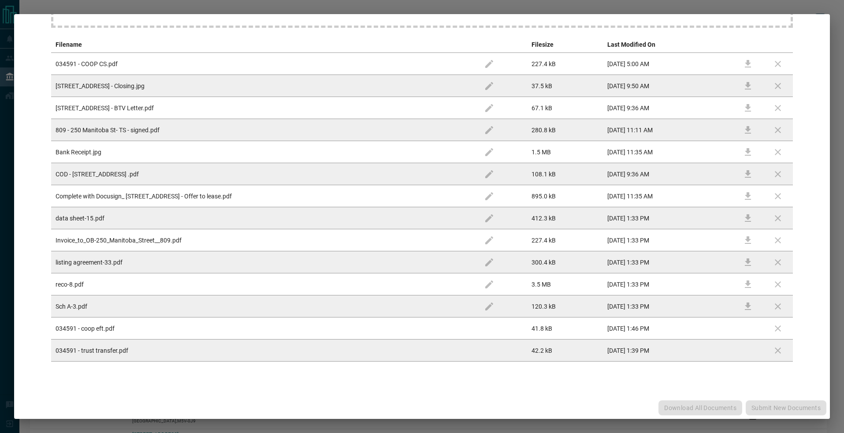
click at [768, 406] on div "Download All Documents Submit new documents" at bounding box center [422, 408] width 816 height 22
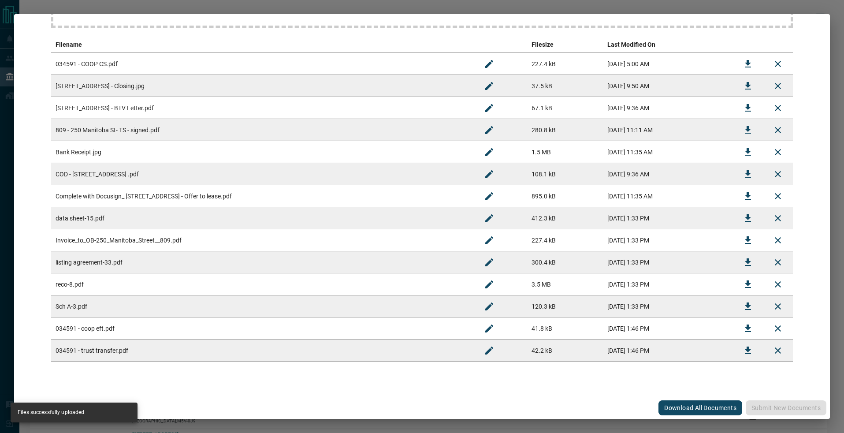
click at [71, 7] on div "#034591 - [STREET_ADDRESS] Upload Documents Deal Checklist Drag & Drop files he…" at bounding box center [422, 216] width 844 height 433
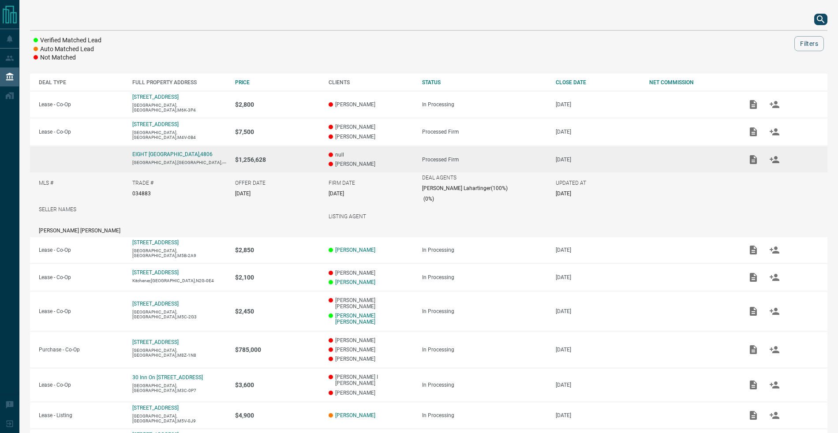
click at [815, 25] on div at bounding box center [428, 19] width 797 height 21
click at [820, 20] on icon "search button" at bounding box center [819, 18] width 7 height 7
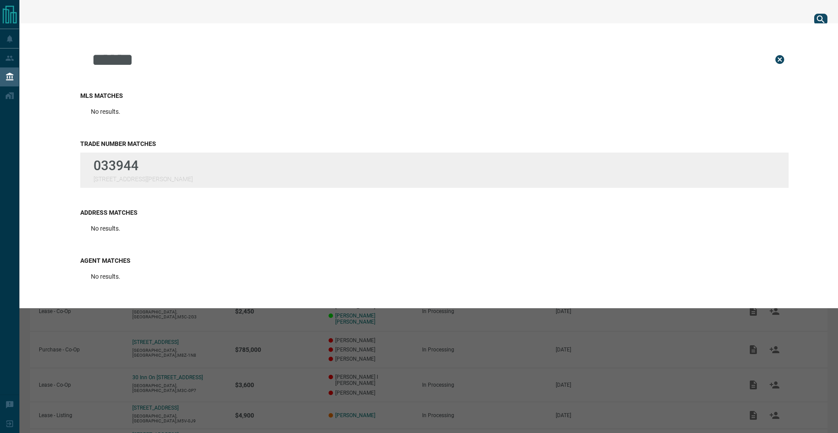
type input "******"
click at [282, 153] on div "Trade Number Matches 033944 [STREET_ADDRESS][PERSON_NAME]" at bounding box center [434, 164] width 708 height 69
click at [294, 167] on div "033944 [STREET_ADDRESS][PERSON_NAME]" at bounding box center [434, 170] width 708 height 35
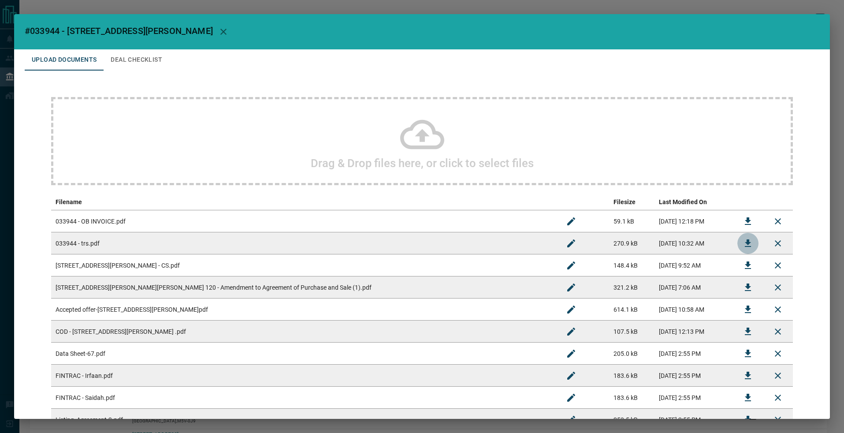
click at [743, 243] on icon "Download" at bounding box center [748, 243] width 11 height 11
click at [744, 223] on icon "Download" at bounding box center [748, 221] width 11 height 11
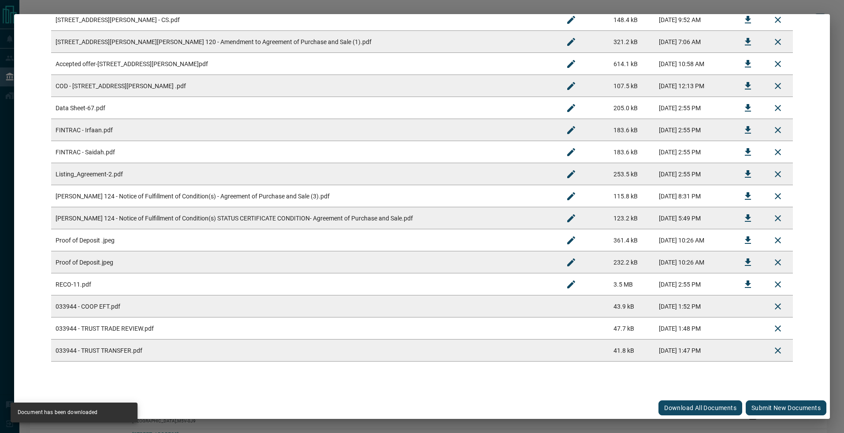
click at [765, 406] on button "Submit new documents" at bounding box center [786, 407] width 81 height 15
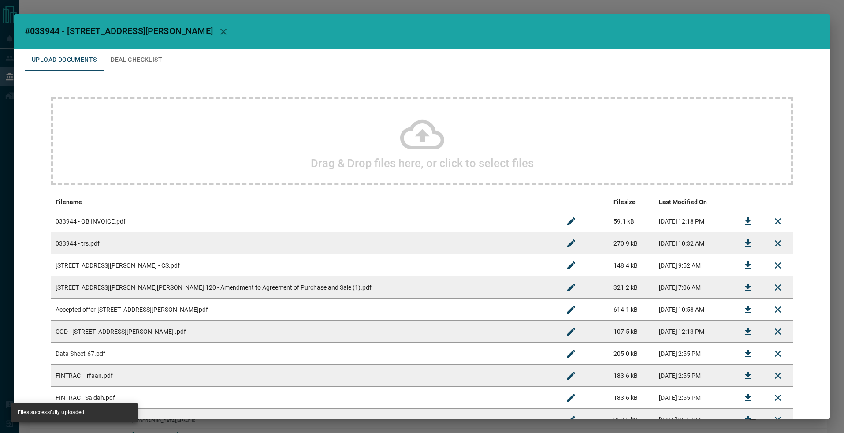
click at [137, 48] on h2 "#033944 - [STREET_ADDRESS][PERSON_NAME]" at bounding box center [422, 31] width 816 height 35
click at [137, 50] on button "Deal Checklist" at bounding box center [137, 59] width 66 height 21
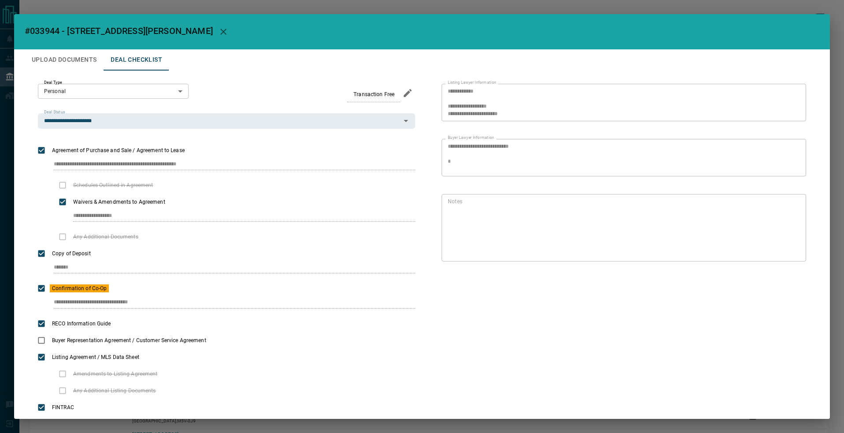
click at [109, 17] on h2 "#033944 - [STREET_ADDRESS][PERSON_NAME]" at bounding box center [422, 31] width 816 height 35
click at [105, 3] on div "**********" at bounding box center [422, 216] width 844 height 433
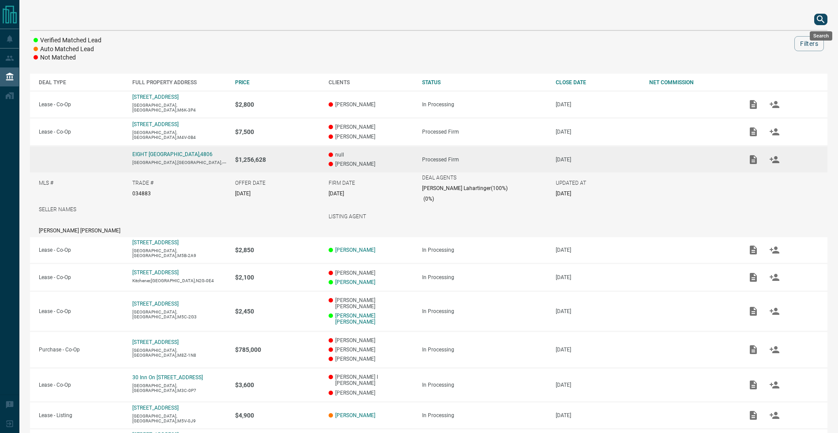
click at [819, 19] on icon "search button" at bounding box center [820, 19] width 11 height 11
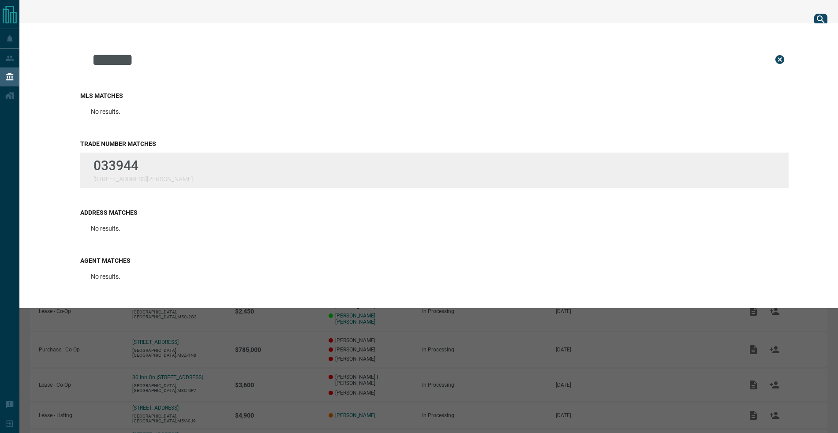
type input "******"
click at [196, 166] on div "033944 [STREET_ADDRESS][PERSON_NAME]" at bounding box center [434, 170] width 708 height 35
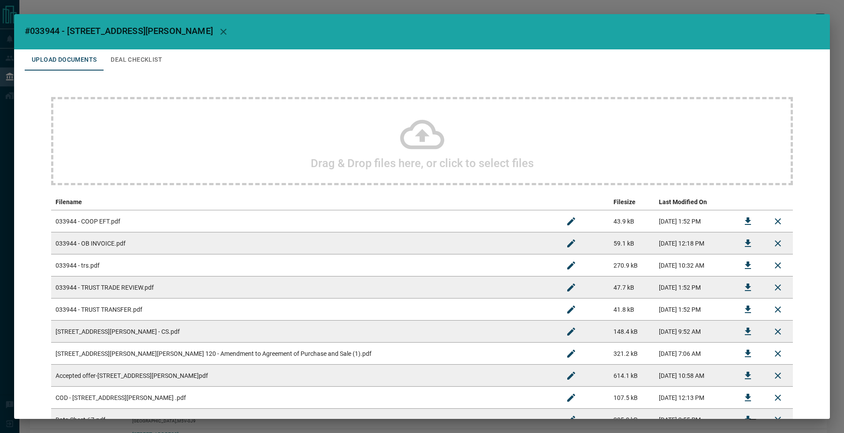
click at [619, 13] on div "#033944 - [STREET_ADDRESS][PERSON_NAME],1201 Upload Documents Deal Checklist Dr…" at bounding box center [422, 216] width 844 height 433
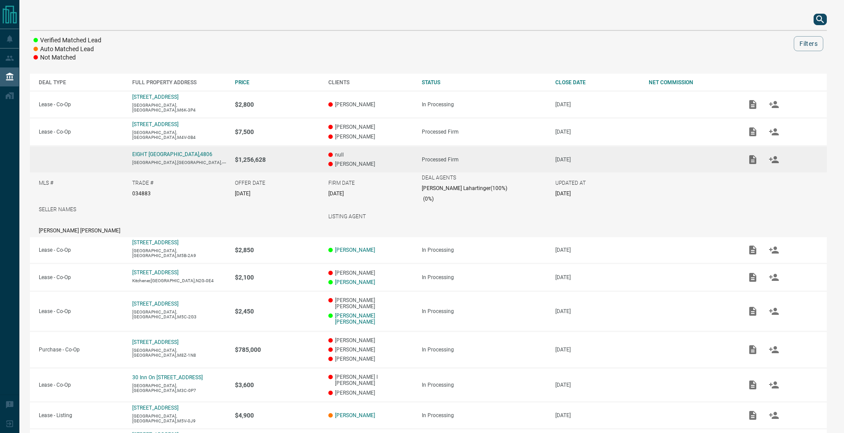
drag, startPoint x: 620, startPoint y: 13, endPoint x: 625, endPoint y: 14, distance: 5.4
click at [620, 13] on div "null Upload Documents Deal Checklist Drag & Drop files here, or click to select…" at bounding box center [422, 216] width 844 height 433
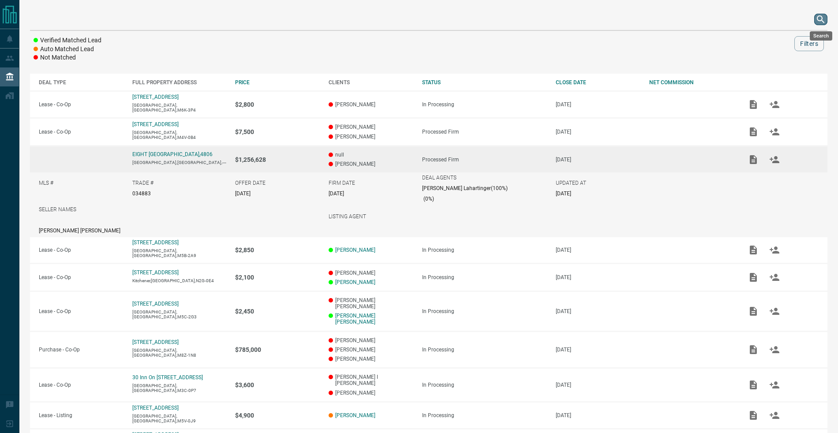
click at [821, 22] on icon "search button" at bounding box center [820, 19] width 11 height 11
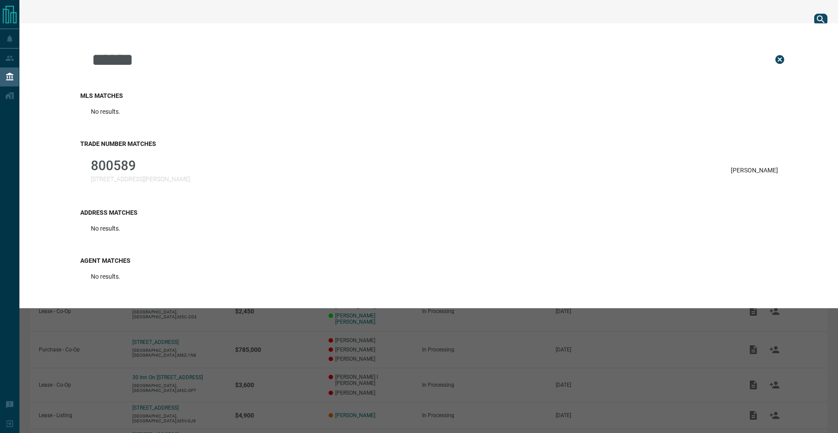
type input "******"
click at [341, 174] on div "800589 [STREET_ADDRESS][PERSON_NAME] [PERSON_NAME]" at bounding box center [434, 170] width 708 height 35
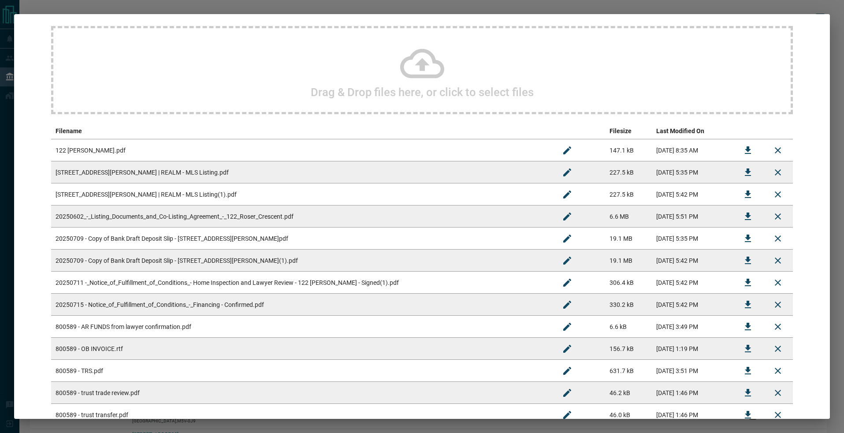
scroll to position [239, 0]
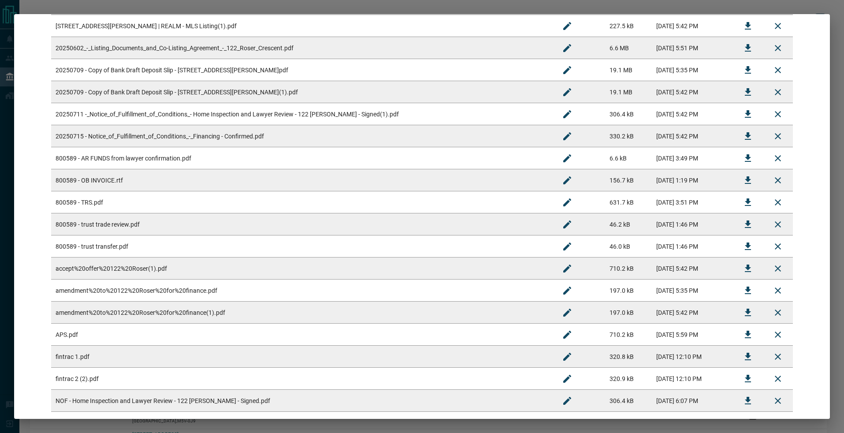
click at [738, 179] on button "Download" at bounding box center [748, 180] width 21 height 21
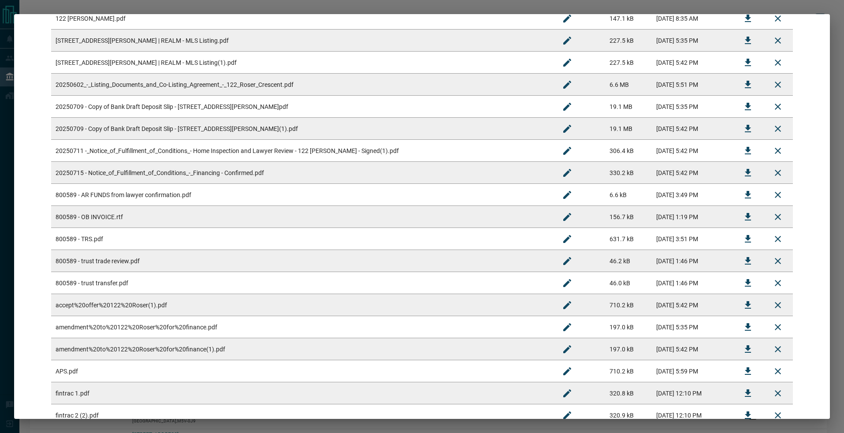
scroll to position [120, 0]
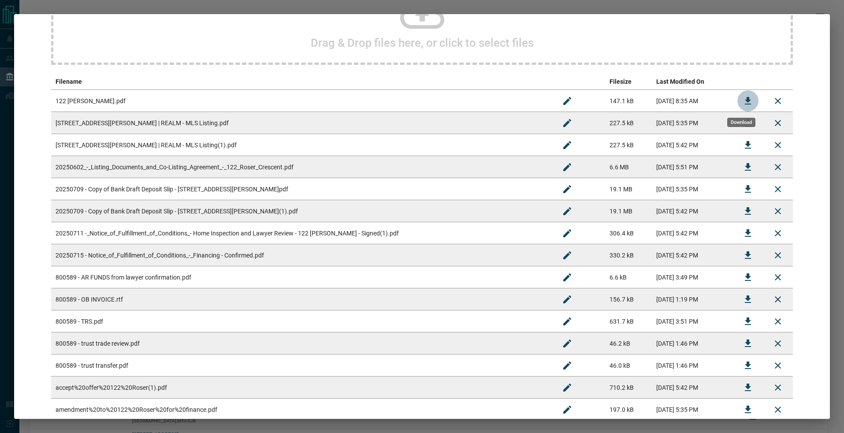
click at [749, 99] on button "Download" at bounding box center [748, 100] width 21 height 21
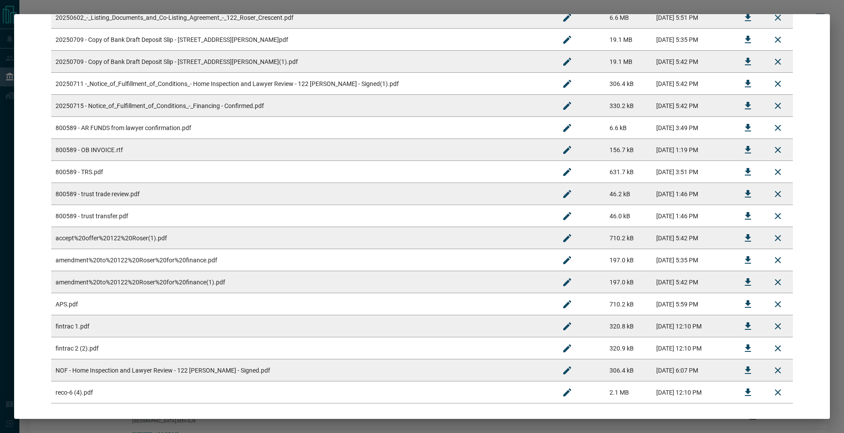
scroll to position [286, 0]
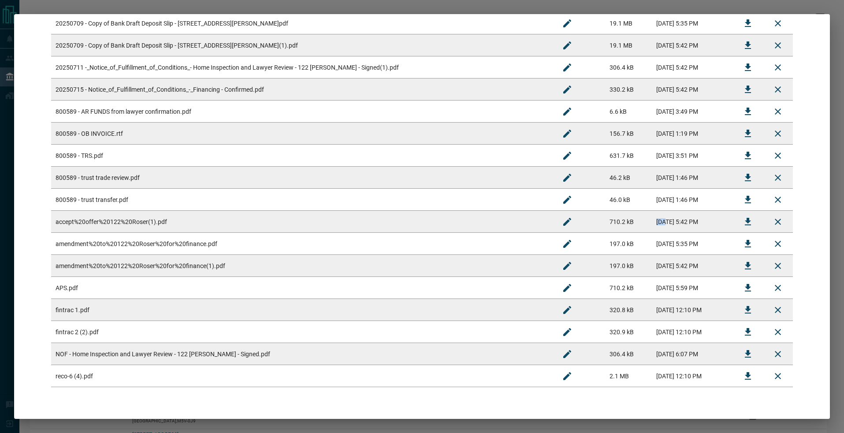
drag, startPoint x: 628, startPoint y: 218, endPoint x: 672, endPoint y: 216, distance: 44.1
click at [672, 216] on td "[DATE] 5:42 PM" at bounding box center [692, 222] width 81 height 22
click at [745, 221] on icon "Download" at bounding box center [748, 221] width 11 height 11
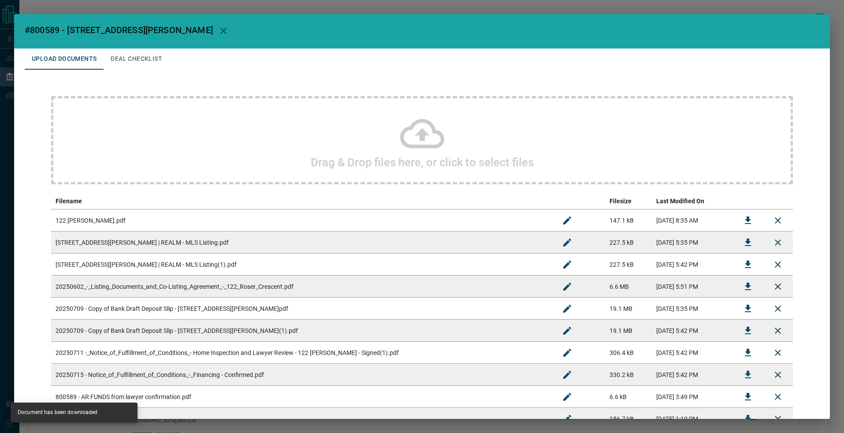
scroll to position [37, 0]
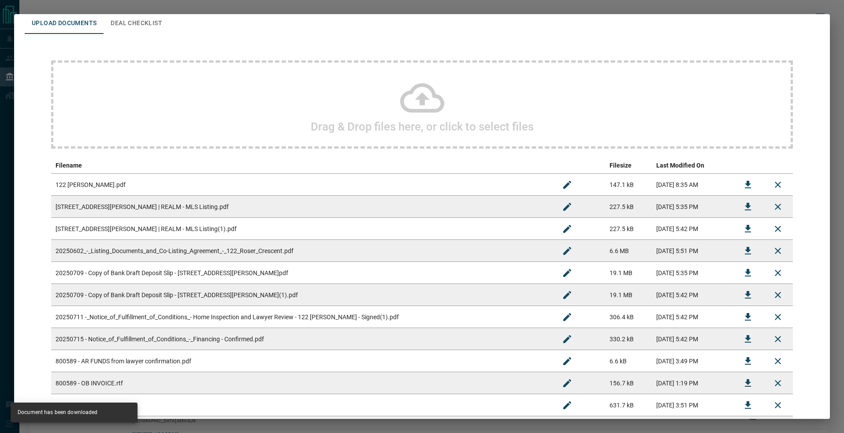
click at [319, 294] on td "20250709 - Copy of Bank Draft Deposit Slip - [STREET_ADDRESS][PERSON_NAME](1).p…" at bounding box center [301, 295] width 501 height 22
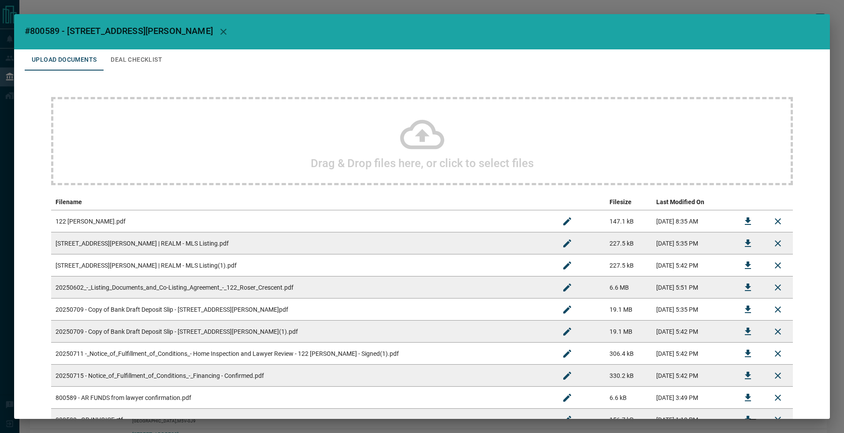
scroll to position [334, 0]
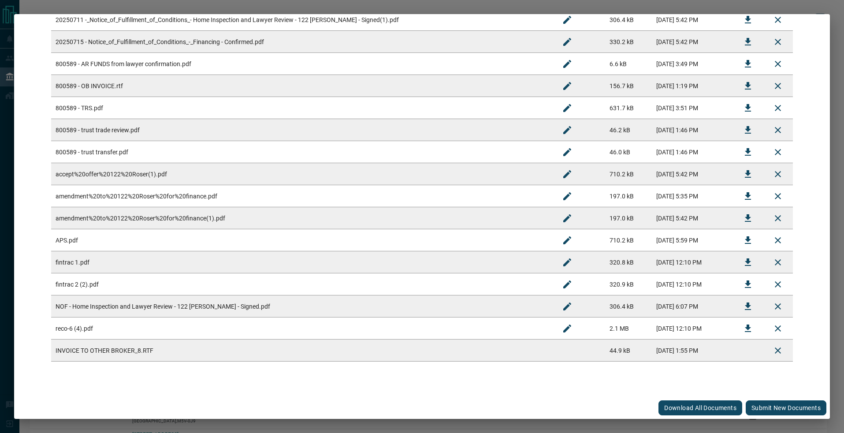
click at [771, 405] on button "Submit new documents" at bounding box center [786, 407] width 81 height 15
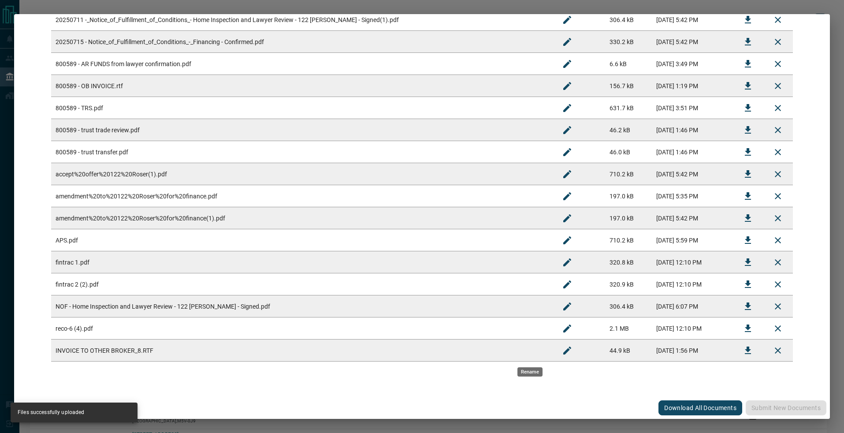
click at [557, 350] on button "Rename" at bounding box center [567, 350] width 21 height 21
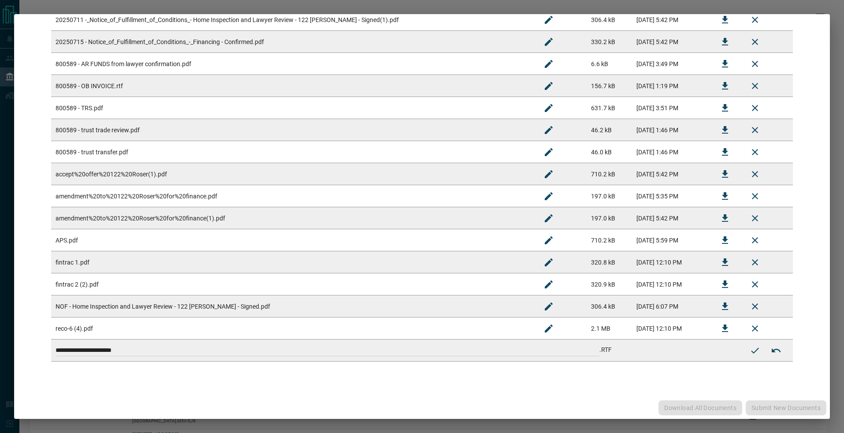
drag, startPoint x: 555, startPoint y: 351, endPoint x: 210, endPoint y: 293, distance: 350.1
click at [201, 293] on tbody "122 [PERSON_NAME].pdf 147.1 kB [DATE] 8:35 AM 122 [PERSON_NAME] | REALM - MLS L…" at bounding box center [422, 119] width 742 height 485
paste input
type input "**********"
click at [750, 354] on icon "Submit new name" at bounding box center [755, 350] width 11 height 11
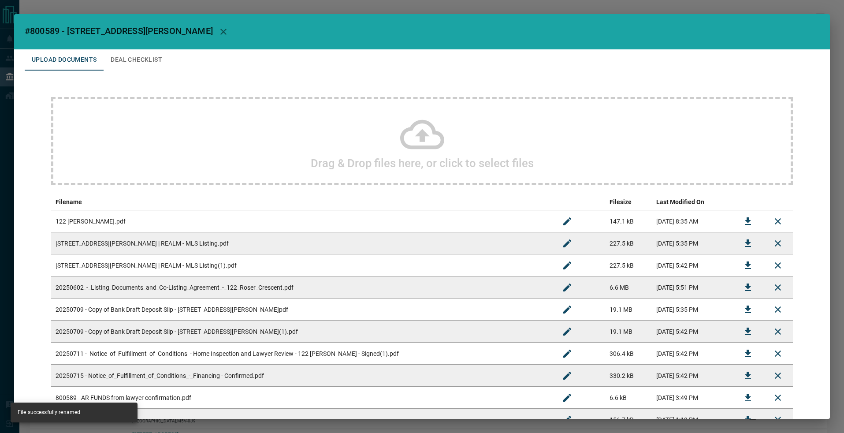
scroll to position [400, 0]
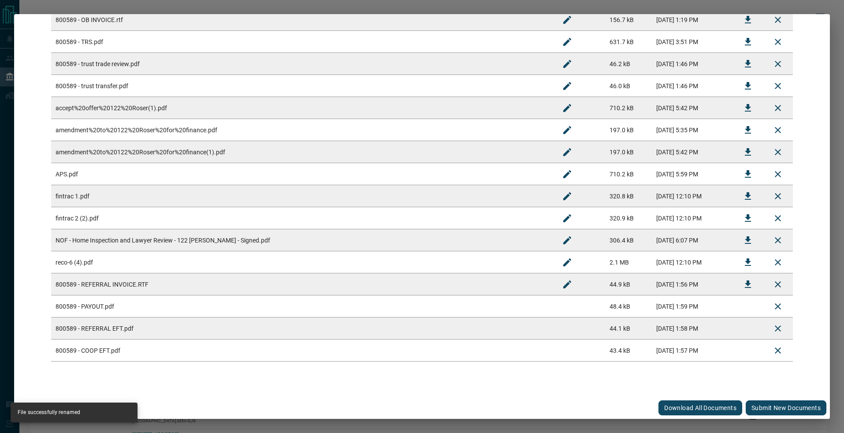
click at [760, 412] on button "Submit new documents" at bounding box center [786, 407] width 81 height 15
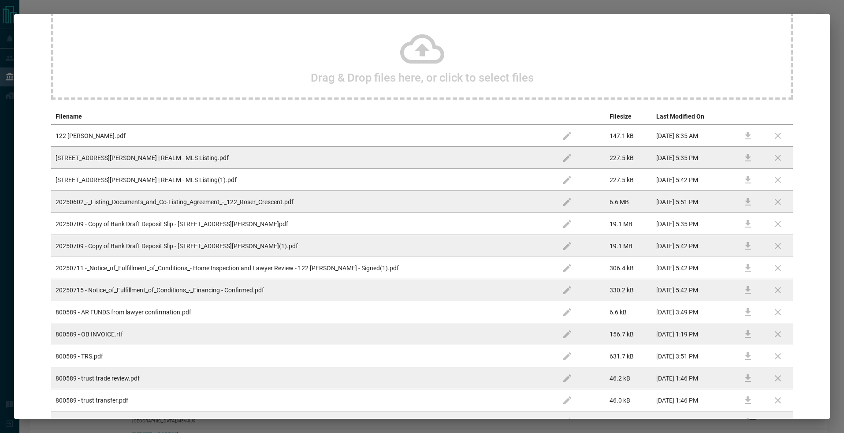
scroll to position [0, 0]
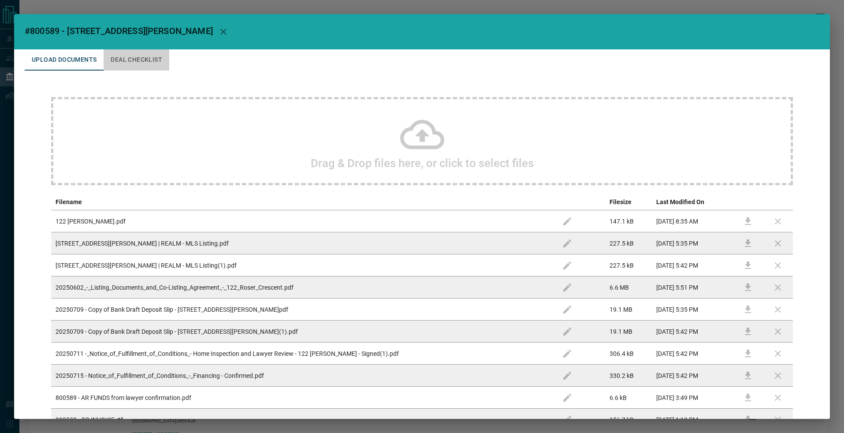
click at [127, 50] on button "Deal Checklist" at bounding box center [137, 59] width 66 height 21
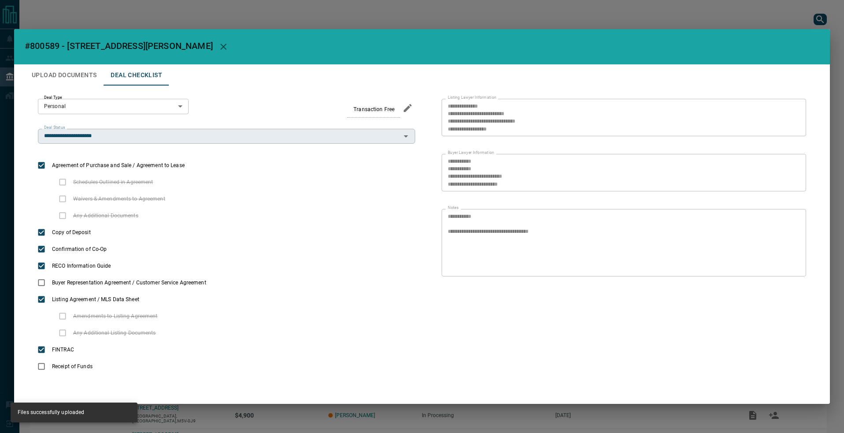
click at [126, 130] on div "**********" at bounding box center [226, 136] width 377 height 15
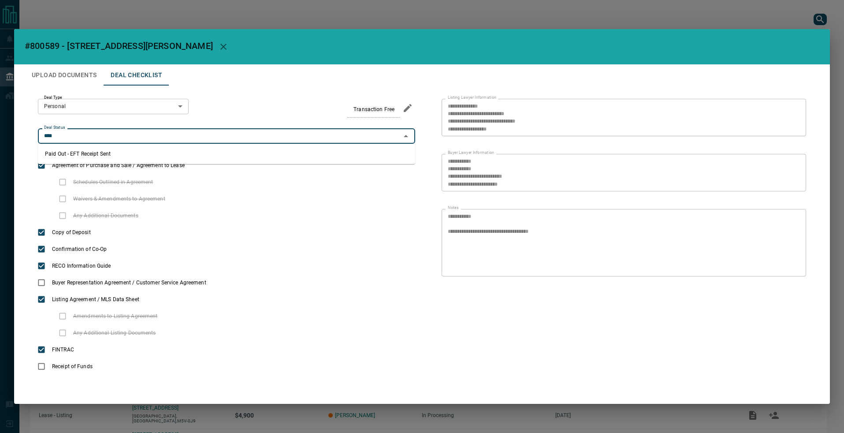
type input "**********"
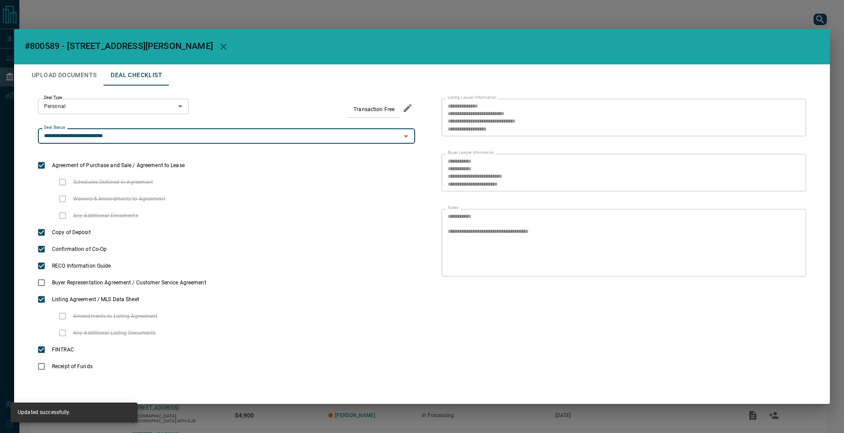
click at [86, 80] on button "Upload Documents" at bounding box center [64, 74] width 79 height 21
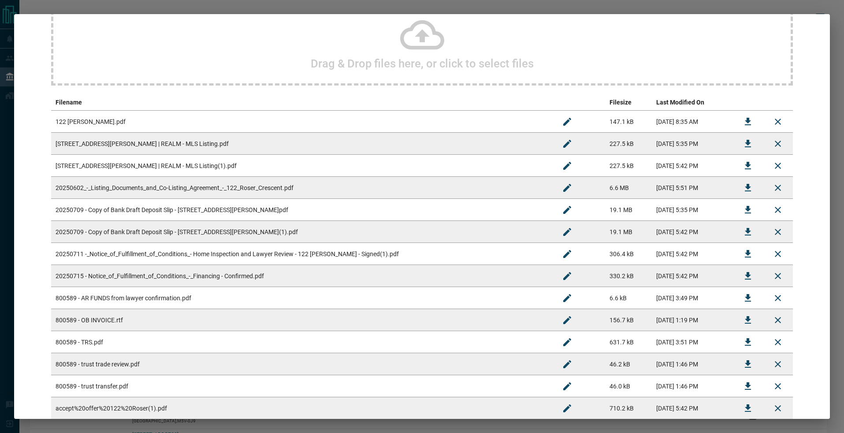
scroll to position [10, 0]
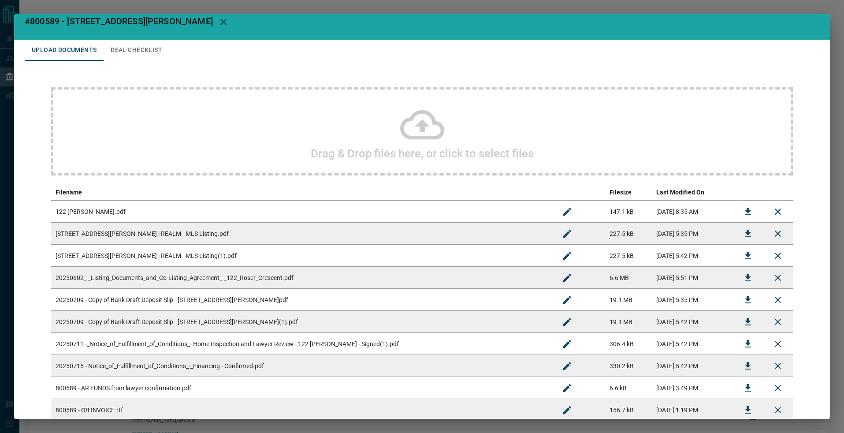
click at [124, 49] on button "Deal Checklist" at bounding box center [137, 50] width 66 height 21
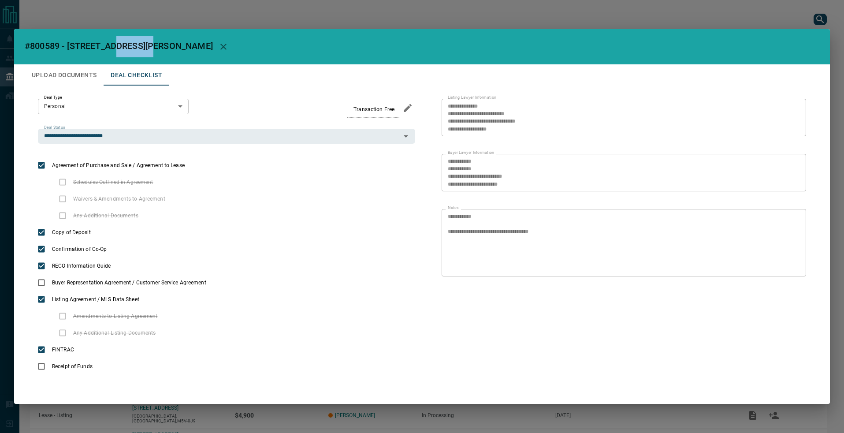
click at [124, 49] on span "#800589 - [STREET_ADDRESS][PERSON_NAME]" at bounding box center [119, 46] width 188 height 11
click at [104, 9] on div "**********" at bounding box center [422, 216] width 844 height 433
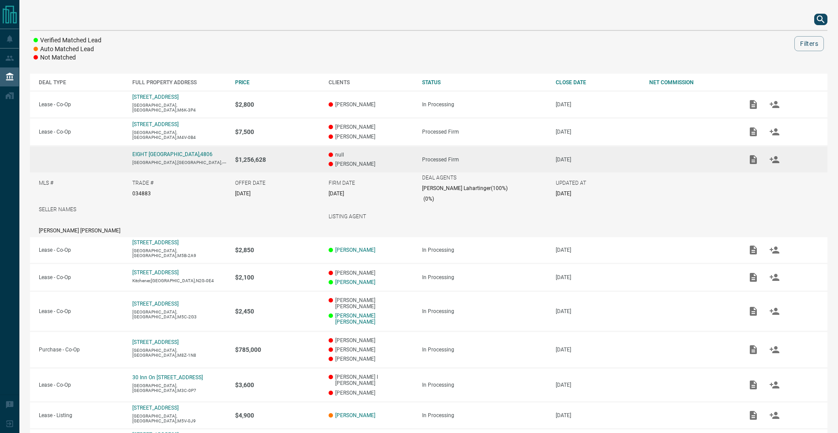
click at [821, 18] on icon "search button" at bounding box center [820, 19] width 11 height 11
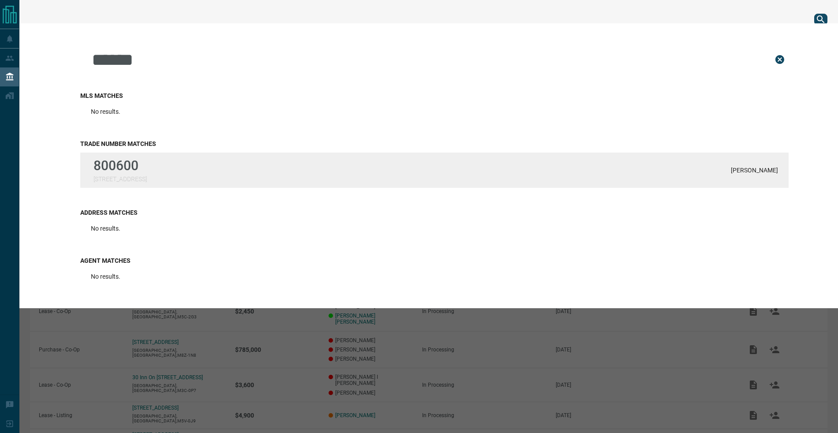
type input "******"
click at [157, 163] on div "800600 [STREET_ADDRESS][PERSON_NAME]" at bounding box center [434, 170] width 708 height 35
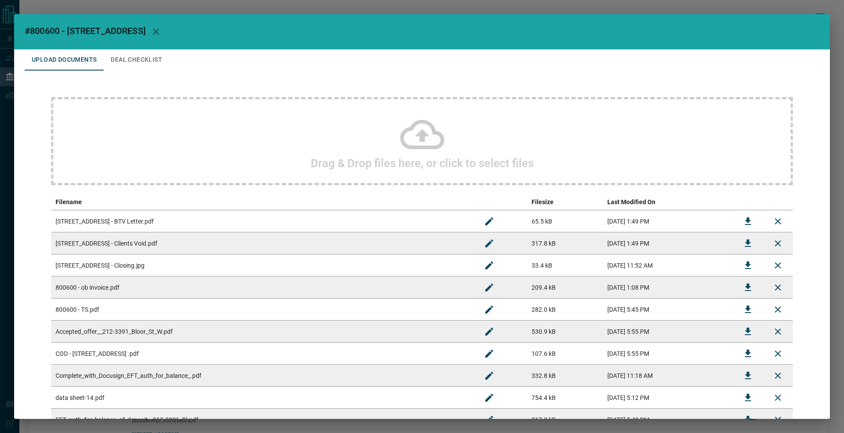
click at [241, 280] on td "800600 - ob invoice.pdf" at bounding box center [262, 287] width 423 height 22
click at [745, 287] on icon "Download" at bounding box center [748, 286] width 6 height 7
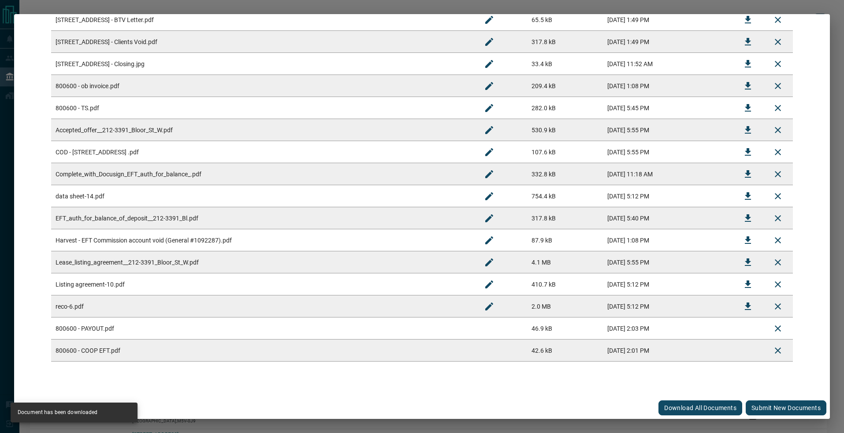
click at [764, 404] on button "Submit new documents" at bounding box center [786, 407] width 81 height 15
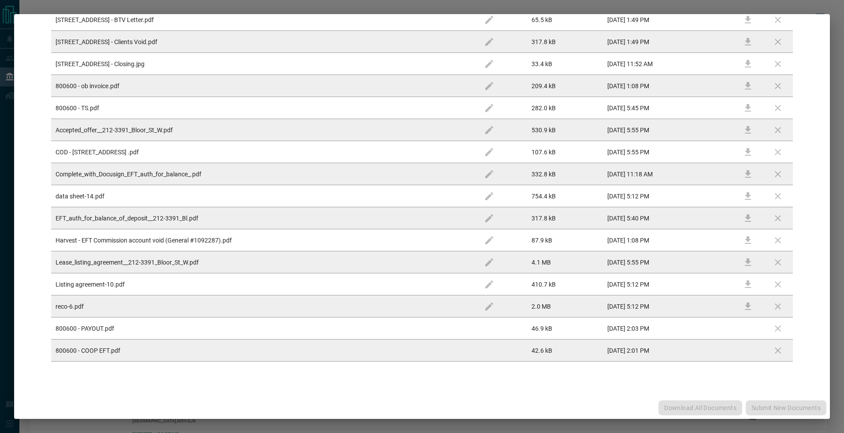
click at [764, 407] on div "Download All Documents Submit new documents" at bounding box center [422, 408] width 816 height 22
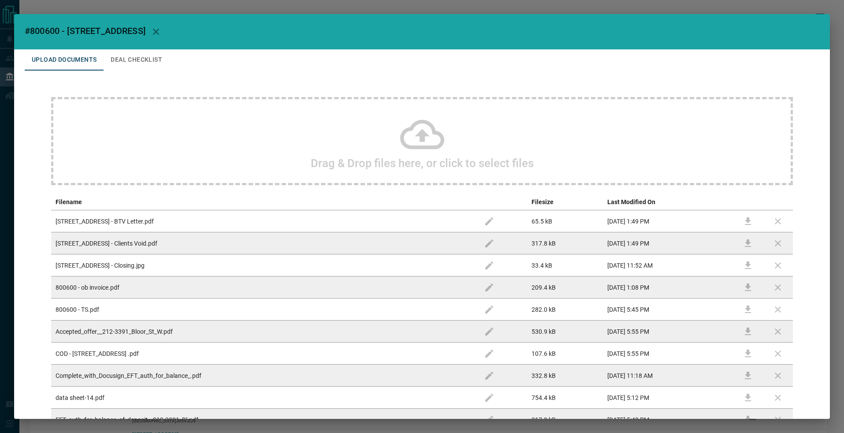
click at [148, 65] on button "Deal Checklist" at bounding box center [137, 59] width 66 height 21
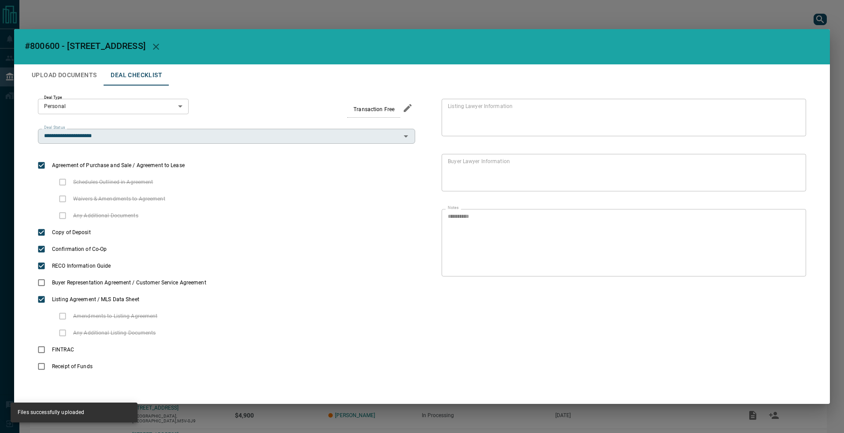
click at [131, 140] on input "**********" at bounding box center [220, 136] width 358 height 10
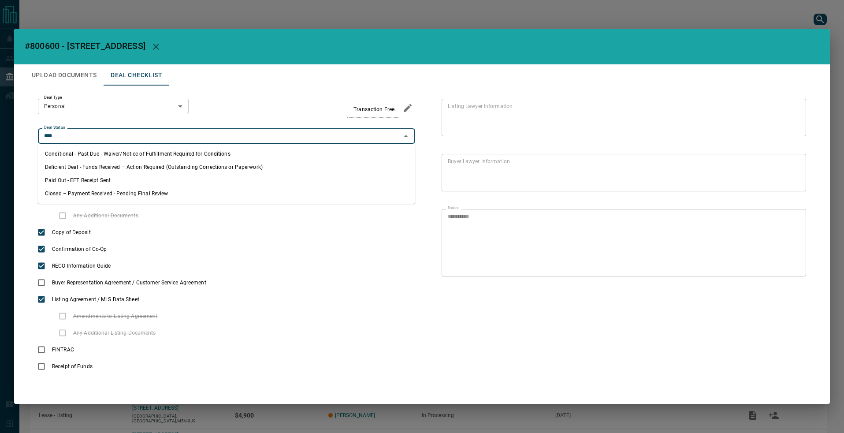
type input "**********"
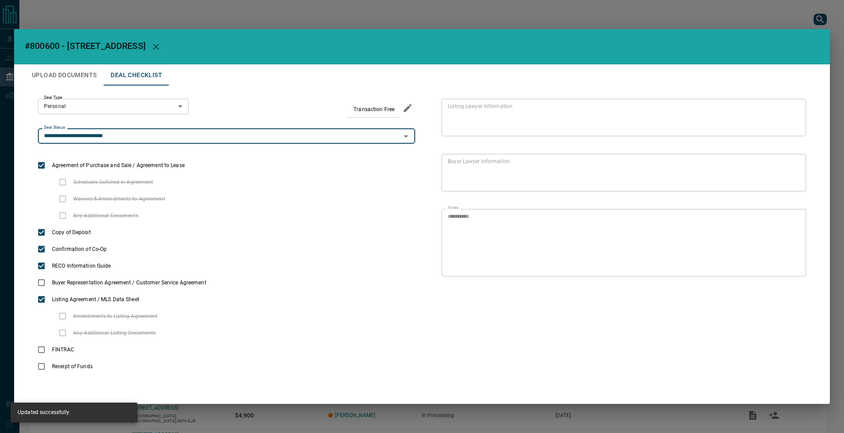
click at [416, 15] on div "**********" at bounding box center [422, 216] width 844 height 433
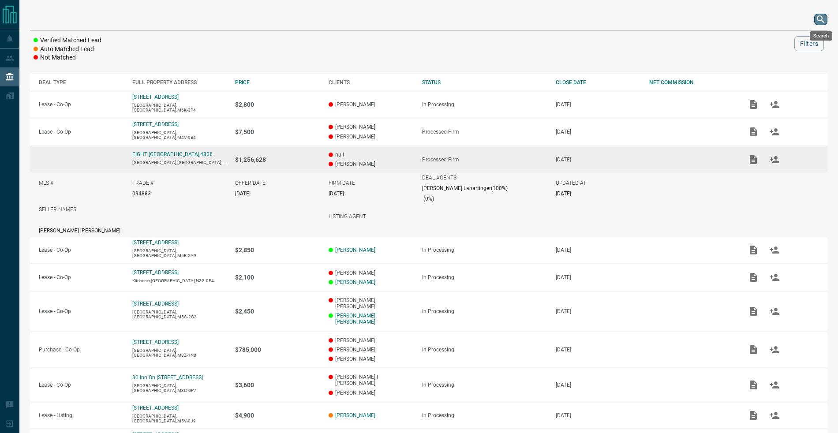
click at [818, 22] on icon "search button" at bounding box center [820, 19] width 11 height 11
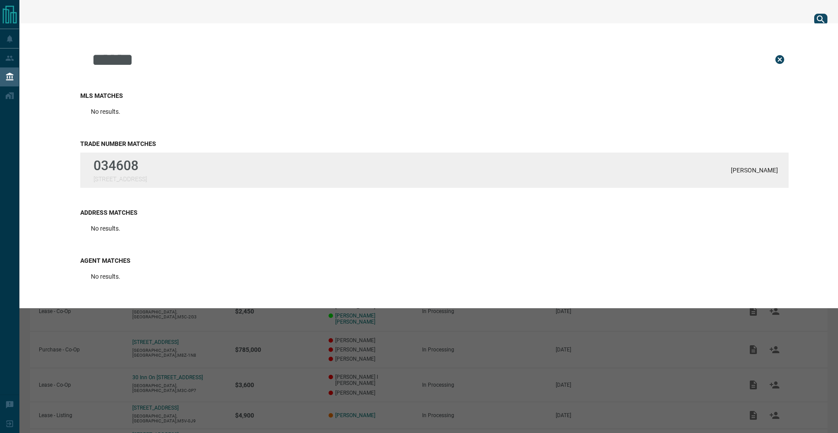
type input "******"
click at [142, 168] on p "034608" at bounding box center [119, 165] width 53 height 15
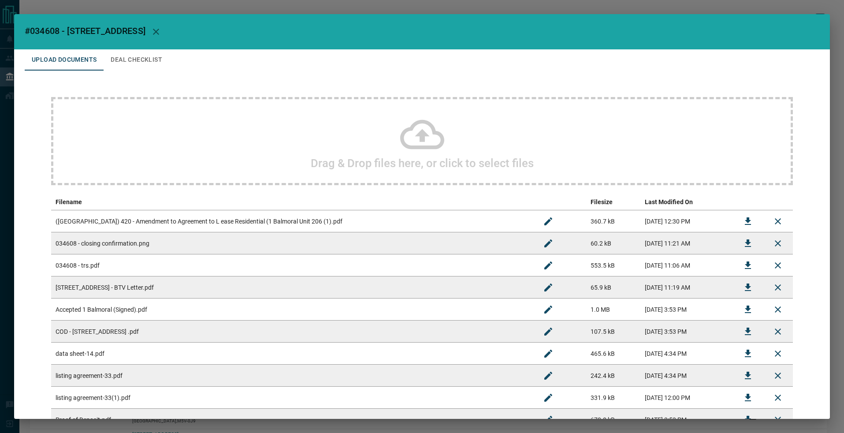
click at [469, 414] on td "Proof of Deposit.pdf" at bounding box center [292, 420] width 482 height 22
click at [470, 418] on td "Proof of Deposit.pdf" at bounding box center [292, 420] width 482 height 22
drag, startPoint x: 30, startPoint y: 31, endPoint x: 60, endPoint y: 30, distance: 30.9
click at [60, 30] on span "#034608 - [STREET_ADDRESS]" at bounding box center [85, 31] width 121 height 11
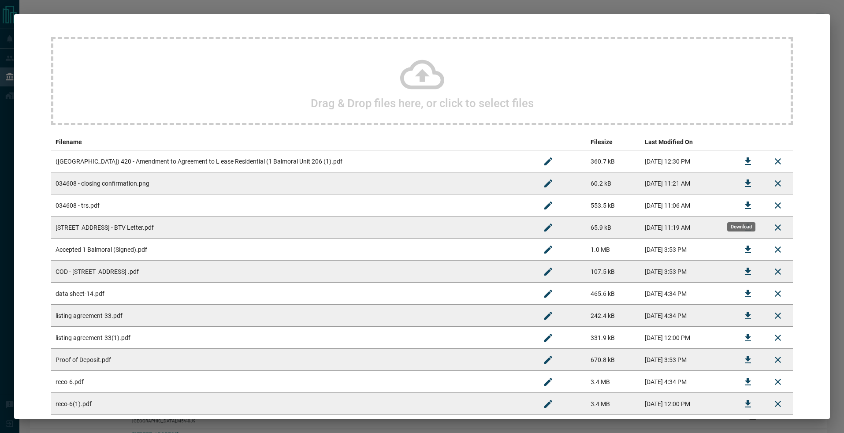
click at [743, 203] on icon "Download" at bounding box center [748, 205] width 11 height 11
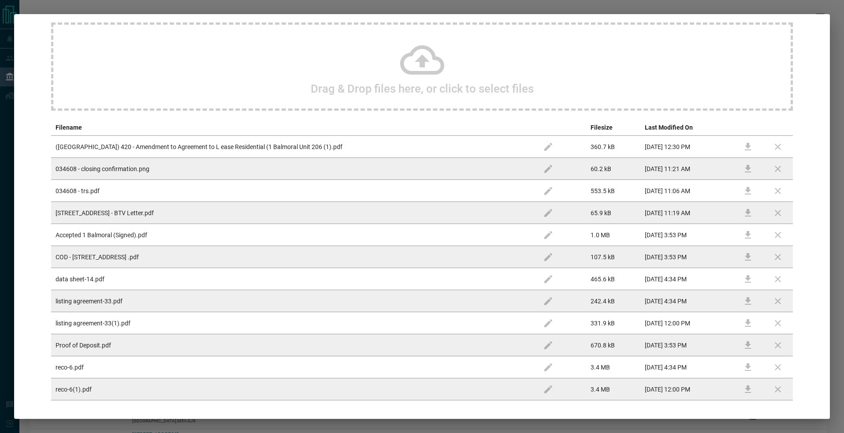
scroll to position [76, 0]
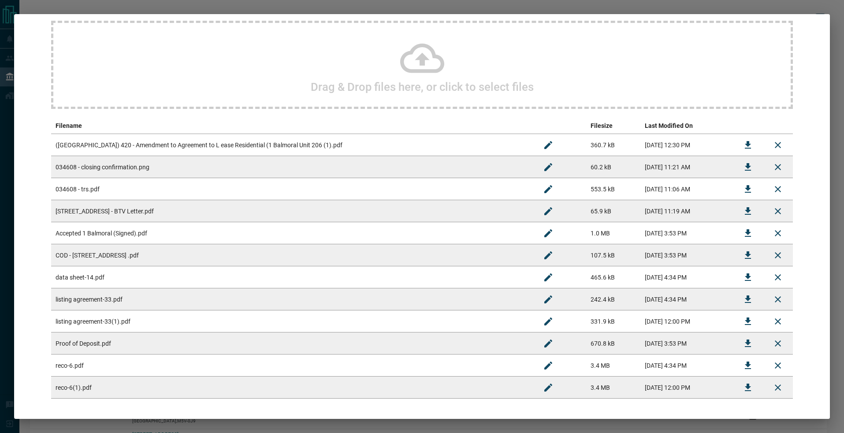
click at [698, 228] on td "[DATE] 3:53 PM" at bounding box center [687, 233] width 93 height 22
click at [743, 230] on icon "Download" at bounding box center [748, 233] width 11 height 11
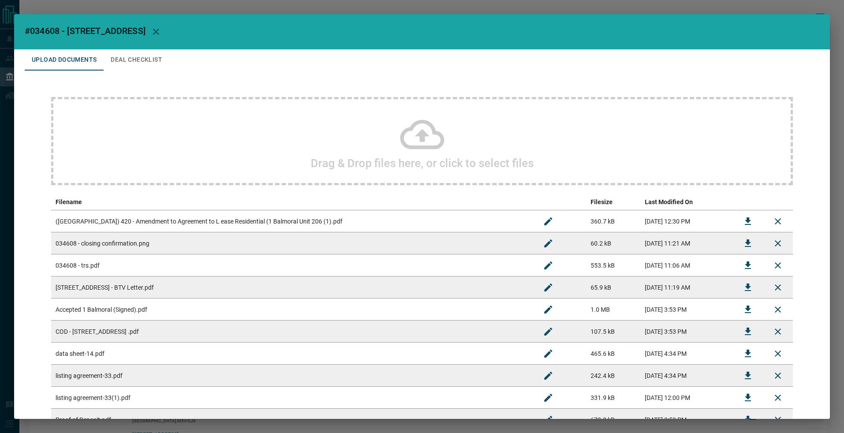
drag, startPoint x: 25, startPoint y: 32, endPoint x: 165, endPoint y: 24, distance: 140.8
click at [165, 24] on h2 "#034608 - [STREET_ADDRESS]" at bounding box center [422, 31] width 816 height 35
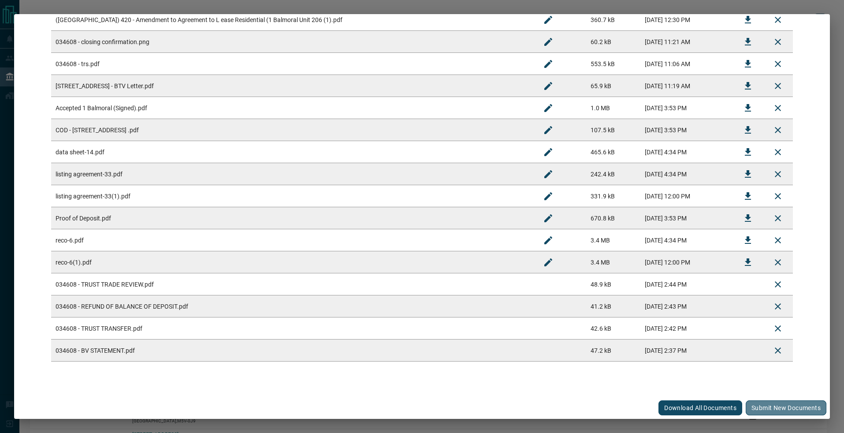
click at [769, 411] on button "Submit new documents" at bounding box center [786, 407] width 81 height 15
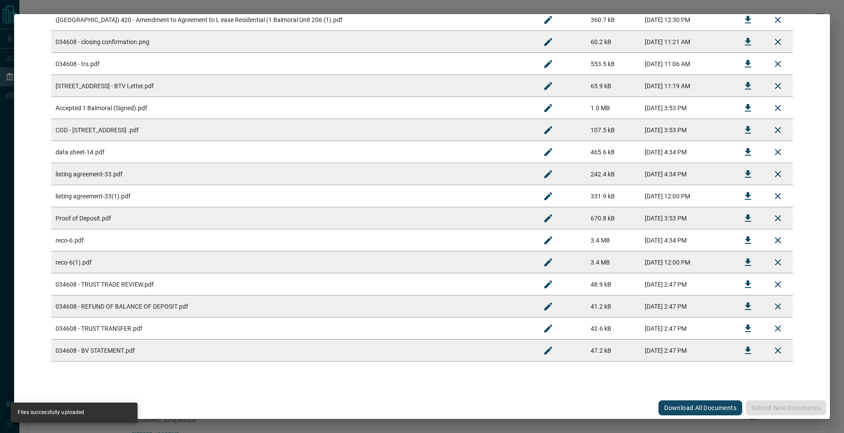
click at [129, 6] on div "#034608 - [GEOGRAPHIC_DATA],206 Upload Documents Deal Checklist Drag & Drop fil…" at bounding box center [422, 216] width 844 height 433
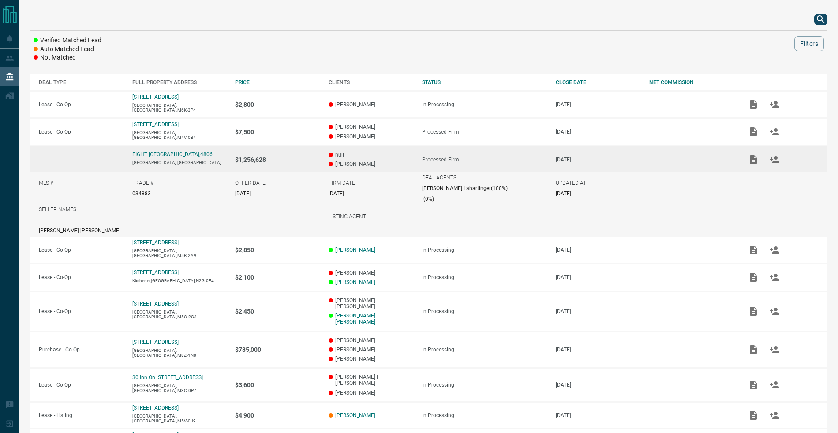
click at [817, 19] on icon "search button" at bounding box center [819, 18] width 7 height 7
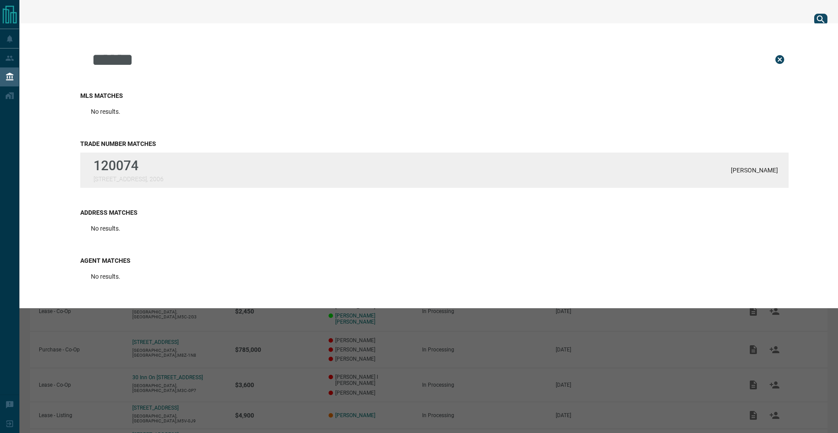
type input "******"
click at [130, 161] on p "120074" at bounding box center [128, 165] width 70 height 15
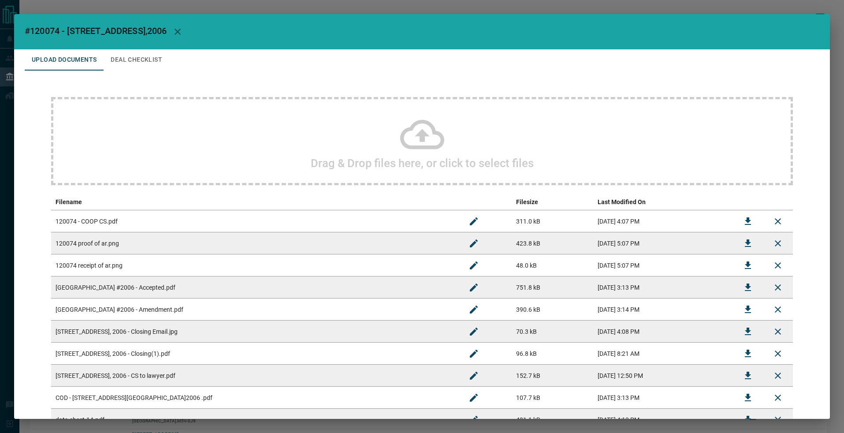
scroll to position [179, 0]
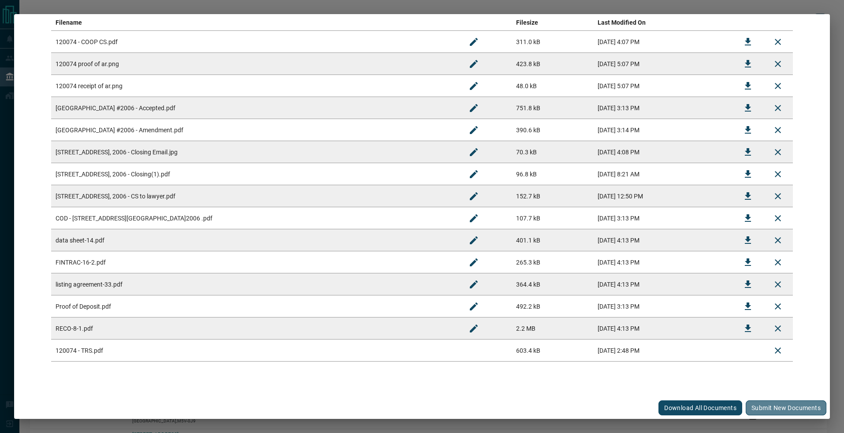
click at [777, 400] on button "Submit new documents" at bounding box center [786, 407] width 81 height 15
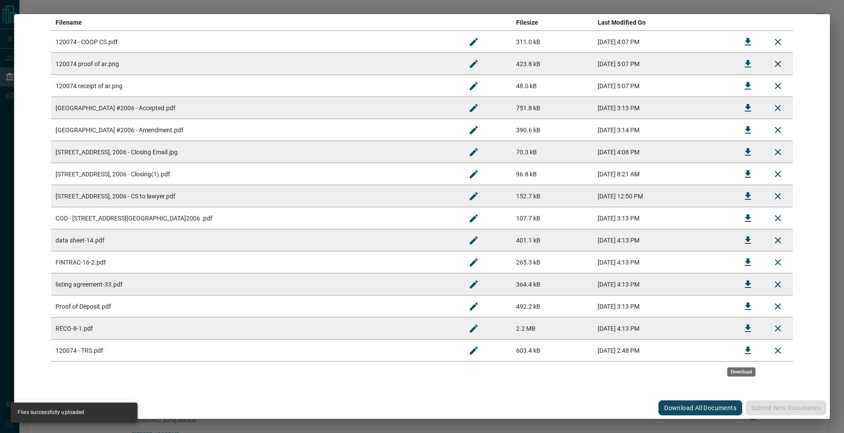
click at [745, 350] on icon "Download" at bounding box center [748, 350] width 6 height 7
click at [743, 38] on icon "Download" at bounding box center [748, 42] width 11 height 11
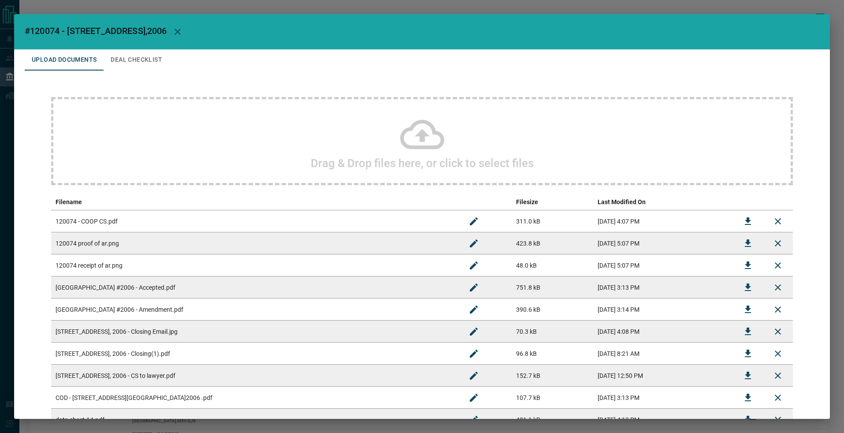
click at [186, 55] on div "Upload Documents Deal Checklist" at bounding box center [422, 59] width 795 height 21
click at [166, 61] on button "Deal Checklist" at bounding box center [137, 59] width 66 height 21
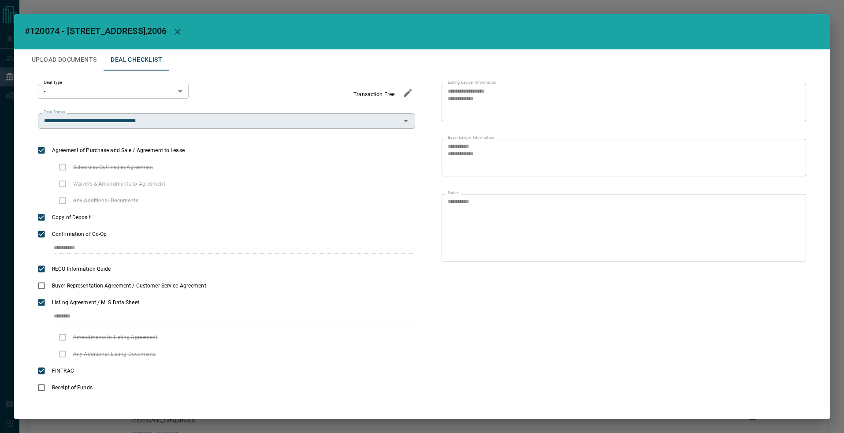
click at [130, 125] on input "**********" at bounding box center [220, 121] width 358 height 10
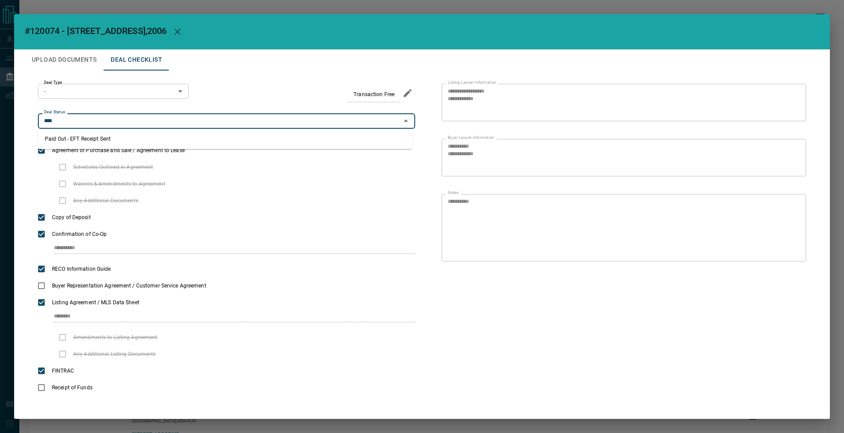
type input "**********"
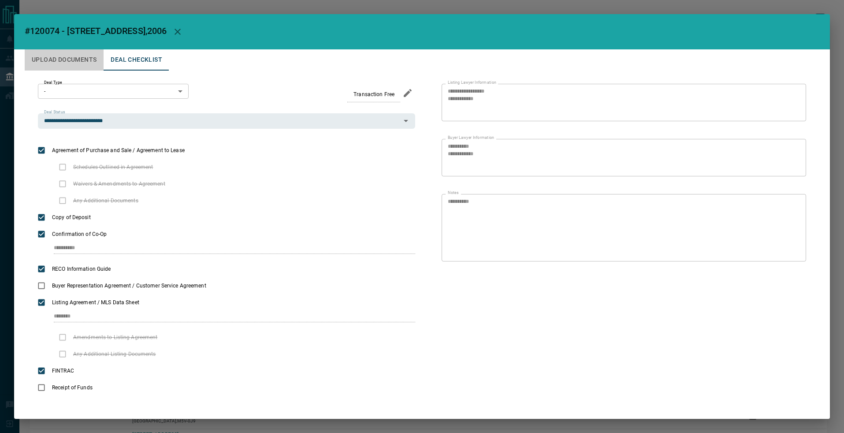
click at [77, 67] on button "Upload Documents" at bounding box center [64, 59] width 79 height 21
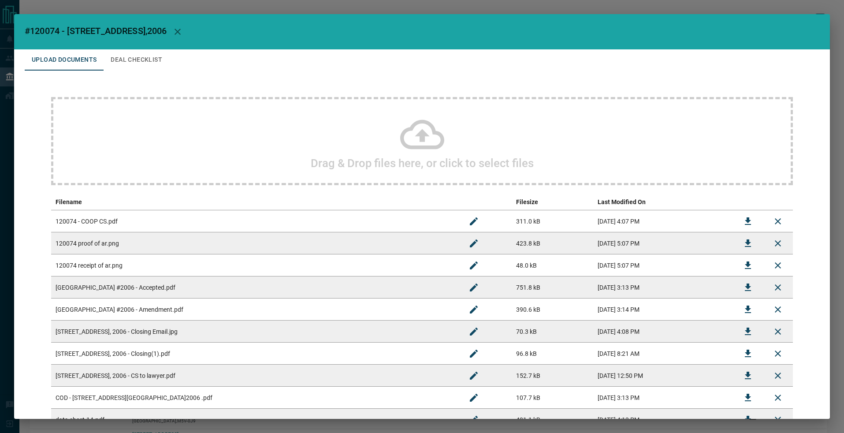
scroll to position [268, 0]
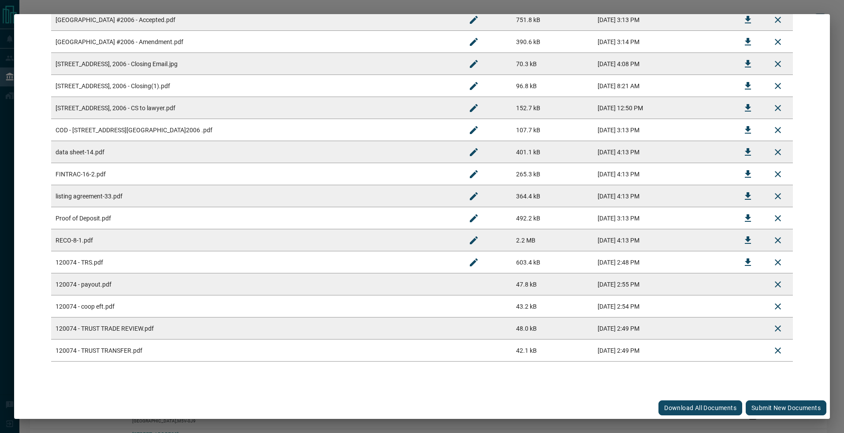
click at [776, 405] on button "Submit new documents" at bounding box center [786, 407] width 81 height 15
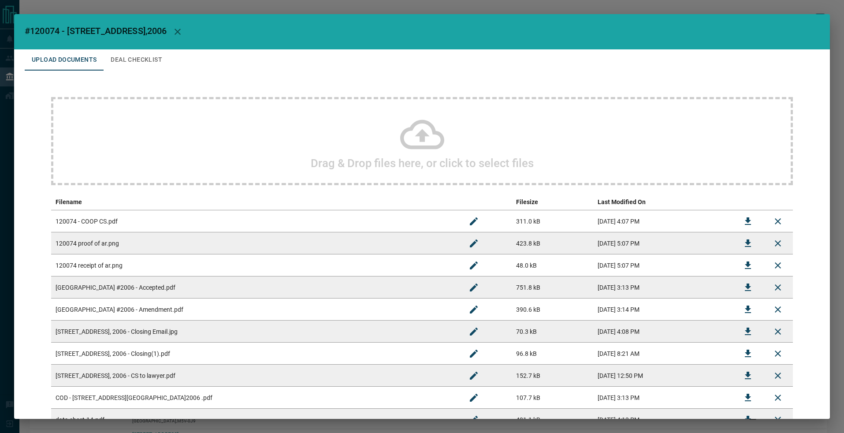
click at [142, 62] on button "Deal Checklist" at bounding box center [137, 59] width 66 height 21
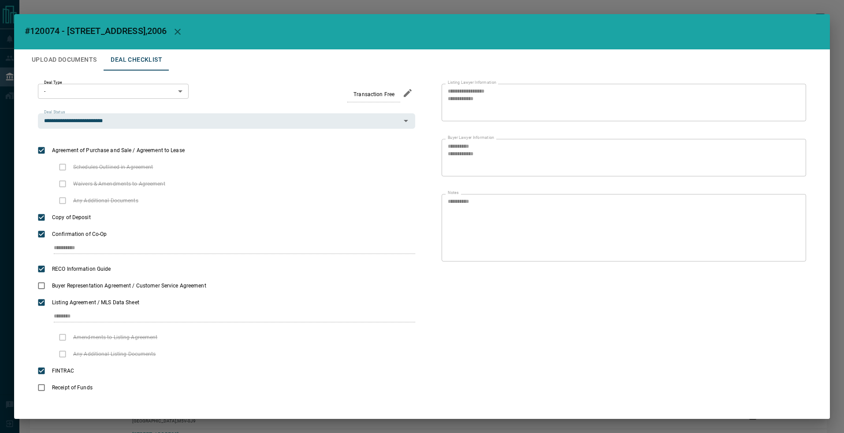
click at [142, 61] on button "Deal Checklist" at bounding box center [137, 59] width 66 height 21
click at [122, 17] on h2 "#120074 - [STREET_ADDRESS],2006" at bounding box center [422, 31] width 816 height 35
click at [123, 9] on div "**********" at bounding box center [422, 216] width 844 height 433
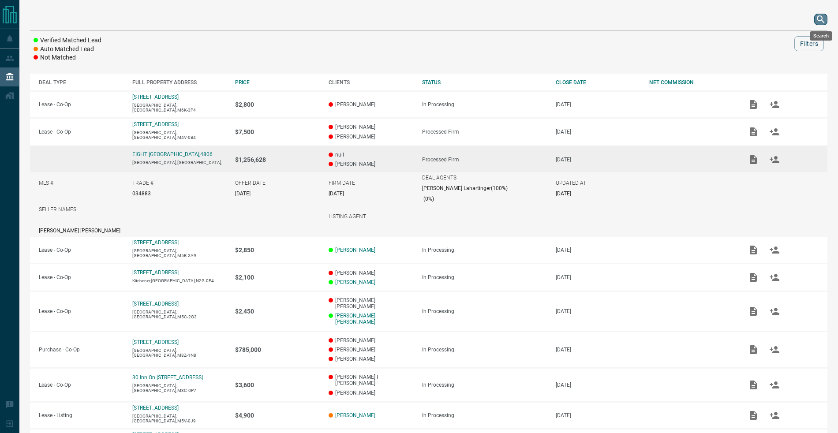
click at [816, 21] on icon "search button" at bounding box center [820, 19] width 11 height 11
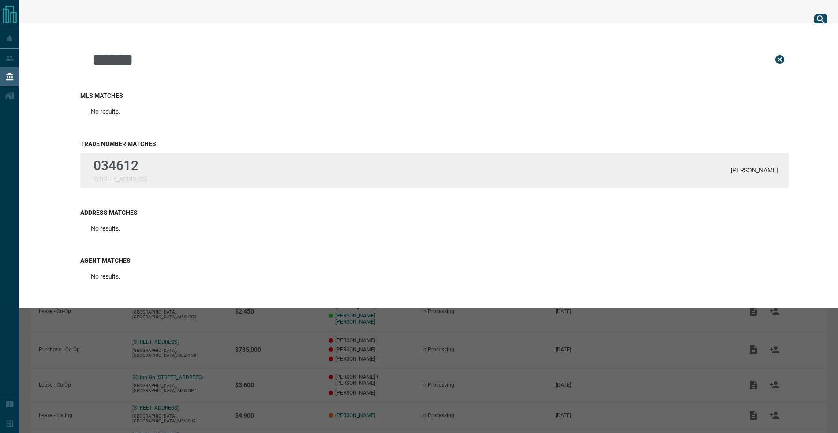
type input "******"
click at [130, 167] on p "034612" at bounding box center [119, 165] width 53 height 15
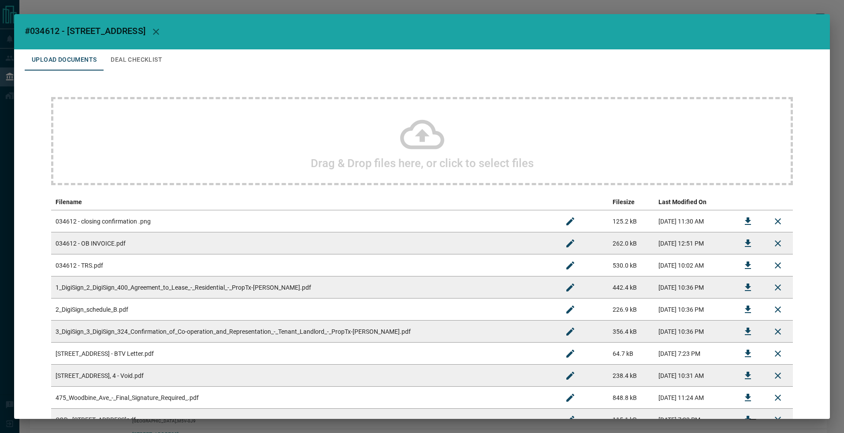
scroll to position [2, 0]
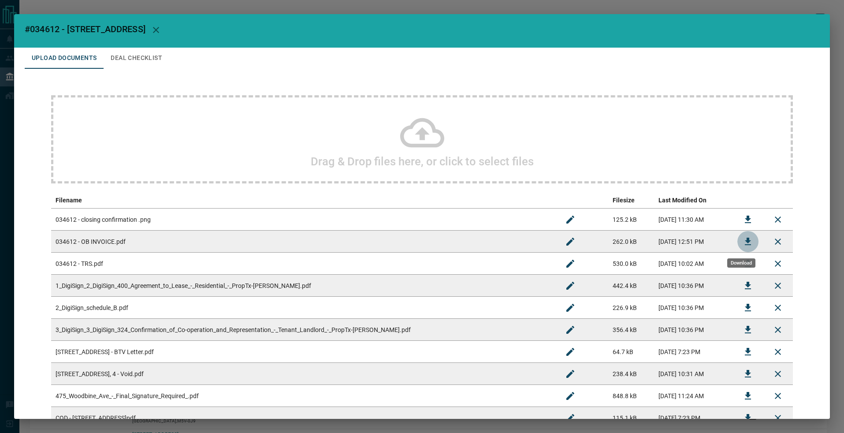
click at [745, 239] on icon "Download" at bounding box center [748, 241] width 6 height 7
click at [743, 265] on icon "Download" at bounding box center [748, 263] width 11 height 11
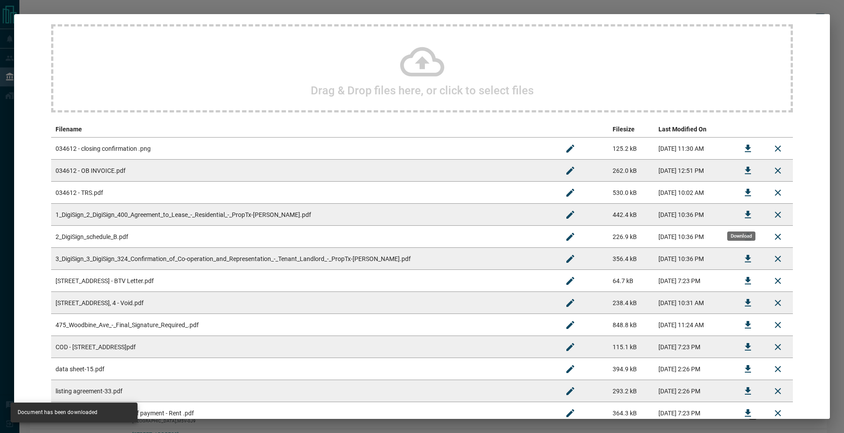
click at [745, 215] on icon "Download" at bounding box center [748, 214] width 6 height 7
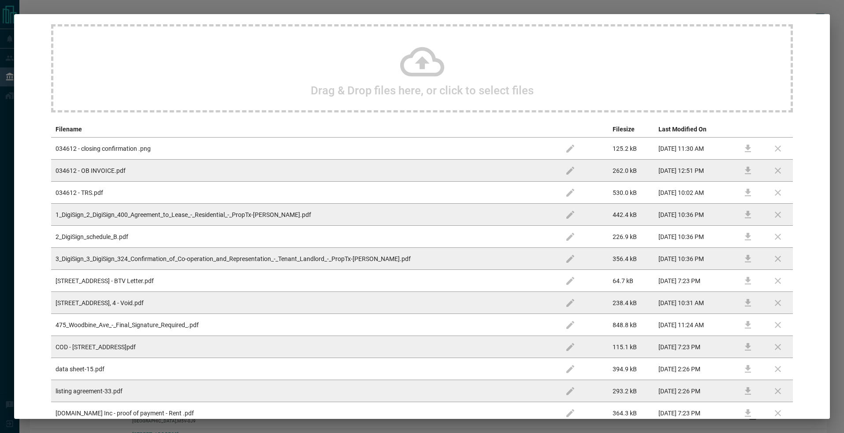
scroll to position [144, 0]
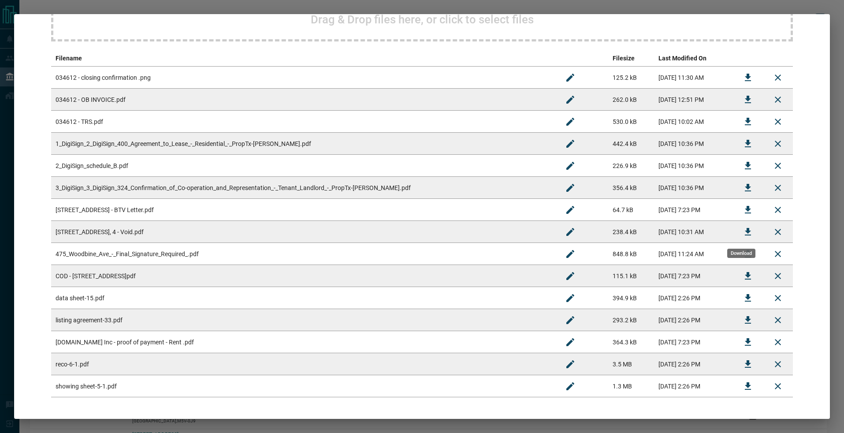
click at [743, 233] on icon "Download" at bounding box center [748, 232] width 11 height 11
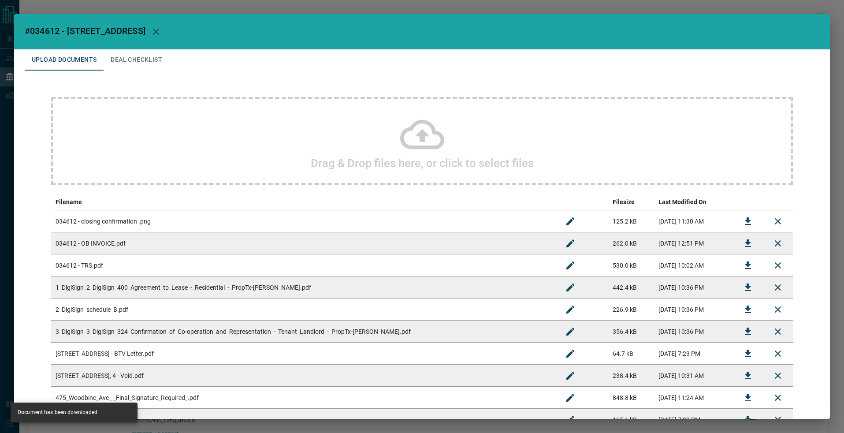
drag, startPoint x: 37, startPoint y: 28, endPoint x: 24, endPoint y: 30, distance: 12.9
click at [37, 28] on span "#034612 - [STREET_ADDRESS]" at bounding box center [85, 31] width 121 height 11
drag, startPoint x: 56, startPoint y: 28, endPoint x: 166, endPoint y: 30, distance: 110.2
click at [166, 30] on h2 "#034612 - [STREET_ADDRESS]" at bounding box center [422, 31] width 816 height 35
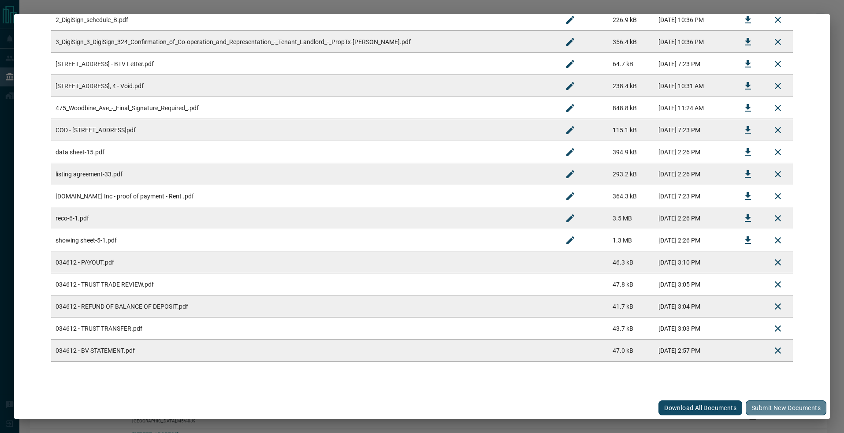
click at [770, 405] on button "Submit new documents" at bounding box center [786, 407] width 81 height 15
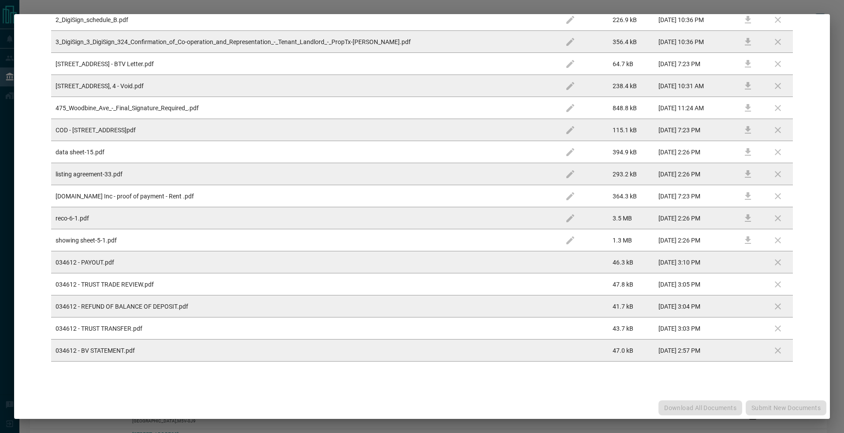
scroll to position [0, 0]
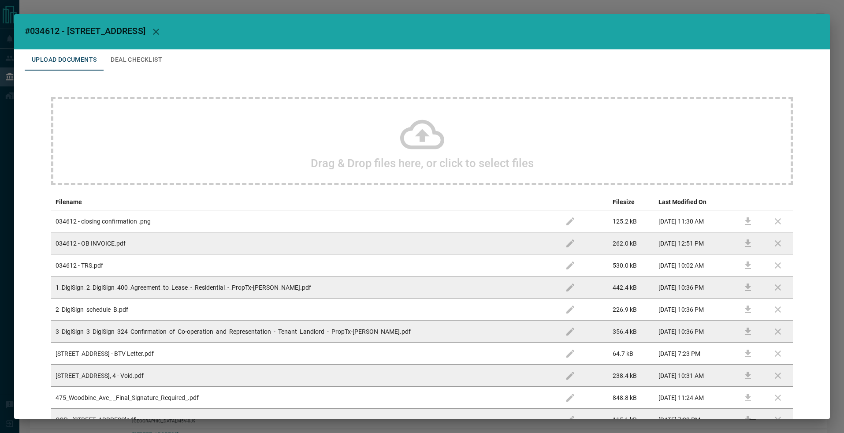
click at [134, 59] on button "Deal Checklist" at bounding box center [137, 59] width 66 height 21
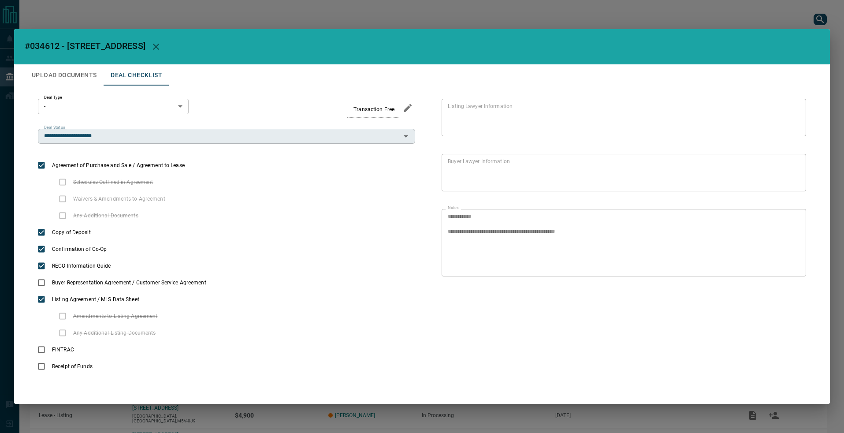
click at [139, 129] on div "**********" at bounding box center [226, 136] width 377 height 15
type input "**********"
click at [91, 81] on button "Upload Documents" at bounding box center [64, 74] width 79 height 21
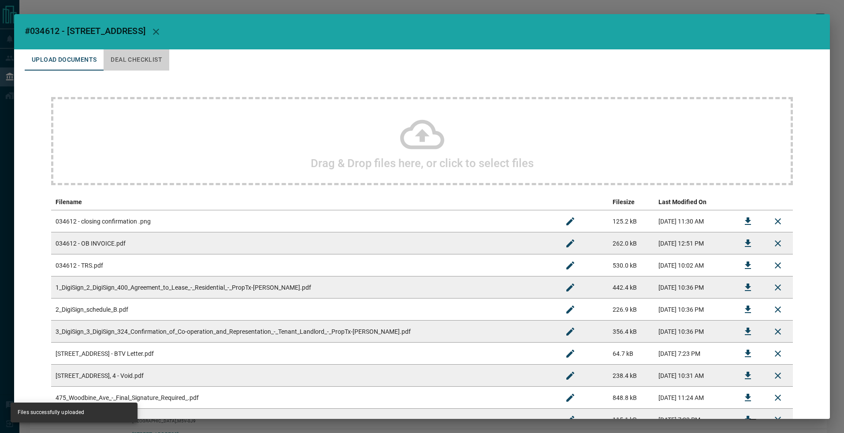
click at [136, 61] on button "Deal Checklist" at bounding box center [137, 59] width 66 height 21
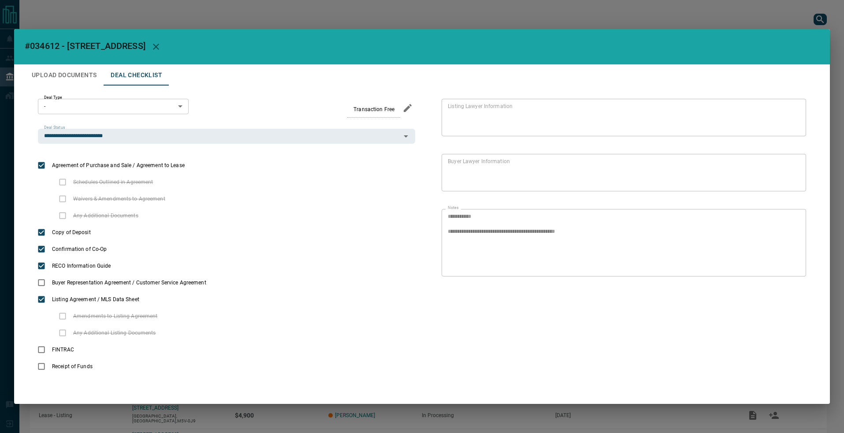
click at [121, 16] on div "**********" at bounding box center [422, 216] width 844 height 433
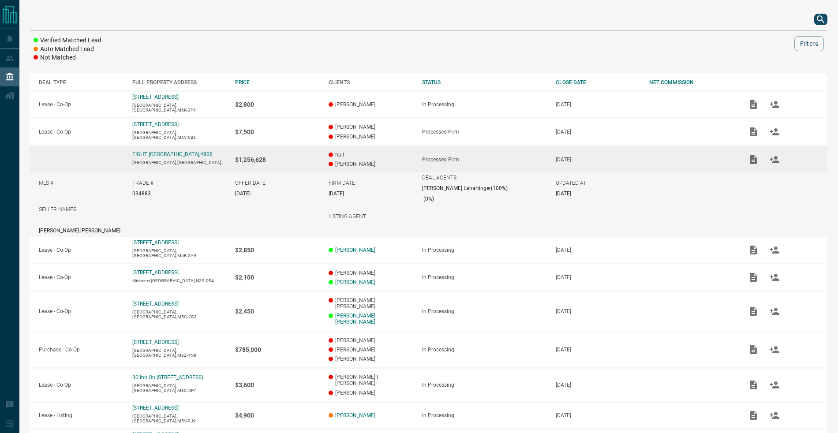
click at [821, 24] on icon "search button" at bounding box center [820, 19] width 11 height 11
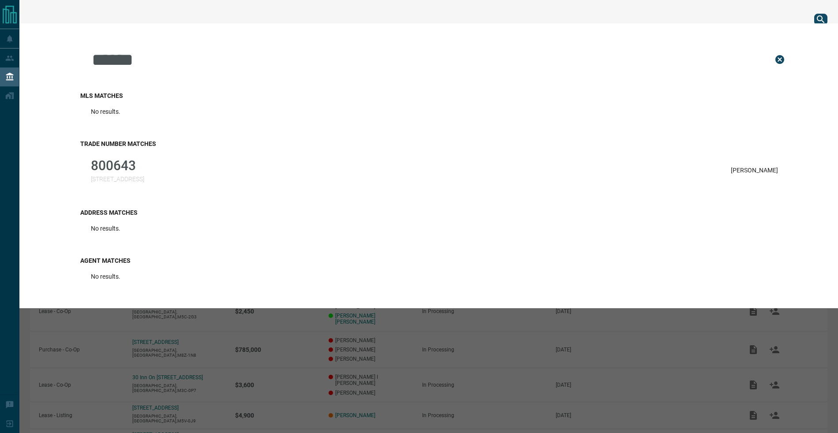
type input "******"
click at [133, 169] on p "800643" at bounding box center [117, 165] width 53 height 15
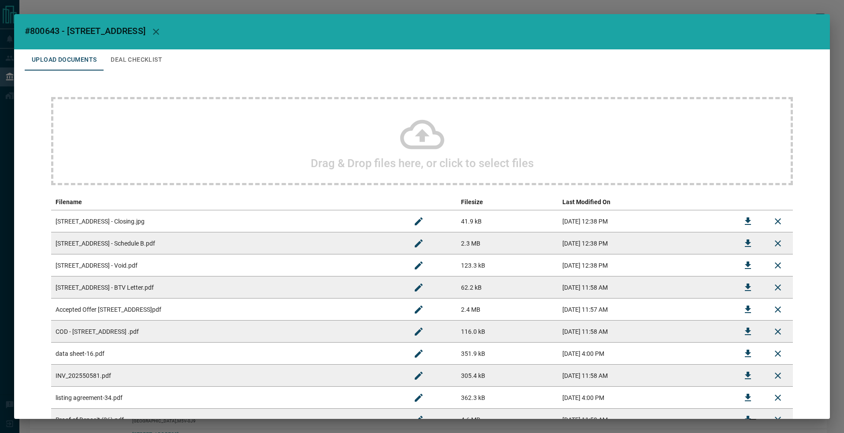
scroll to position [113, 0]
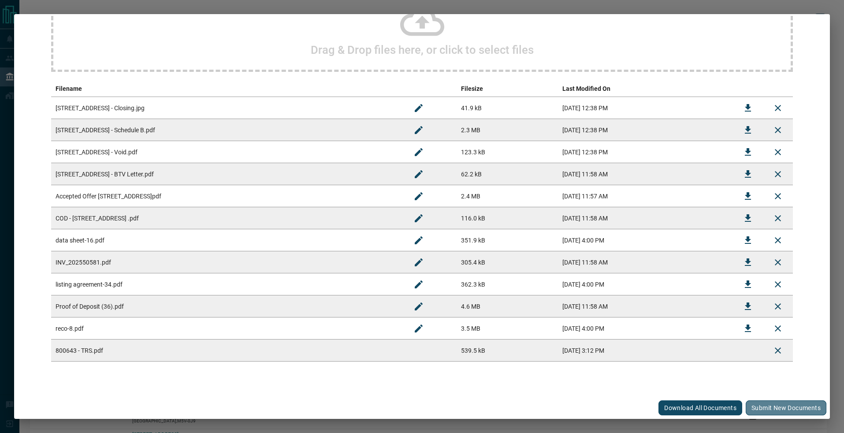
click at [765, 401] on button "Submit new documents" at bounding box center [786, 407] width 81 height 15
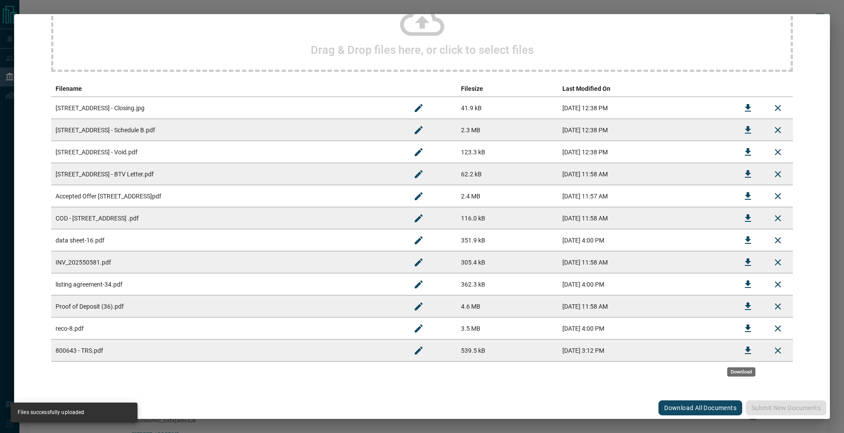
click at [743, 354] on icon "Download" at bounding box center [748, 350] width 11 height 11
click at [753, 153] on td at bounding box center [748, 152] width 30 height 22
click at [753, 261] on td at bounding box center [748, 262] width 30 height 22
click at [749, 261] on button "Download" at bounding box center [748, 262] width 21 height 21
click at [743, 193] on icon "Download" at bounding box center [748, 196] width 11 height 11
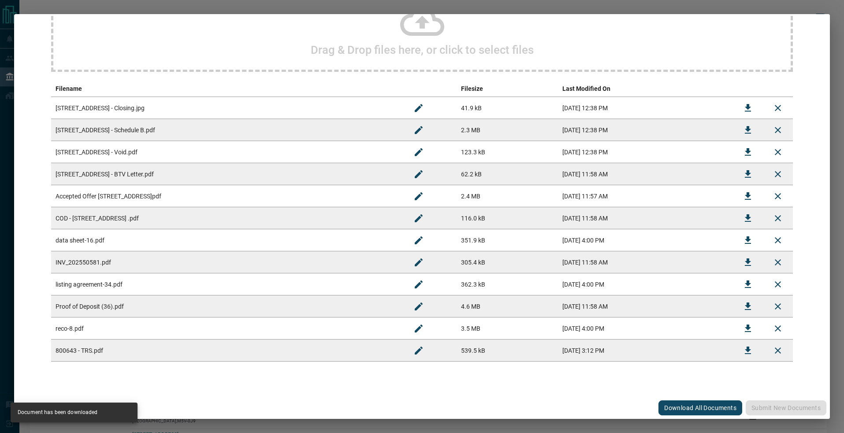
click at [250, 142] on td "[STREET_ADDRESS] - Void.pdf" at bounding box center [227, 152] width 353 height 22
click at [755, 149] on td at bounding box center [748, 152] width 30 height 22
click at [745, 150] on icon "Download" at bounding box center [748, 152] width 11 height 11
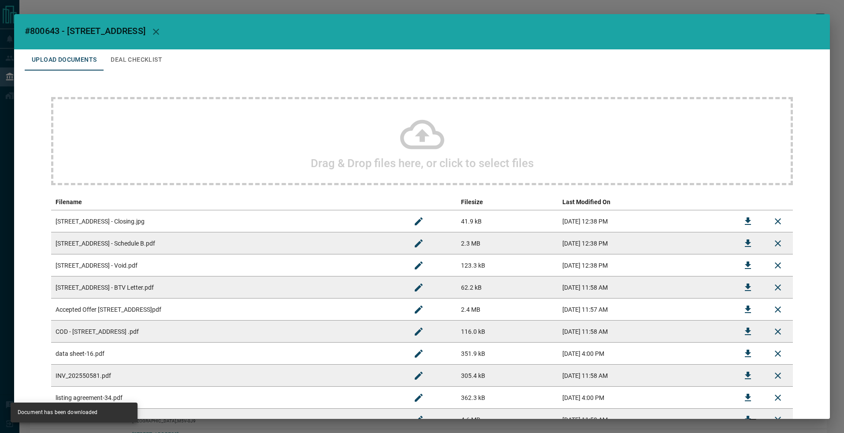
drag, startPoint x: 20, startPoint y: 30, endPoint x: 175, endPoint y: 31, distance: 154.7
click at [175, 31] on h2 "#800643 - [STREET_ADDRESS]" at bounding box center [422, 31] width 816 height 35
click at [131, 56] on button "Deal Checklist" at bounding box center [137, 59] width 66 height 21
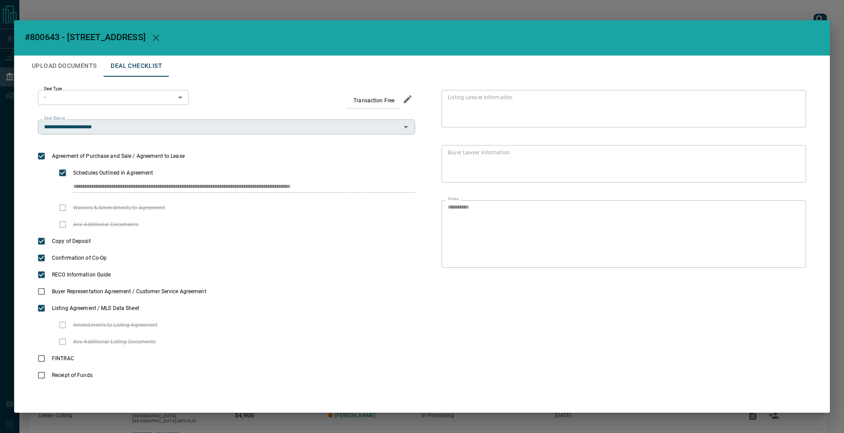
click at [142, 122] on div "**********" at bounding box center [226, 126] width 377 height 15
type input "**********"
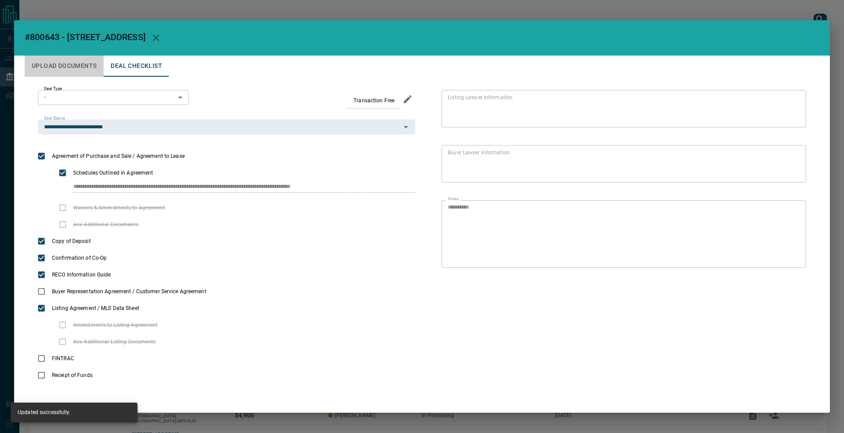
click at [72, 72] on button "Upload Documents" at bounding box center [64, 66] width 79 height 21
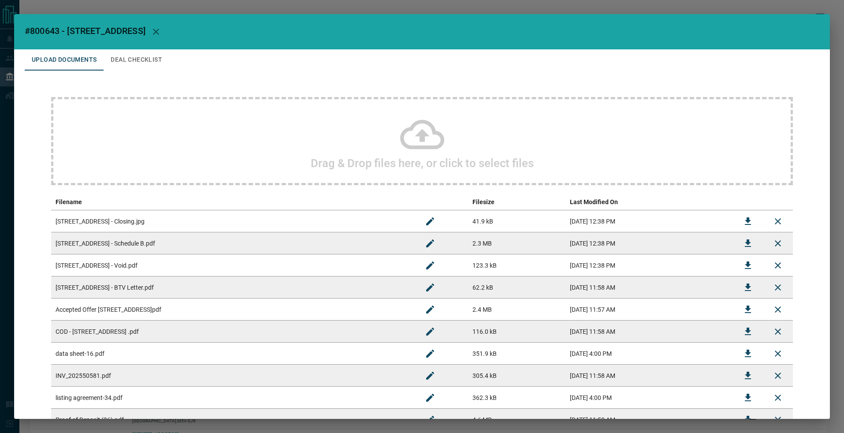
scroll to position [246, 0]
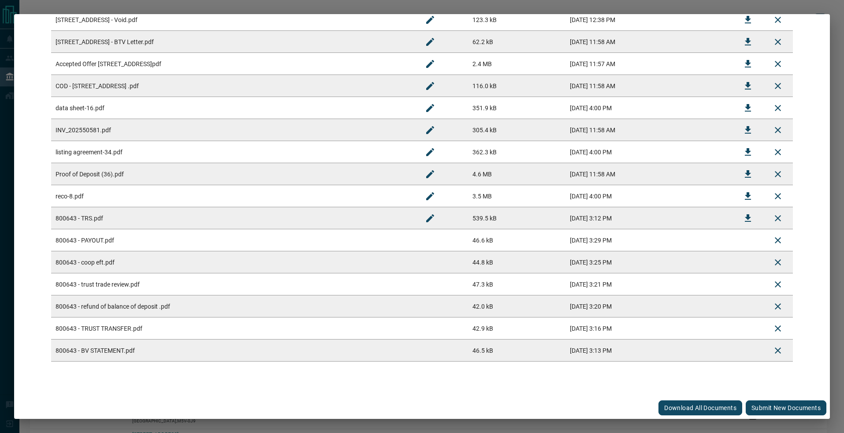
click at [765, 402] on button "Submit new documents" at bounding box center [786, 407] width 81 height 15
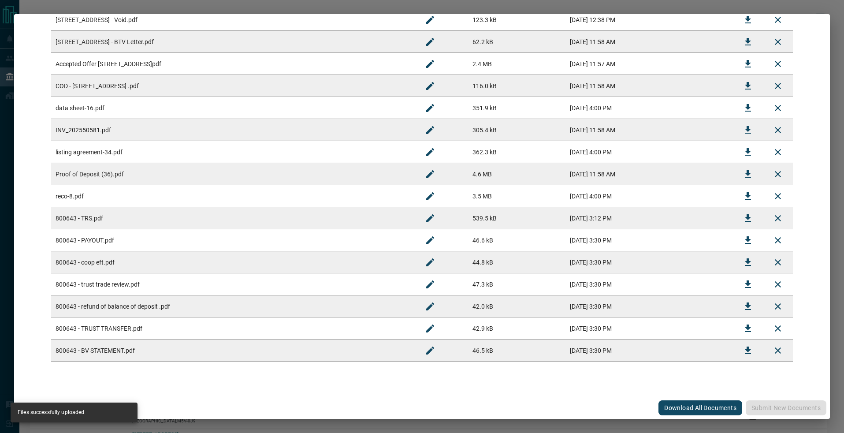
scroll to position [0, 0]
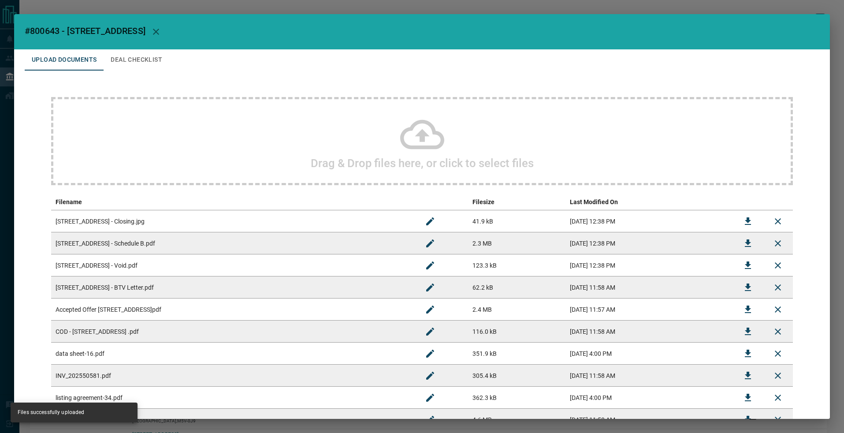
click at [131, 53] on button "Deal Checklist" at bounding box center [137, 59] width 66 height 21
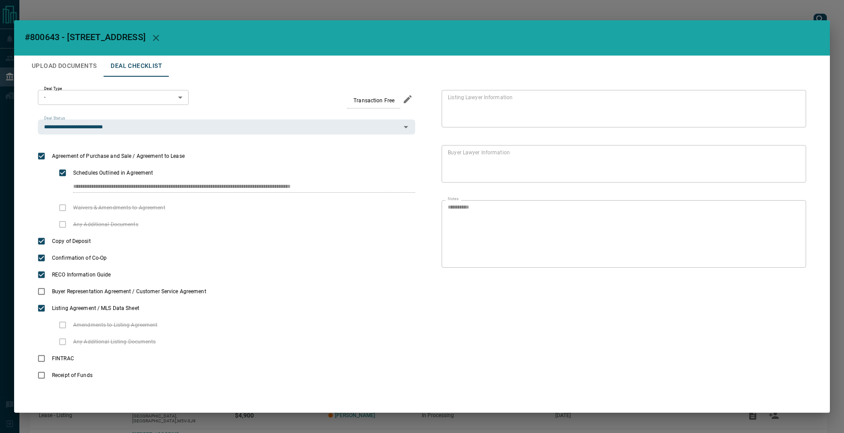
click at [126, 11] on div "**********" at bounding box center [422, 216] width 844 height 433
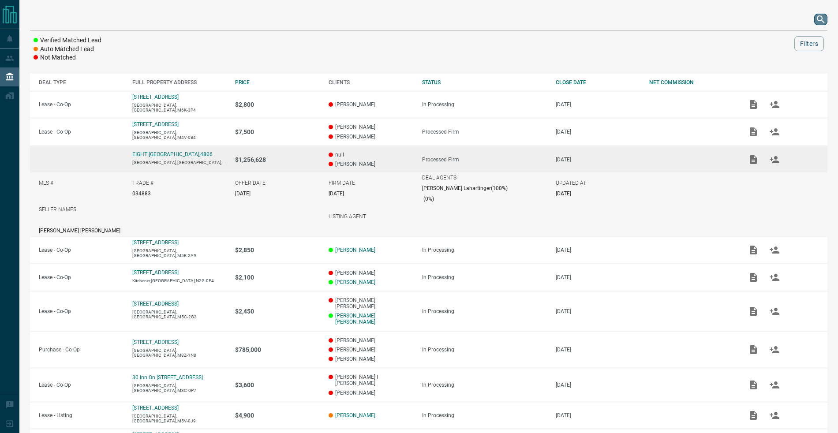
click at [821, 19] on icon "search button" at bounding box center [820, 19] width 11 height 11
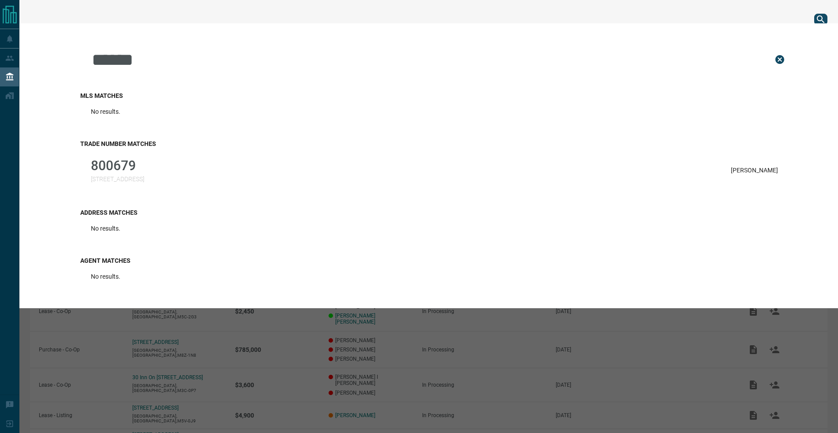
type input "******"
click at [119, 178] on p "[STREET_ADDRESS]" at bounding box center [117, 178] width 53 height 7
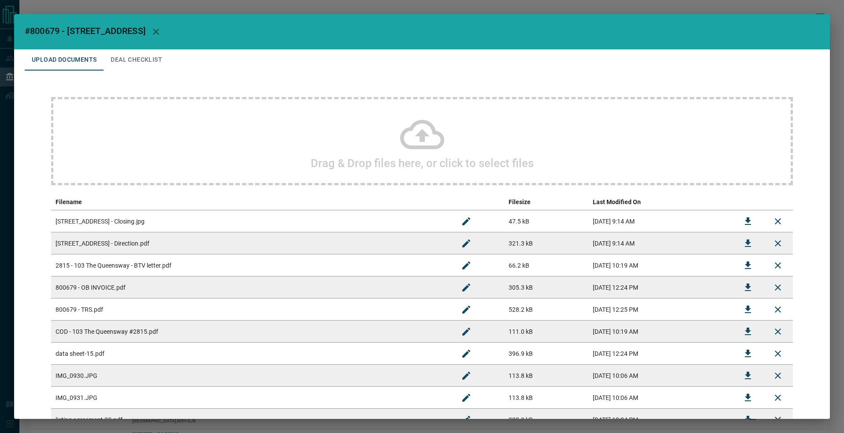
scroll to position [16, 0]
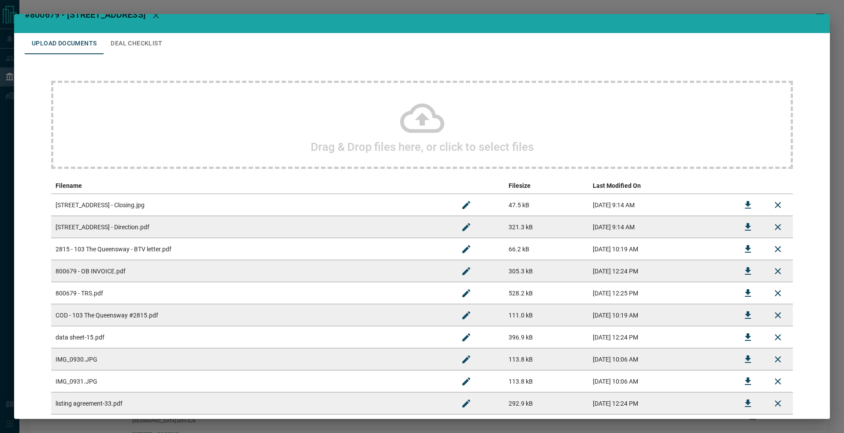
click at [250, 220] on td "[STREET_ADDRESS] - Direction.pdf" at bounding box center [251, 227] width 400 height 22
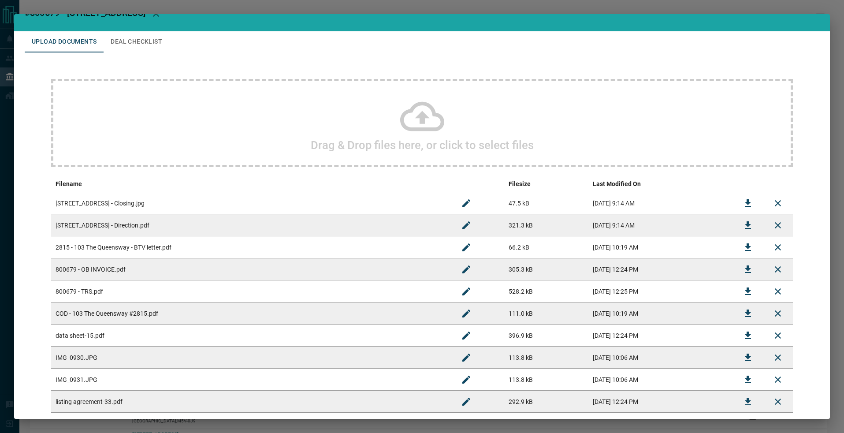
click at [745, 268] on icon "Download" at bounding box center [748, 268] width 6 height 7
click at [744, 291] on icon "Download" at bounding box center [748, 291] width 11 height 11
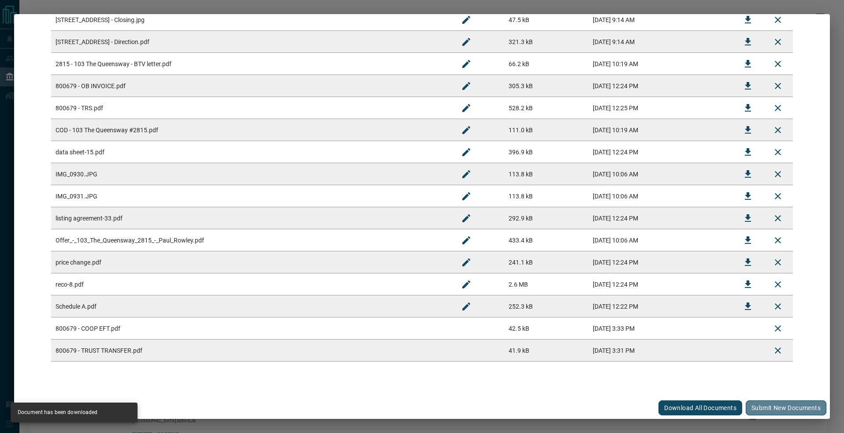
click at [769, 408] on button "Submit new documents" at bounding box center [786, 407] width 81 height 15
drag, startPoint x: 82, startPoint y: 8, endPoint x: 82, endPoint y: 4, distance: 4.4
click at [82, 8] on div "#800679 - 103 The Queensway,2815 Upload Documents Deal Checklist Drag & Drop fi…" at bounding box center [422, 216] width 844 height 433
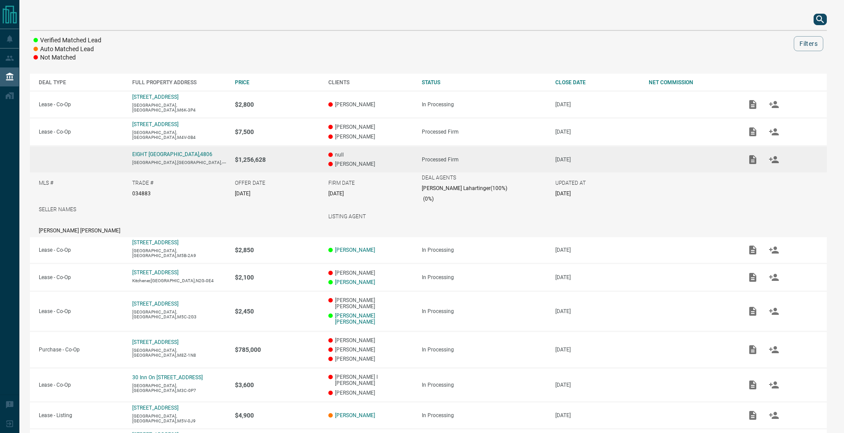
scroll to position [0, 0]
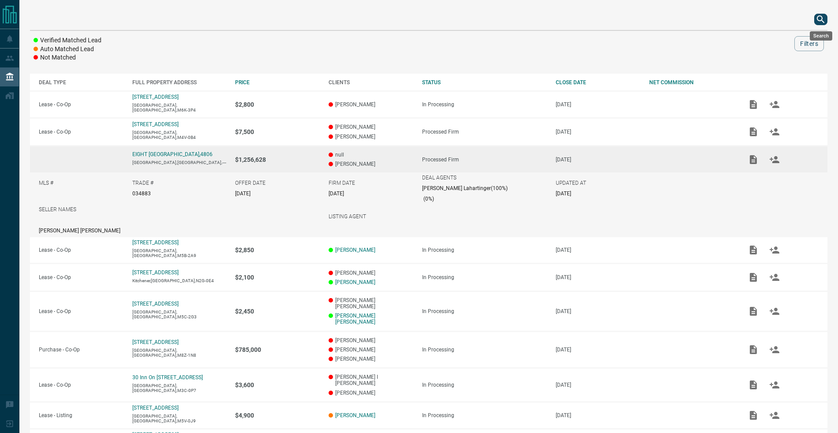
click at [815, 22] on icon "search button" at bounding box center [820, 19] width 11 height 11
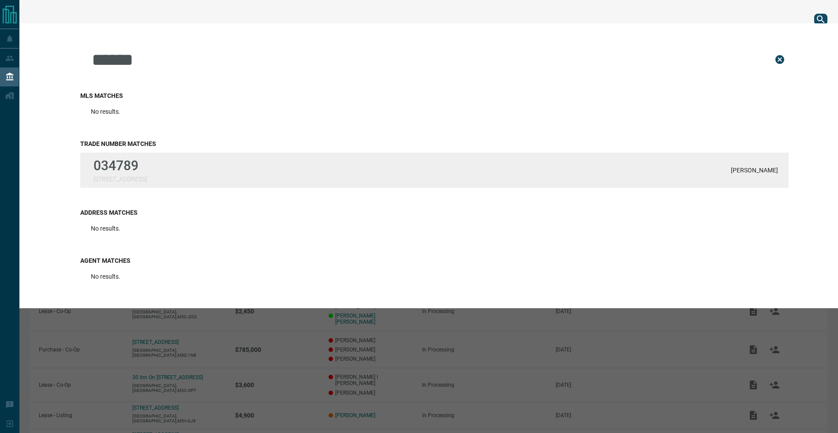
type input "******"
click at [114, 156] on div "034789 [STREET_ADDRESS][PERSON_NAME]" at bounding box center [434, 170] width 708 height 35
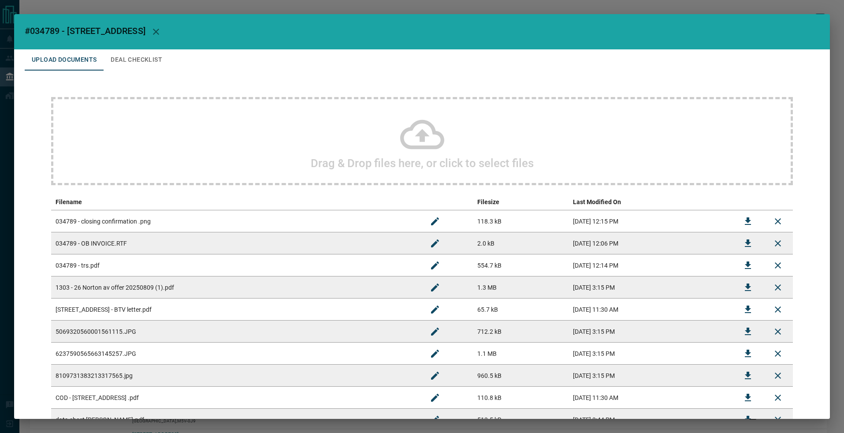
click at [743, 244] on icon "Download" at bounding box center [748, 243] width 11 height 11
click at [745, 266] on icon "Download" at bounding box center [748, 265] width 11 height 11
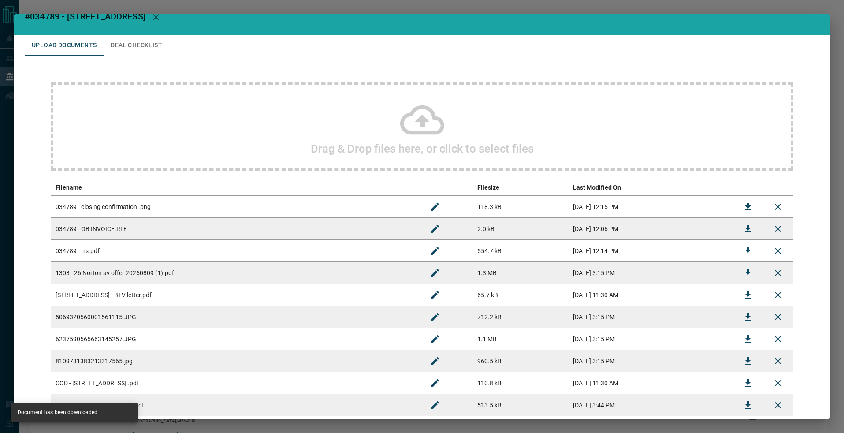
scroll to position [124, 0]
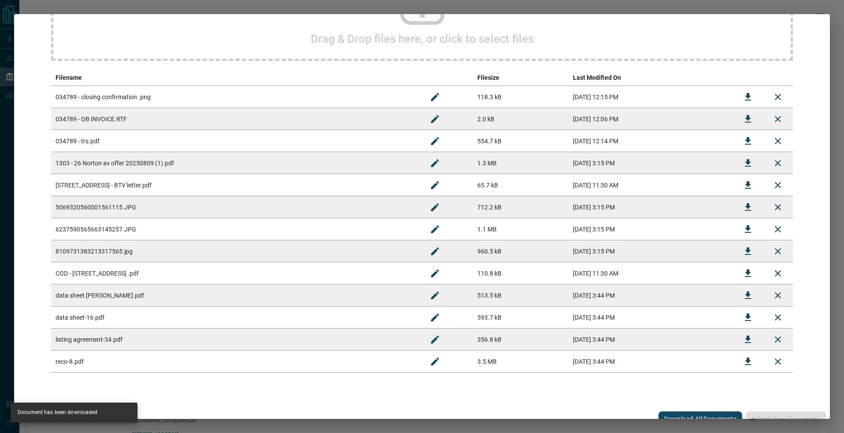
click at [743, 164] on icon "Download" at bounding box center [748, 163] width 11 height 11
click at [812, 376] on div "Drag & Drop files here, or click to select files Filename Filesize Last Modifie…" at bounding box center [422, 172] width 795 height 453
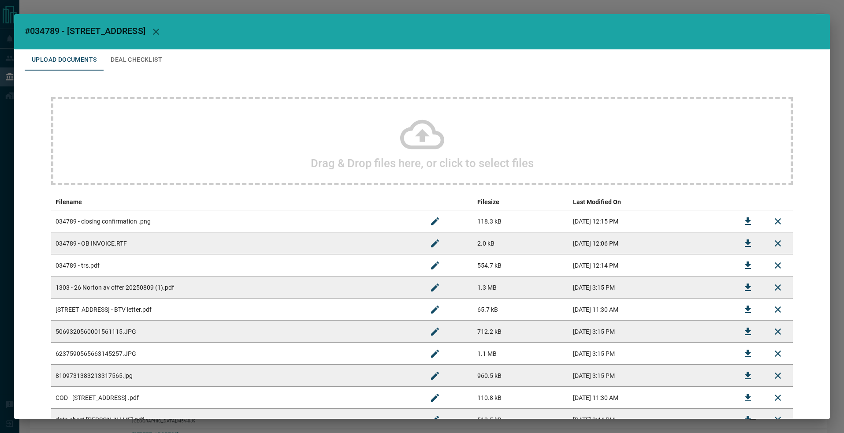
drag, startPoint x: 23, startPoint y: 31, endPoint x: 27, endPoint y: 30, distance: 4.6
click at [26, 30] on h2 "#034789 - [STREET_ADDRESS]" at bounding box center [422, 31] width 816 height 35
drag, startPoint x: 24, startPoint y: 30, endPoint x: 169, endPoint y: 28, distance: 144.6
click at [169, 28] on h2 "#034789 - [STREET_ADDRESS]" at bounding box center [422, 31] width 816 height 35
click at [137, 70] on button "Deal Checklist" at bounding box center [137, 59] width 66 height 21
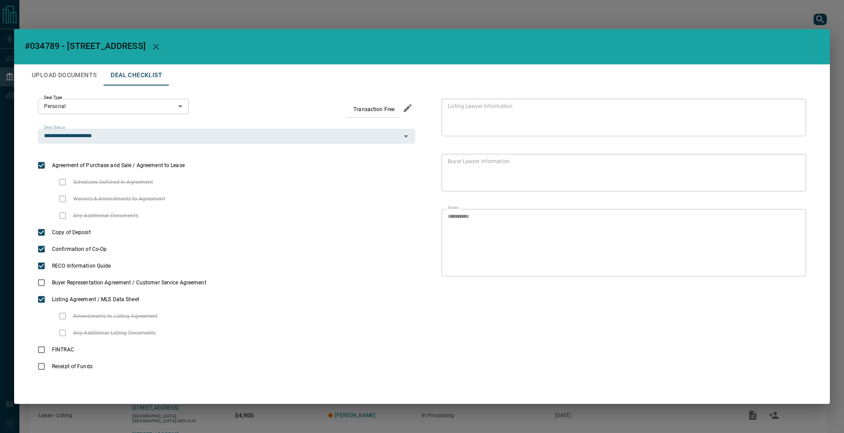
click at [136, 60] on h2 "#034789 - [STREET_ADDRESS]" at bounding box center [422, 46] width 816 height 35
click at [137, 136] on input "**********" at bounding box center [220, 136] width 358 height 10
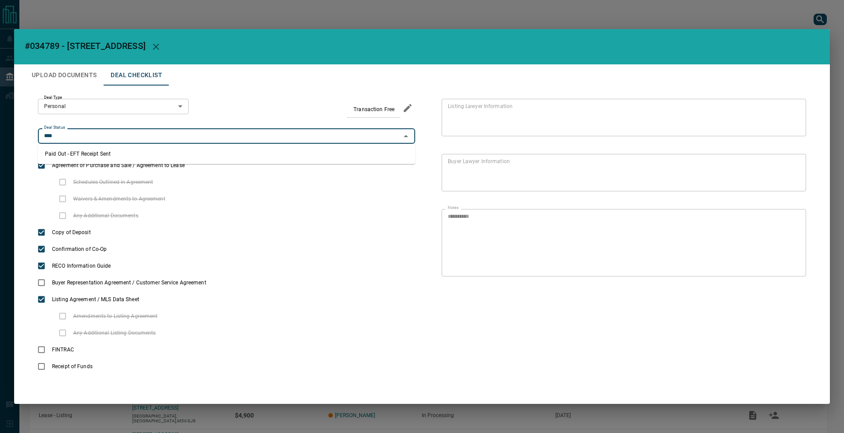
type input "**********"
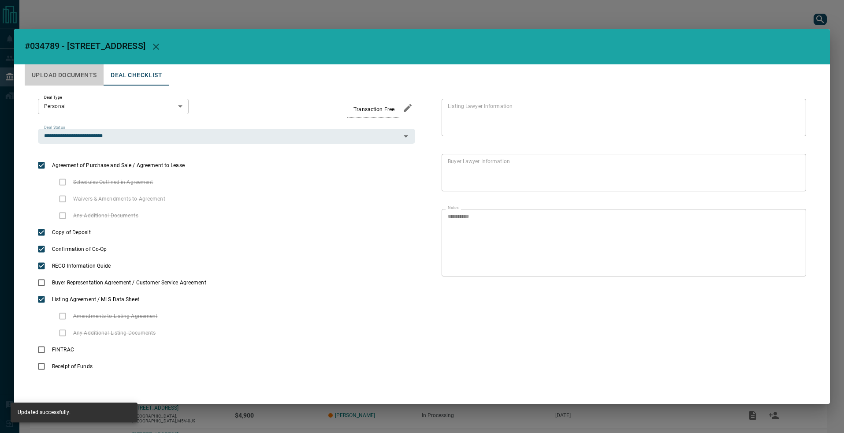
click at [90, 78] on button "Upload Documents" at bounding box center [64, 74] width 79 height 21
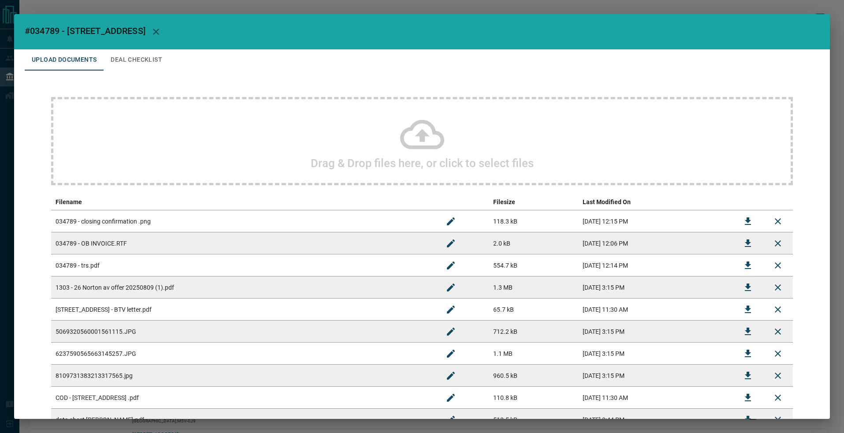
scroll to position [246, 0]
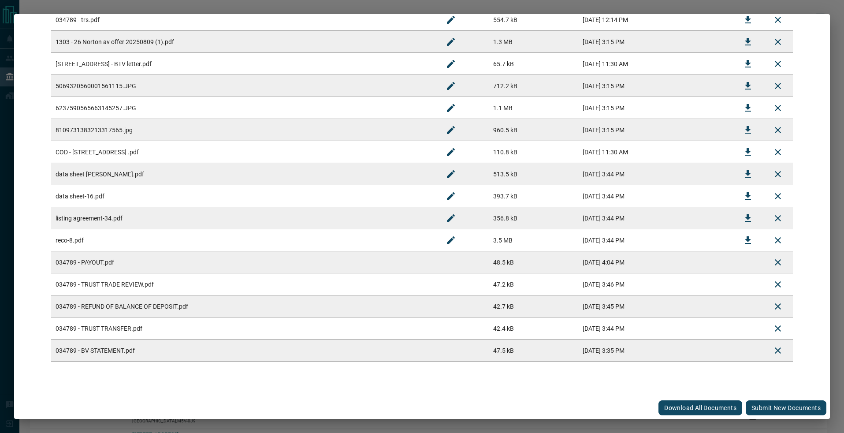
click at [769, 410] on button "Submit new documents" at bounding box center [786, 407] width 81 height 15
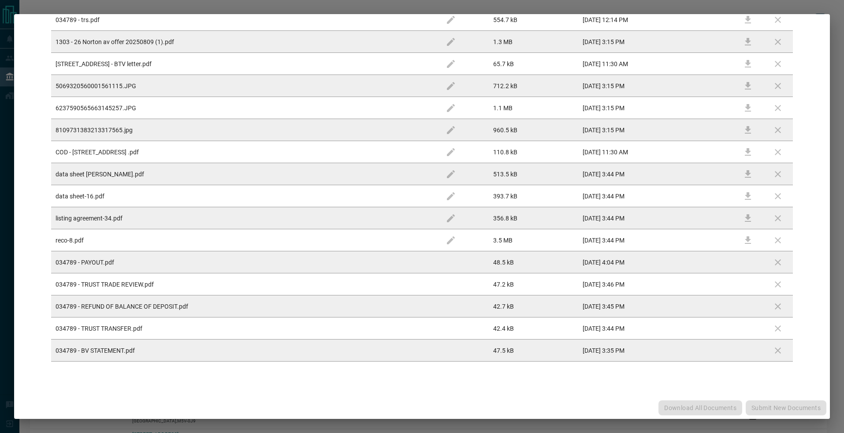
drag, startPoint x: 769, startPoint y: 410, endPoint x: 800, endPoint y: 408, distance: 30.5
click at [769, 410] on div "Download All Documents Submit new documents" at bounding box center [422, 408] width 816 height 22
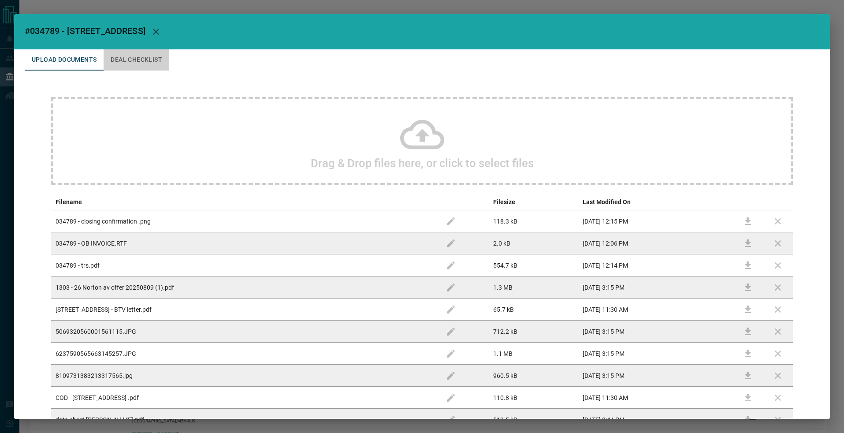
click at [128, 63] on button "Deal Checklist" at bounding box center [137, 59] width 66 height 21
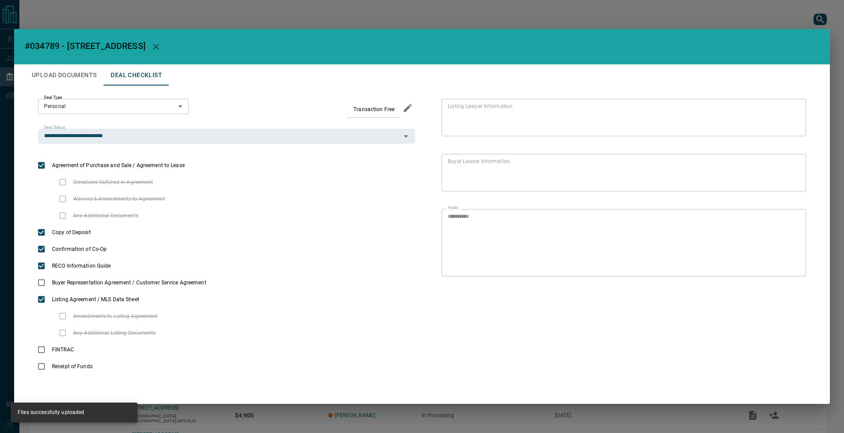
click at [162, 19] on div "**********" at bounding box center [422, 216] width 844 height 433
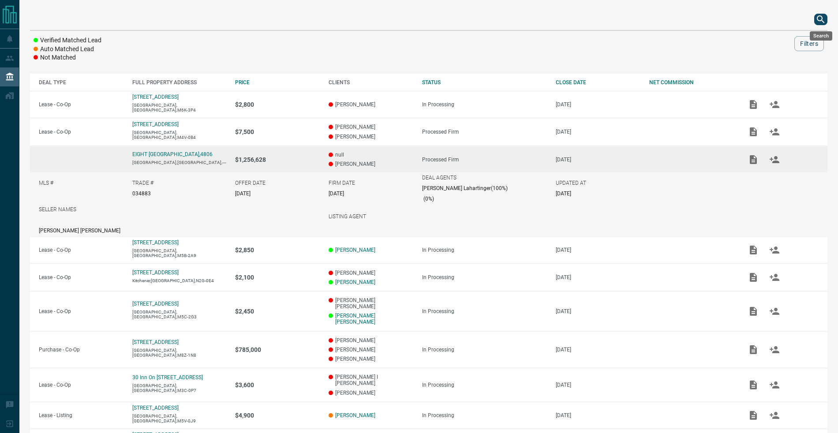
click at [817, 21] on icon "search button" at bounding box center [820, 19] width 11 height 11
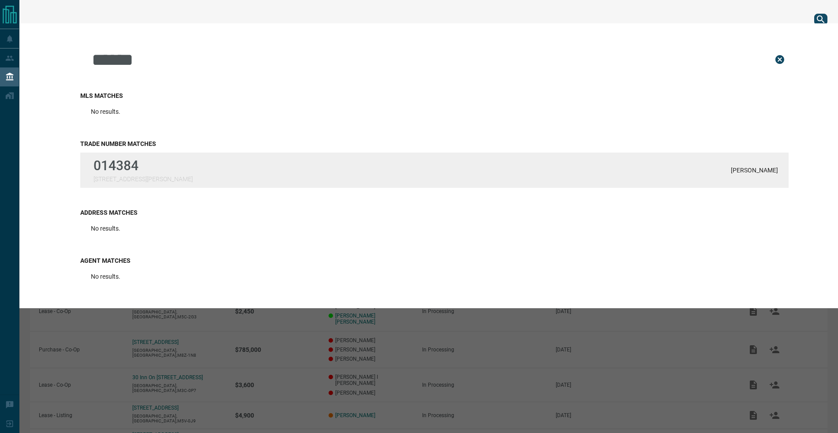
type input "******"
click at [128, 165] on p "014384" at bounding box center [142, 165] width 99 height 15
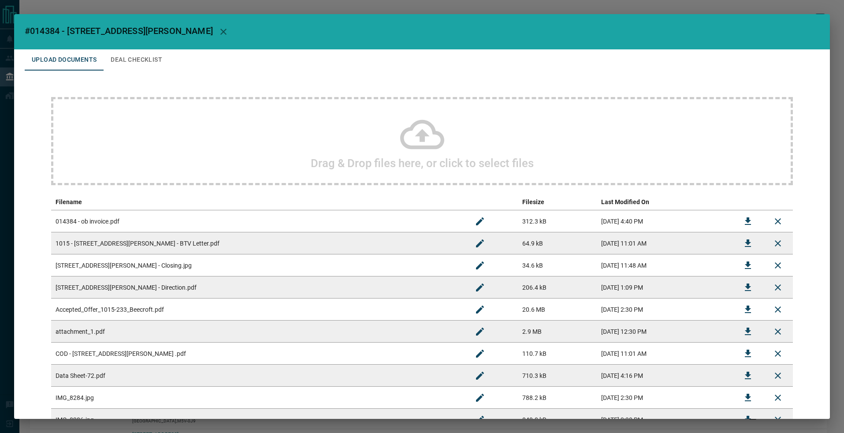
scroll to position [76, 0]
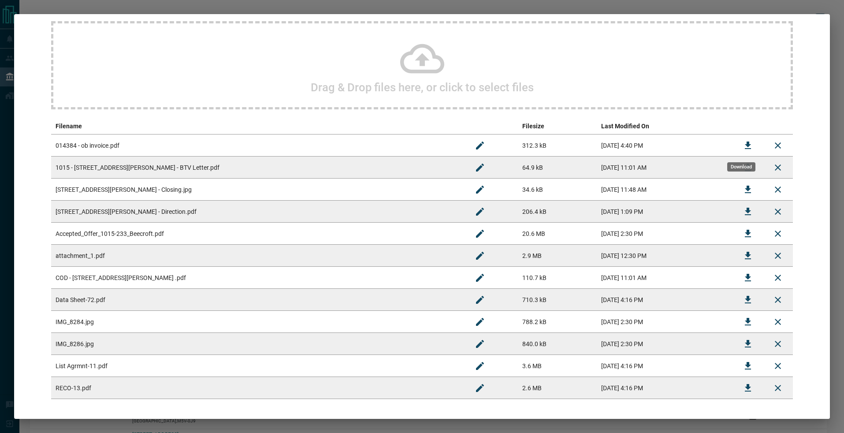
click at [745, 145] on icon "Download" at bounding box center [748, 145] width 6 height 7
click at [743, 210] on icon "Download" at bounding box center [748, 211] width 11 height 11
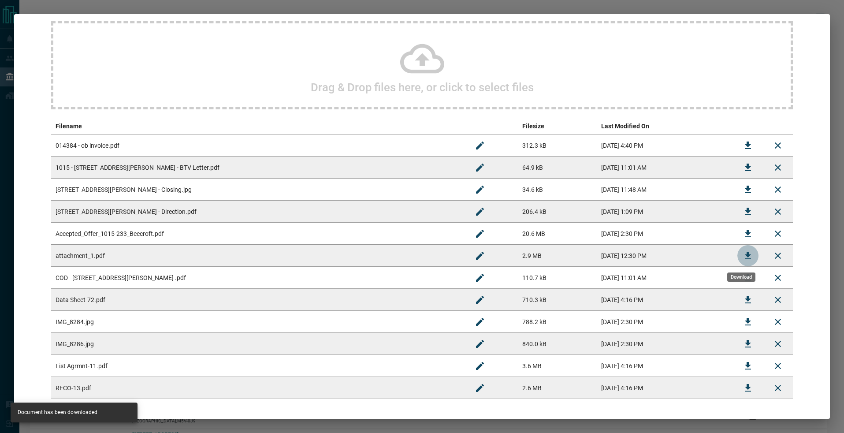
click at [743, 251] on icon "Download" at bounding box center [748, 255] width 11 height 11
click at [300, 144] on td "014384 - ob invoice.pdf" at bounding box center [258, 145] width 414 height 22
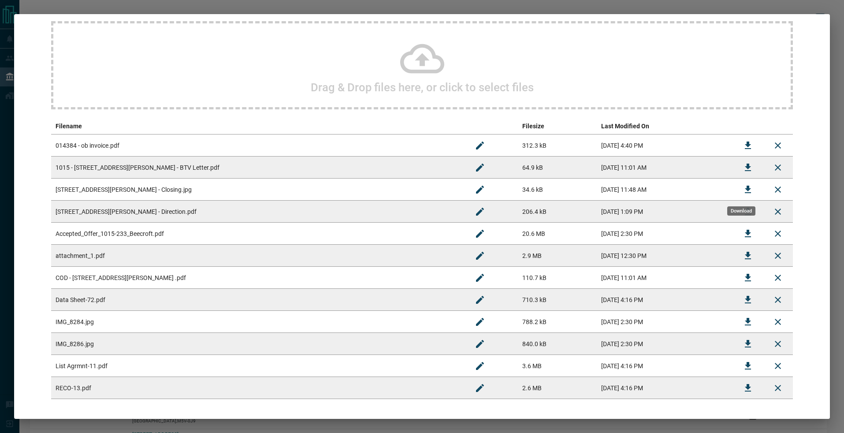
click at [743, 190] on icon "Download" at bounding box center [748, 189] width 11 height 11
click at [743, 210] on icon "Download" at bounding box center [748, 211] width 11 height 11
click at [745, 234] on icon "Download" at bounding box center [748, 233] width 6 height 7
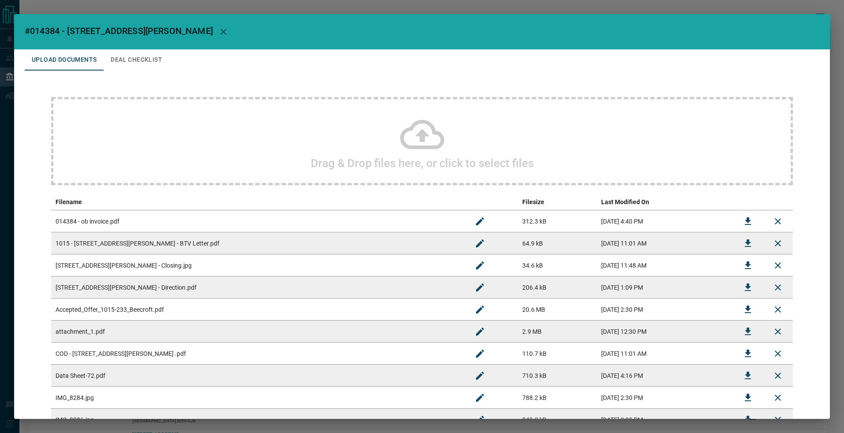
click at [28, 29] on span "#014384 - [STREET_ADDRESS][PERSON_NAME]" at bounding box center [119, 31] width 188 height 11
drag, startPoint x: 22, startPoint y: 30, endPoint x: 165, endPoint y: 23, distance: 143.0
click at [165, 23] on h2 "#014384 - [STREET_ADDRESS][PERSON_NAME]" at bounding box center [422, 31] width 816 height 35
click at [41, 31] on span "#014384 - [STREET_ADDRESS][PERSON_NAME]" at bounding box center [119, 31] width 188 height 11
drag, startPoint x: 29, startPoint y: 30, endPoint x: 58, endPoint y: 31, distance: 29.6
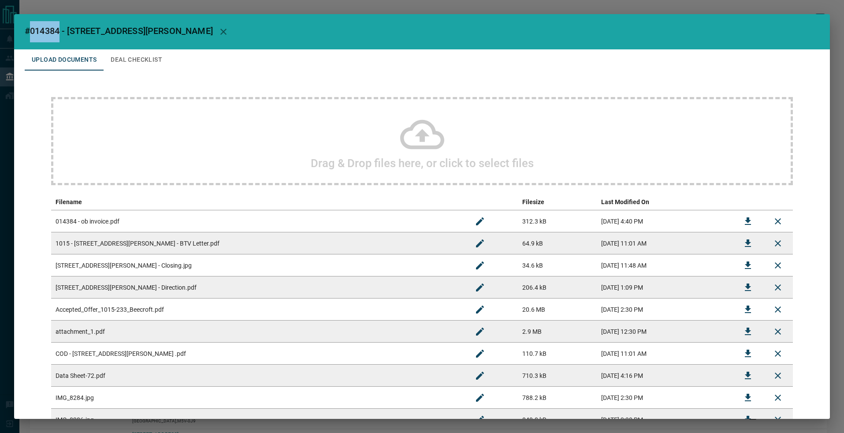
click at [58, 31] on span "#014384 - [STREET_ADDRESS][PERSON_NAME]" at bounding box center [119, 31] width 188 height 11
click at [185, 80] on div "Drag & Drop files here, or click to select files Filename Filesize Last Modifie…" at bounding box center [422, 286] width 795 height 431
click at [207, 8] on div "#014384 - [STREET_ADDRESS][PERSON_NAME] Upload Documents Deal Checklist Drag & …" at bounding box center [422, 216] width 844 height 433
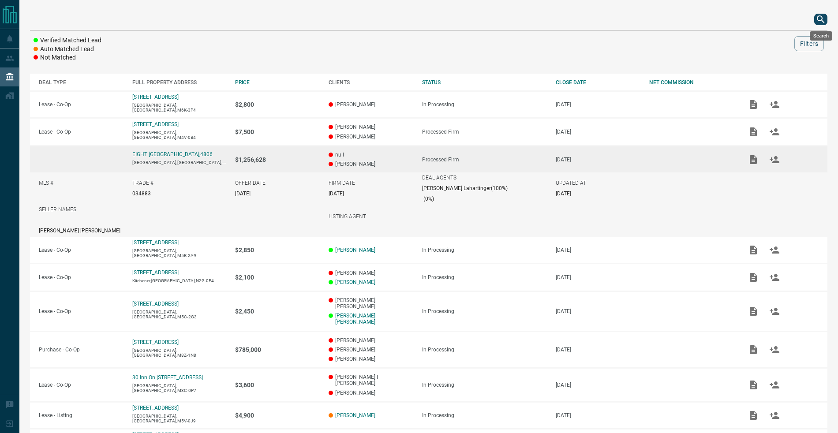
click at [823, 22] on icon "search button" at bounding box center [820, 19] width 11 height 11
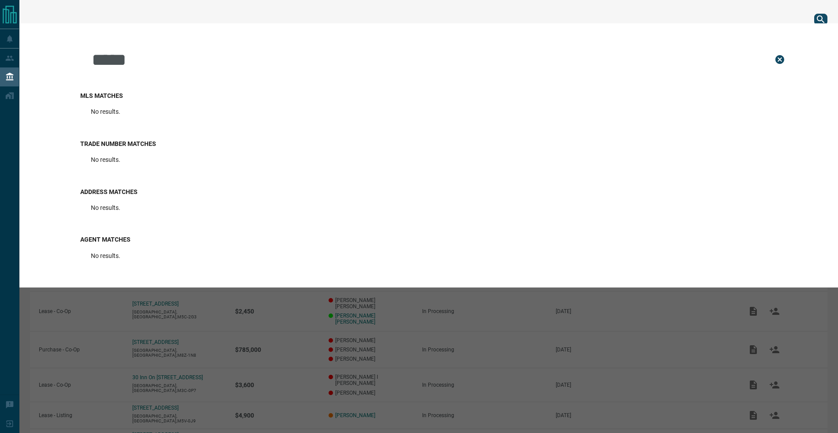
click at [90, 53] on div "*****" at bounding box center [434, 59] width 708 height 44
click at [93, 62] on input "*****" at bounding box center [425, 59] width 669 height 44
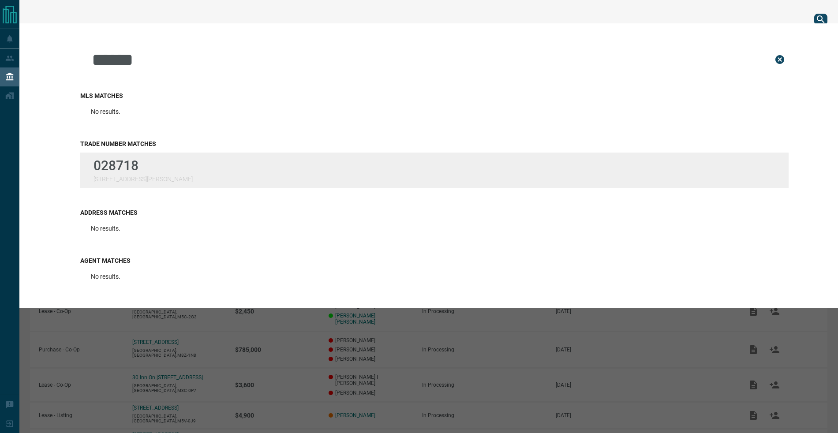
type input "******"
click at [165, 179] on div "028718 [STREET_ADDRESS][PERSON_NAME]" at bounding box center [434, 170] width 708 height 35
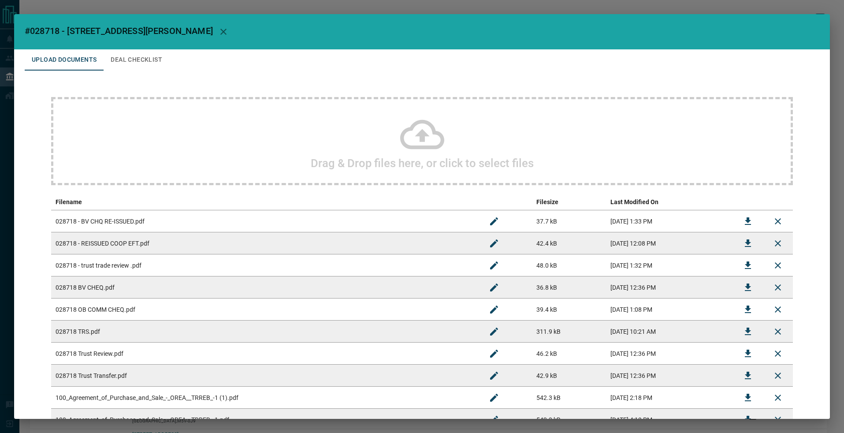
click at [696, 217] on td "[DATE] 1:33 PM" at bounding box center [669, 221] width 127 height 22
click at [743, 224] on icon "Download" at bounding box center [748, 221] width 11 height 11
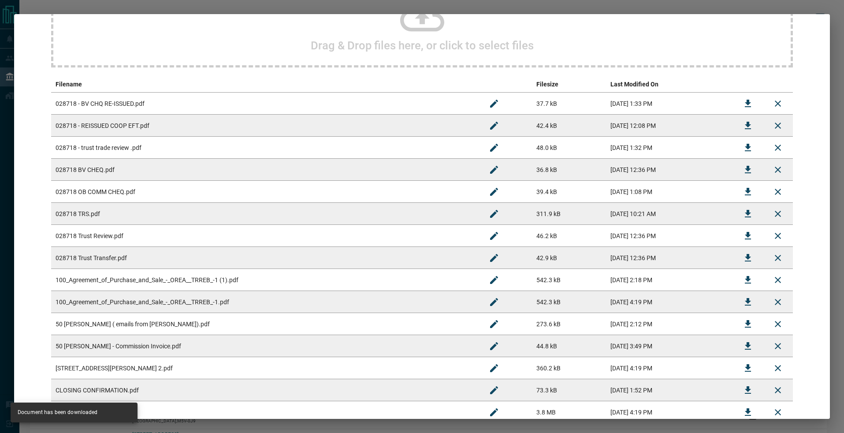
scroll to position [174, 0]
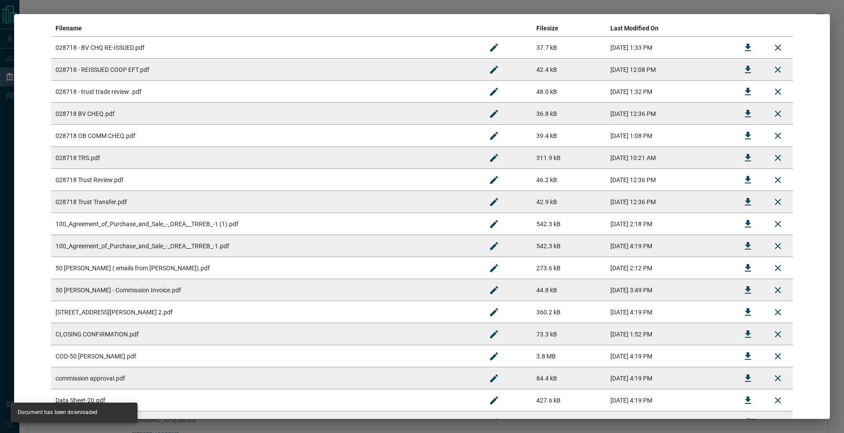
drag, startPoint x: 717, startPoint y: 222, endPoint x: 722, endPoint y: 227, distance: 7.2
click at [717, 222] on td "[DATE] 2:18 PM" at bounding box center [669, 224] width 127 height 22
click at [743, 248] on icon "Download" at bounding box center [748, 246] width 11 height 11
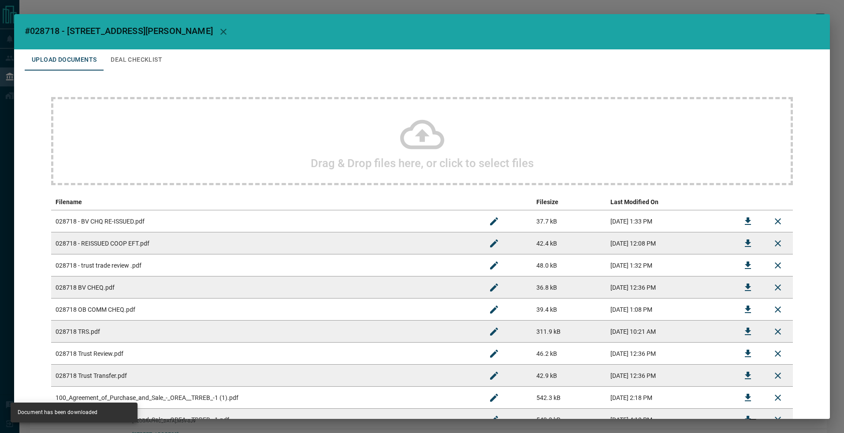
click at [305, 131] on div "Drag & Drop files here, or click to select files" at bounding box center [422, 141] width 742 height 88
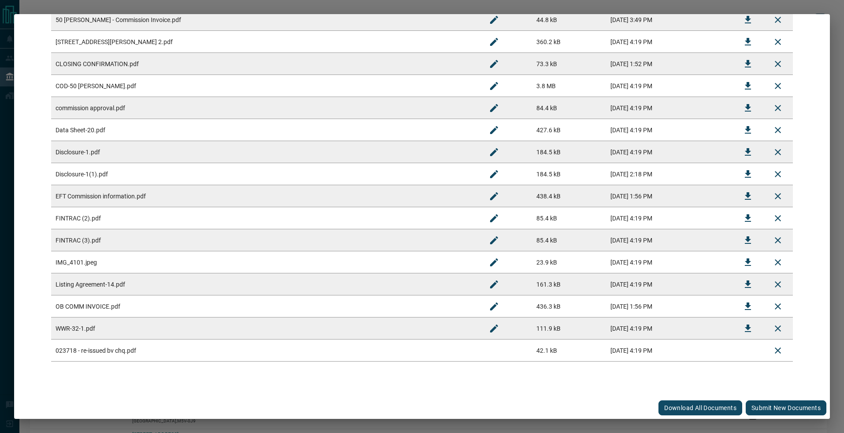
click at [767, 409] on button "Submit new documents" at bounding box center [786, 407] width 81 height 15
click at [366, 6] on div "#028718 - 50 [PERSON_NAME] Upload Documents Deal Checklist Drag & Drop files he…" at bounding box center [422, 216] width 844 height 433
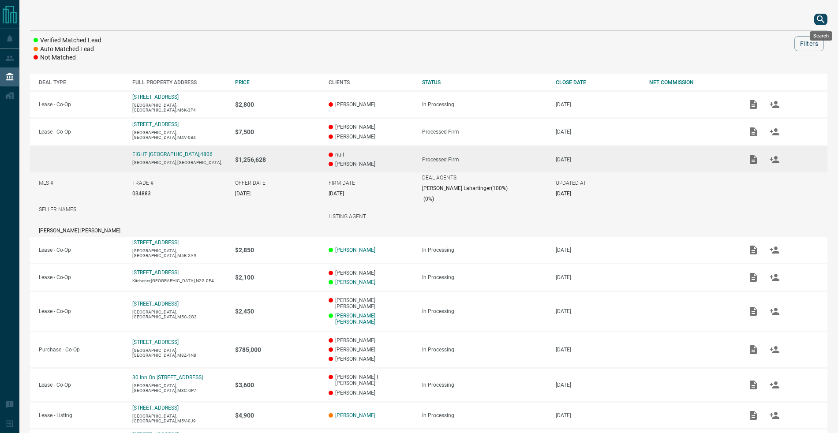
click at [820, 21] on icon "search button" at bounding box center [820, 19] width 11 height 11
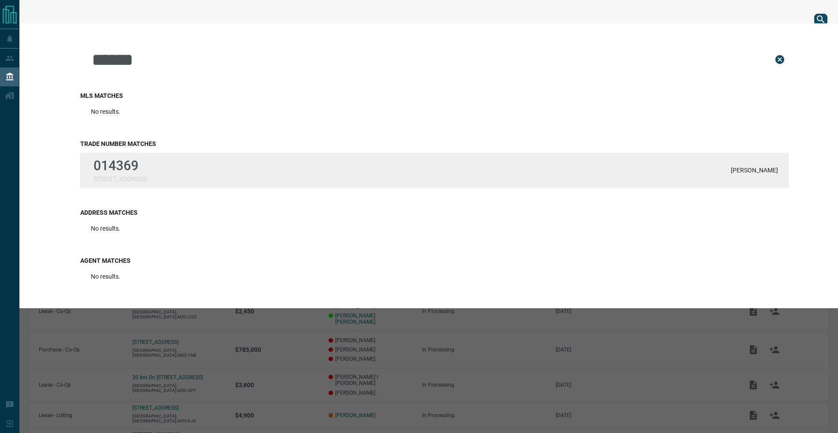
type input "******"
click at [171, 175] on div "014369 [STREET_ADDRESS] [PERSON_NAME]" at bounding box center [434, 170] width 708 height 35
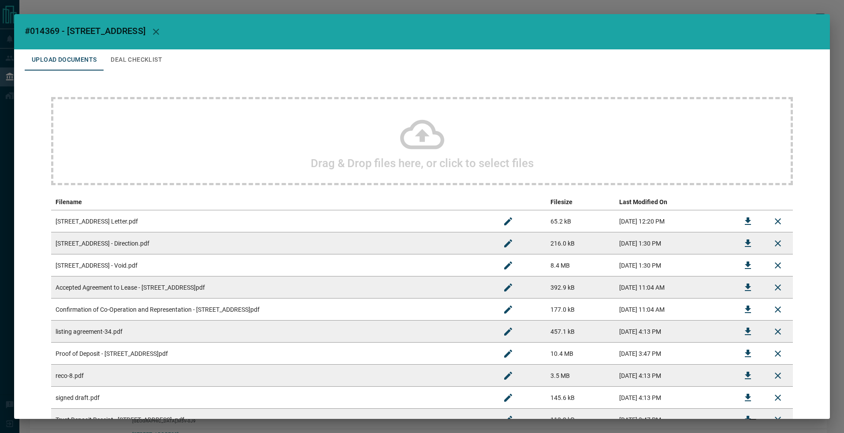
scroll to position [66, 0]
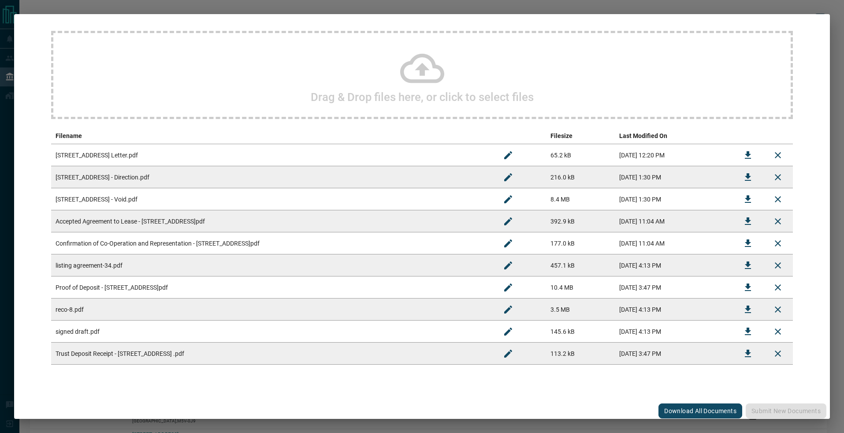
click at [294, 67] on div "Drag & Drop files here, or click to select files" at bounding box center [422, 75] width 742 height 88
drag, startPoint x: 421, startPoint y: 20, endPoint x: 421, endPoint y: 83, distance: 63.5
click at [421, 21] on div "Drag & Drop files here, or click to select files Filename Filesize Last Modifie…" at bounding box center [422, 197] width 795 height 387
click at [421, 93] on h2 "Drag & Drop files here, or click to select files" at bounding box center [422, 96] width 223 height 13
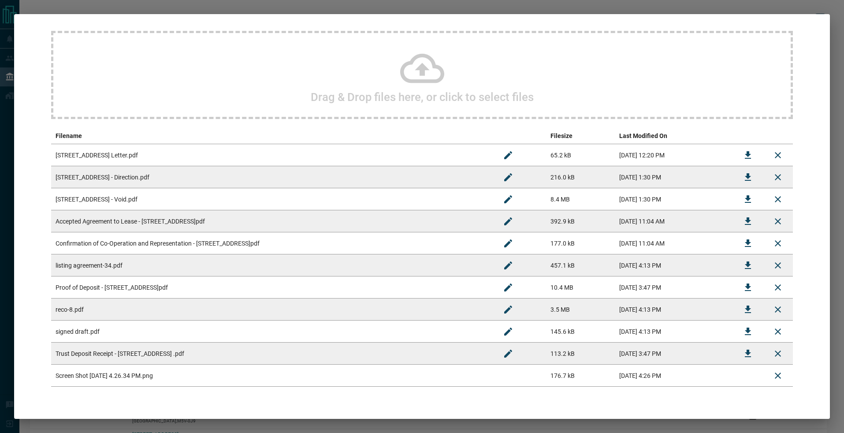
scroll to position [91, 0]
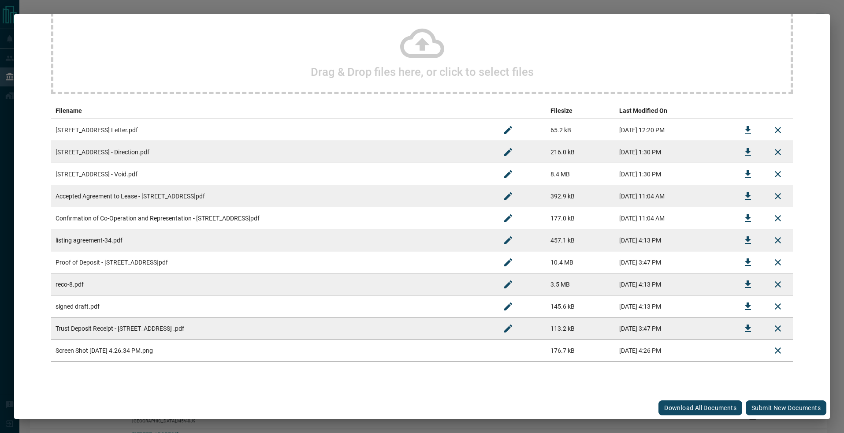
click at [756, 403] on button "Submit new documents" at bounding box center [786, 407] width 81 height 15
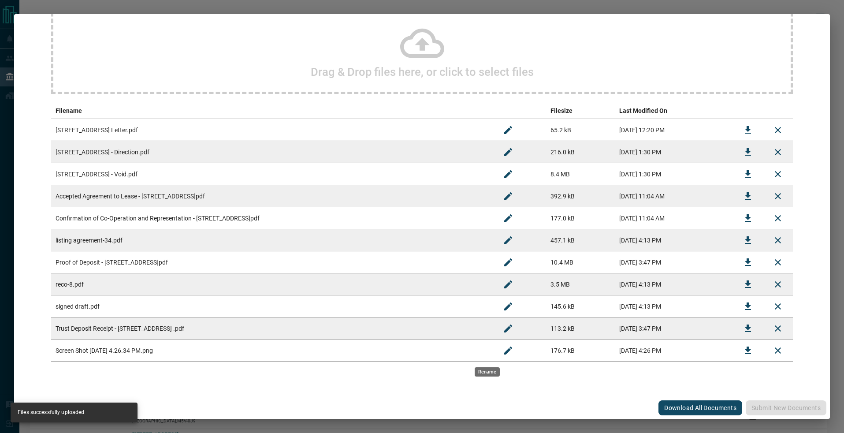
click at [503, 351] on icon "Rename" at bounding box center [508, 350] width 11 height 11
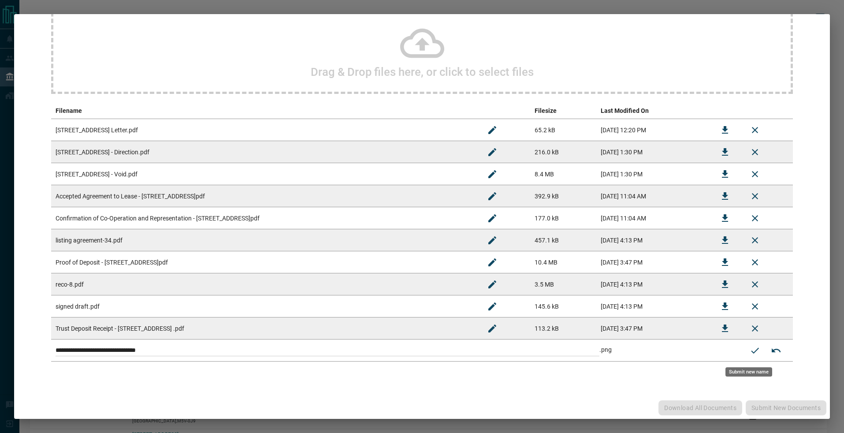
drag, startPoint x: 429, startPoint y: 331, endPoint x: 166, endPoint y: 267, distance: 270.9
click at [166, 267] on tbody "**********" at bounding box center [422, 240] width 742 height 242
paste input
type input "**********"
click at [750, 348] on icon "Submit new name" at bounding box center [755, 350] width 11 height 11
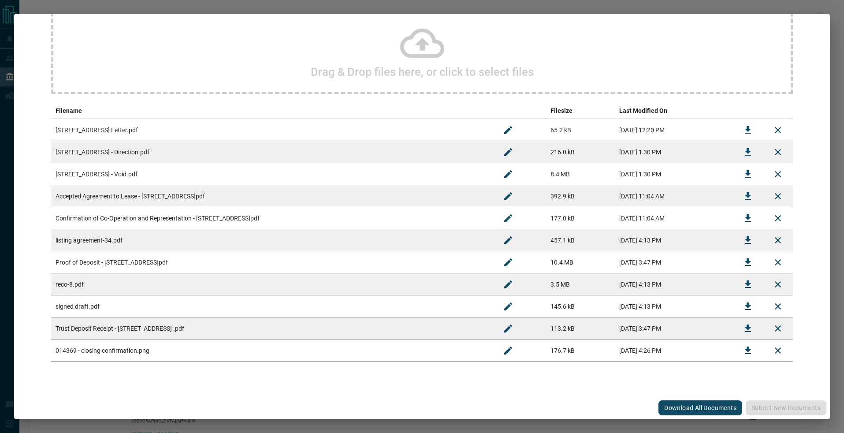
click at [747, 262] on button "Download" at bounding box center [748, 262] width 21 height 21
click at [747, 262] on td at bounding box center [748, 262] width 30 height 22
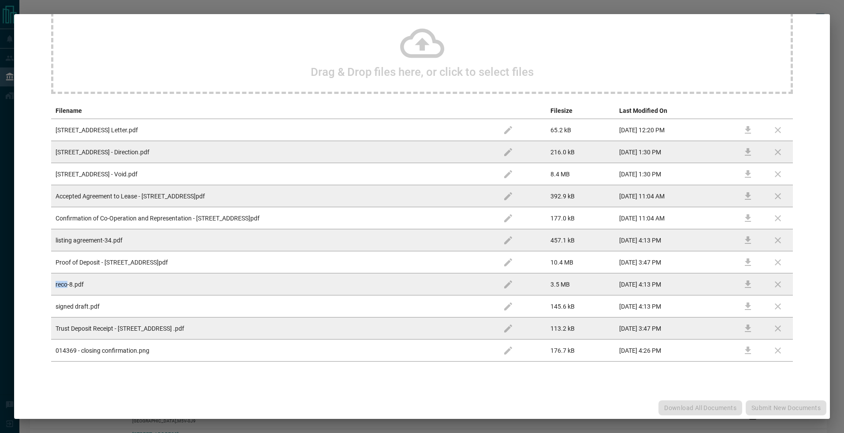
click at [747, 262] on td at bounding box center [748, 262] width 30 height 22
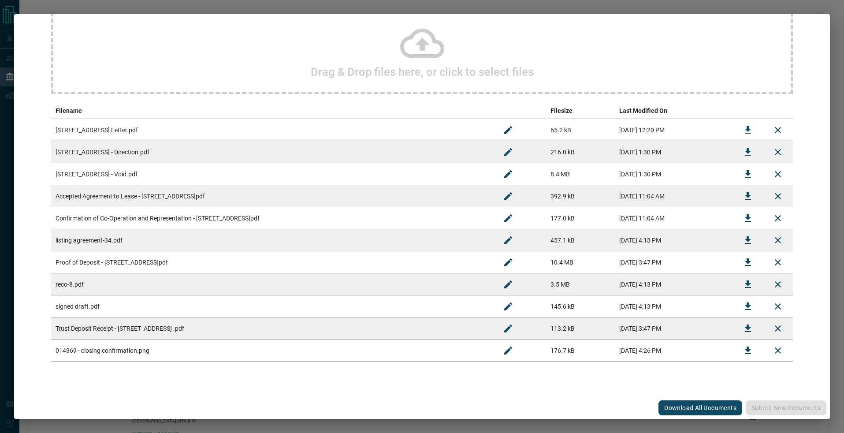
click at [350, 285] on td "reco-8.pdf" at bounding box center [272, 284] width 442 height 22
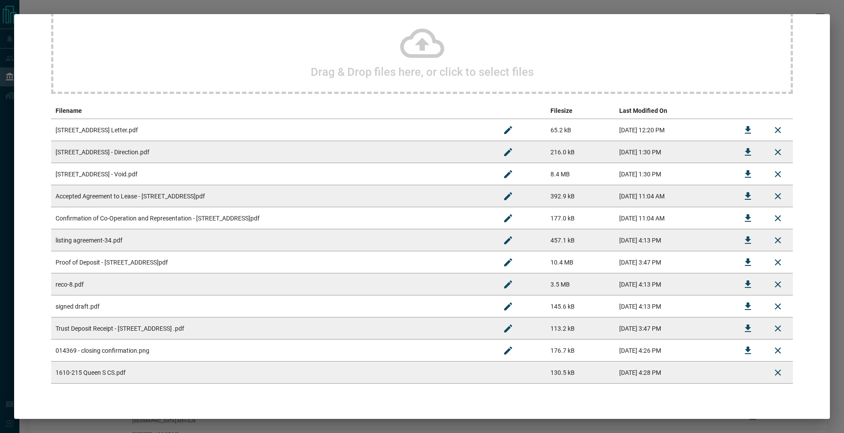
scroll to position [113, 0]
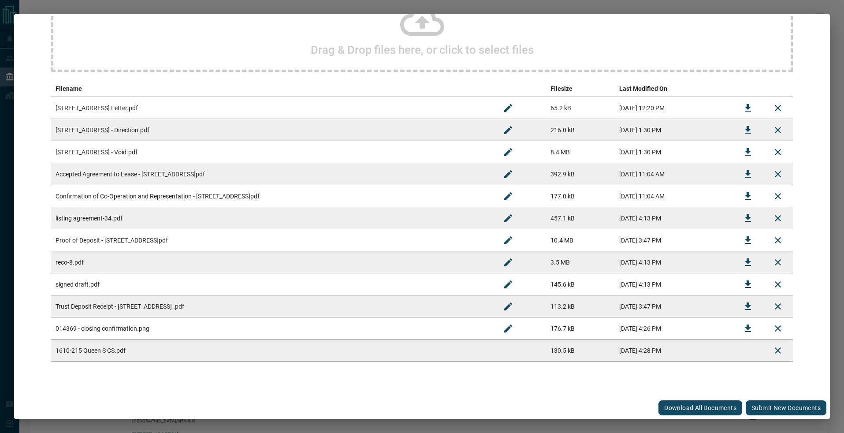
click at [774, 412] on button "Submit new documents" at bounding box center [786, 407] width 81 height 15
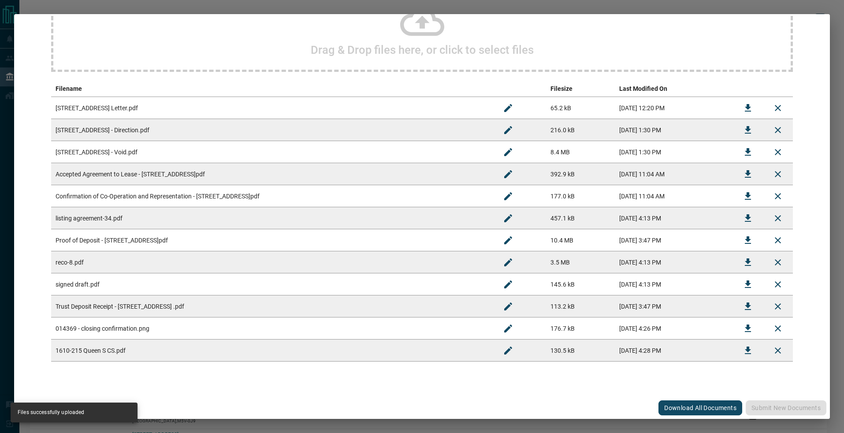
scroll to position [0, 0]
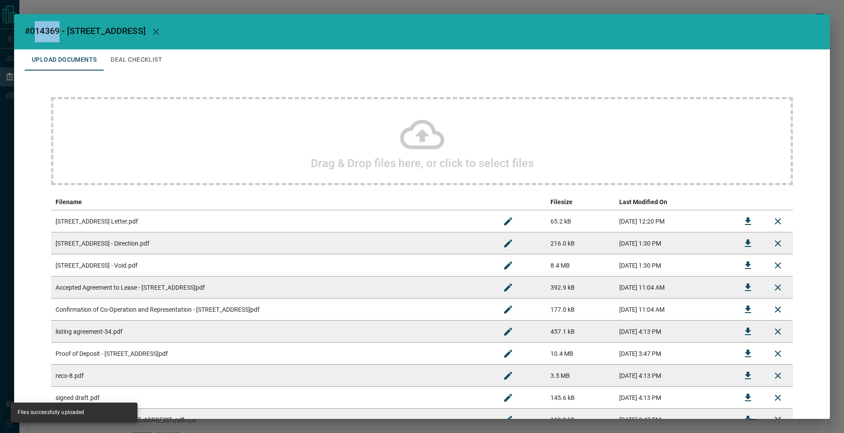
drag, startPoint x: 60, startPoint y: 30, endPoint x: 33, endPoint y: 28, distance: 26.5
click at [33, 28] on span "#014369 - [STREET_ADDRESS]" at bounding box center [85, 31] width 121 height 11
click at [42, 30] on span "#014369 - [STREET_ADDRESS]" at bounding box center [85, 31] width 121 height 11
drag, startPoint x: 30, startPoint y: 32, endPoint x: 60, endPoint y: 30, distance: 29.6
click at [60, 30] on span "#014369 - [STREET_ADDRESS]" at bounding box center [85, 31] width 121 height 11
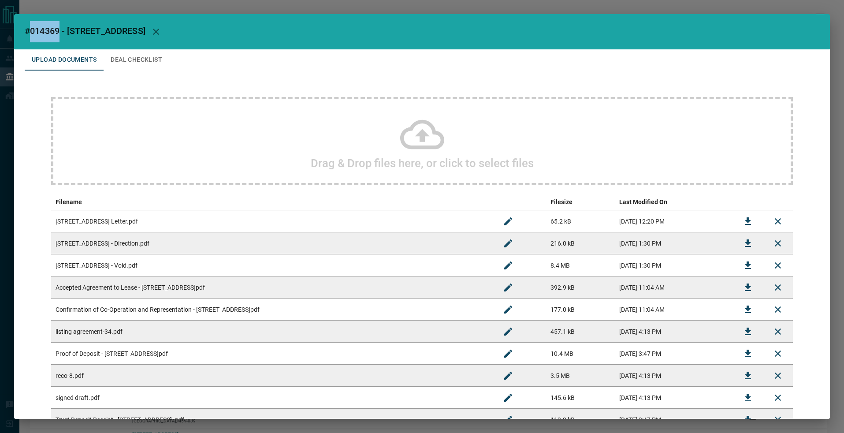
scroll to position [113, 0]
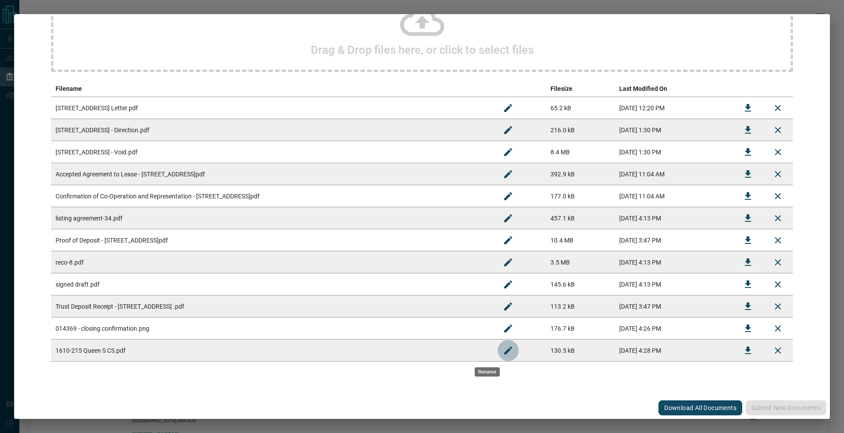
click at [498, 343] on button "Rename" at bounding box center [508, 350] width 21 height 21
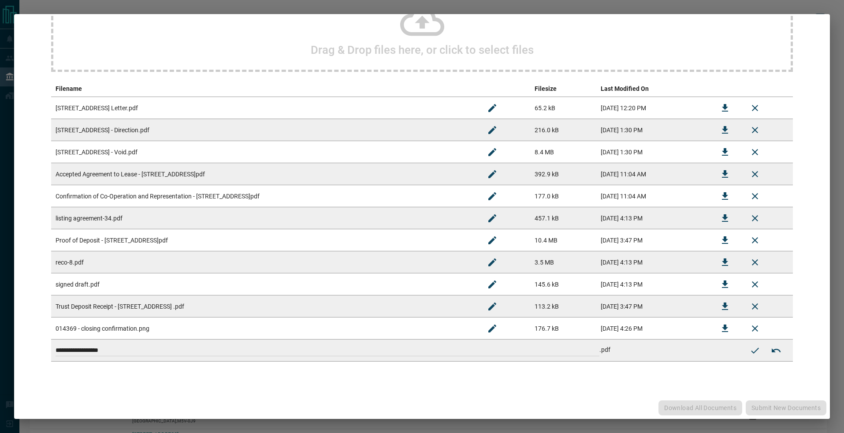
drag, startPoint x: 376, startPoint y: 355, endPoint x: 19, endPoint y: 357, distance: 357.1
click at [0, 349] on html "Lead Transfers Leads Deals Listings Disclosure Logout Verified Matched Lead Aut…" at bounding box center [422, 216] width 844 height 433
paste input
type input "**********"
click at [745, 347] on button "Submit new name" at bounding box center [755, 350] width 21 height 21
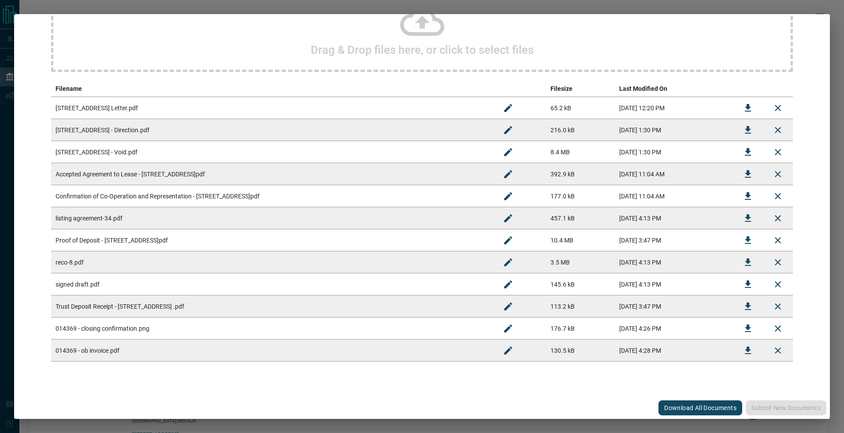
click at [445, 379] on div "Drag & Drop files here, or click to select files Filename Filesize Last Modifie…" at bounding box center [422, 172] width 795 height 431
click at [673, 407] on button "Download All Documents" at bounding box center [701, 407] width 84 height 15
click at [689, 305] on td "[DATE] 3:47 PM" at bounding box center [674, 306] width 118 height 22
click at [745, 309] on icon "Download" at bounding box center [748, 305] width 6 height 7
click at [777, 8] on div "#014369 - [STREET_ADDRESS] Upload Documents Deal Checklist Drag & Drop files he…" at bounding box center [422, 216] width 844 height 433
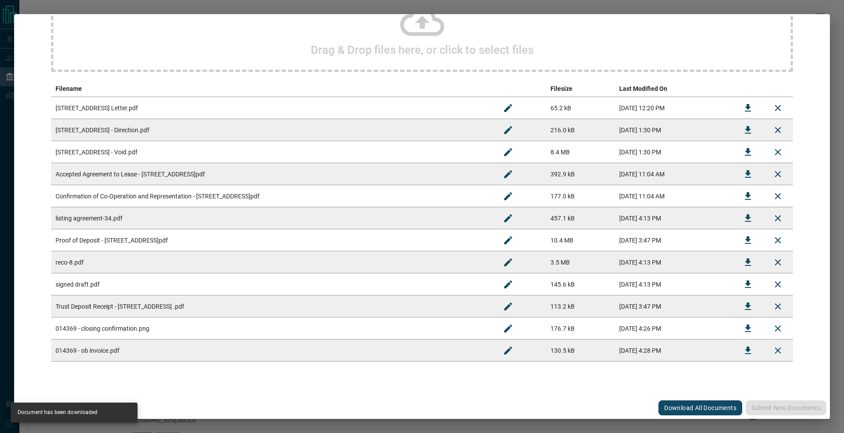
scroll to position [0, 0]
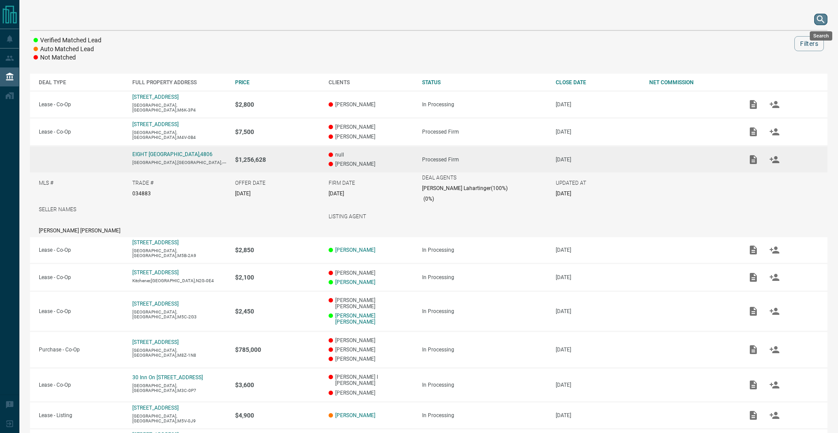
click at [818, 20] on icon "search button" at bounding box center [819, 18] width 7 height 7
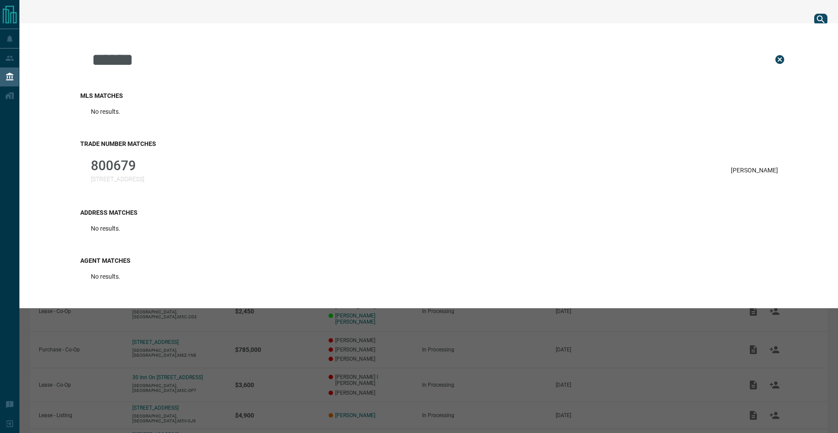
type input "******"
click at [118, 158] on p "800679" at bounding box center [117, 165] width 53 height 15
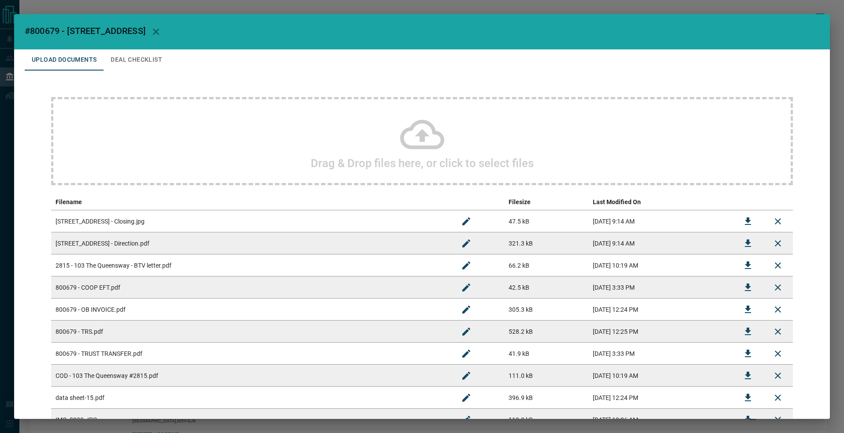
scroll to position [224, 0]
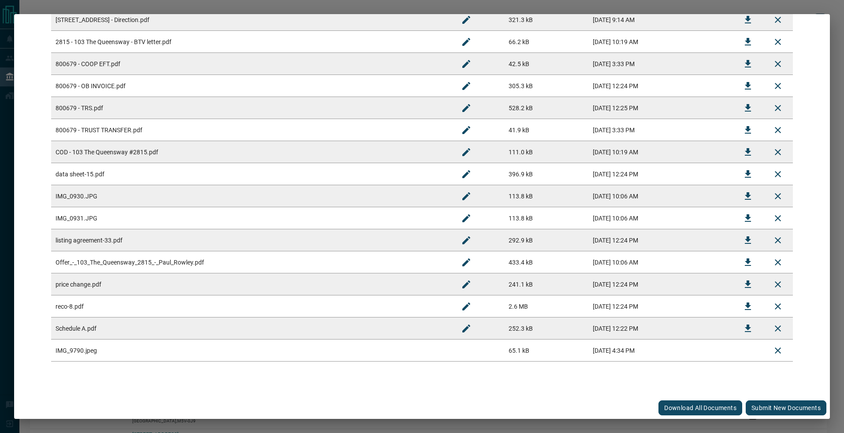
click at [763, 406] on button "Submit new documents" at bounding box center [786, 407] width 81 height 15
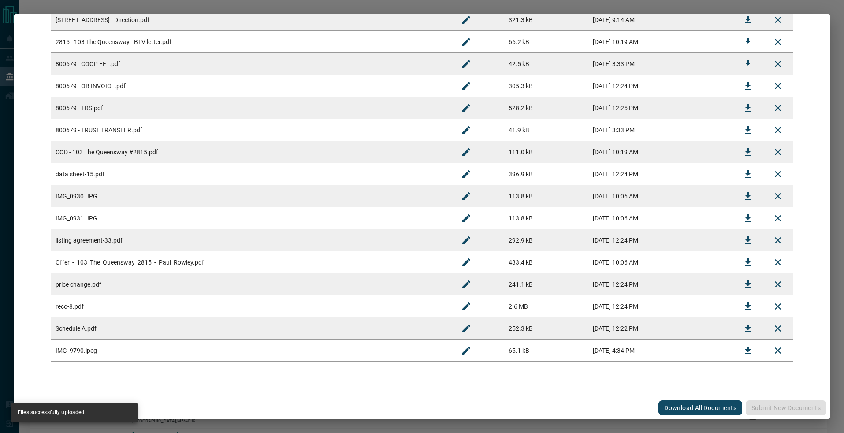
click at [451, 351] on td at bounding box center [477, 350] width 53 height 22
click at [456, 351] on button "Rename" at bounding box center [466, 350] width 21 height 21
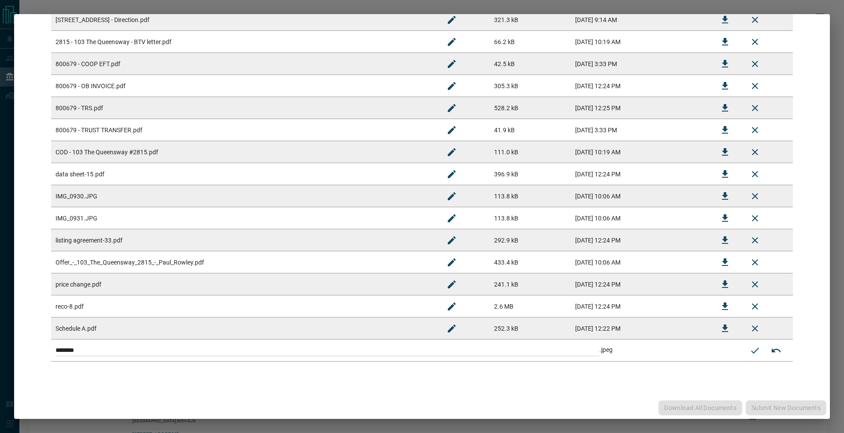
drag, startPoint x: 440, startPoint y: 347, endPoint x: 135, endPoint y: 279, distance: 312.6
click at [116, 278] on tbody "[GEOGRAPHIC_DATA], 2815 - Closing.jpg 47.5 kB [DATE] 9:14 AM [GEOGRAPHIC_DATA] …" at bounding box center [422, 174] width 742 height 375
paste input
type input "**********"
click at [745, 354] on button "Submit new name" at bounding box center [755, 350] width 21 height 21
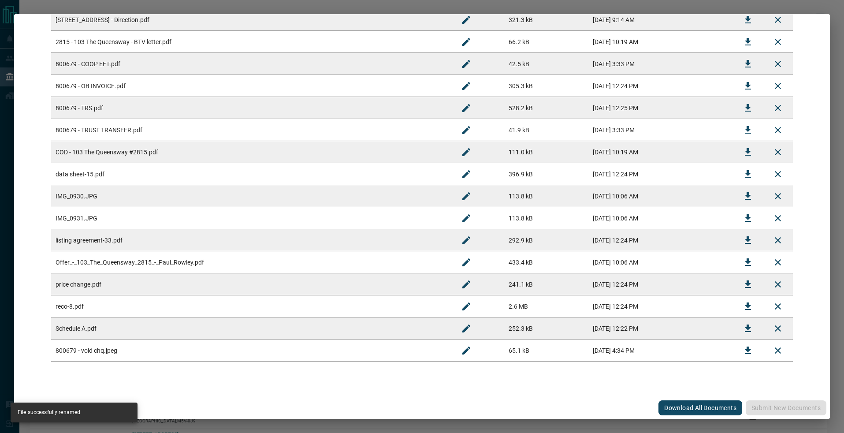
click at [768, 9] on div "#800679 - 103 The Queensway,2815 Upload Documents Deal Checklist Drag & Drop fi…" at bounding box center [422, 216] width 844 height 433
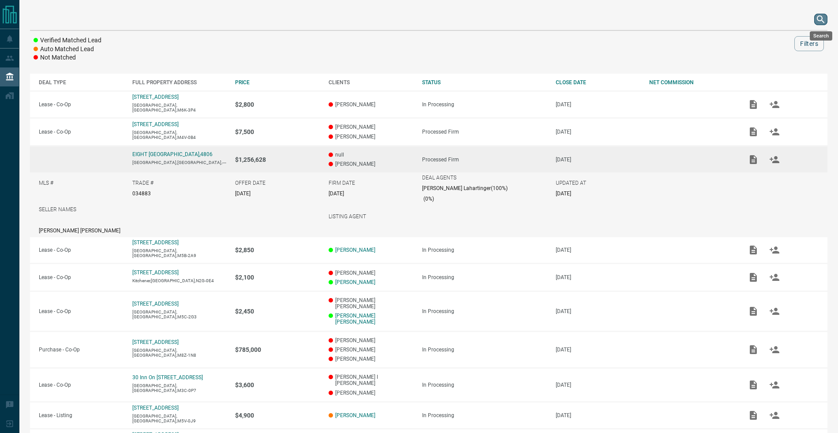
click at [817, 19] on icon "search button" at bounding box center [819, 18] width 7 height 7
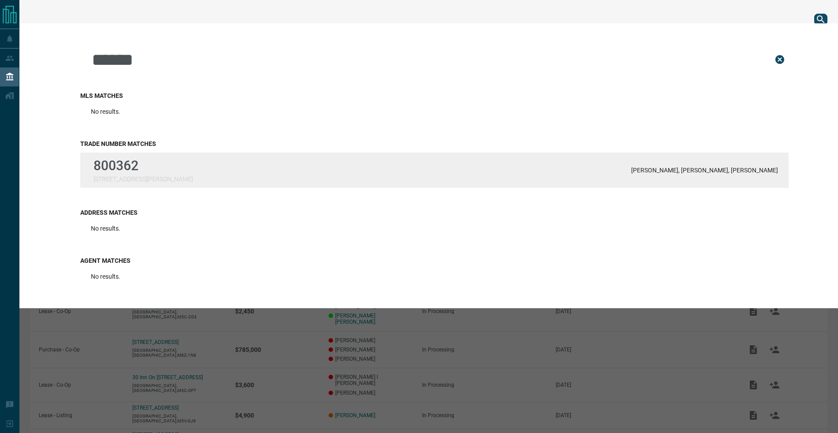
type input "******"
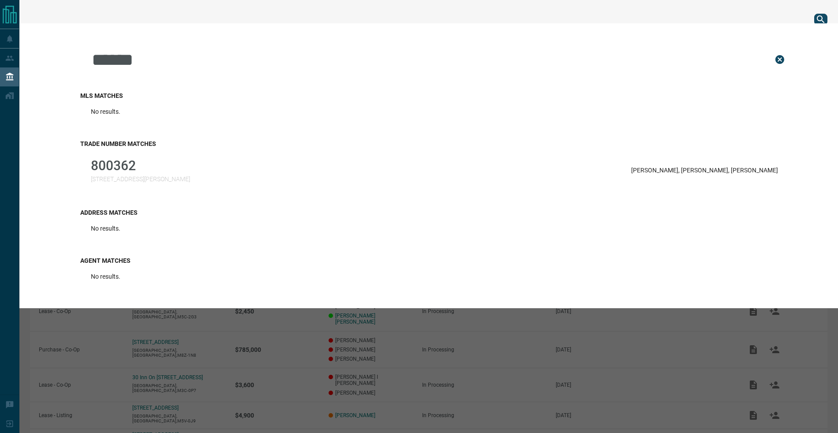
click at [136, 172] on p "800362" at bounding box center [140, 165] width 99 height 15
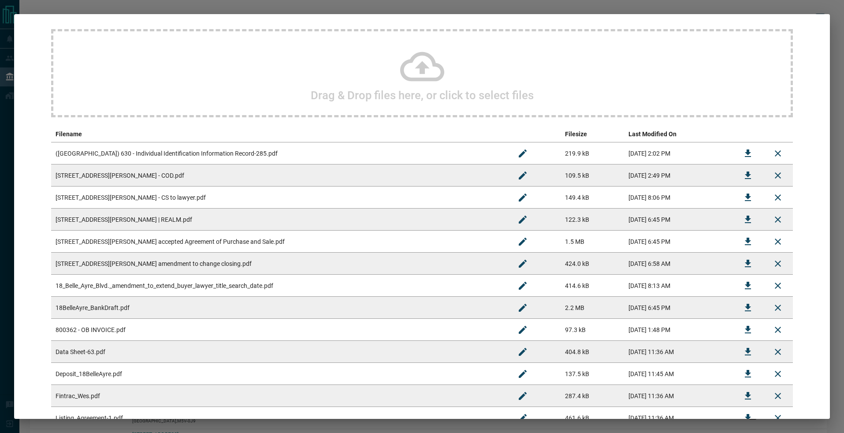
scroll to position [81, 0]
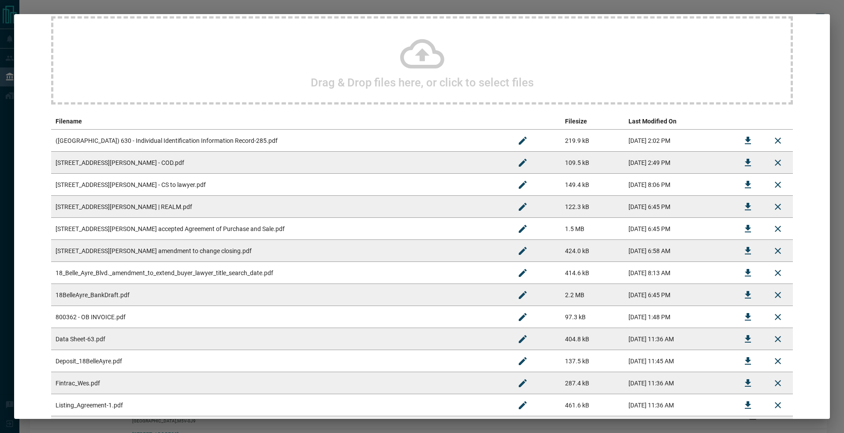
click at [745, 206] on icon "Download" at bounding box center [748, 206] width 6 height 7
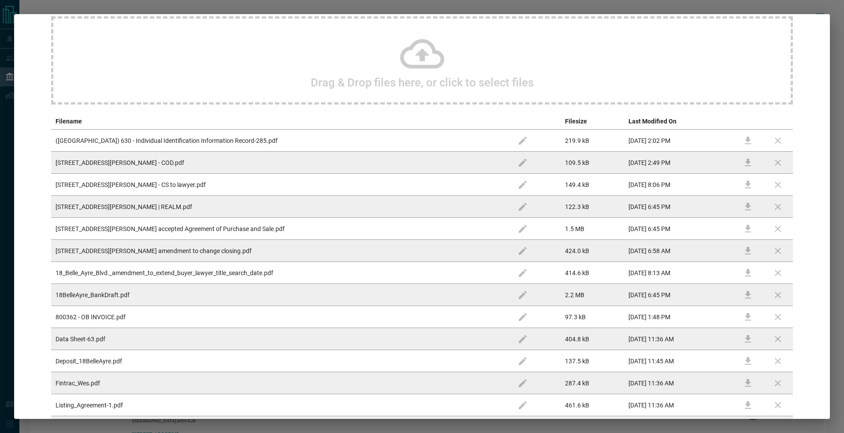
scroll to position [152, 0]
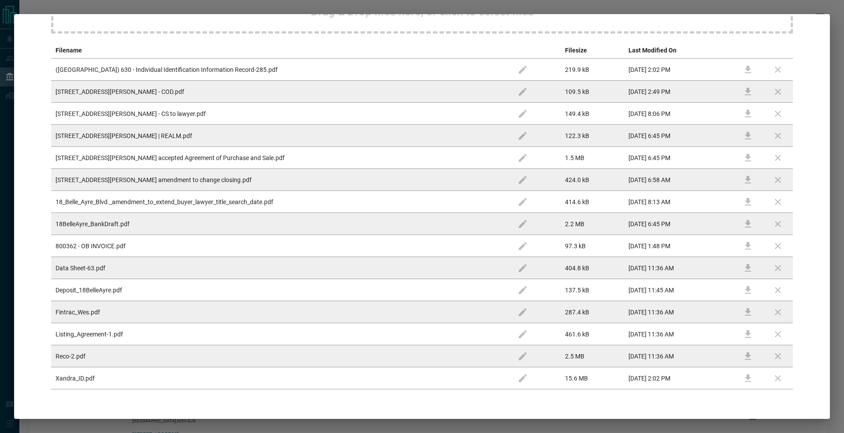
click at [451, 0] on div "#800362 - 18 [PERSON_NAME] Blvd Upload Documents Deal Checklist Drag & Drop fil…" at bounding box center [422, 216] width 844 height 433
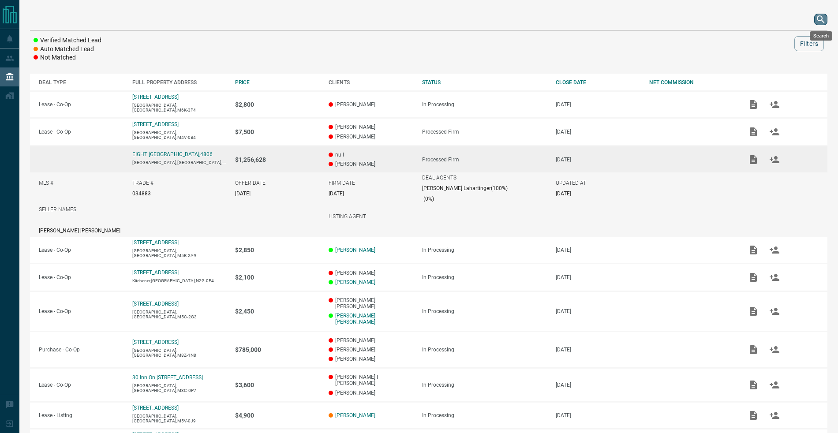
click at [818, 22] on icon "search button" at bounding box center [820, 19] width 11 height 11
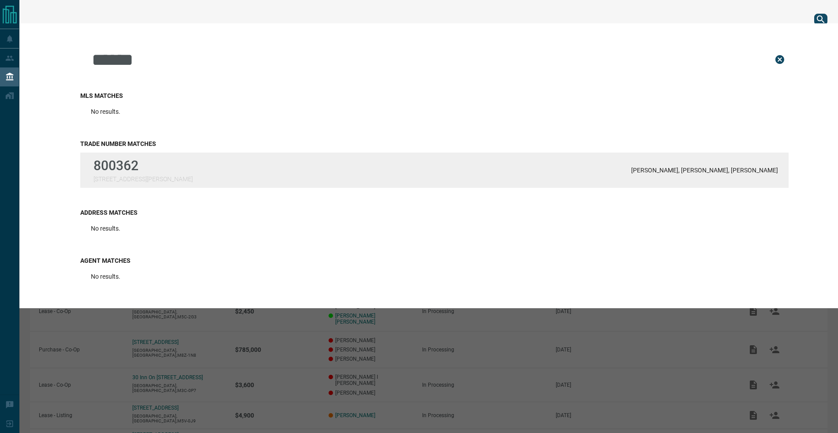
click at [210, 177] on div "800362 [GEOGRAPHIC_DATA][PERSON_NAME][PERSON_NAME], [PERSON_NAME], [PERSON_NAME]" at bounding box center [434, 170] width 708 height 35
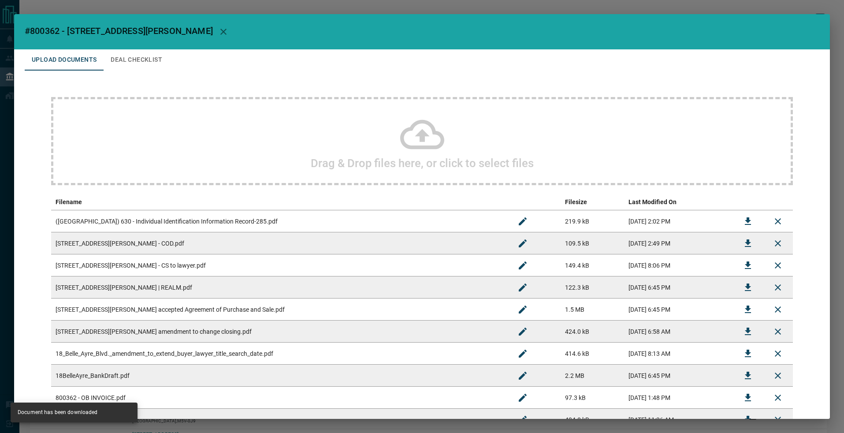
click at [153, 60] on button "Deal Checklist" at bounding box center [137, 59] width 66 height 21
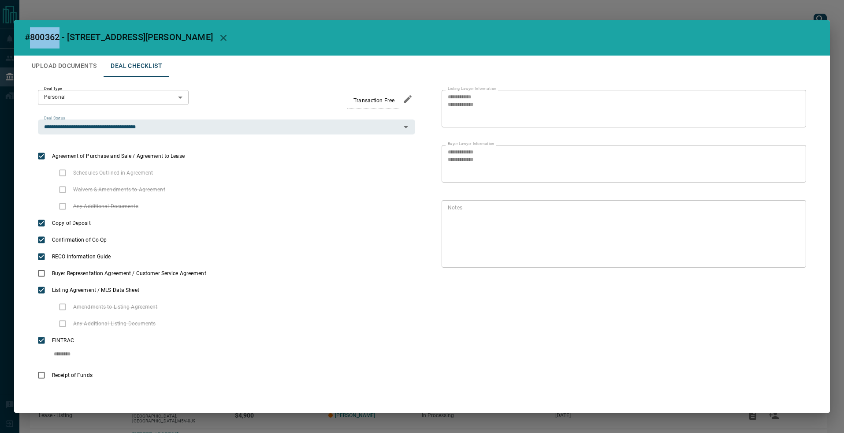
drag, startPoint x: 59, startPoint y: 37, endPoint x: 30, endPoint y: 35, distance: 28.7
click at [30, 35] on span "#800362 - [STREET_ADDRESS][PERSON_NAME]" at bounding box center [119, 37] width 188 height 11
